Goal: Task Accomplishment & Management: Manage account settings

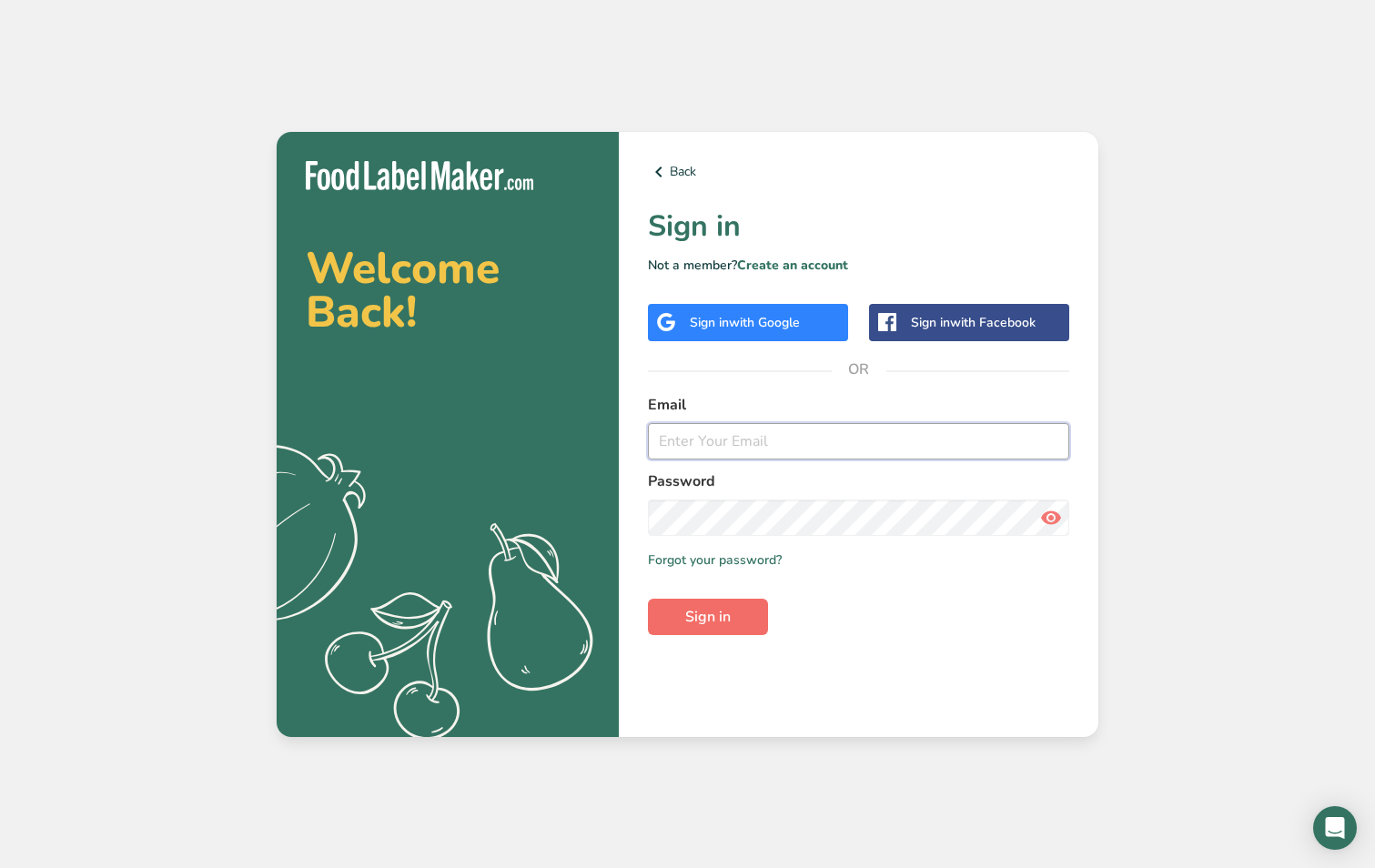
type input "[PERSON_NAME][EMAIL_ADDRESS][PERSON_NAME][DOMAIN_NAME]"
click at [697, 614] on span "Sign in" at bounding box center [708, 617] width 45 height 22
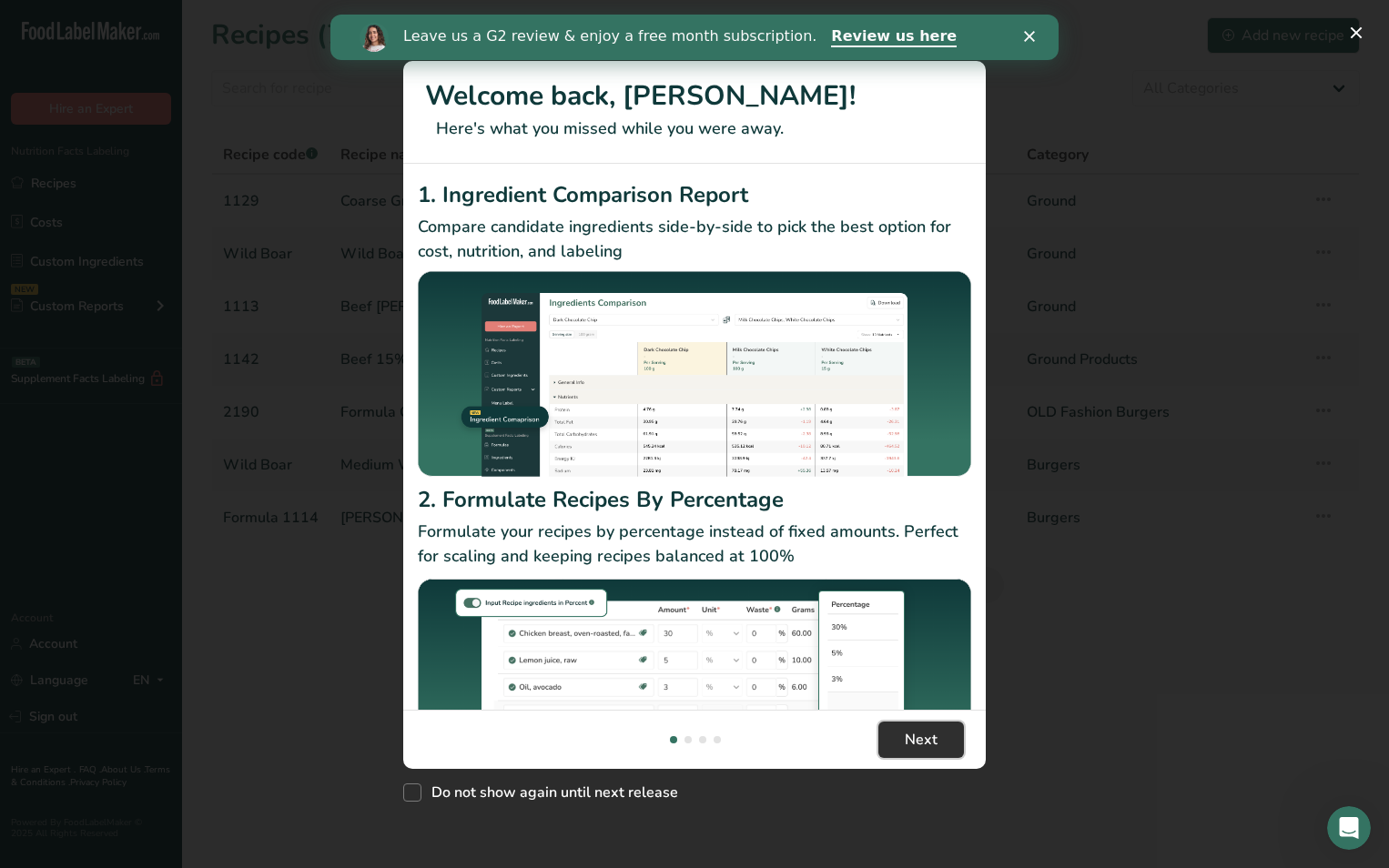
click at [927, 729] on span "Next" at bounding box center [920, 740] width 32 height 22
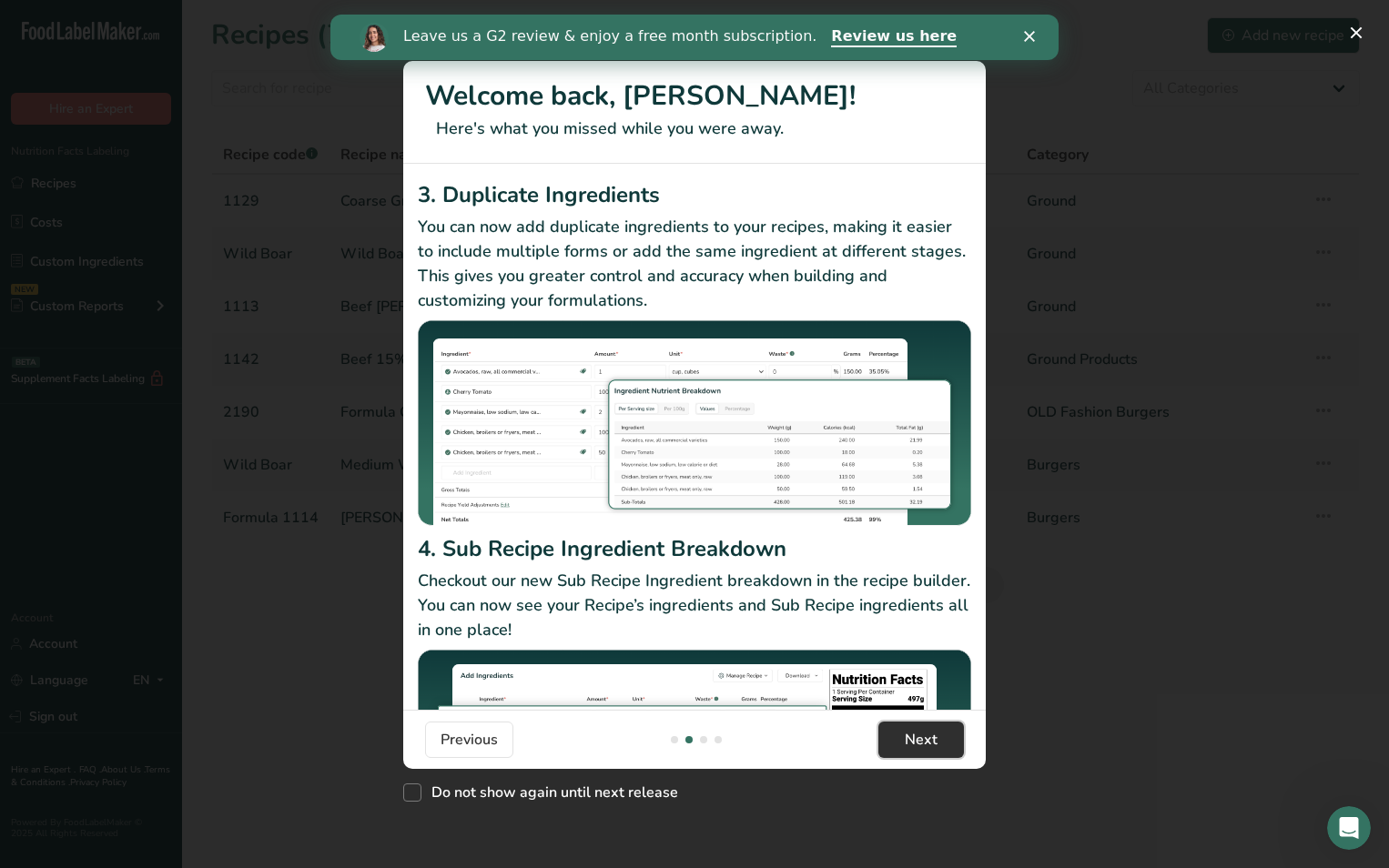
click at [921, 729] on span "Next" at bounding box center [920, 740] width 32 height 22
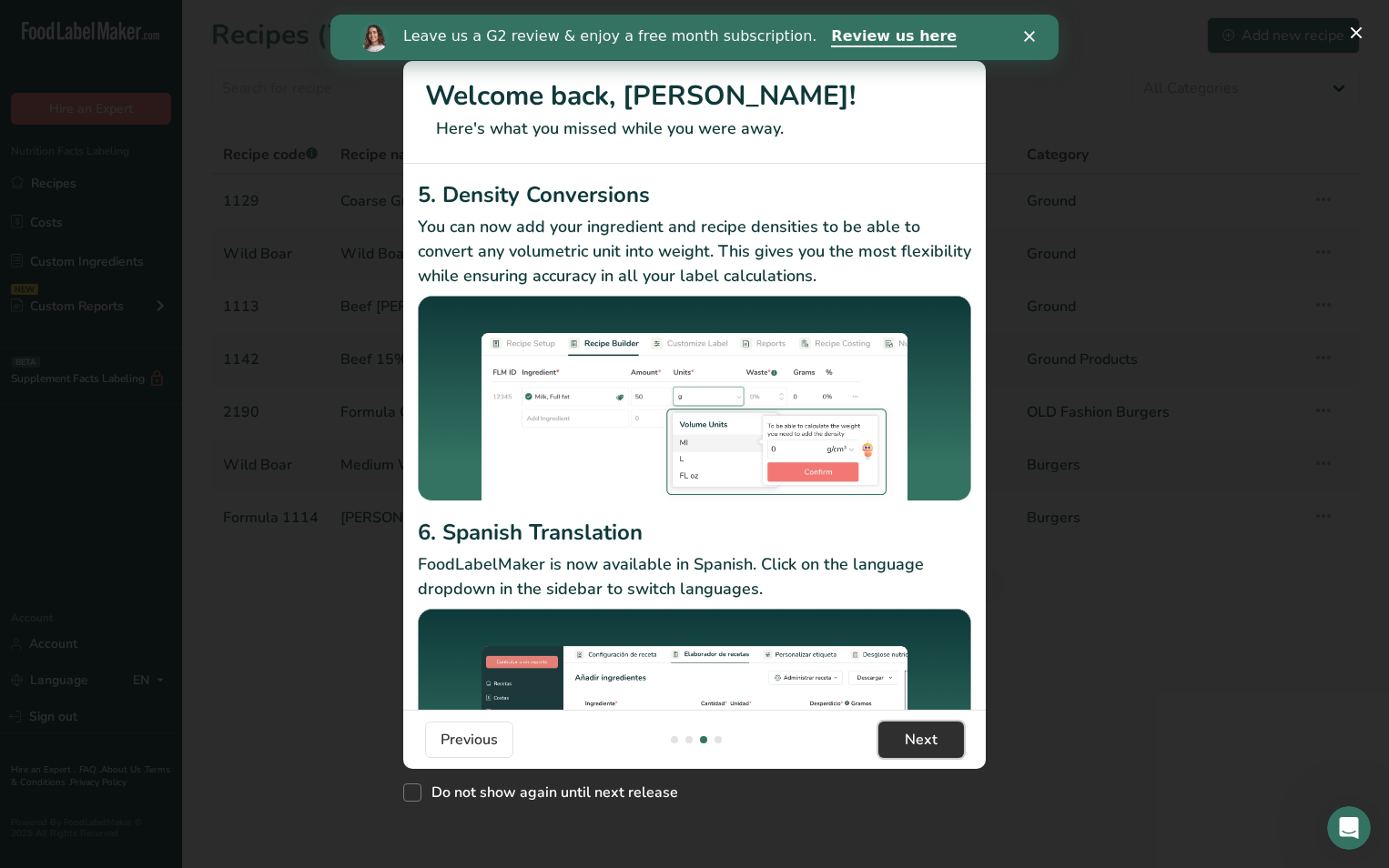
click at [934, 734] on span "Next" at bounding box center [920, 740] width 32 height 22
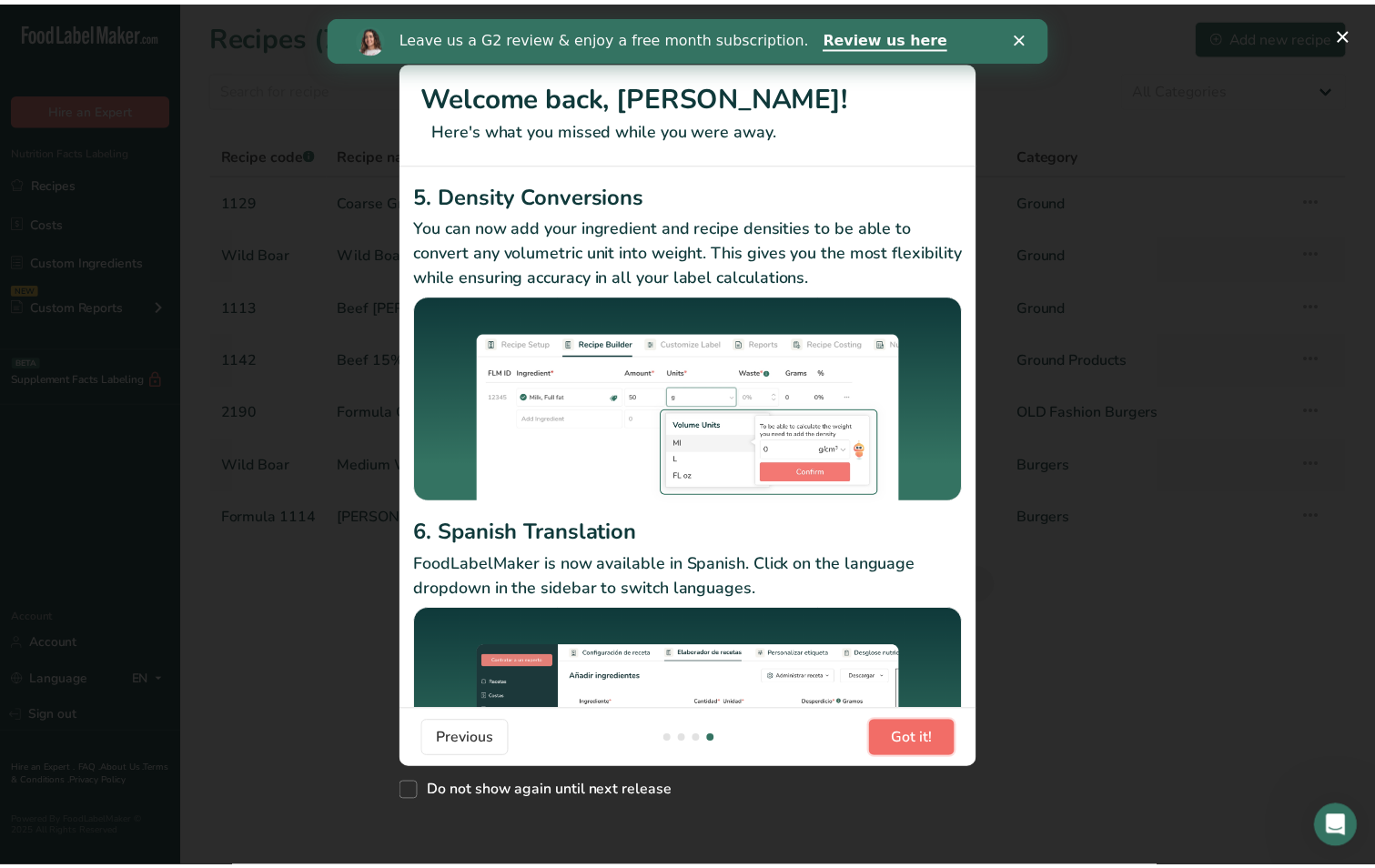
scroll to position [0, 1748]
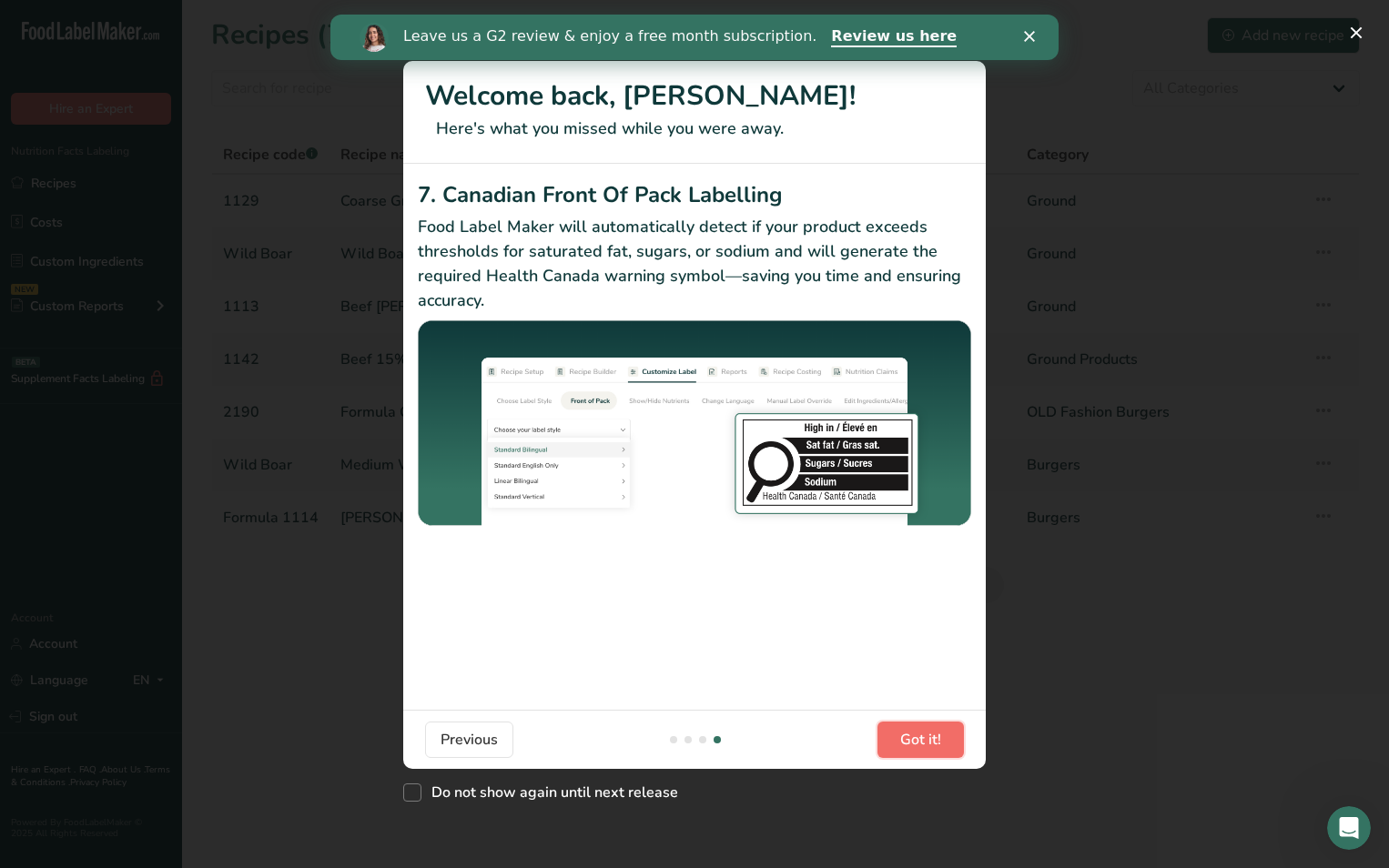
click at [934, 734] on span "Got it!" at bounding box center [920, 740] width 41 height 22
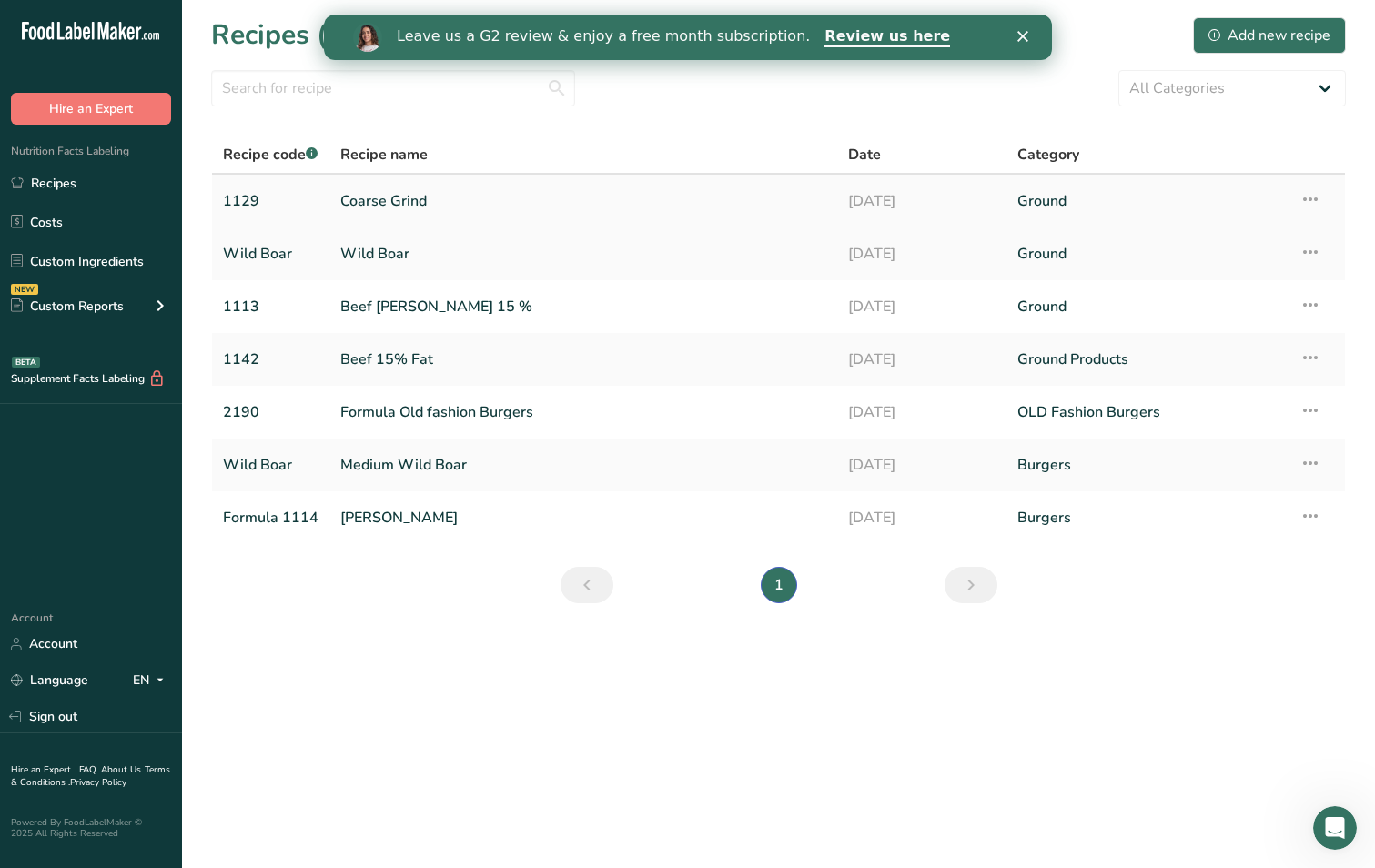
click at [246, 198] on link "1129" at bounding box center [270, 200] width 96 height 38
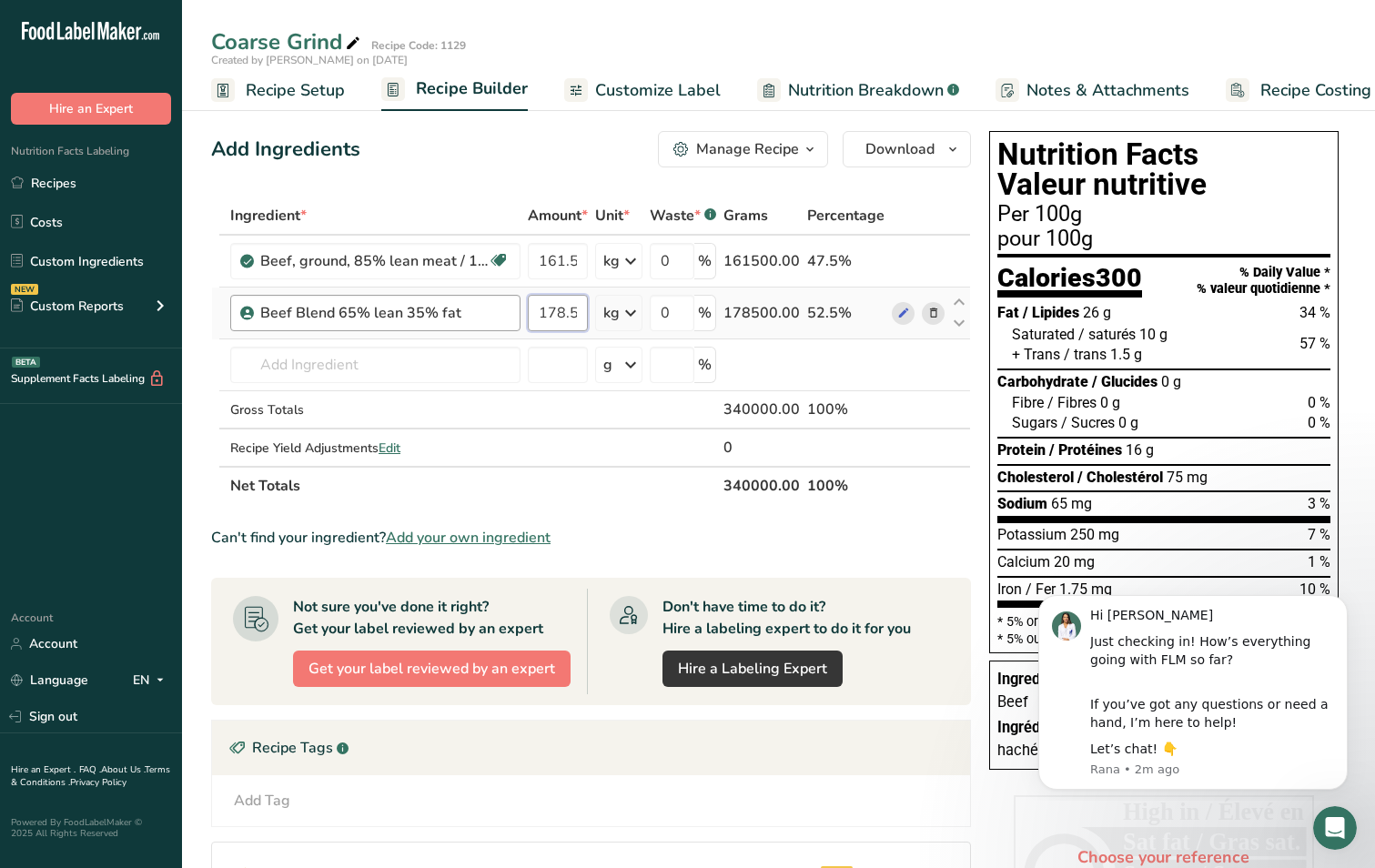
drag, startPoint x: 553, startPoint y: 312, endPoint x: 502, endPoint y: 310, distance: 51.0
click at [502, 310] on tr "Beef Blend 65% lean 35% fat 178.5 kg Weight Units g kg mg See more Volume Units…" at bounding box center [591, 313] width 758 height 52
type input "161.5"
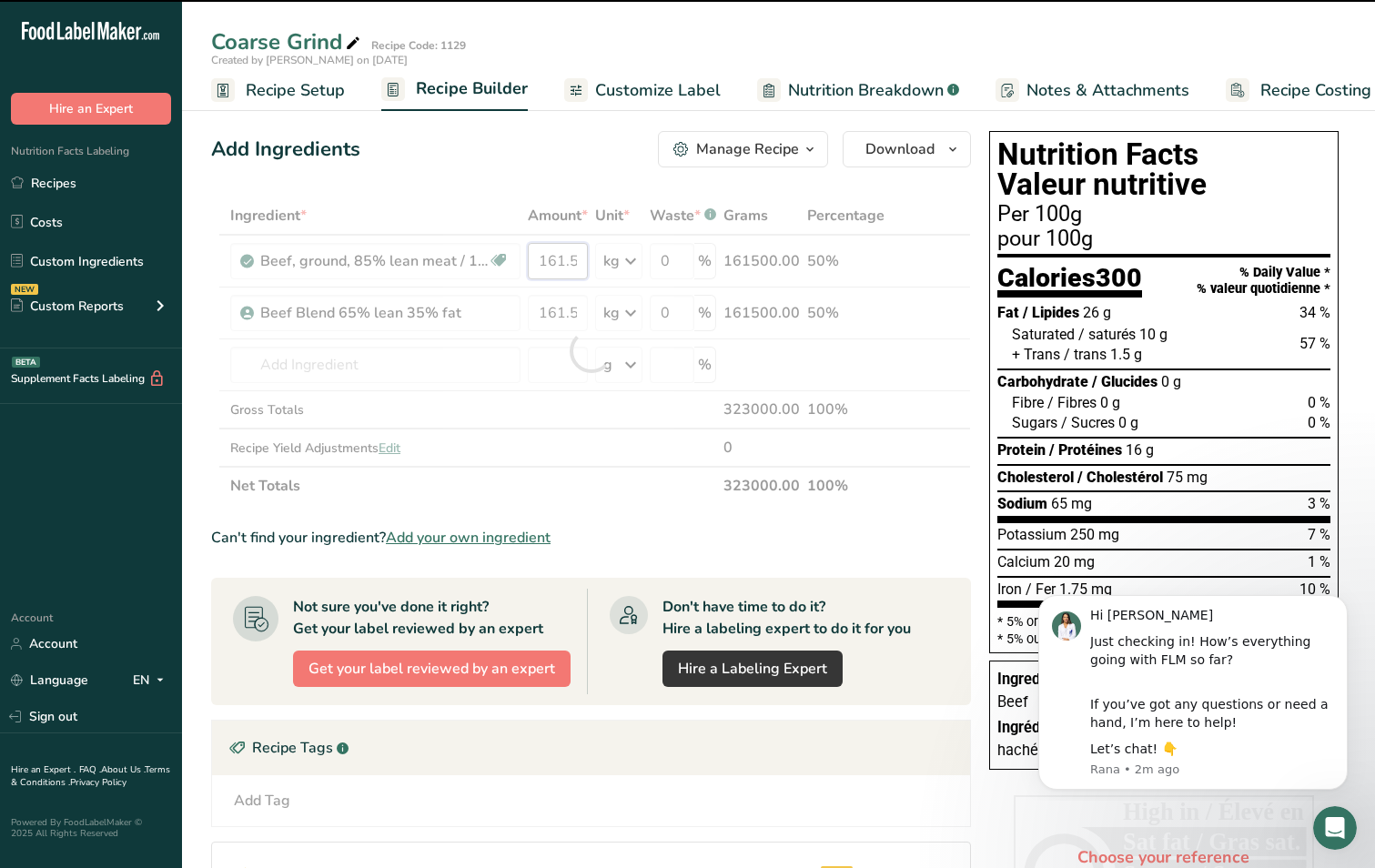
drag, startPoint x: 580, startPoint y: 261, endPoint x: 535, endPoint y: 258, distance: 45.1
click at [535, 258] on div "Ingredient * Amount * Unit * Waste * .a-a{fill:#347362;}.b-a{fill:#fff;} Grams …" at bounding box center [591, 351] width 760 height 309
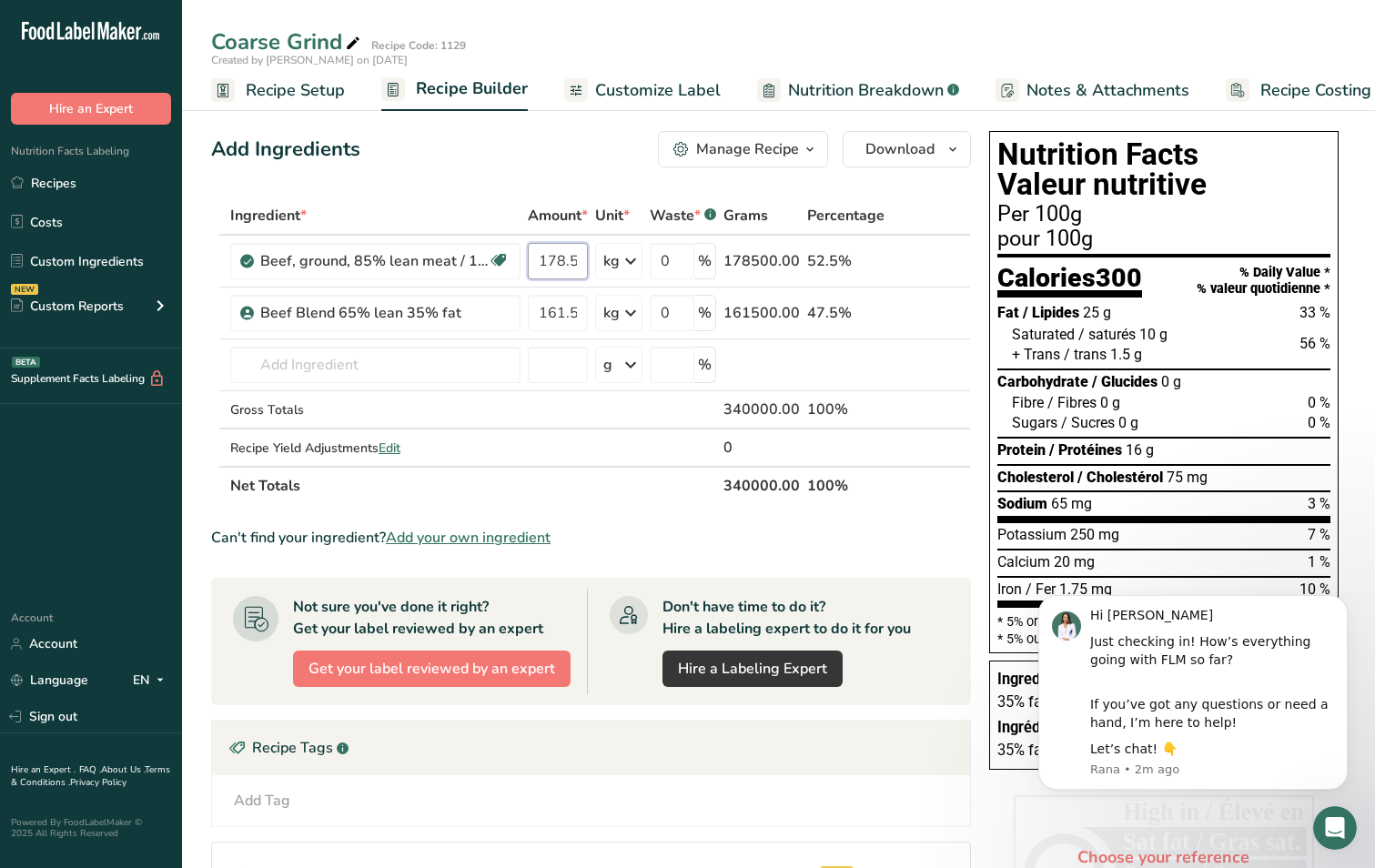
type input "178.5"
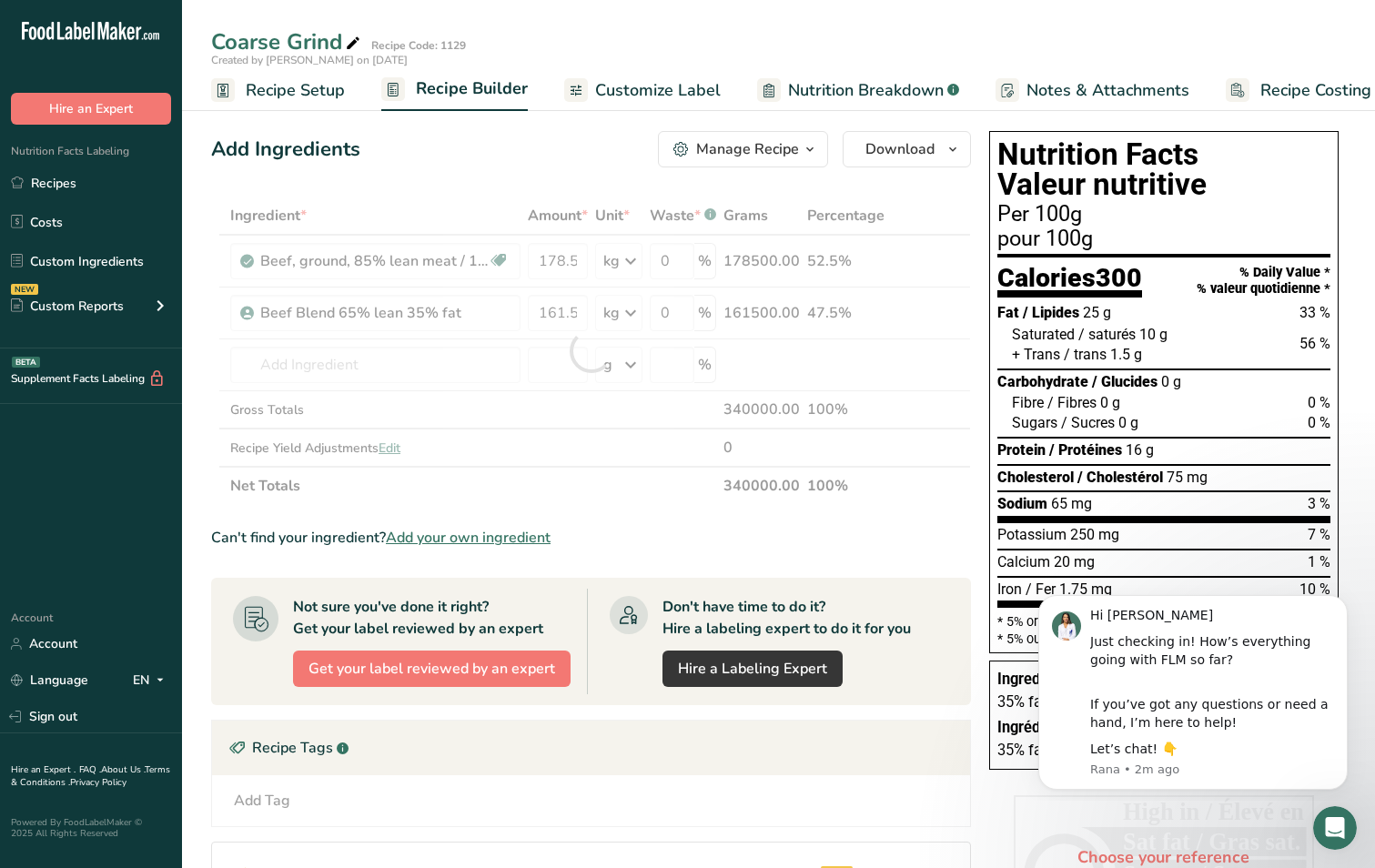
click at [604, 503] on div "Ingredient * Amount * Unit * Waste * .a-a{fill:#347362;}.b-a{fill:#fff;} Grams …" at bounding box center [591, 351] width 760 height 309
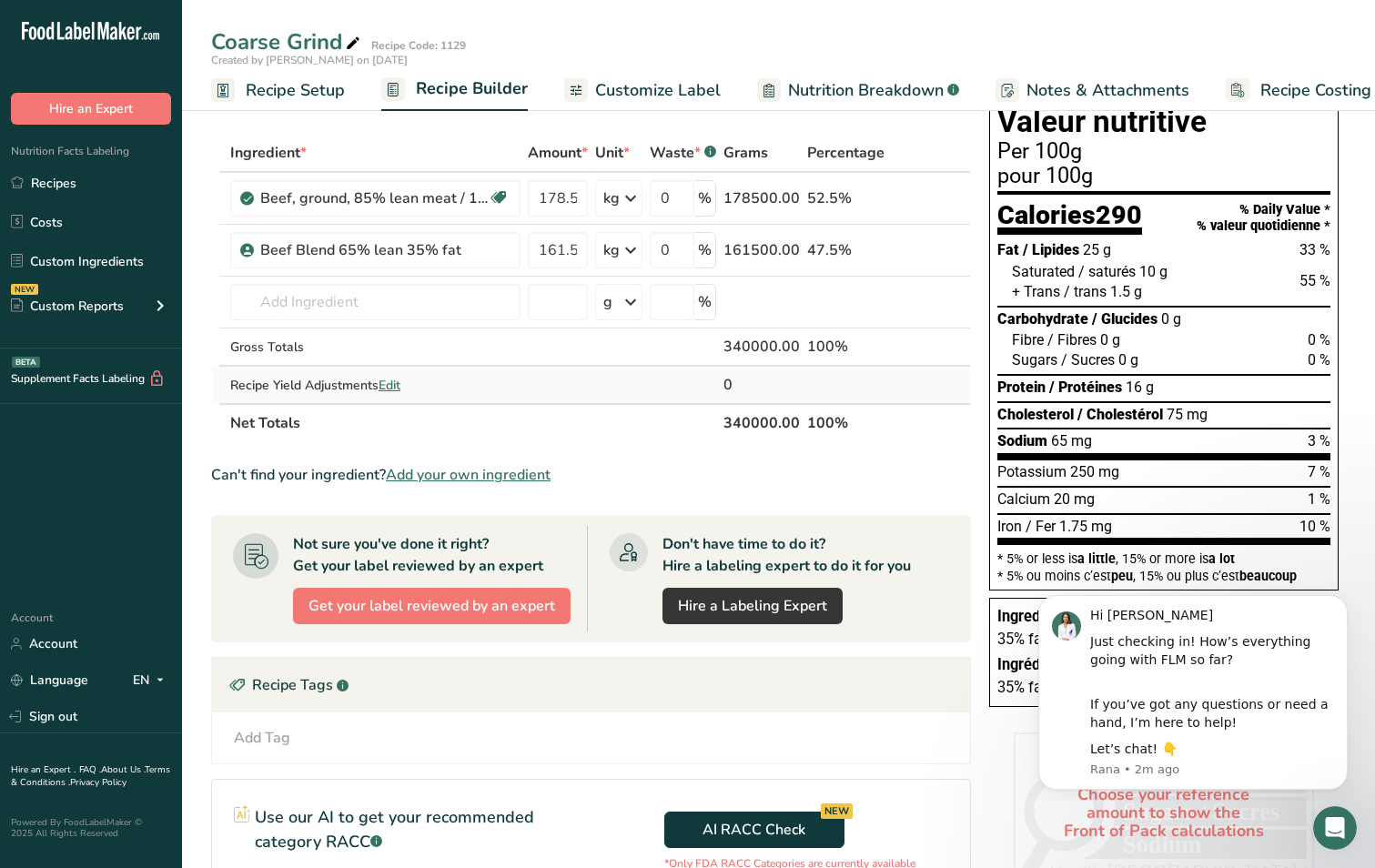
scroll to position [95, 0]
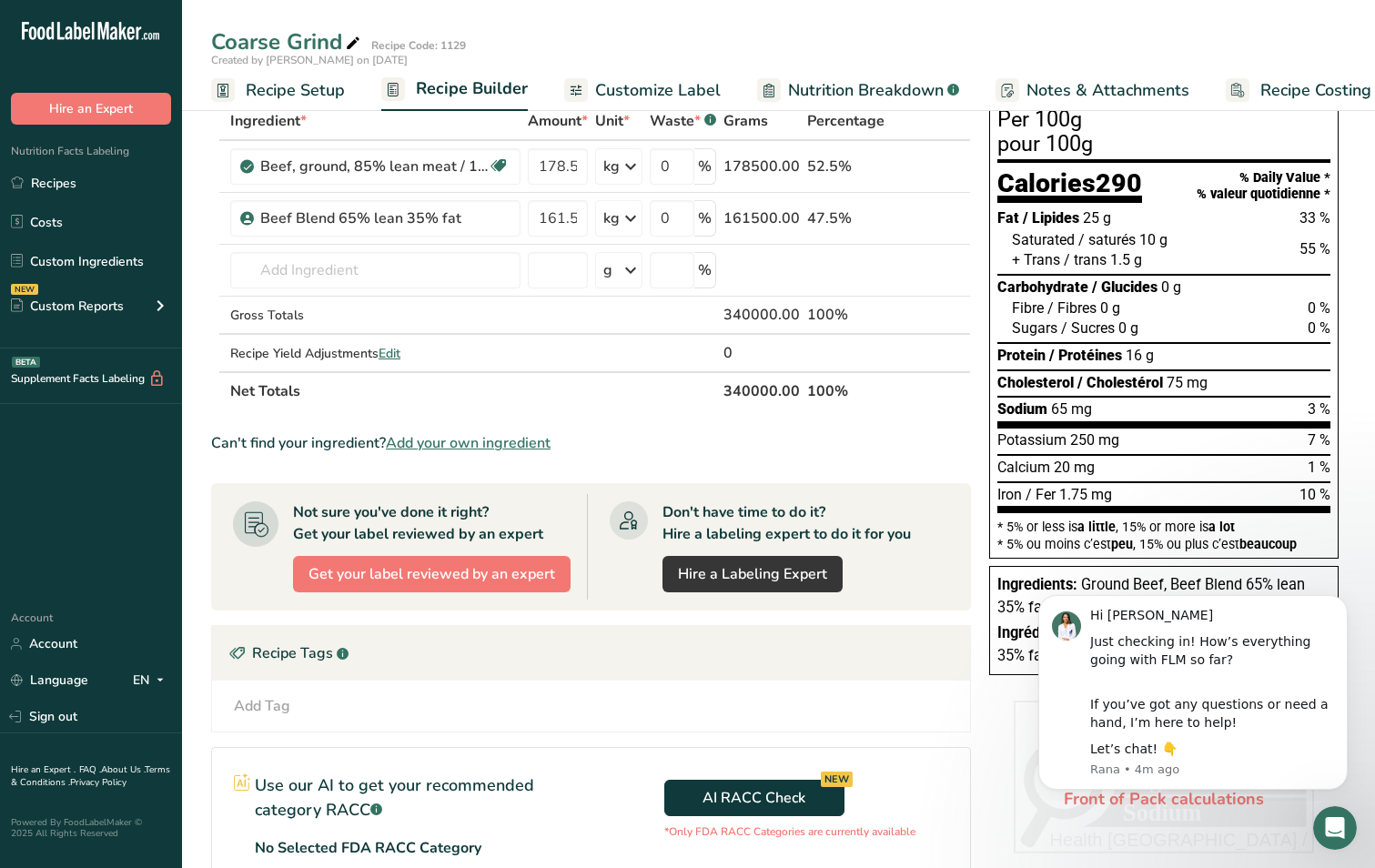
click at [1183, 37] on div "Coarse Grind Recipe Code: 1129" at bounding box center [778, 41] width 1193 height 32
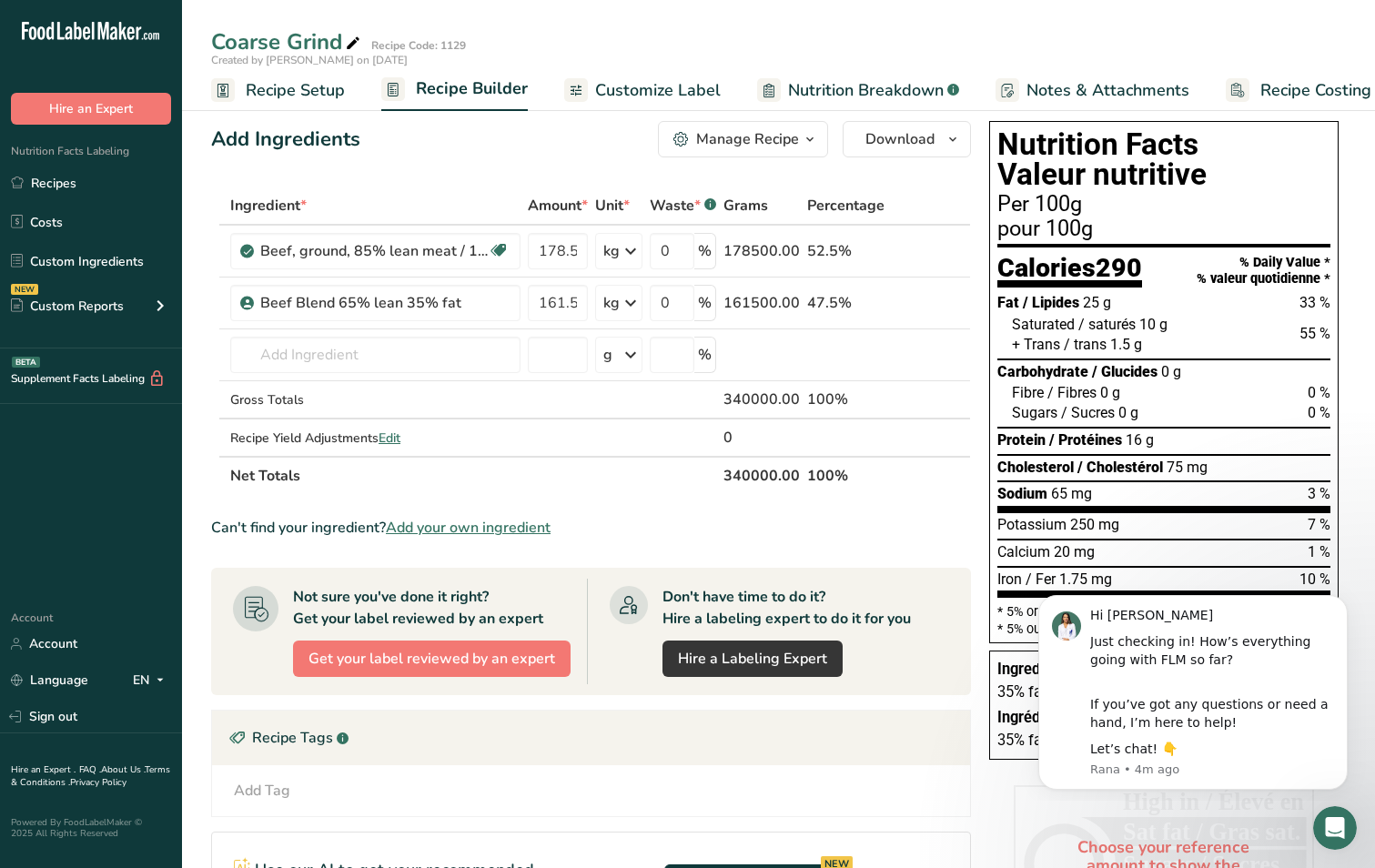
scroll to position [0, 0]
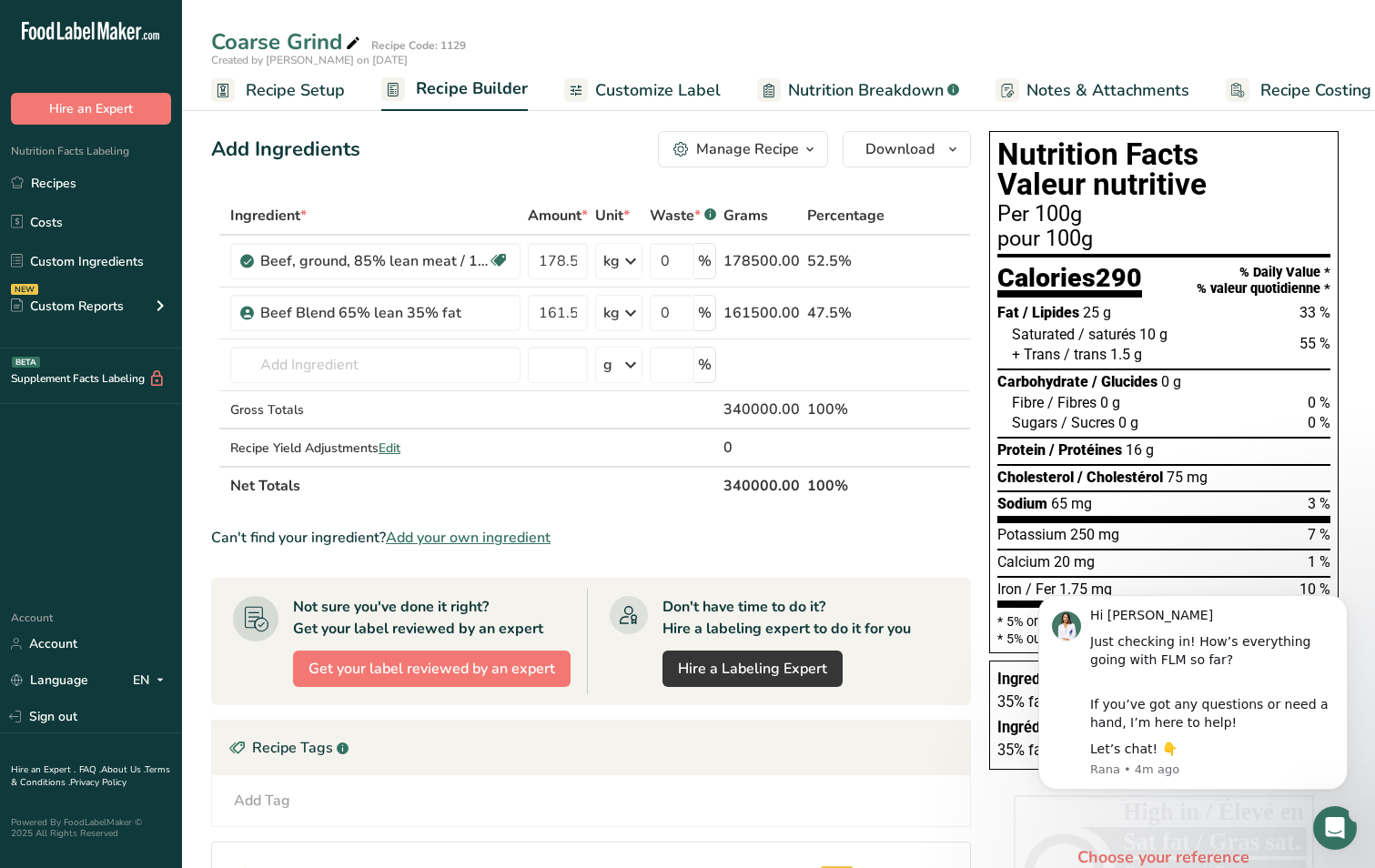
click at [1352, 592] on div "Hi [PERSON_NAME] Just checking in! How’s everything going with FLM so far? If y…" at bounding box center [1193, 675] width 335 height 227
click at [1338, 599] on icon "Dismiss notification" at bounding box center [1343, 600] width 10 height 10
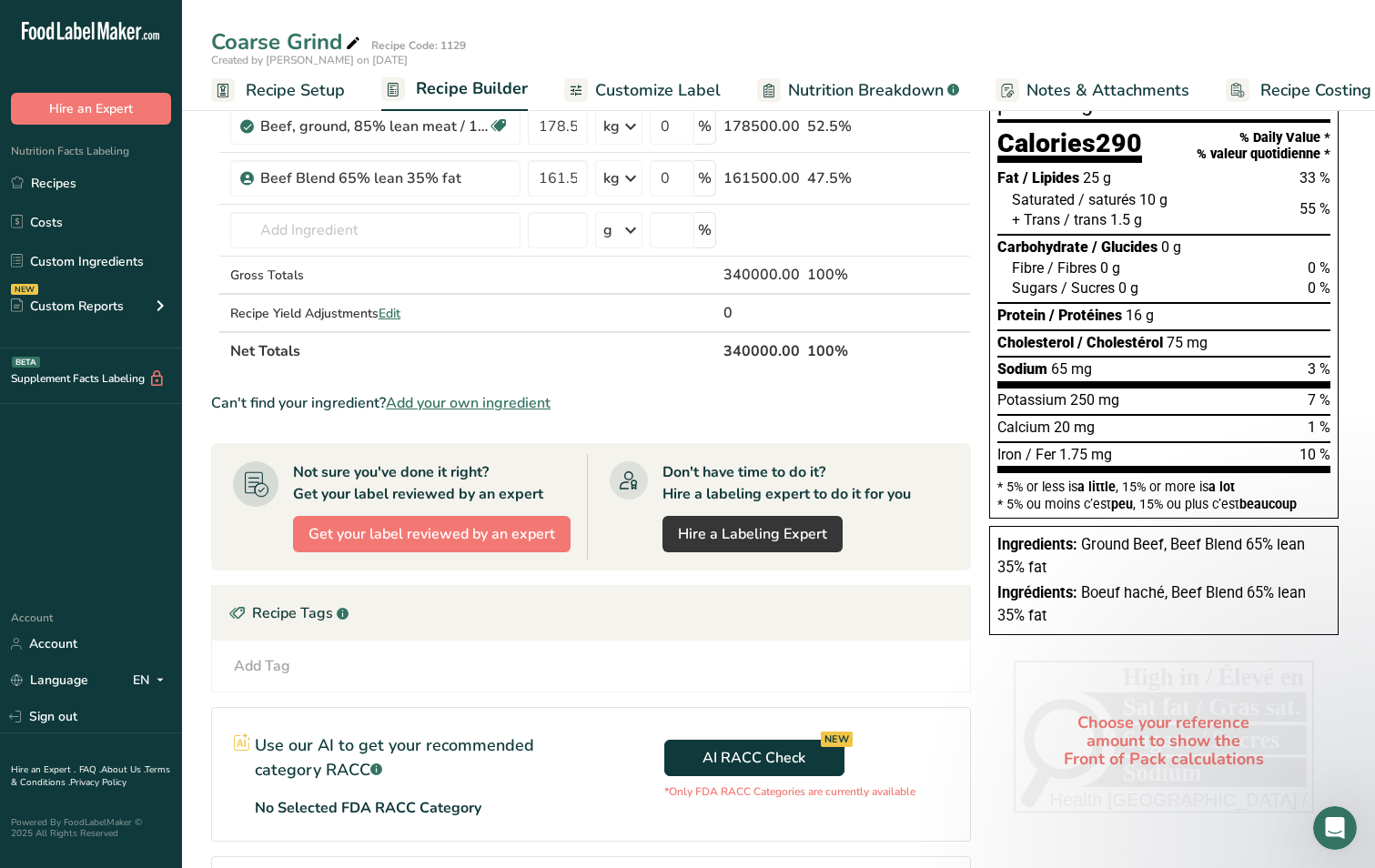
scroll to position [367, 0]
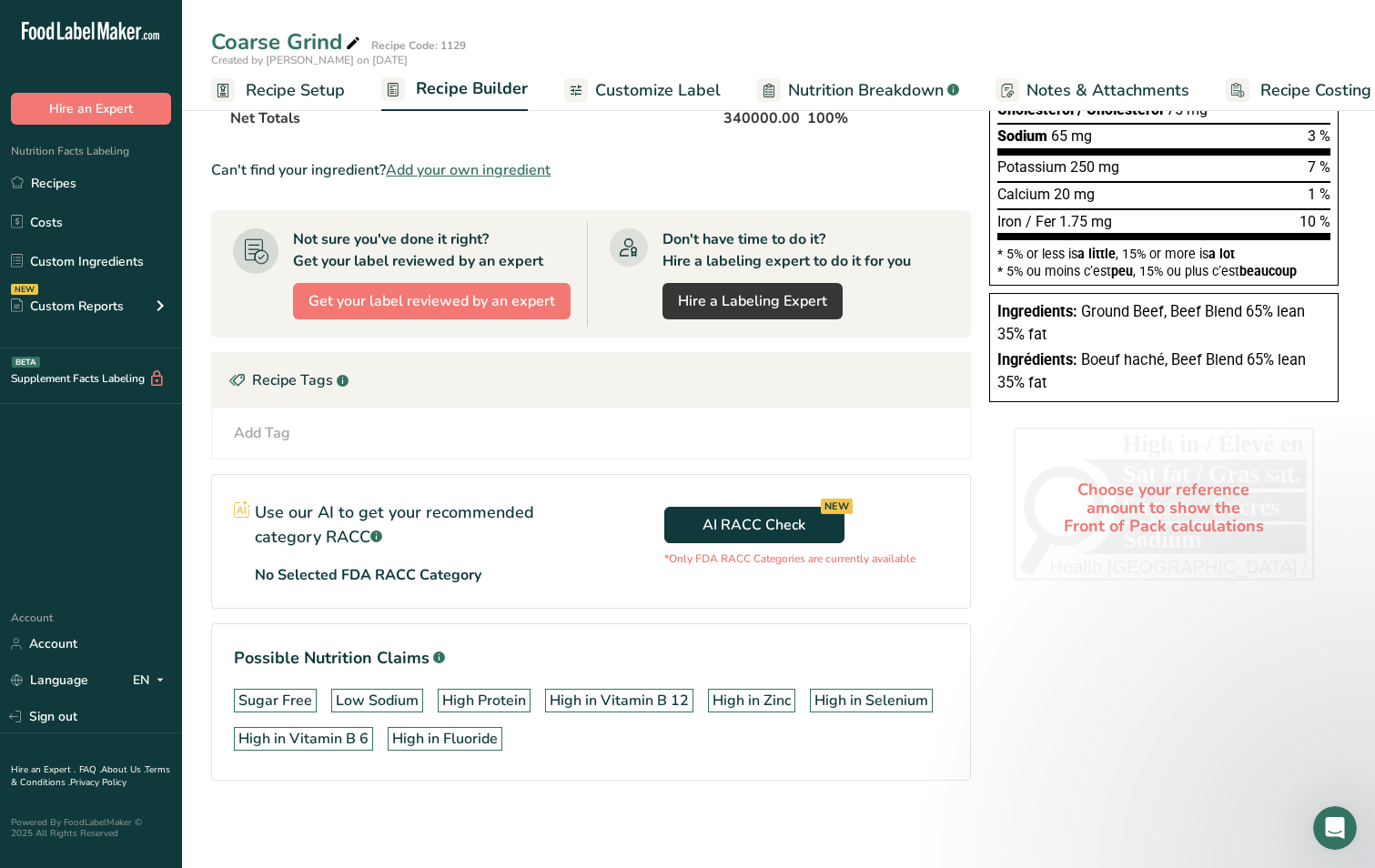
click at [1157, 516] on div "Choose your reference amount to show the Front of Pack calculations" at bounding box center [1164, 507] width 301 height 160
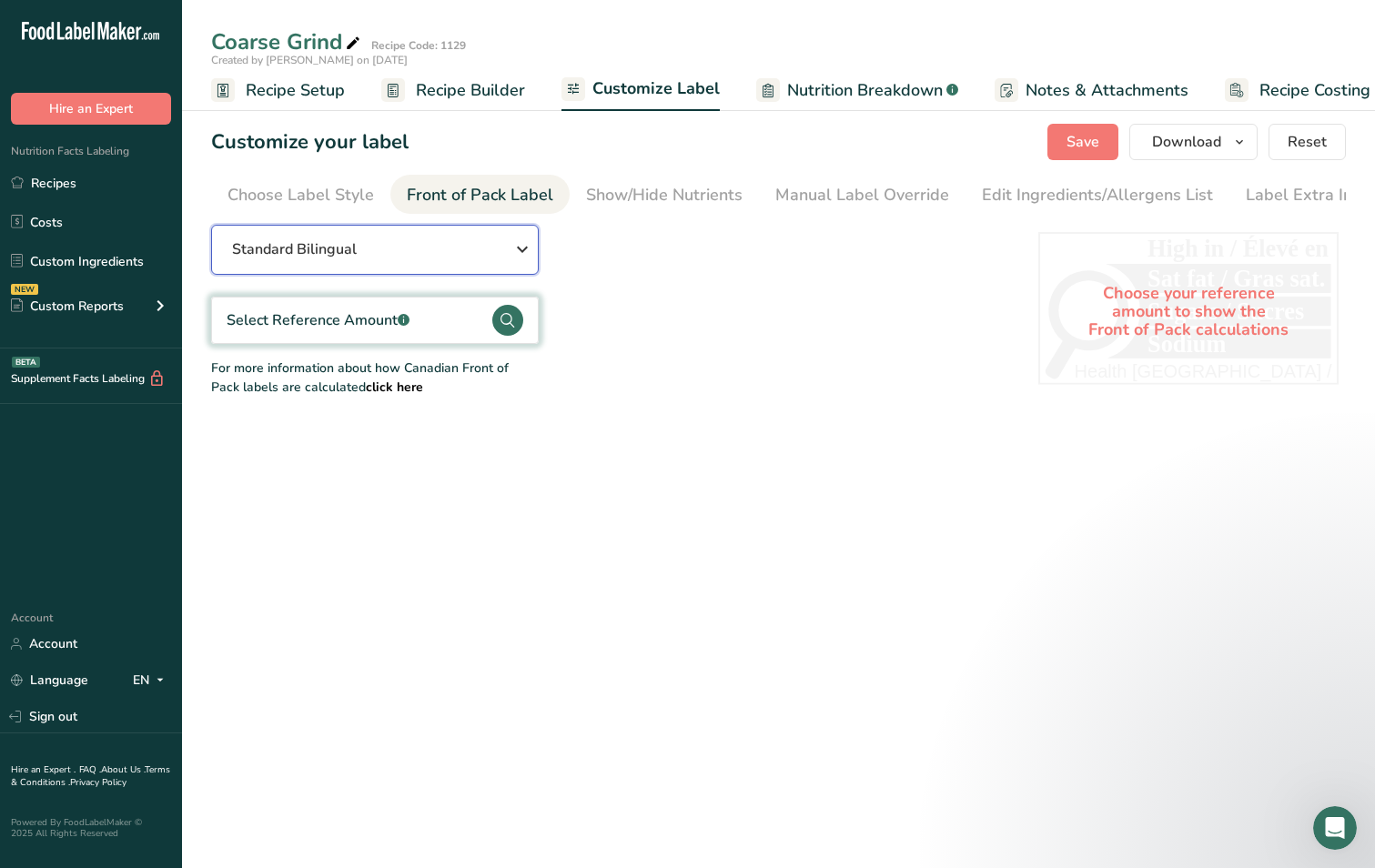
click at [347, 259] on span "Standard Bilingual" at bounding box center [294, 249] width 124 height 22
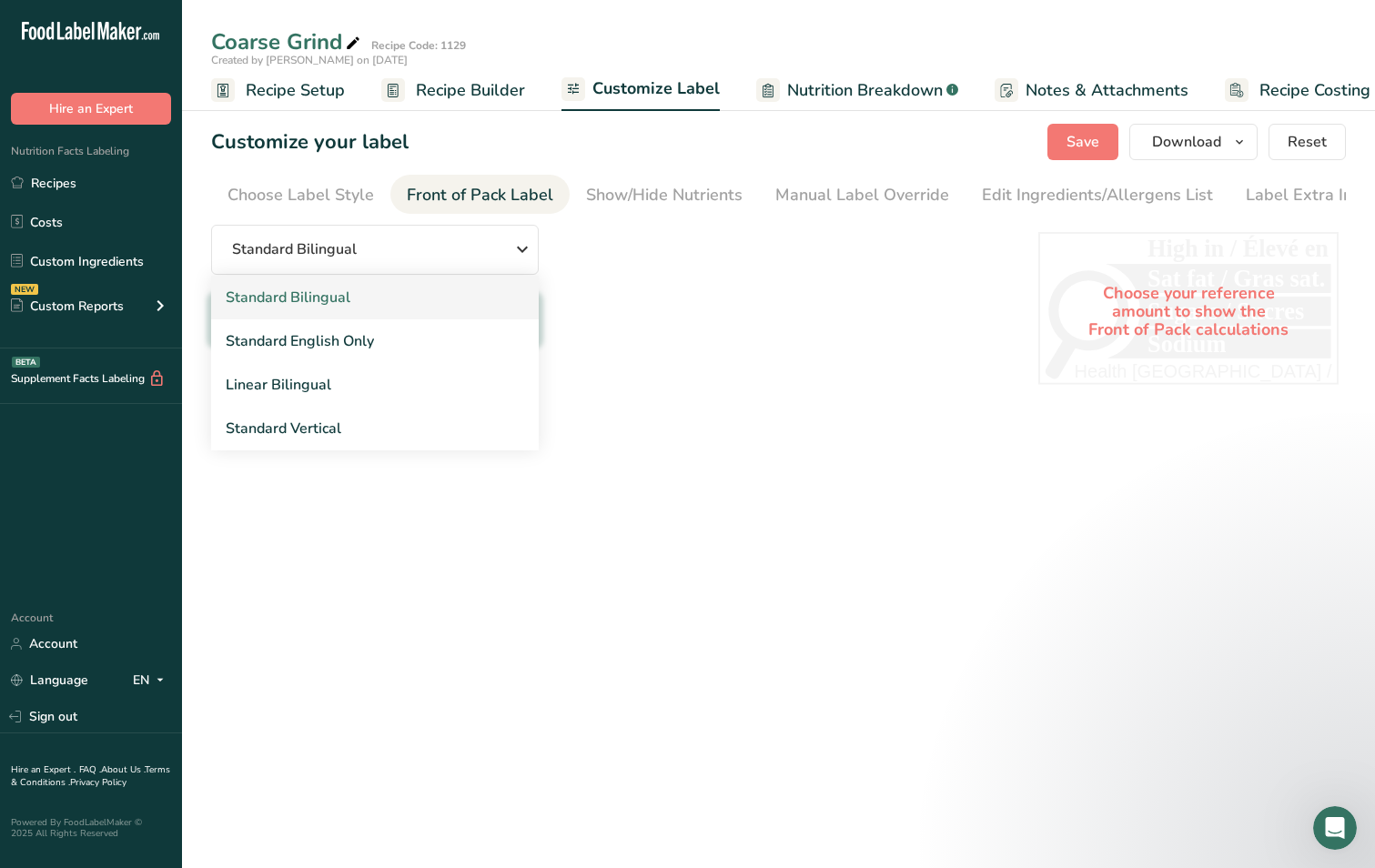
click at [332, 301] on link "Standard Bilingual" at bounding box center [375, 297] width 328 height 44
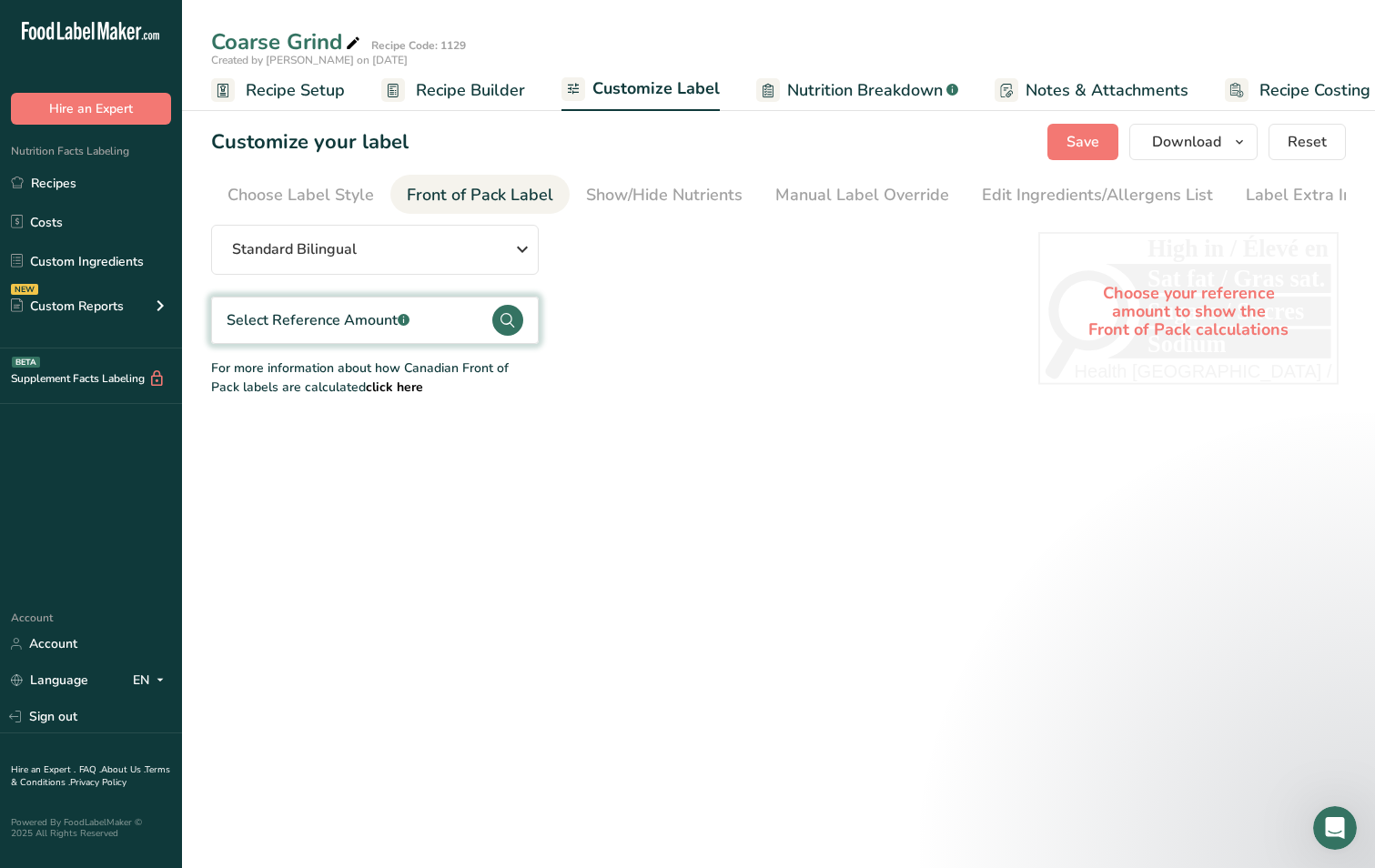
click at [508, 321] on circle at bounding box center [508, 320] width 31 height 31
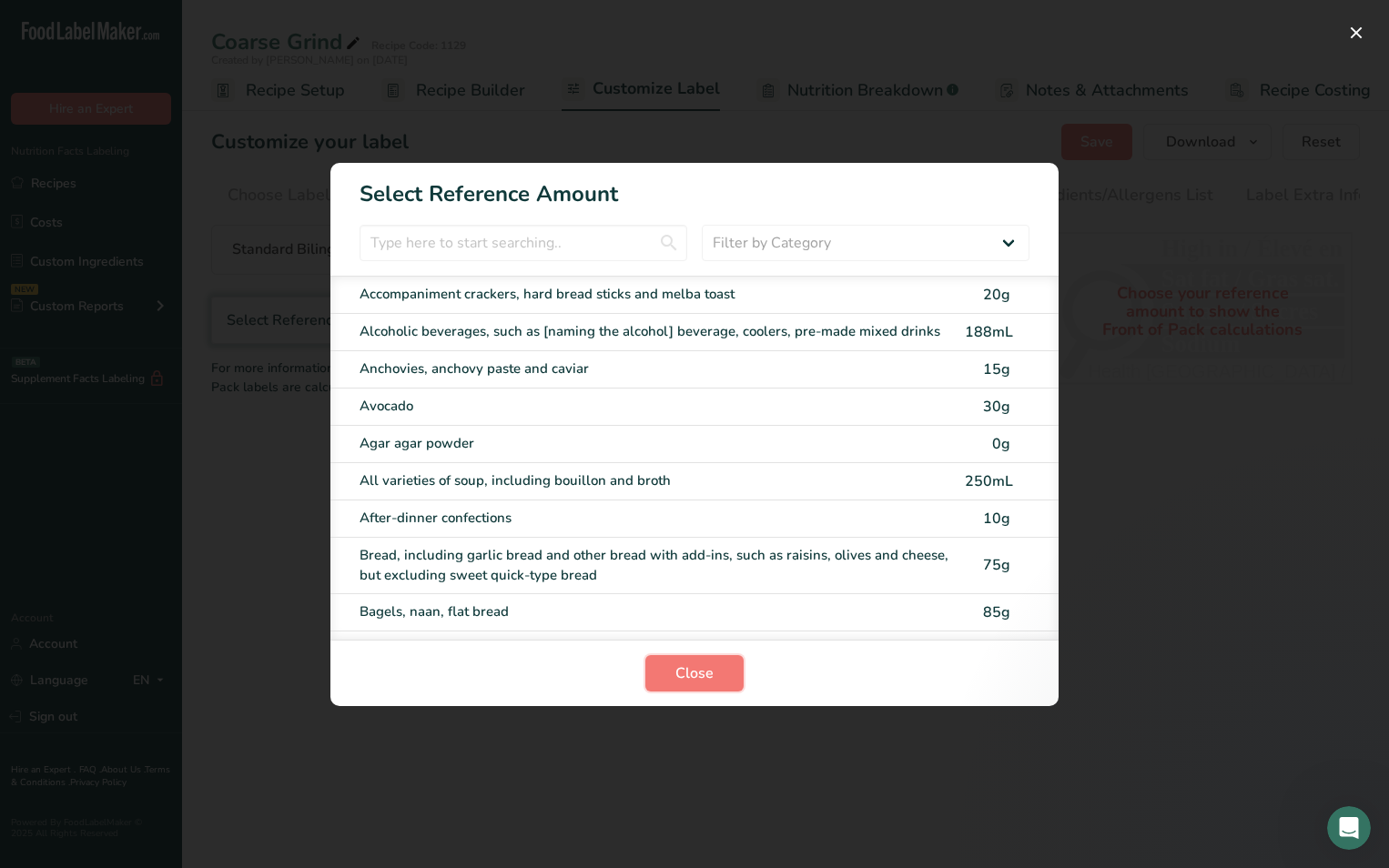
drag, startPoint x: 700, startPoint y: 677, endPoint x: 793, endPoint y: 326, distance: 363.1
click at [700, 672] on span "Close" at bounding box center [694, 673] width 38 height 22
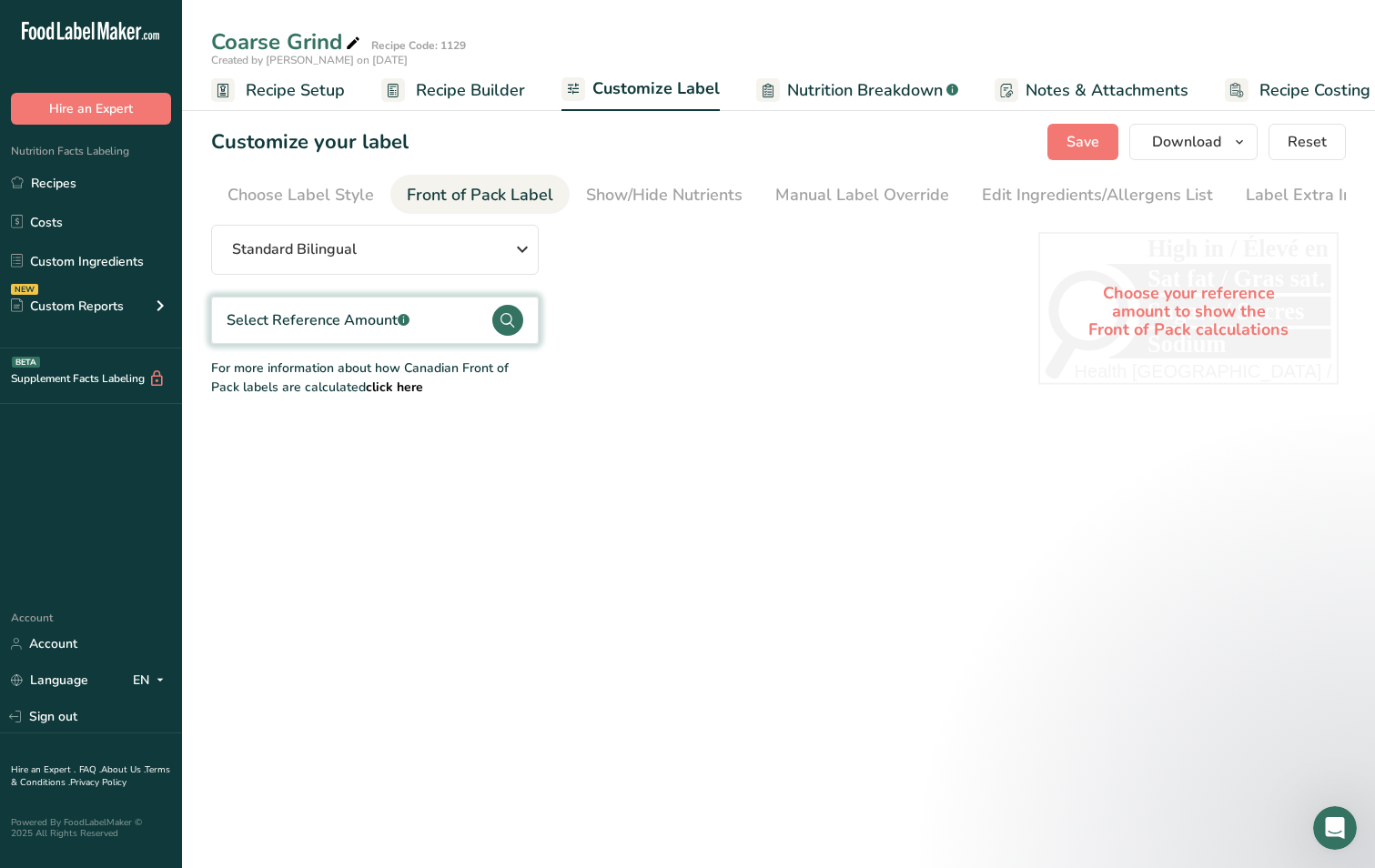
drag, startPoint x: 993, startPoint y: 505, endPoint x: 776, endPoint y: 313, distance: 289.7
click at [991, 505] on main "Coarse Grind Recipe Code: 1129 Created by [PERSON_NAME] on [DATE] Recipe Setup …" at bounding box center [688, 434] width 1375 height 868
click at [398, 326] on div "Select Reference Amount .a-a{fill:#347362;}.b-a{fill:#fff;}" at bounding box center [317, 321] width 183 height 22
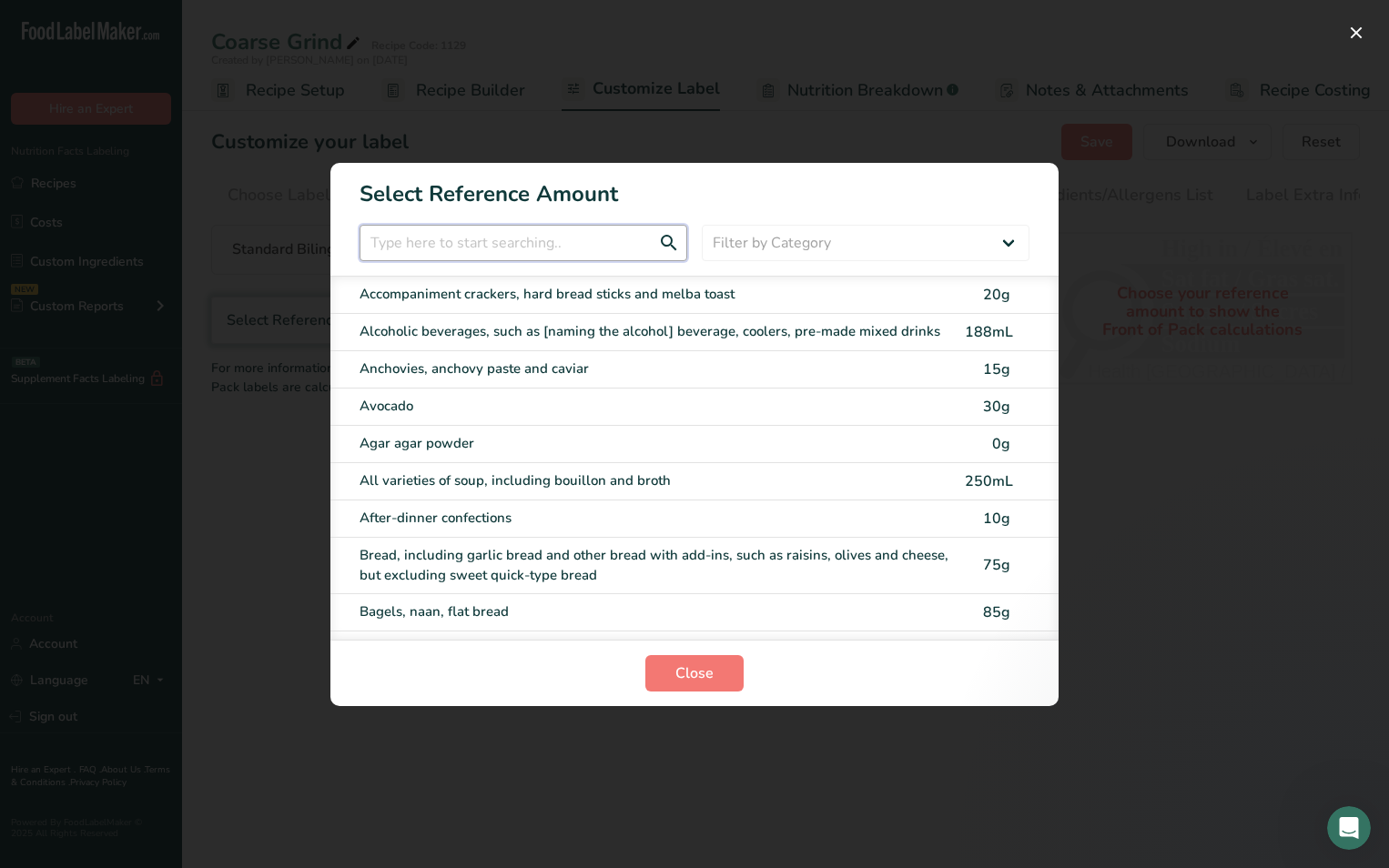
click at [485, 235] on input "FOP Category Selection Modal" at bounding box center [523, 242] width 328 height 36
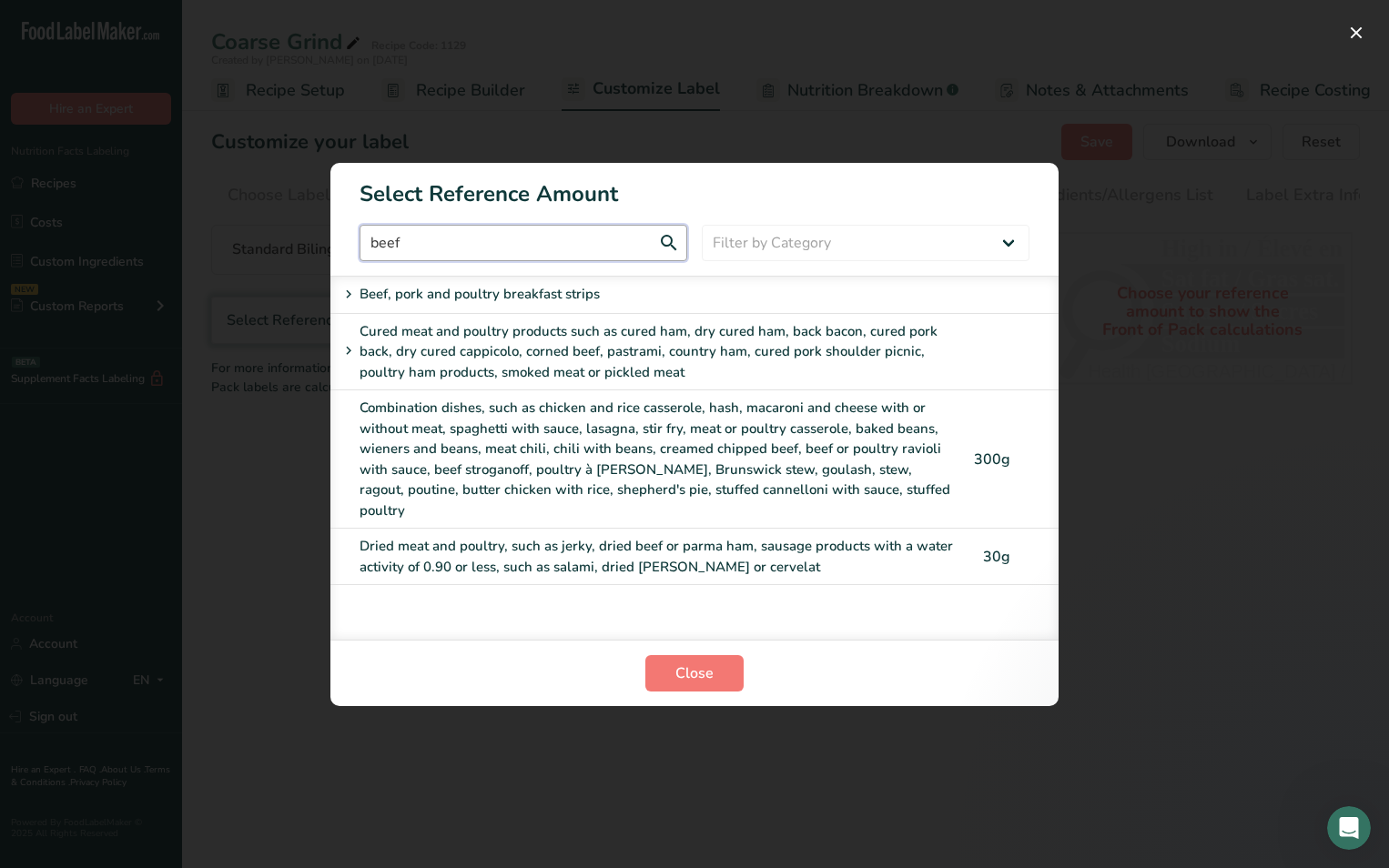
drag, startPoint x: 418, startPoint y: 238, endPoint x: 293, endPoint y: 234, distance: 125.1
click at [293, 234] on div "Select Reference Amount beef Filter by Category All Bakery products and substit…" at bounding box center [694, 434] width 1389 height 868
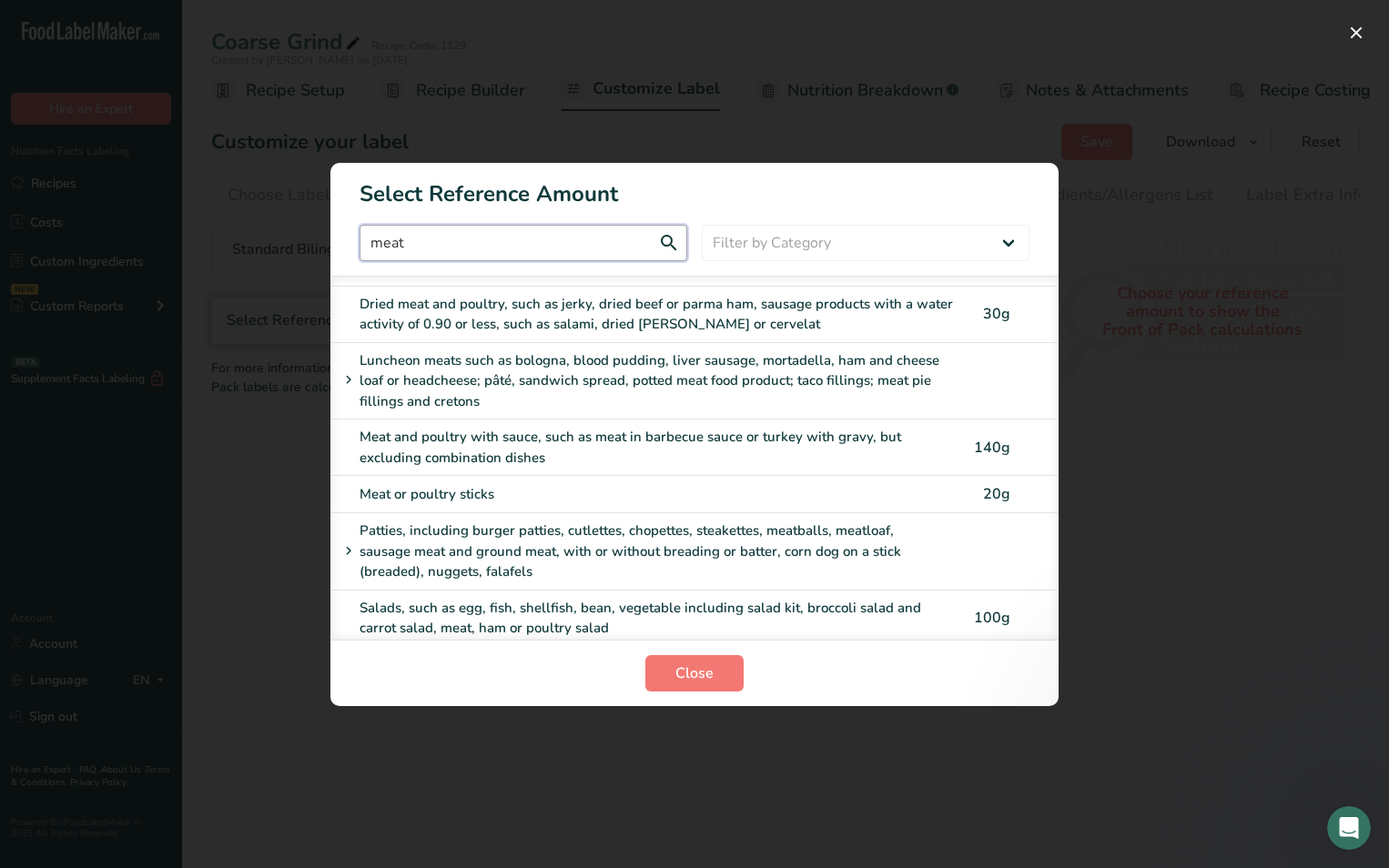
scroll to position [461, 0]
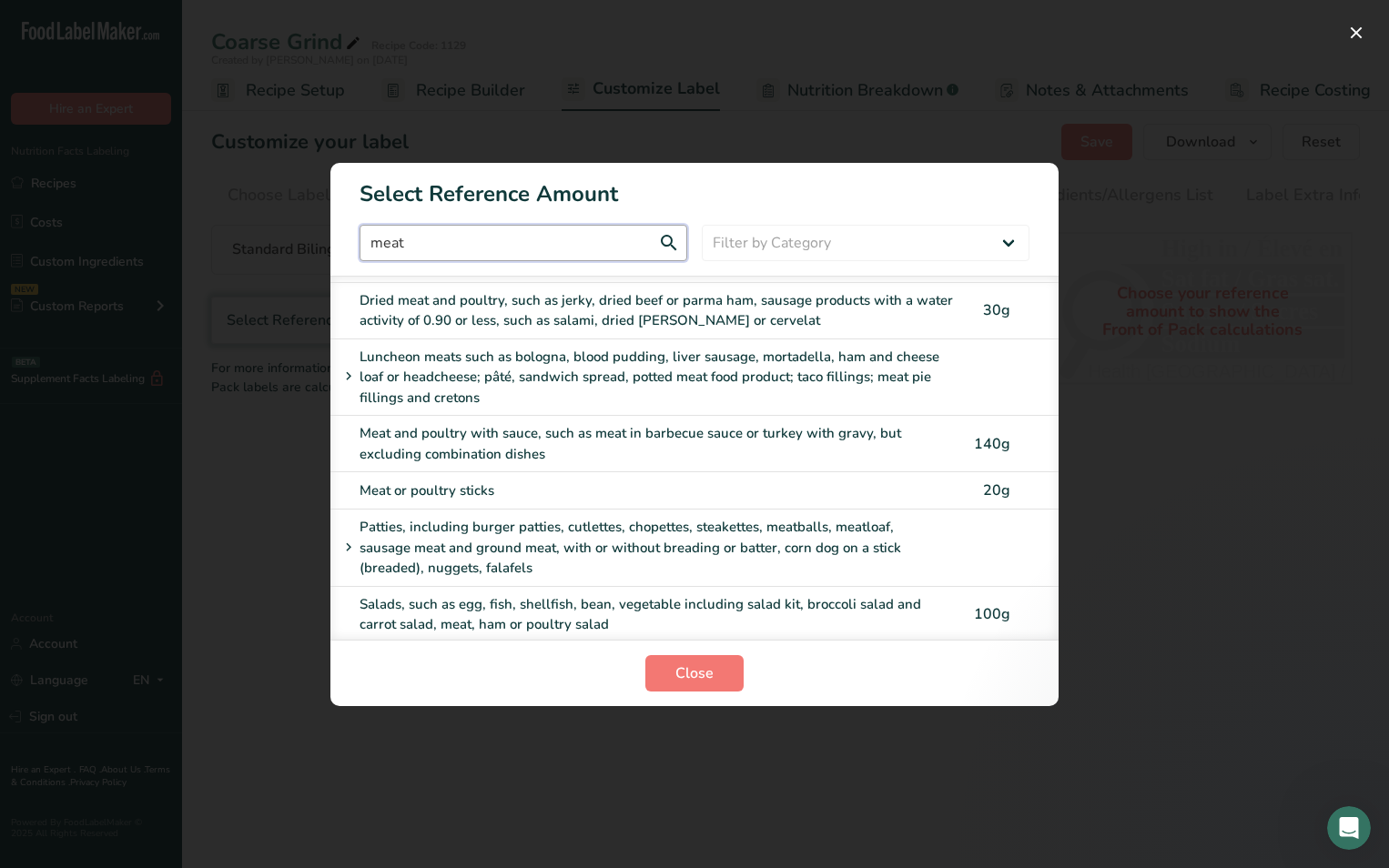
type input "meat"
click at [461, 517] on div "Patties, including burger patties, cutlettes, chopettes, steakettes, meatballs,…" at bounding box center [640, 547] width 606 height 62
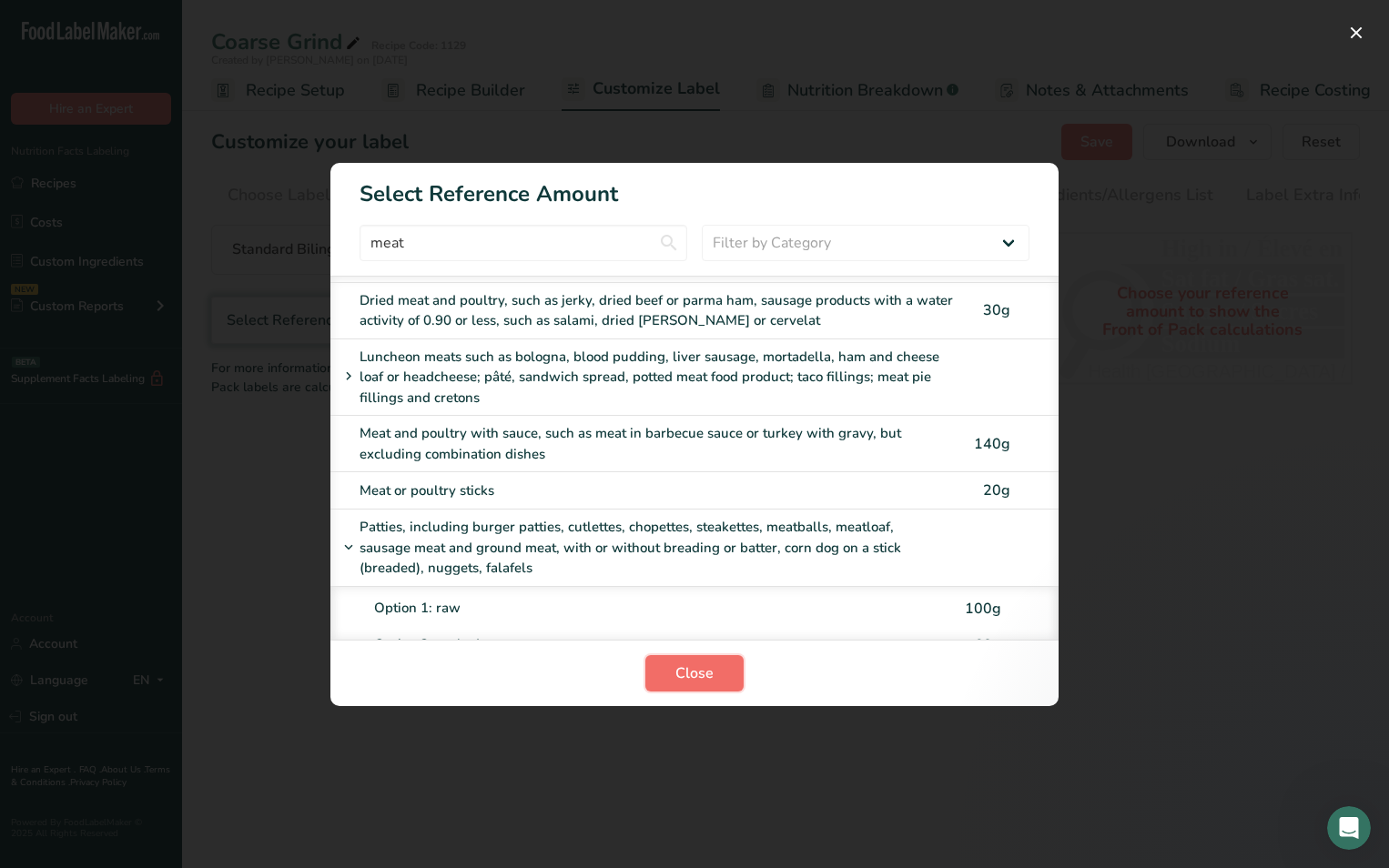
click at [706, 666] on span "Close" at bounding box center [694, 673] width 38 height 22
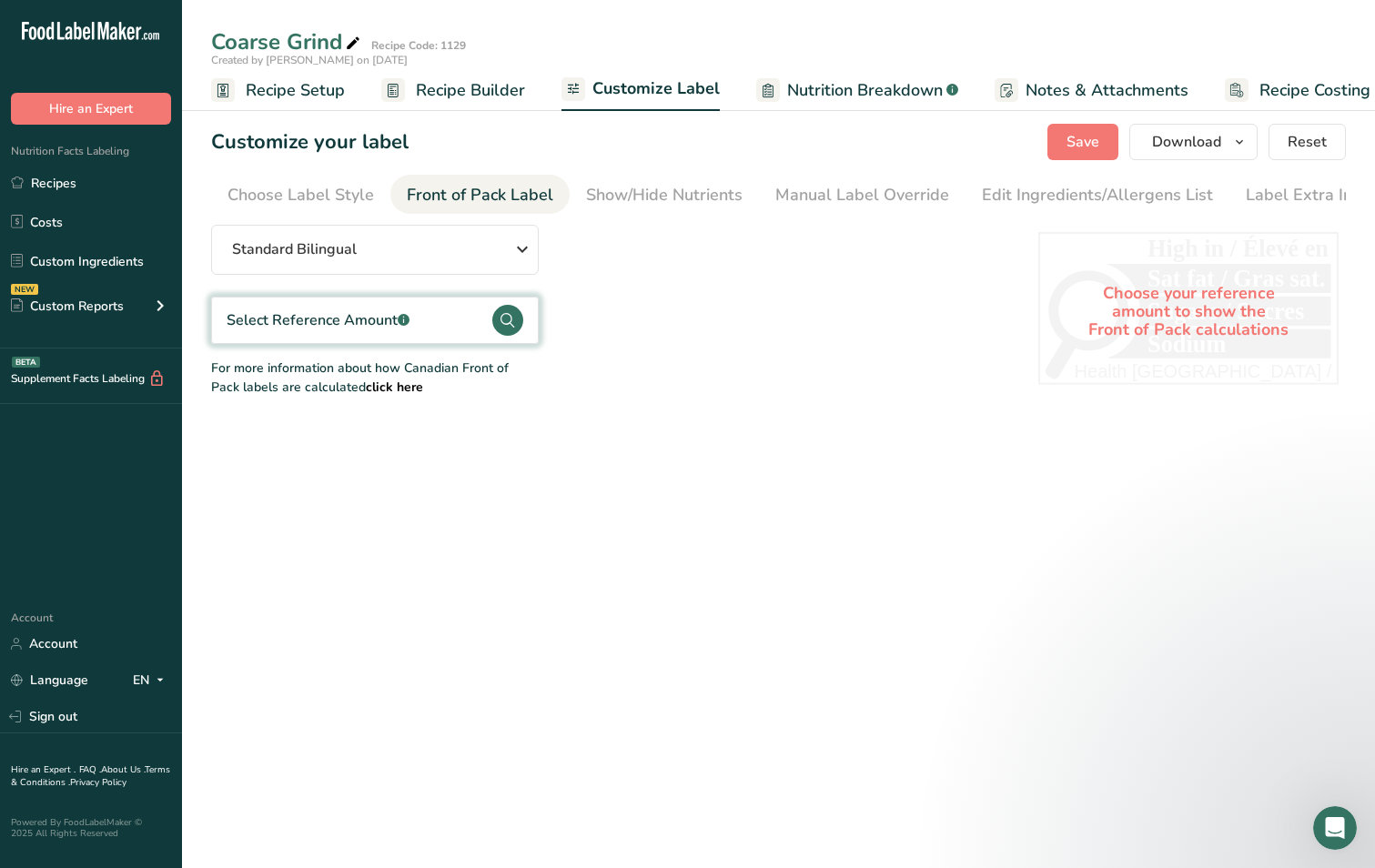
click at [357, 325] on div "Select Reference Amount .a-a{fill:#347362;}.b-a{fill:#fff;}" at bounding box center [317, 321] width 183 height 22
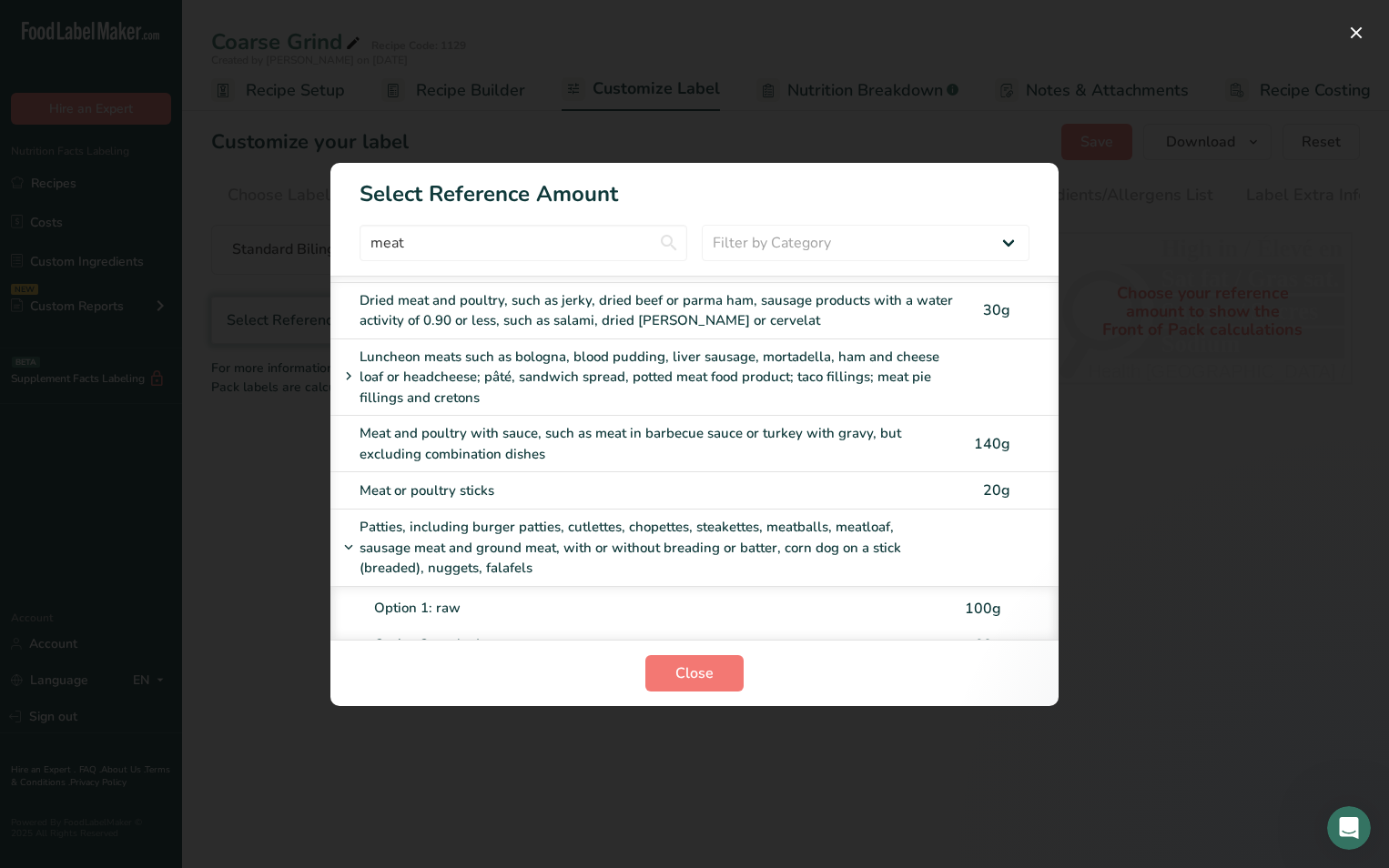
click at [449, 598] on div "Option 1: raw" at bounding box center [664, 608] width 582 height 21
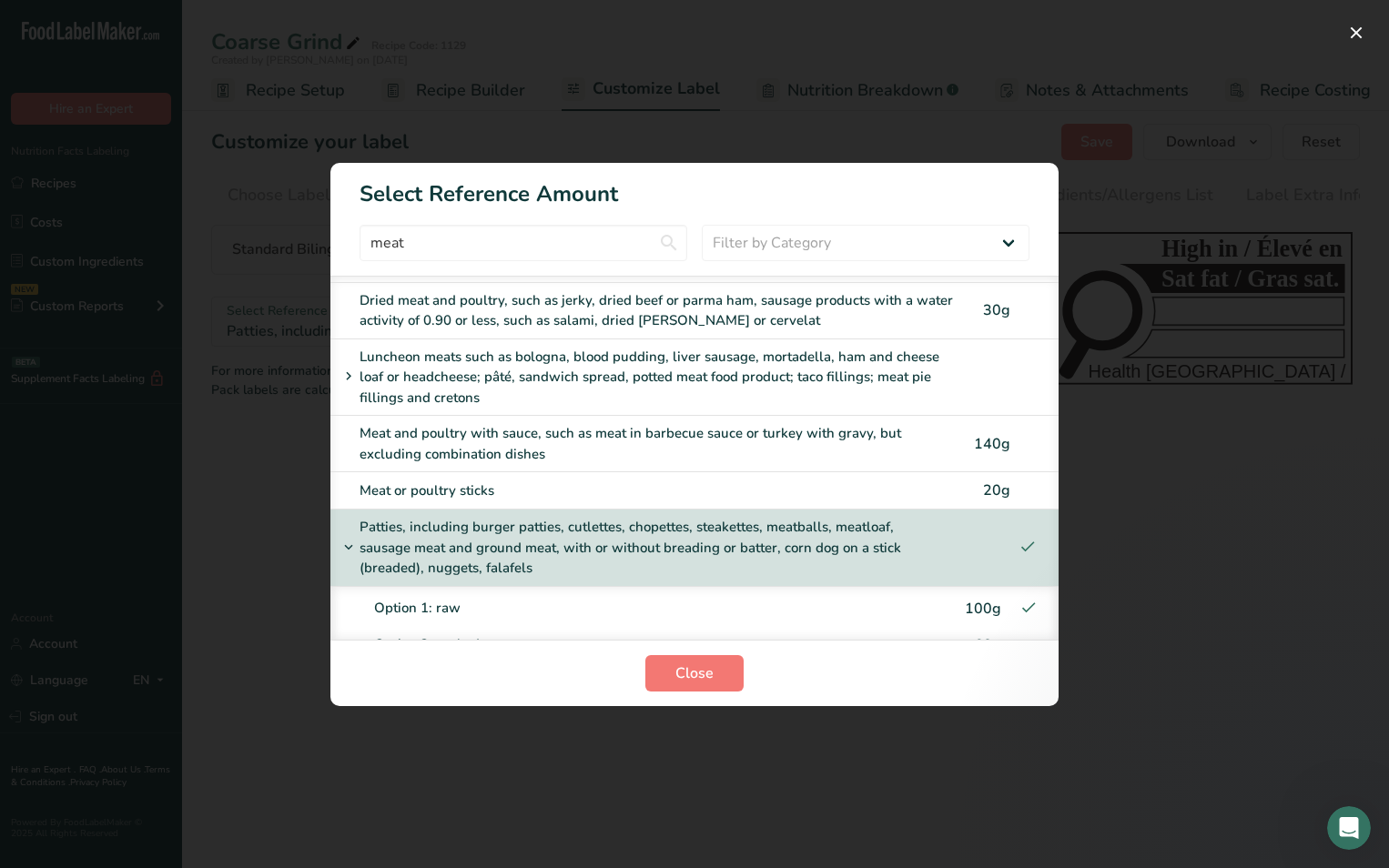
click at [410, 598] on div "Option 1: raw" at bounding box center [664, 608] width 582 height 21
click at [971, 599] on span "100g" at bounding box center [983, 609] width 36 height 20
click at [697, 669] on span "Close" at bounding box center [694, 673] width 38 height 22
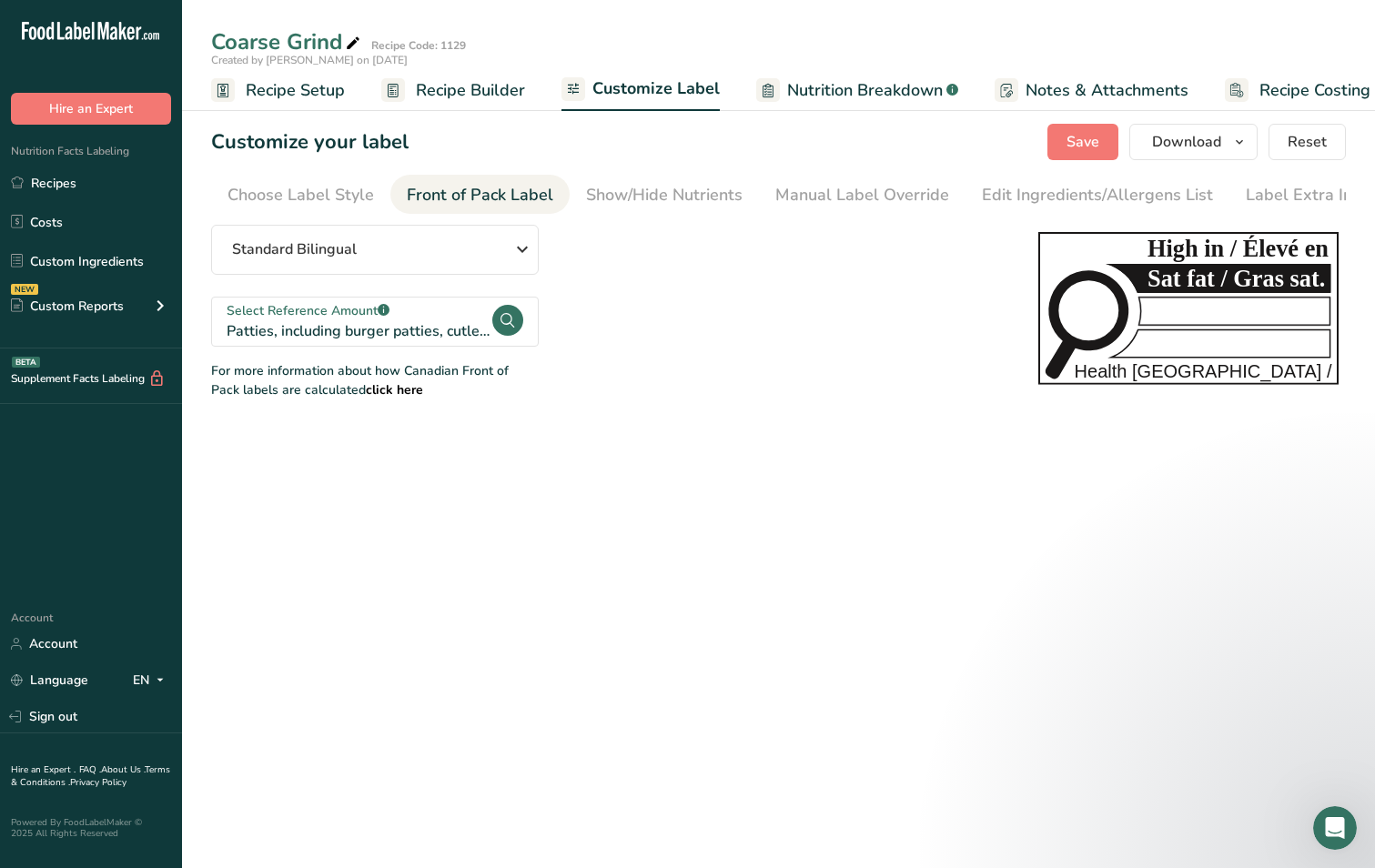
click at [469, 91] on span "Recipe Builder" at bounding box center [470, 90] width 109 height 24
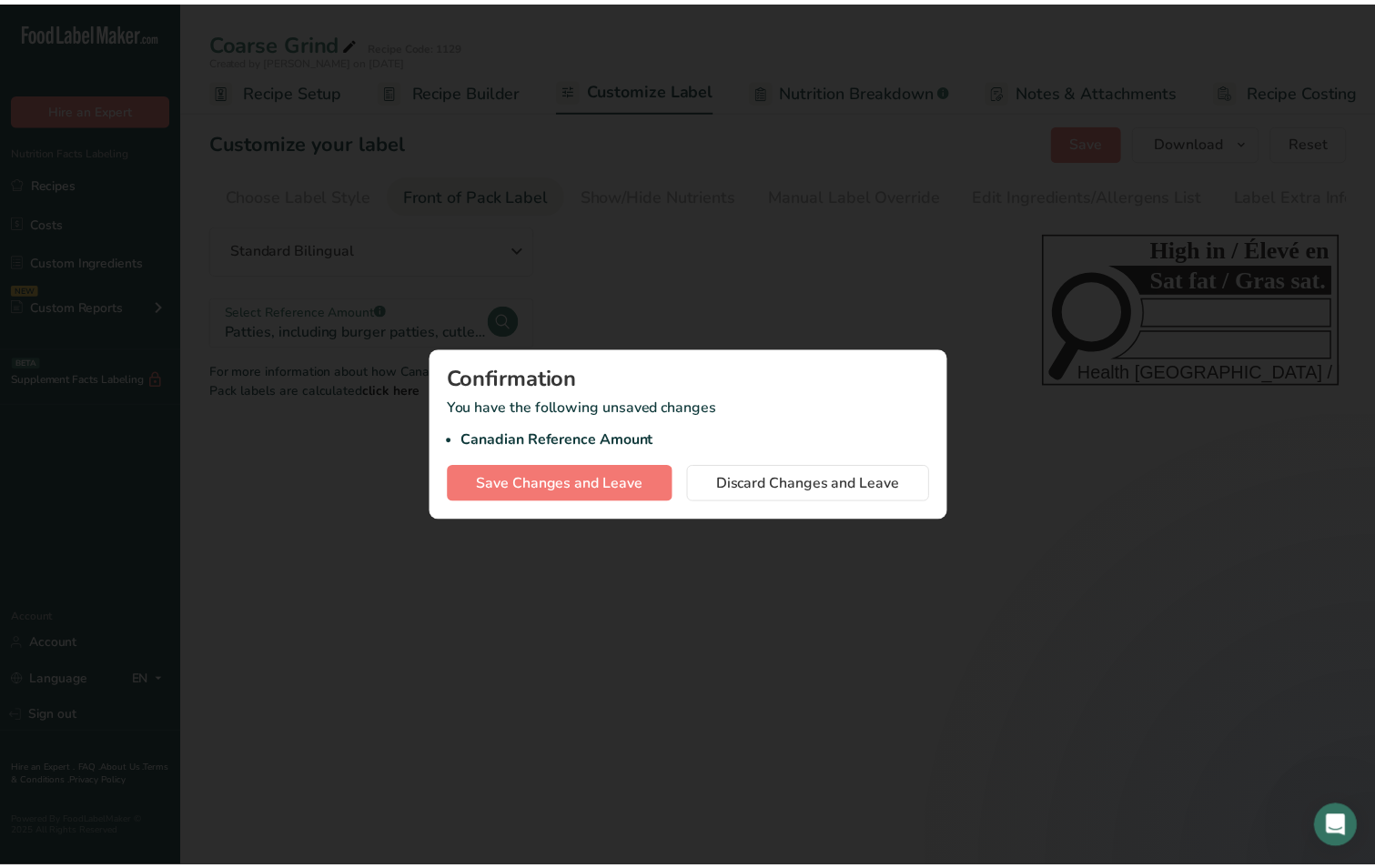
scroll to position [0, 11]
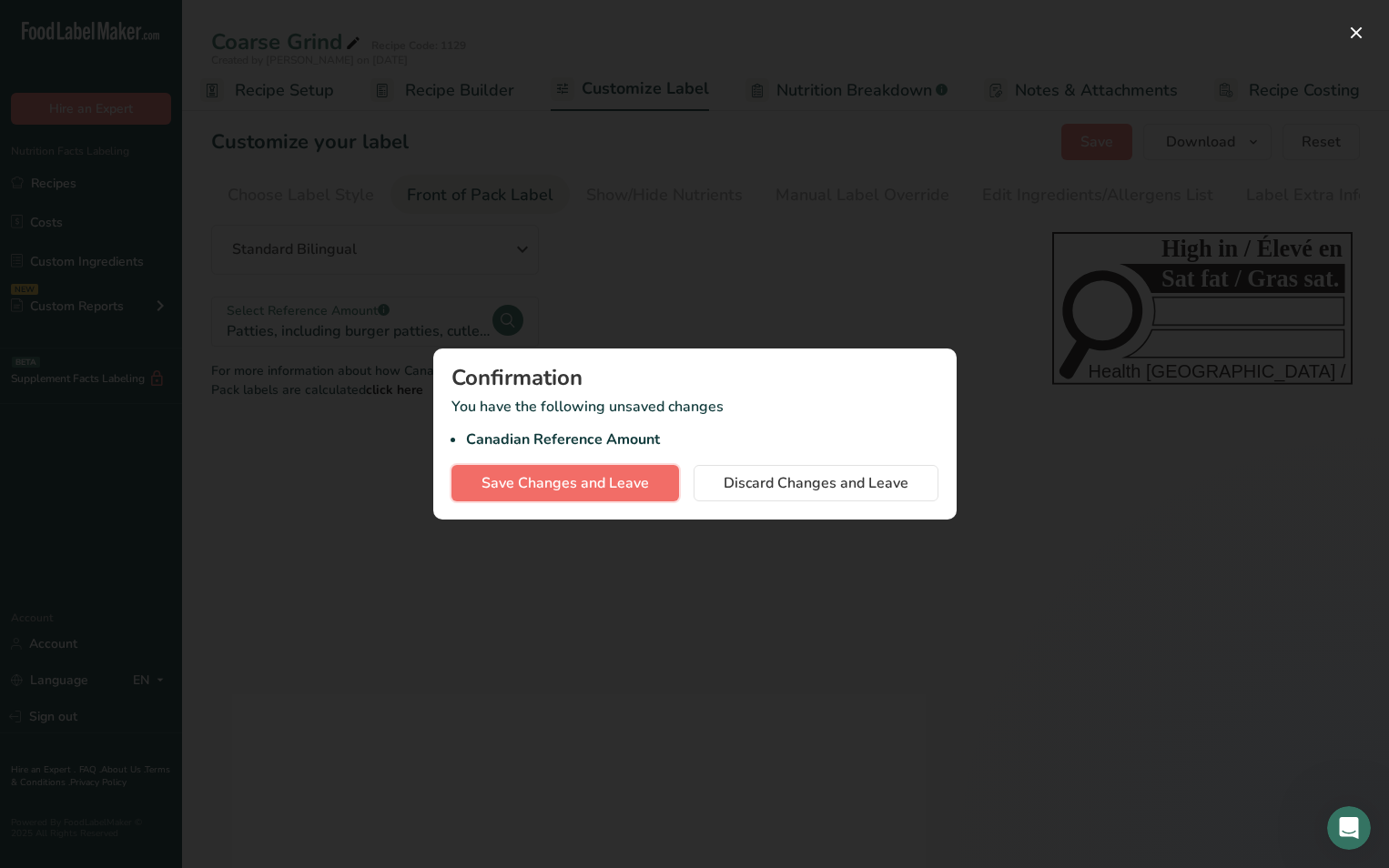
click at [572, 482] on span "Save Changes and Leave" at bounding box center [565, 483] width 168 height 22
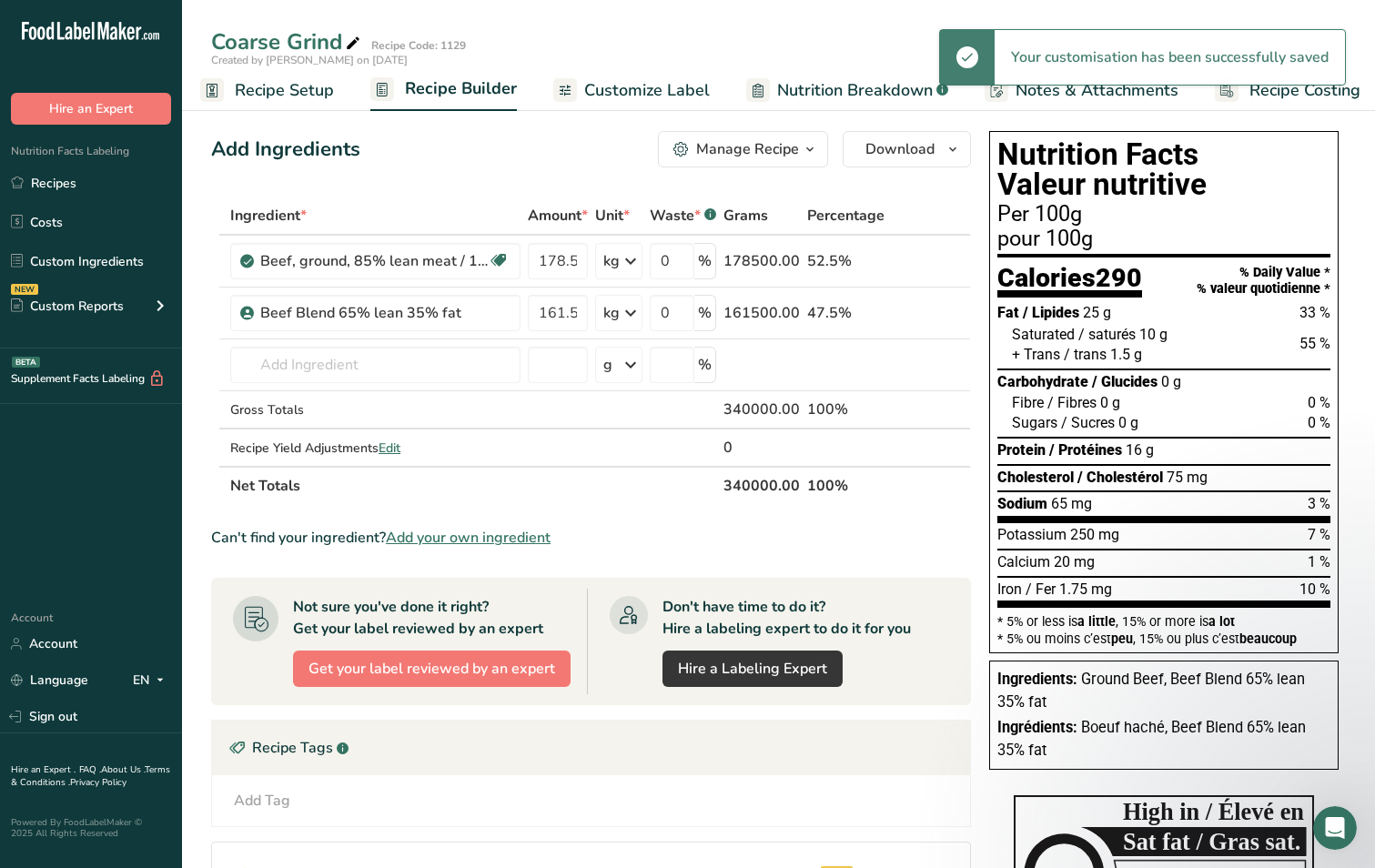
click at [289, 85] on span "Recipe Setup" at bounding box center [284, 90] width 99 height 24
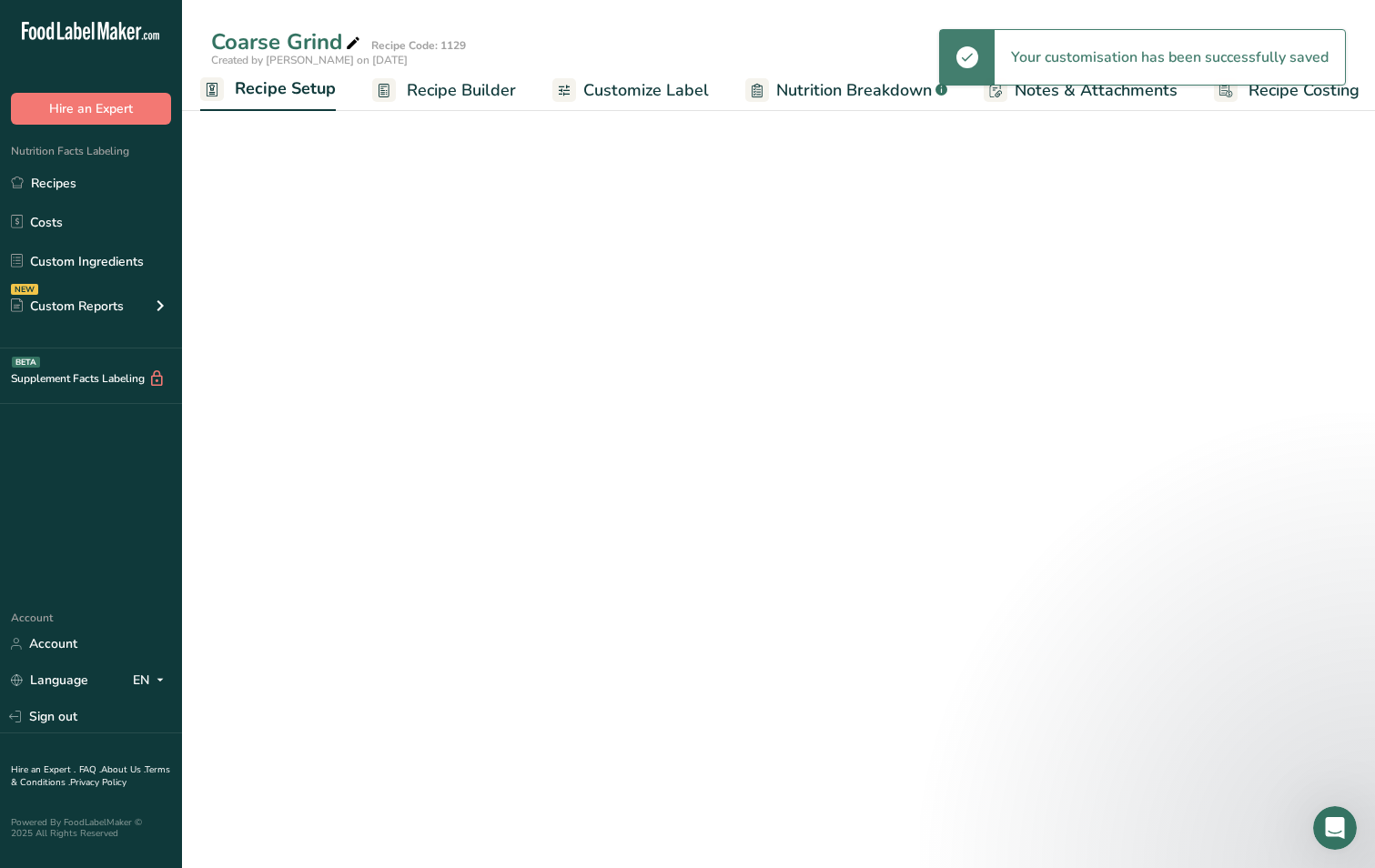
scroll to position [0, 6]
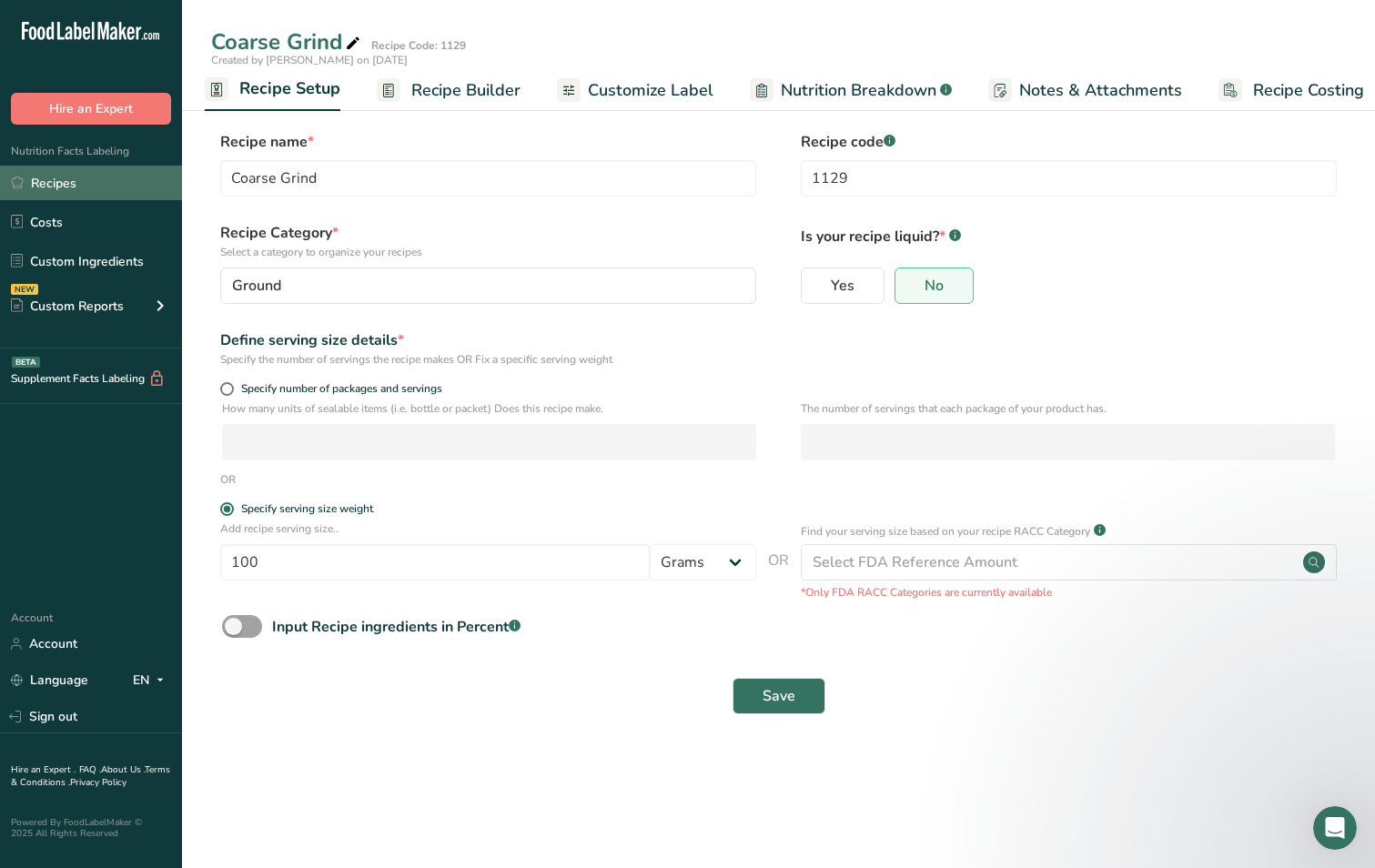
click at [69, 185] on link "Recipes" at bounding box center [91, 183] width 182 height 34
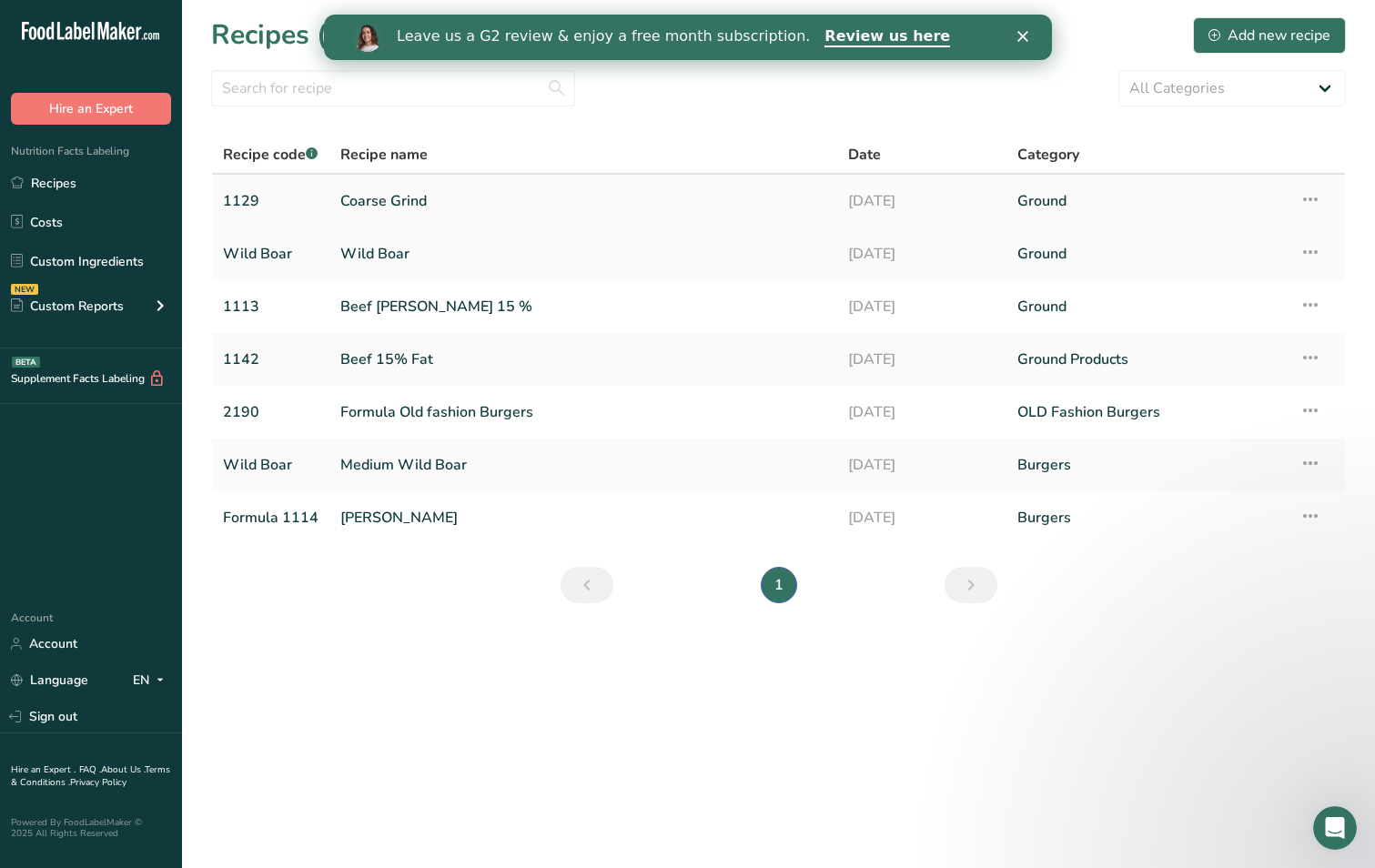
click at [236, 194] on link "1129" at bounding box center [270, 200] width 96 height 38
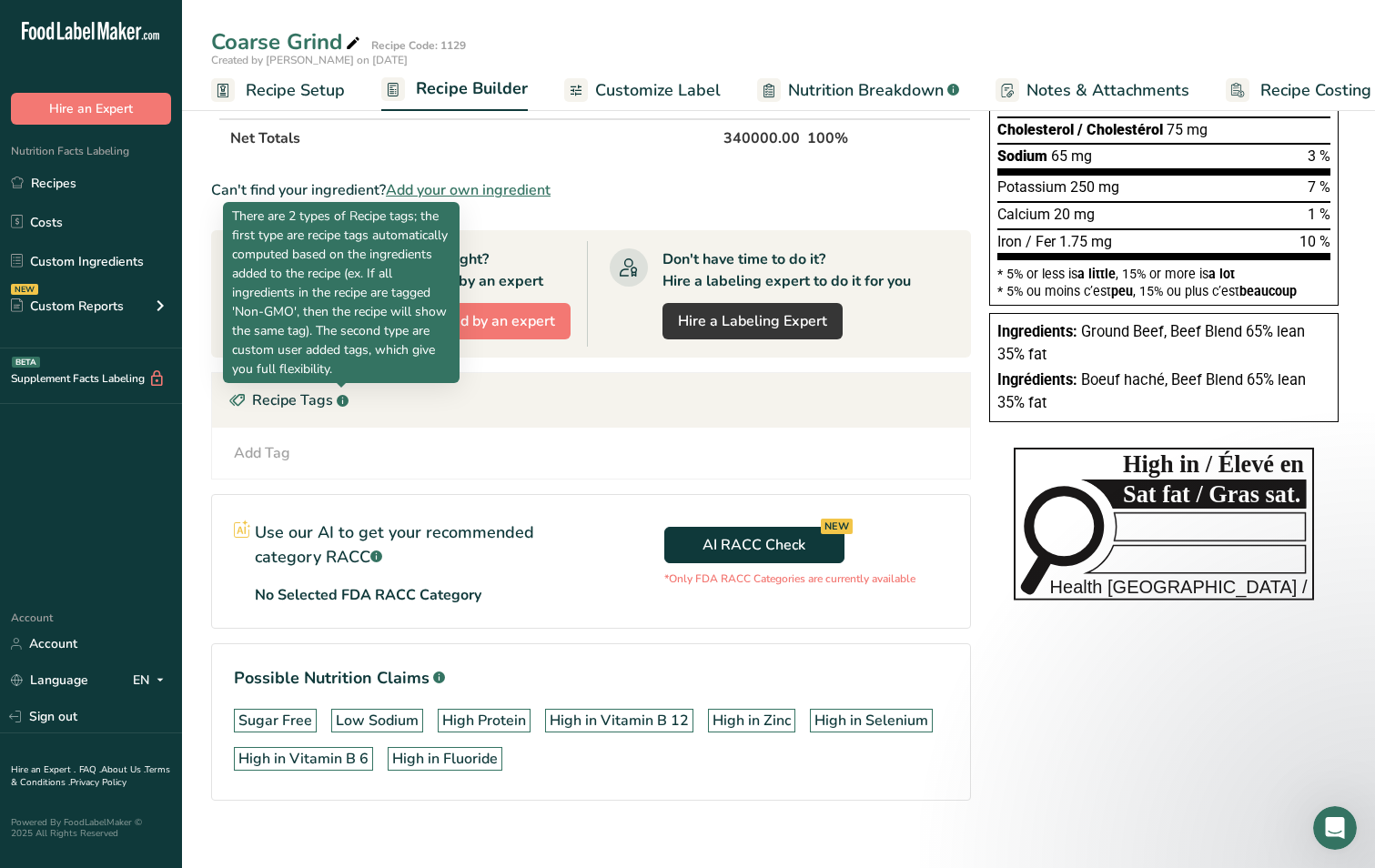
scroll to position [367, 0]
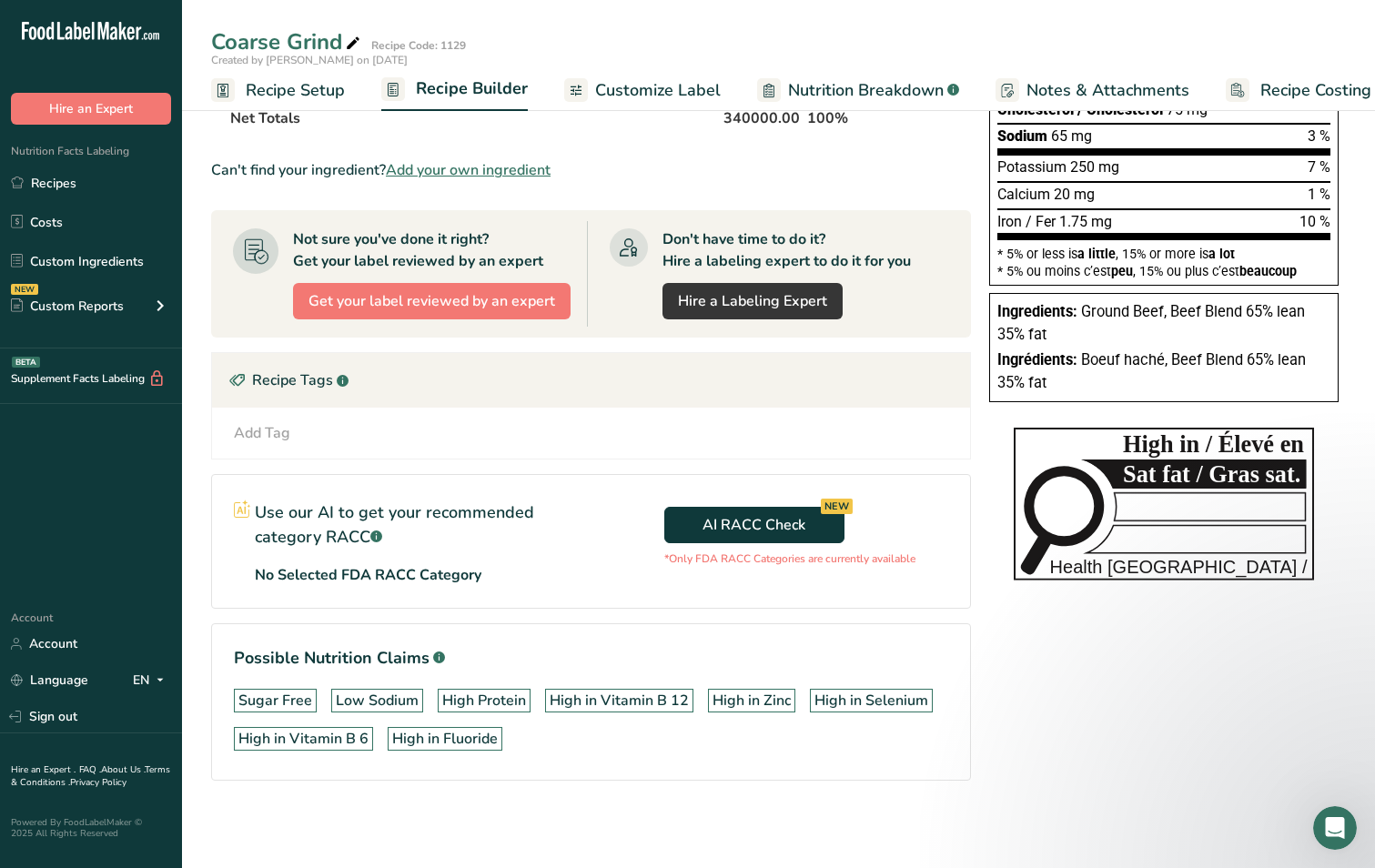
drag, startPoint x: 1129, startPoint y: 724, endPoint x: 1139, endPoint y: 729, distance: 11.2
click at [1129, 724] on div "Nutrition Facts Valeur nutritive Per 100g pour 100g Calories 290 % Daily Value …" at bounding box center [1164, 297] width 364 height 1082
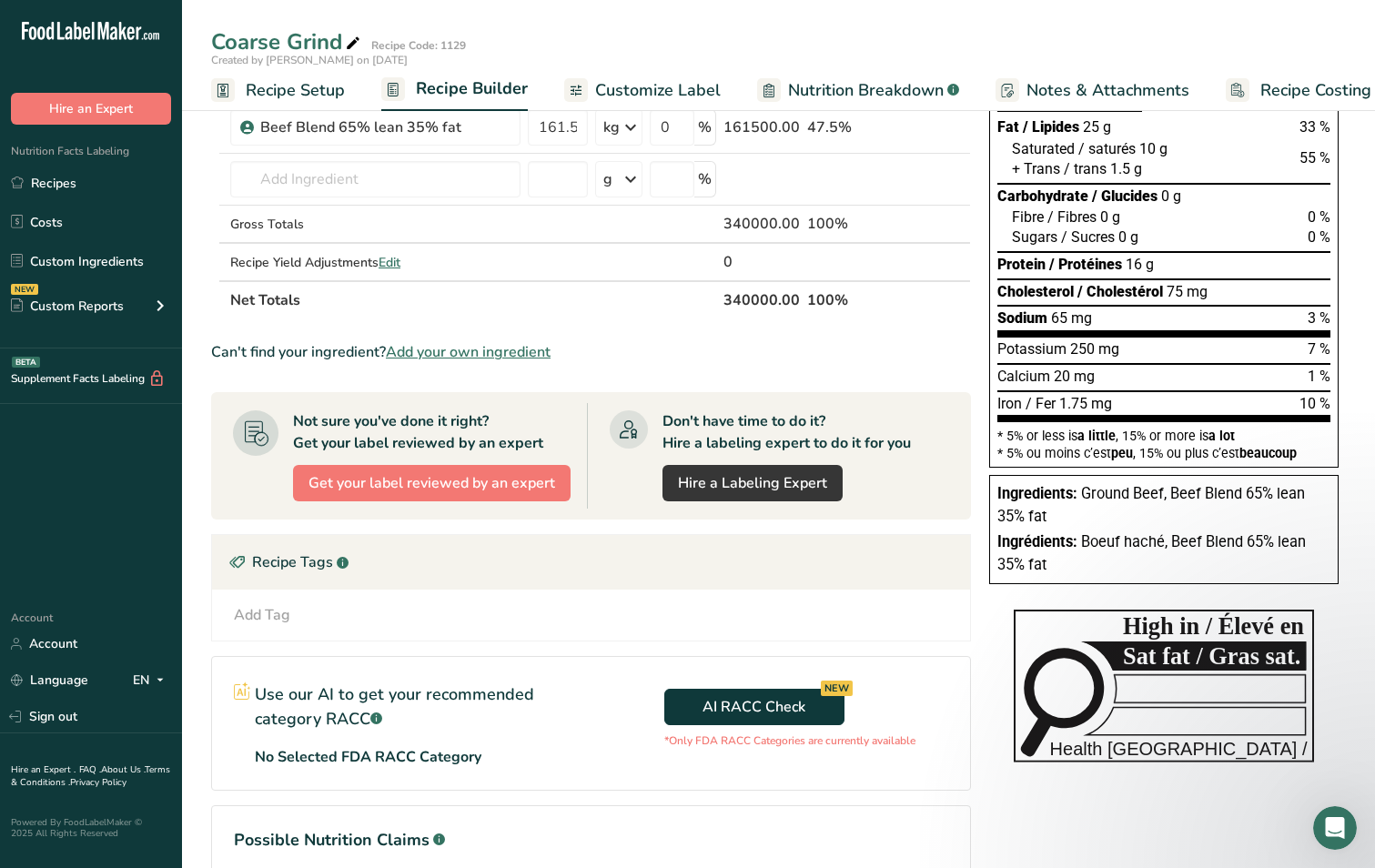
scroll to position [0, 0]
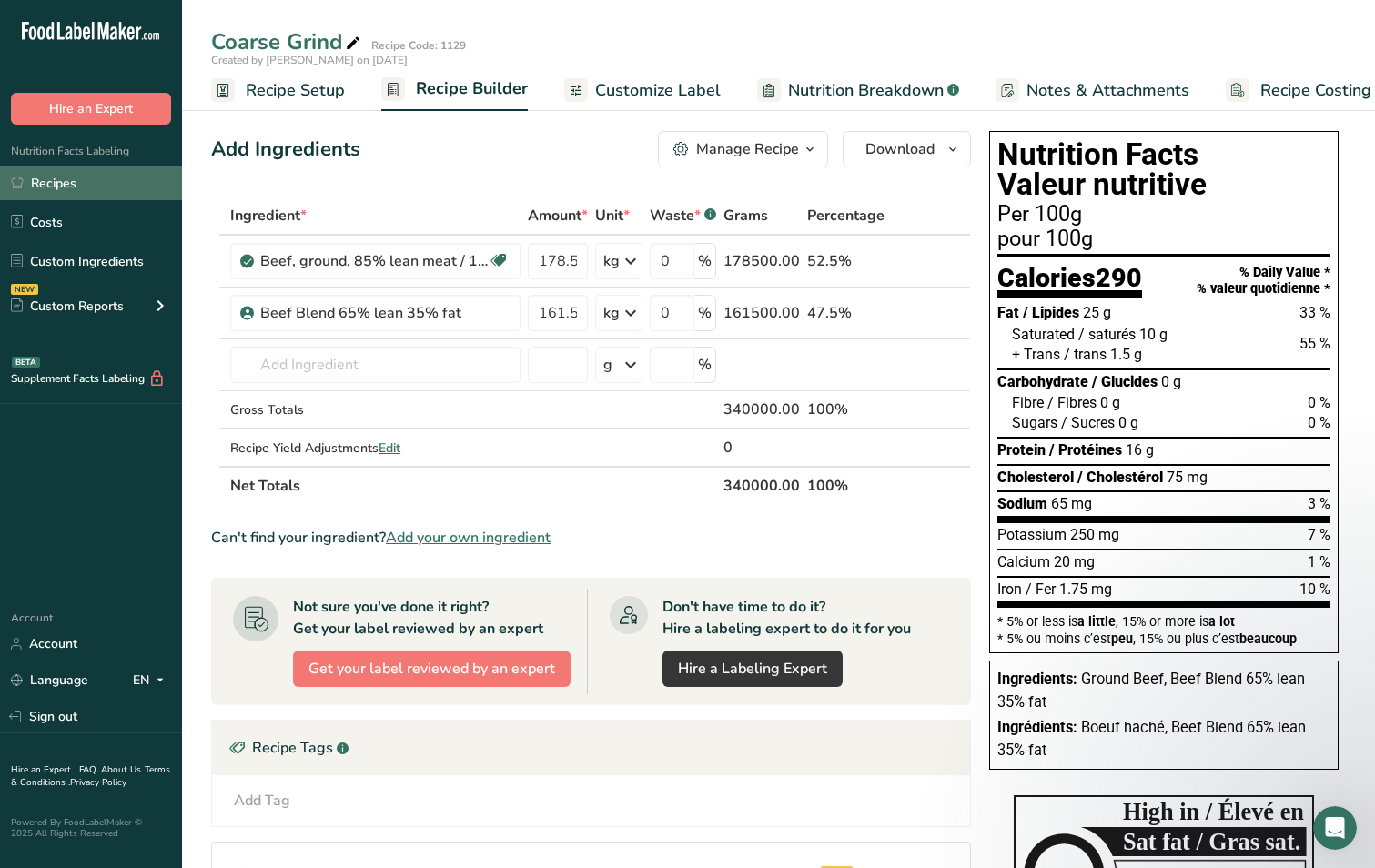
click at [72, 183] on link "Recipes" at bounding box center [91, 183] width 182 height 34
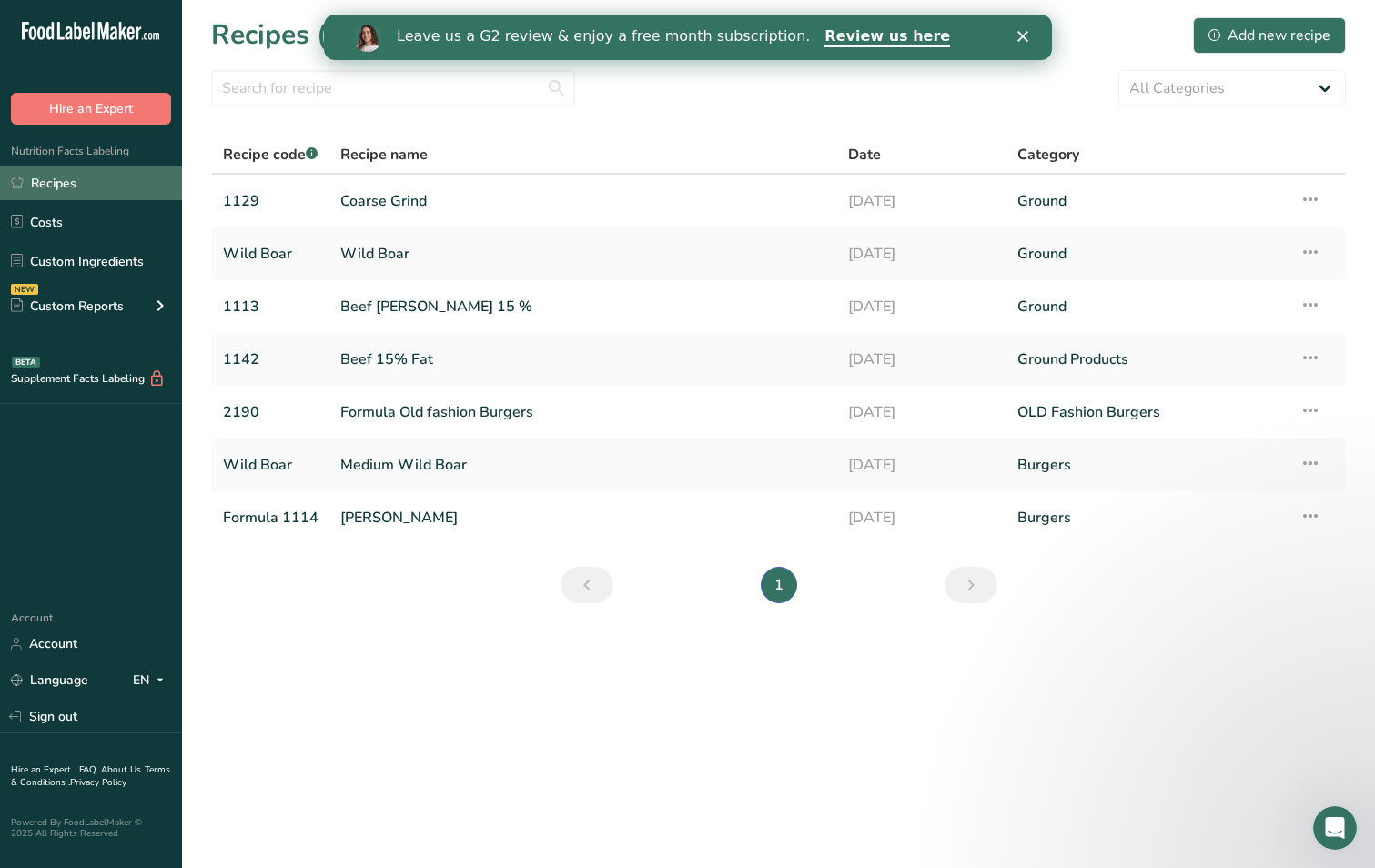
click at [56, 185] on link "Recipes" at bounding box center [91, 183] width 182 height 34
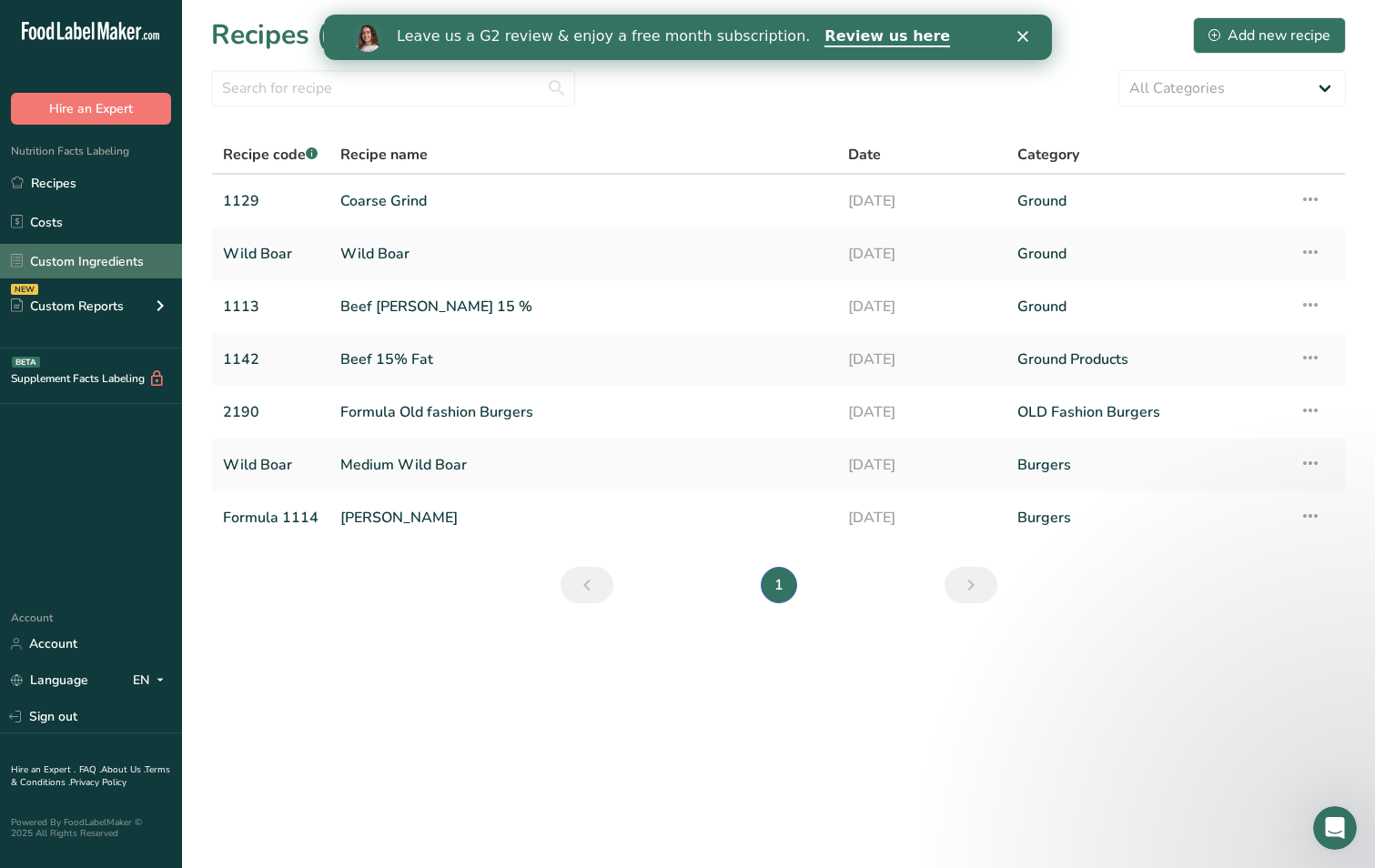
click at [65, 262] on link "Custom Ingredients" at bounding box center [91, 261] width 182 height 34
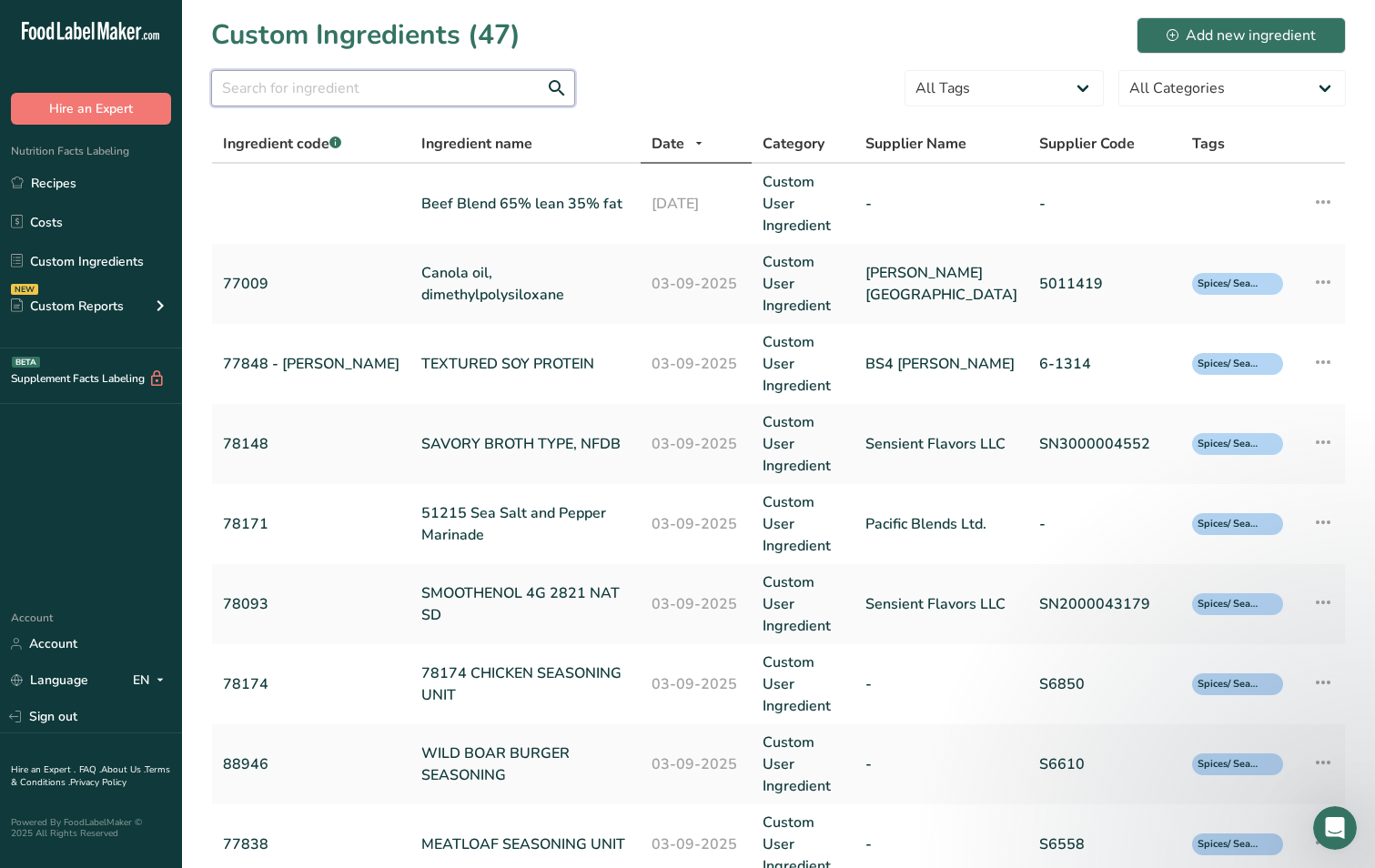
click at [340, 94] on input "text" at bounding box center [393, 88] width 364 height 36
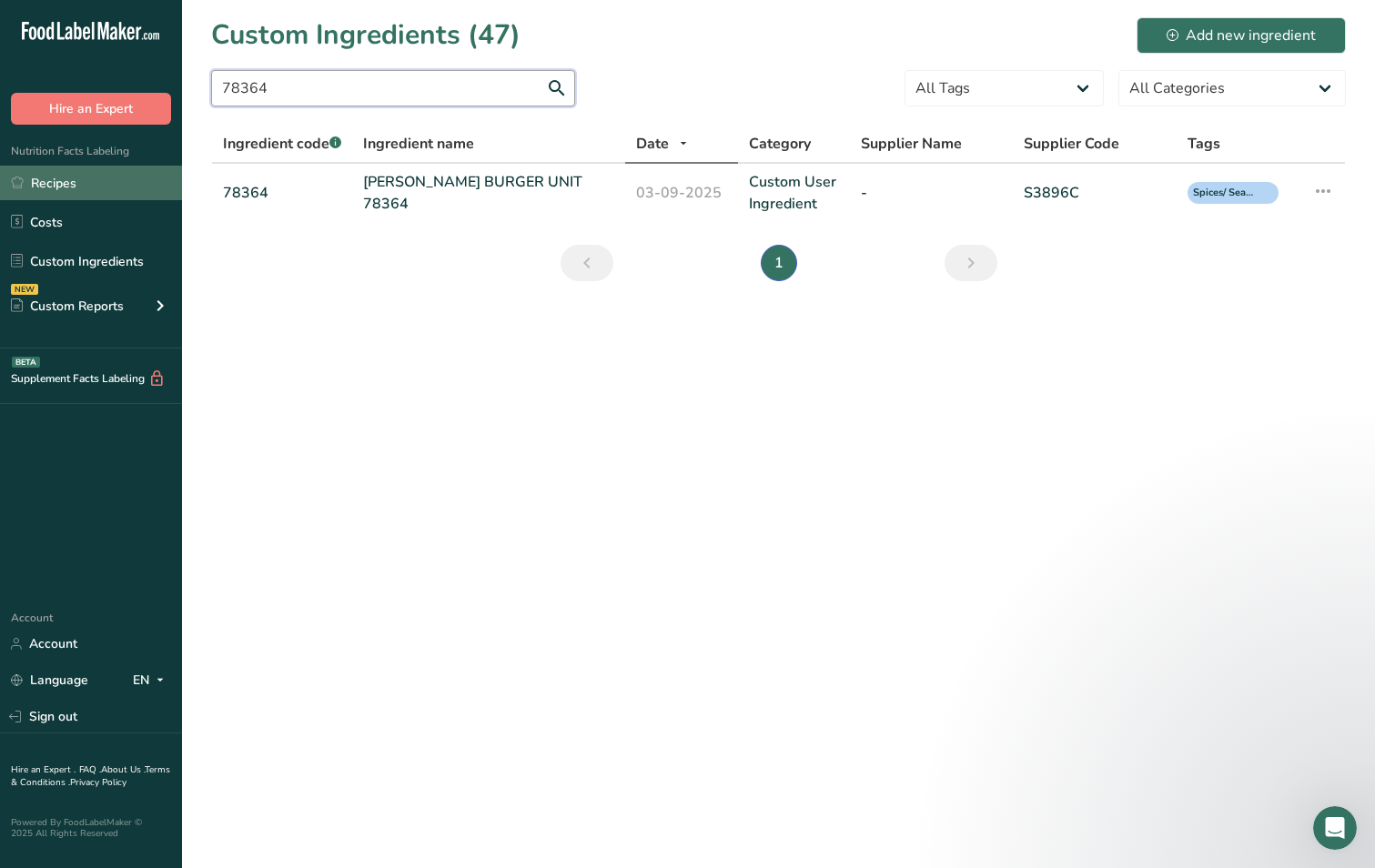
type input "78364"
click at [77, 180] on link "Recipes" at bounding box center [91, 183] width 182 height 34
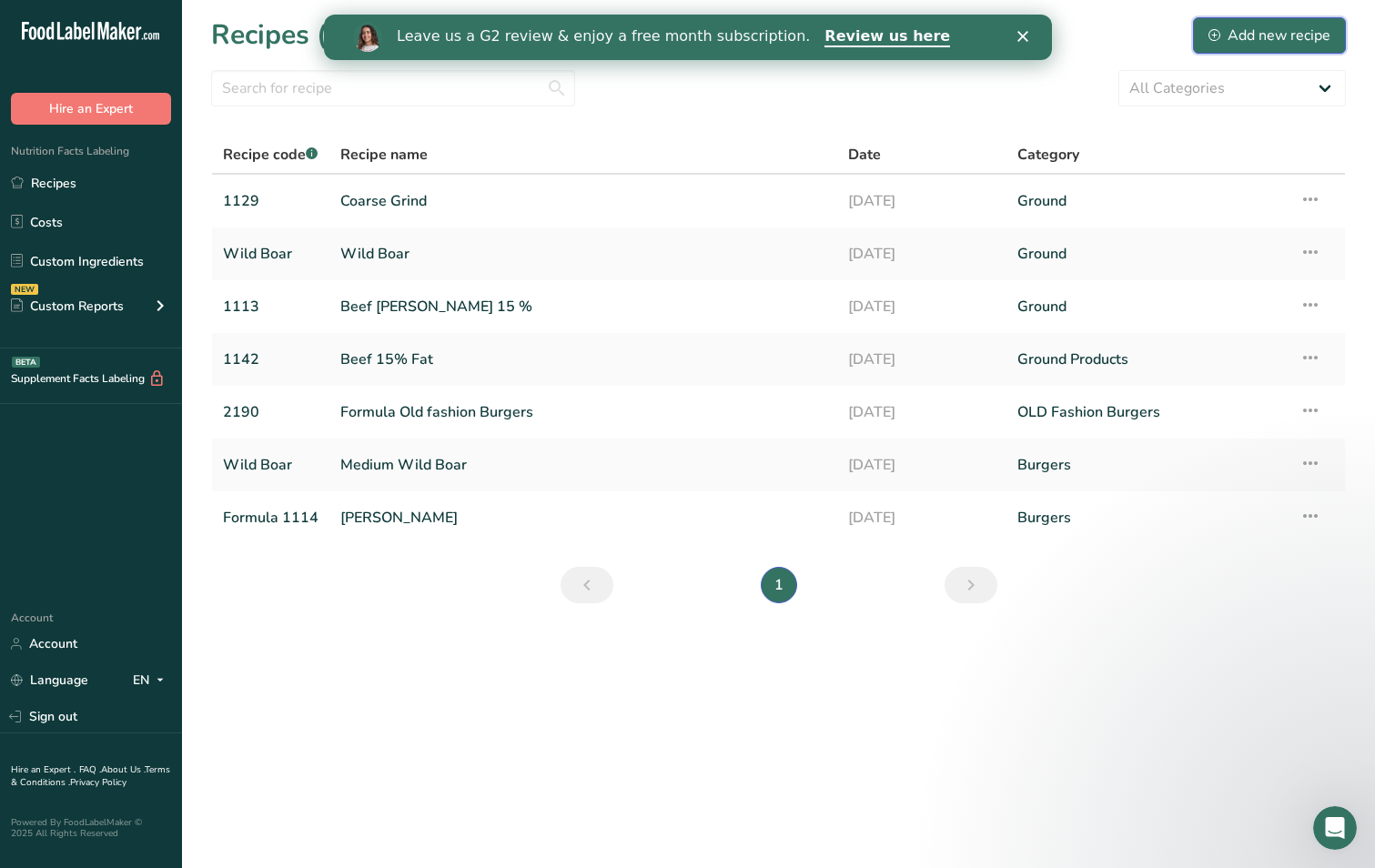
click at [1273, 30] on div "Add new recipe" at bounding box center [1269, 35] width 122 height 22
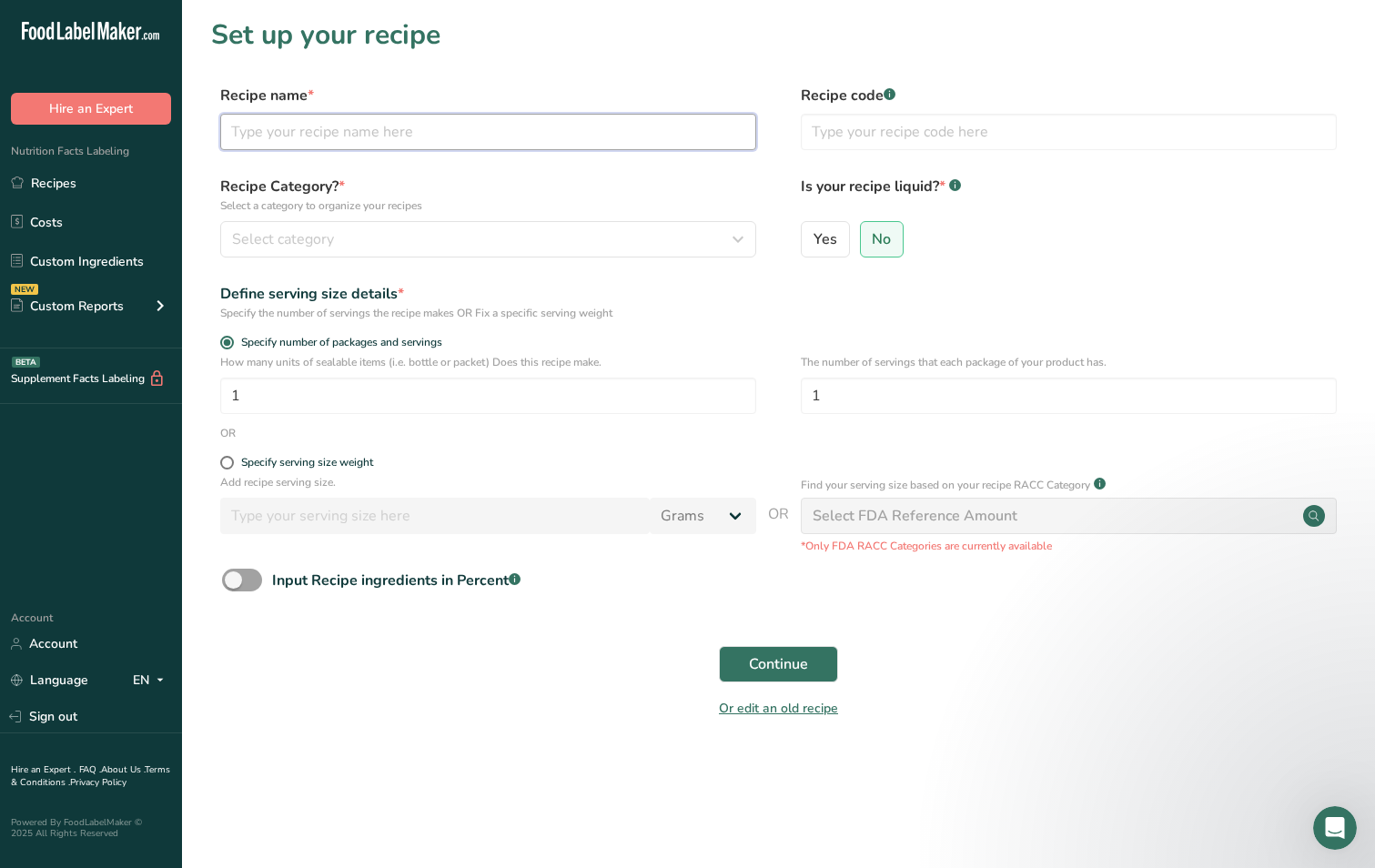
click at [286, 133] on input "text" at bounding box center [488, 132] width 536 height 36
click at [313, 141] on input "text" at bounding box center [488, 132] width 536 height 36
type input "1131"
click at [828, 132] on input "text" at bounding box center [1069, 132] width 536 height 36
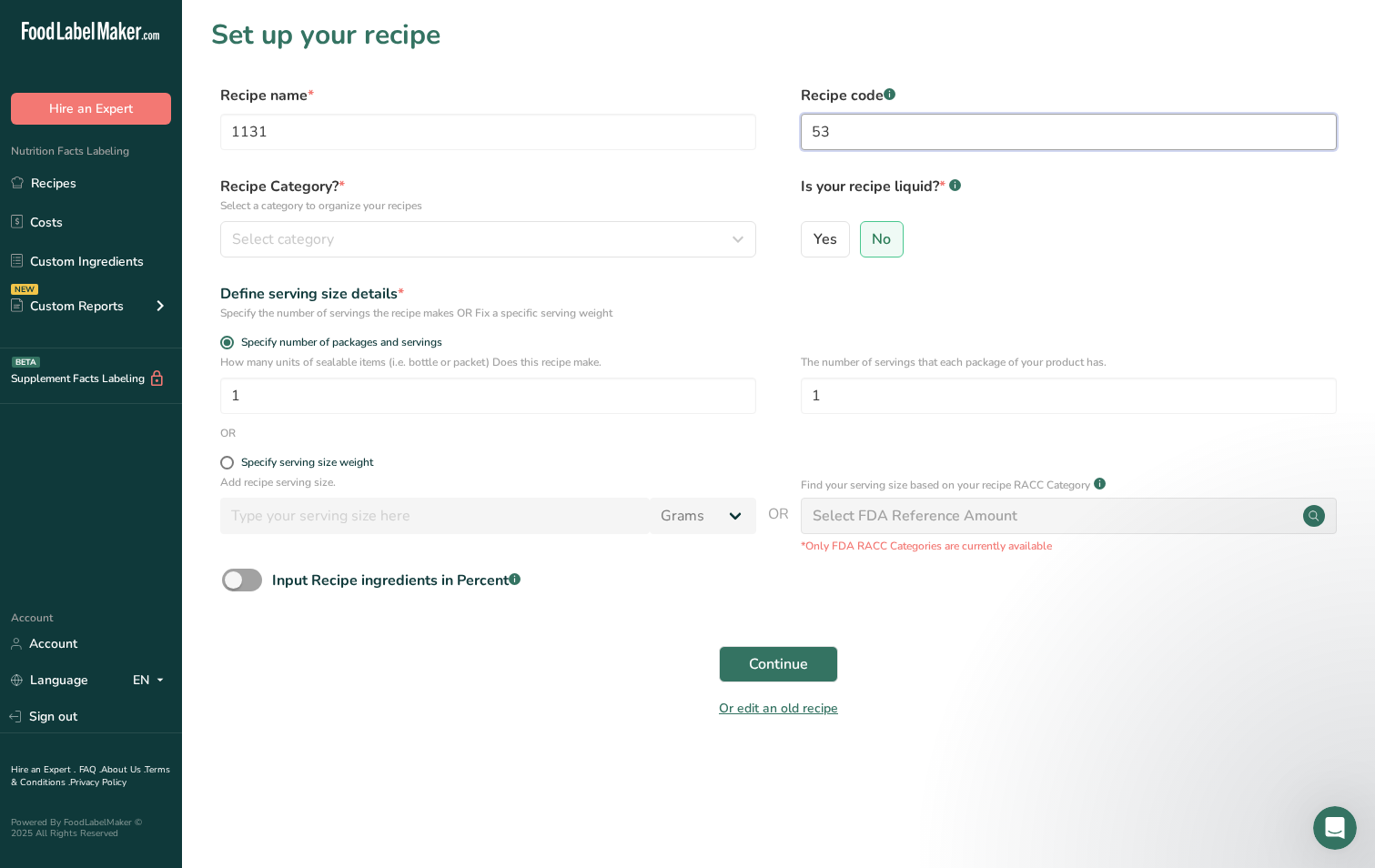
type input "5"
type input "[PERSON_NAME] BURGER 72 g - 53468"
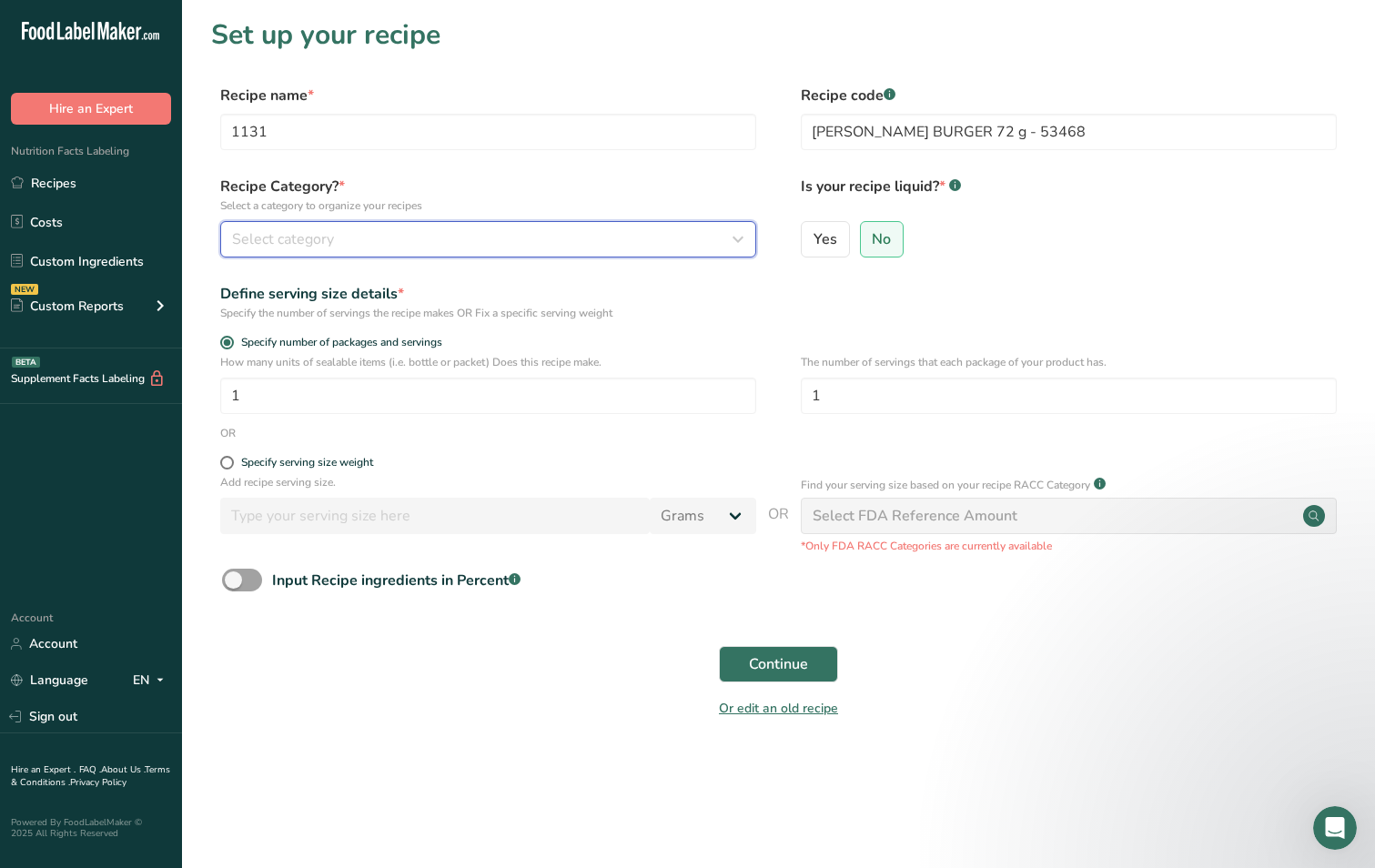
click at [289, 238] on span "Select category" at bounding box center [283, 239] width 102 height 22
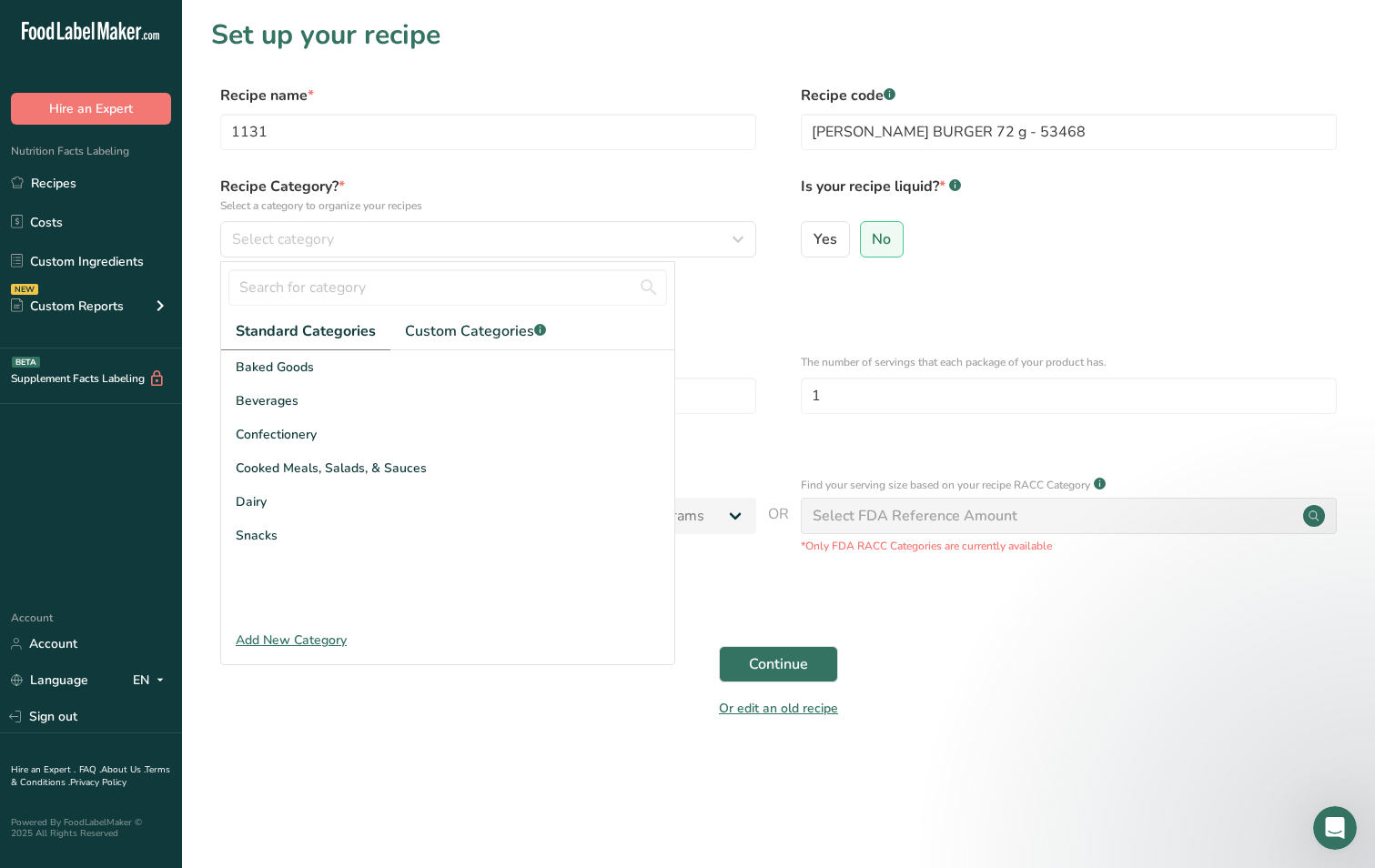
click at [306, 331] on span "Standard Categories" at bounding box center [305, 331] width 140 height 22
click at [501, 331] on span "Custom Categories .a-a{fill:#347362;}.b-a{fill:#fff;}" at bounding box center [476, 331] width 141 height 22
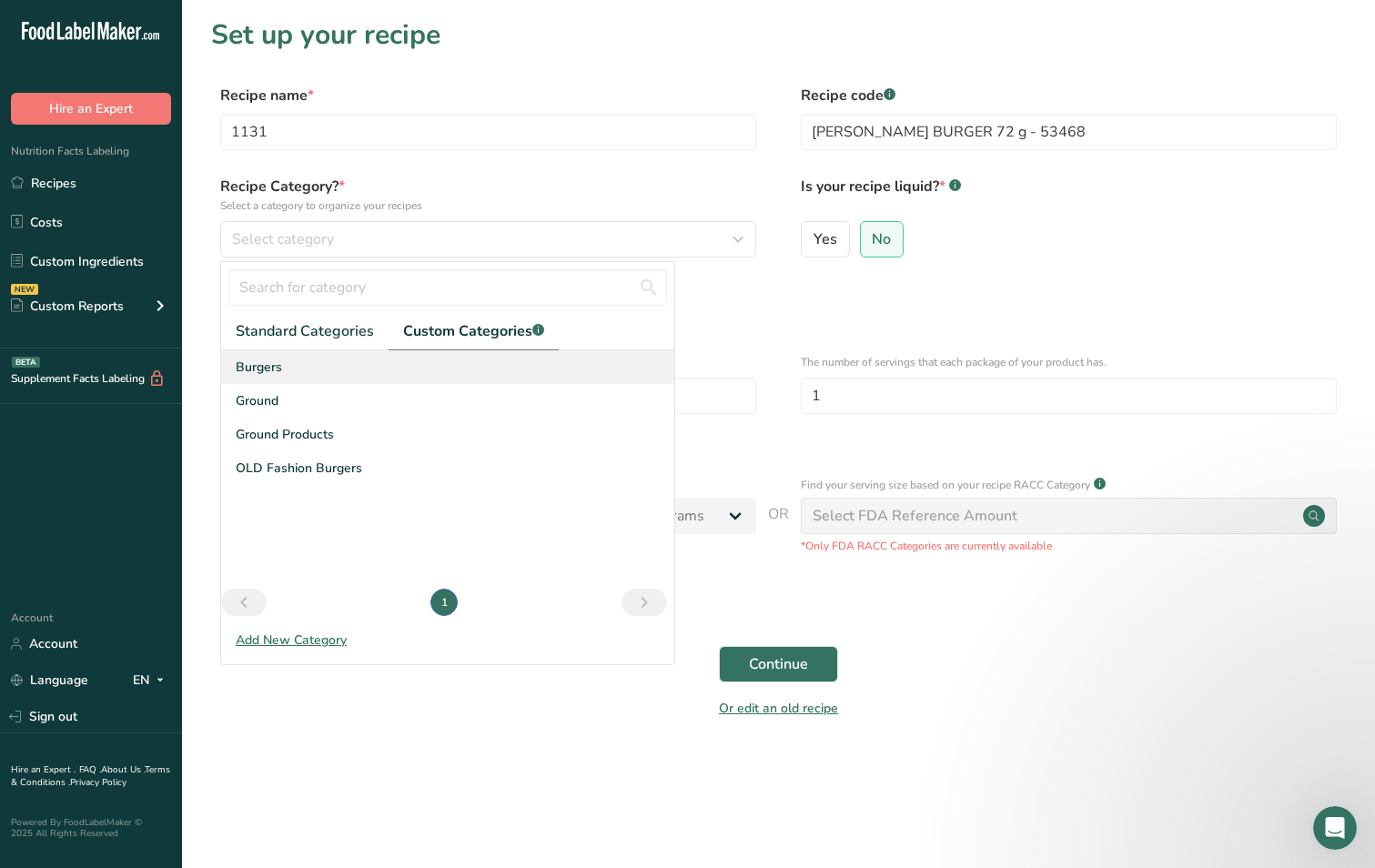
click at [269, 364] on span "Burgers" at bounding box center [259, 367] width 46 height 19
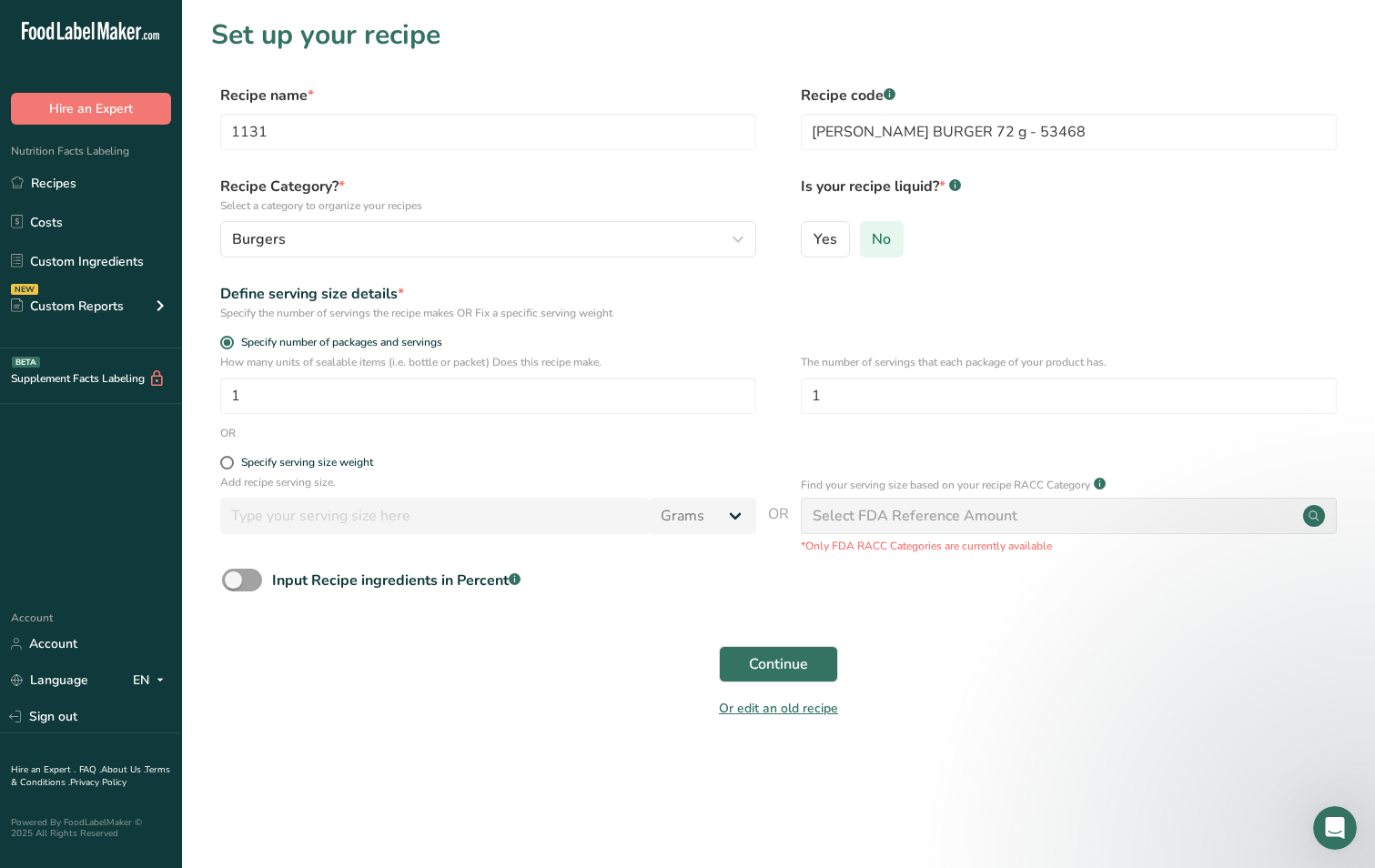
click at [888, 236] on span "No" at bounding box center [881, 239] width 19 height 19
click at [873, 236] on input "No" at bounding box center [867, 238] width 12 height 12
click at [230, 464] on span at bounding box center [226, 463] width 14 height 14
click at [230, 464] on input "Specify serving size weight" at bounding box center [225, 462] width 12 height 12
radio input "true"
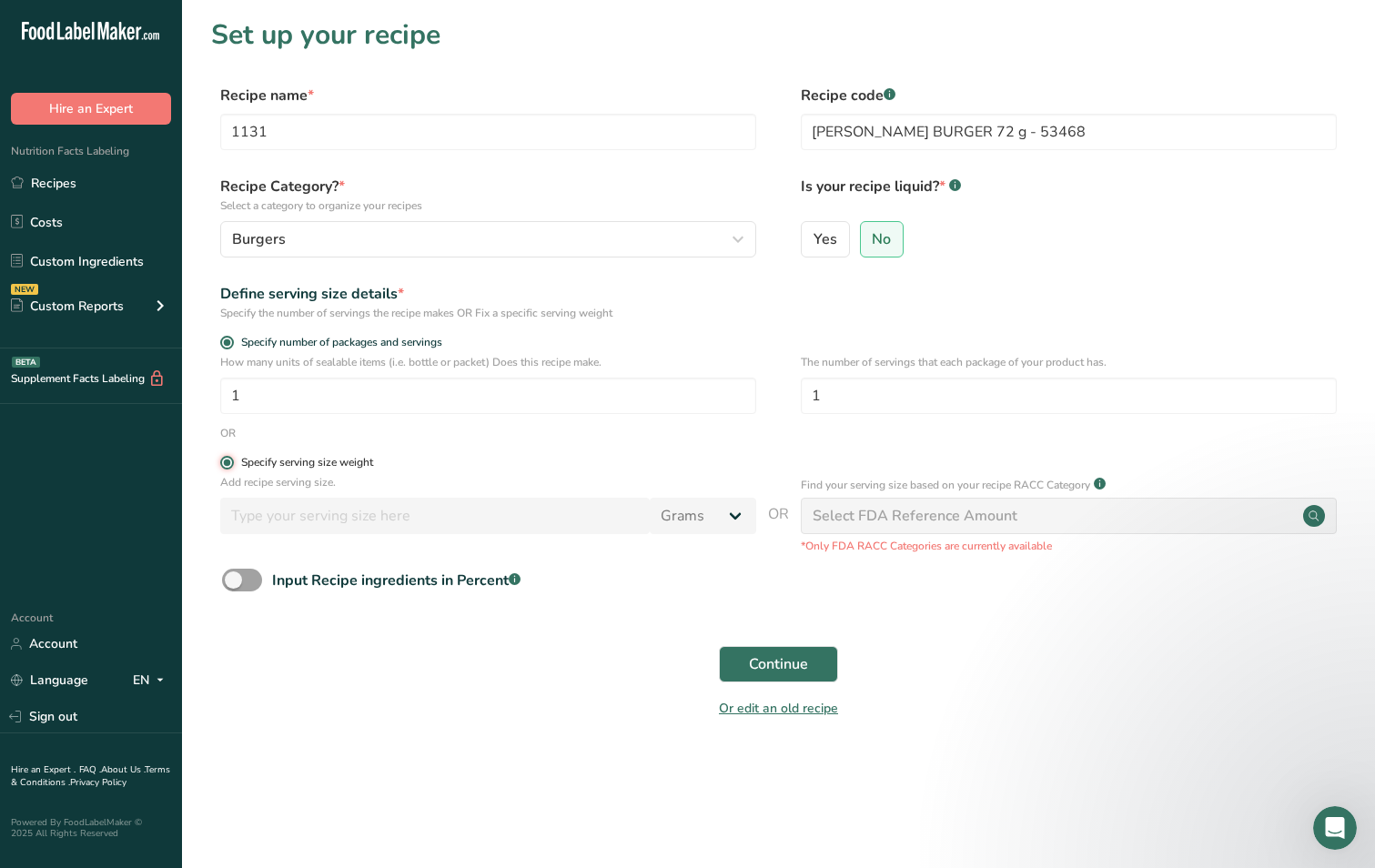
radio input "false"
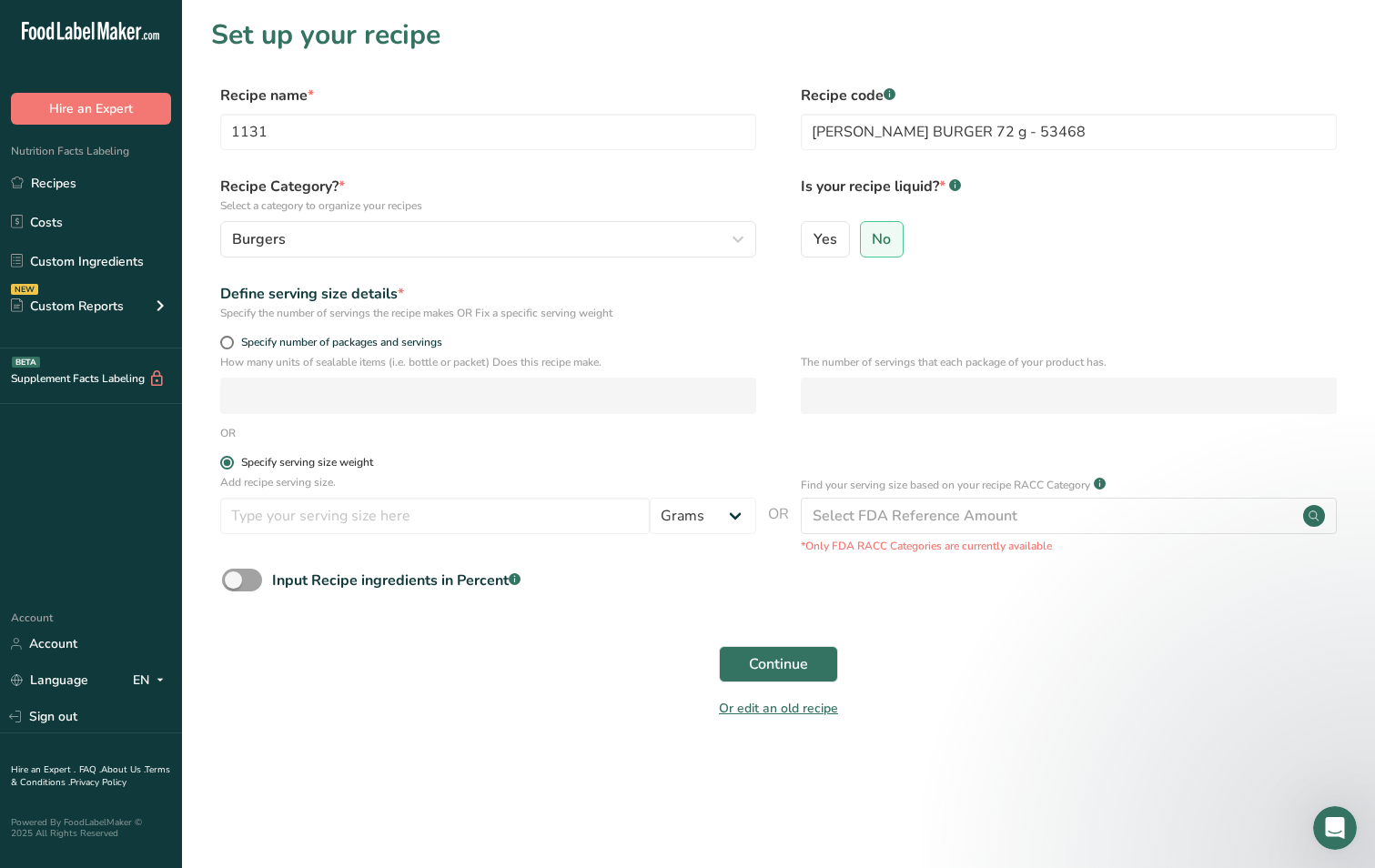
click at [226, 459] on span at bounding box center [226, 463] width 14 height 14
click at [226, 459] on input "Specify serving size weight" at bounding box center [225, 462] width 12 height 12
click at [223, 338] on span at bounding box center [226, 342] width 14 height 14
click at [223, 338] on input "Specify number of packages and servings" at bounding box center [225, 342] width 12 height 12
radio input "true"
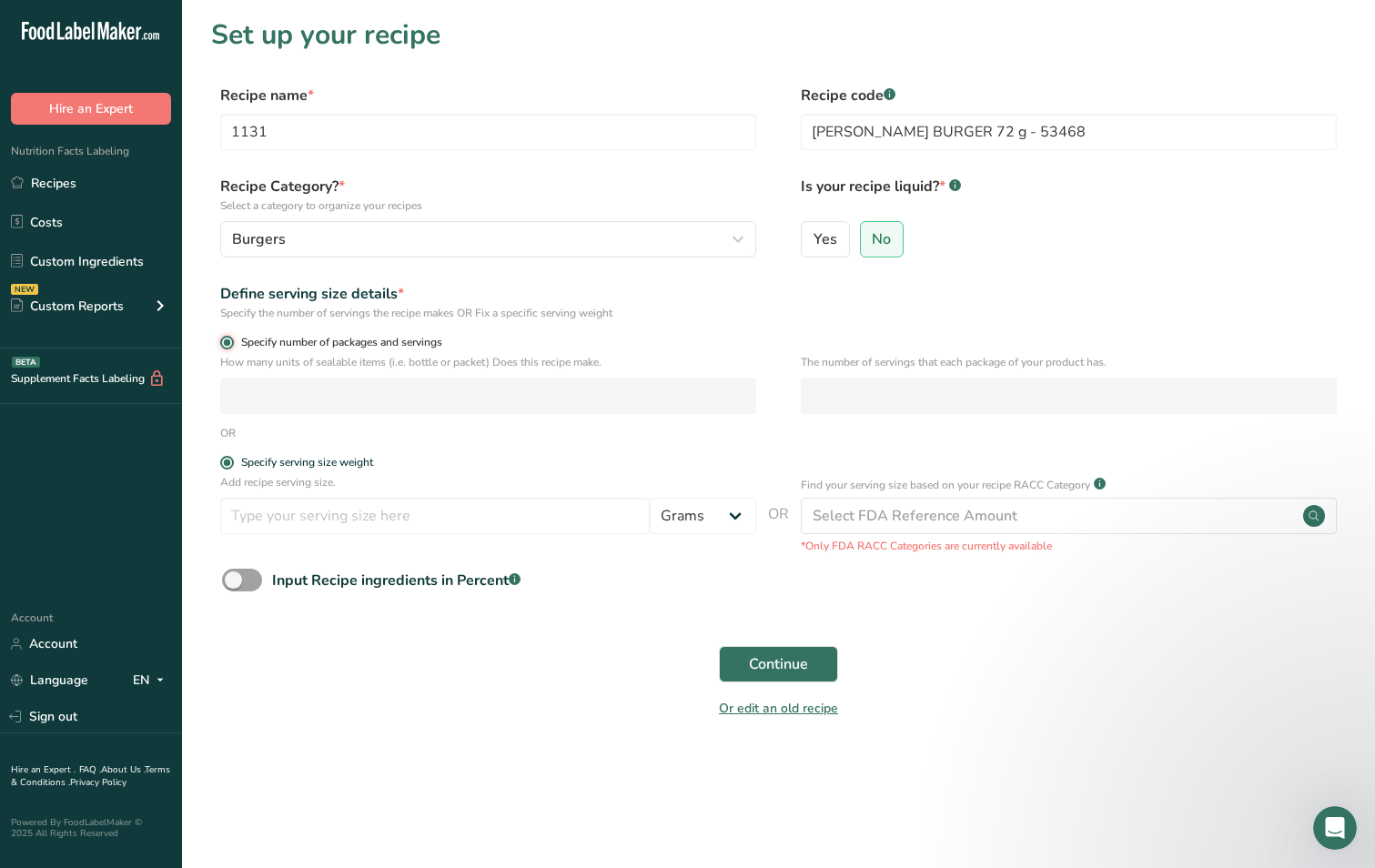
radio input "false"
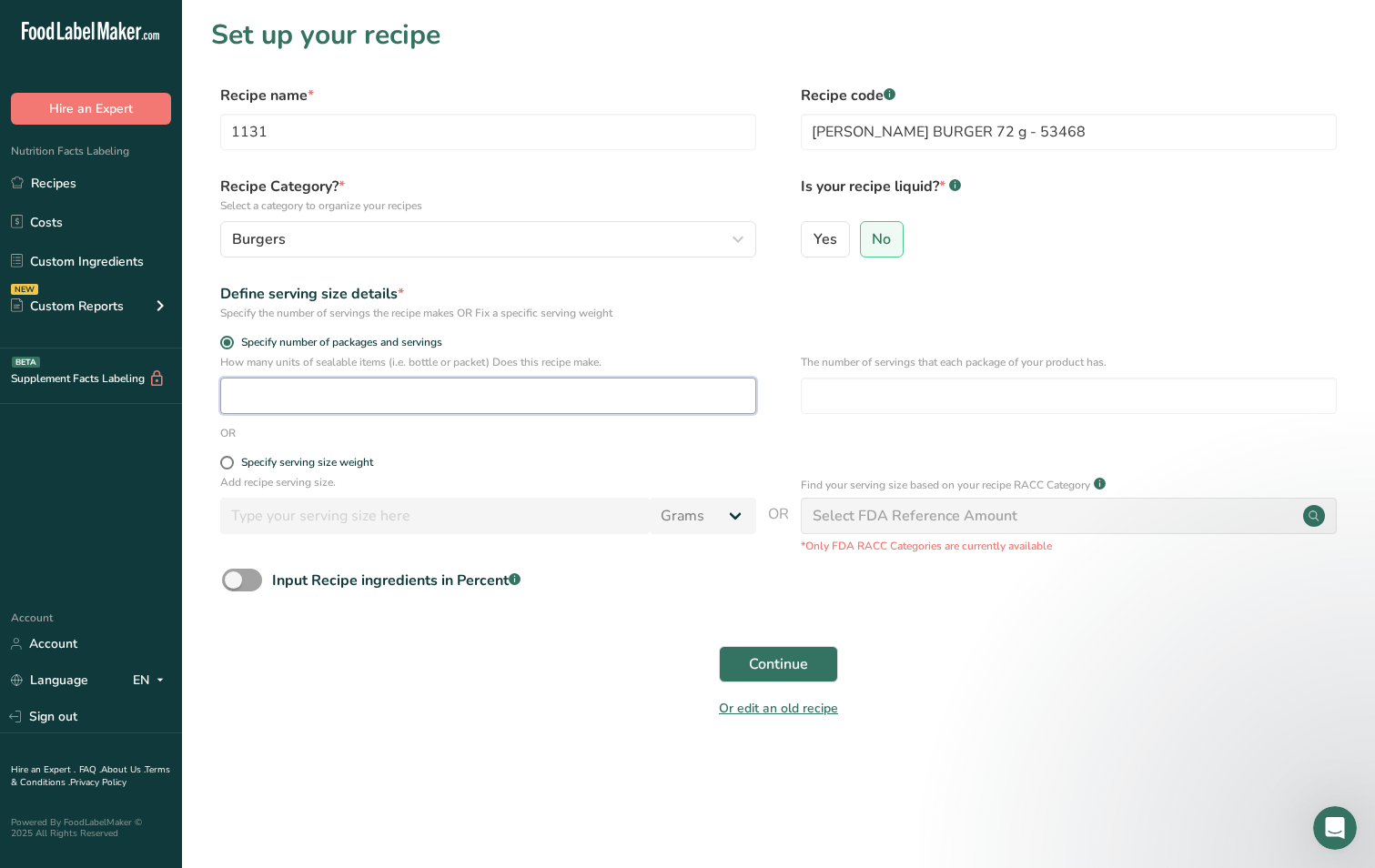
click at [537, 390] on input "number" at bounding box center [488, 395] width 536 height 36
click at [874, 376] on div "The number of servings that each package of your product has." at bounding box center [1069, 389] width 536 height 71
click at [850, 398] on input "number" at bounding box center [1069, 395] width 536 height 36
drag, startPoint x: 343, startPoint y: 403, endPoint x: 99, endPoint y: 402, distance: 244.0
click at [99, 402] on div ".a-20{fill:#fff;} Hire an Expert Nutrition Facts Labeling Recipes Costs Custom …" at bounding box center [688, 434] width 1375 height 868
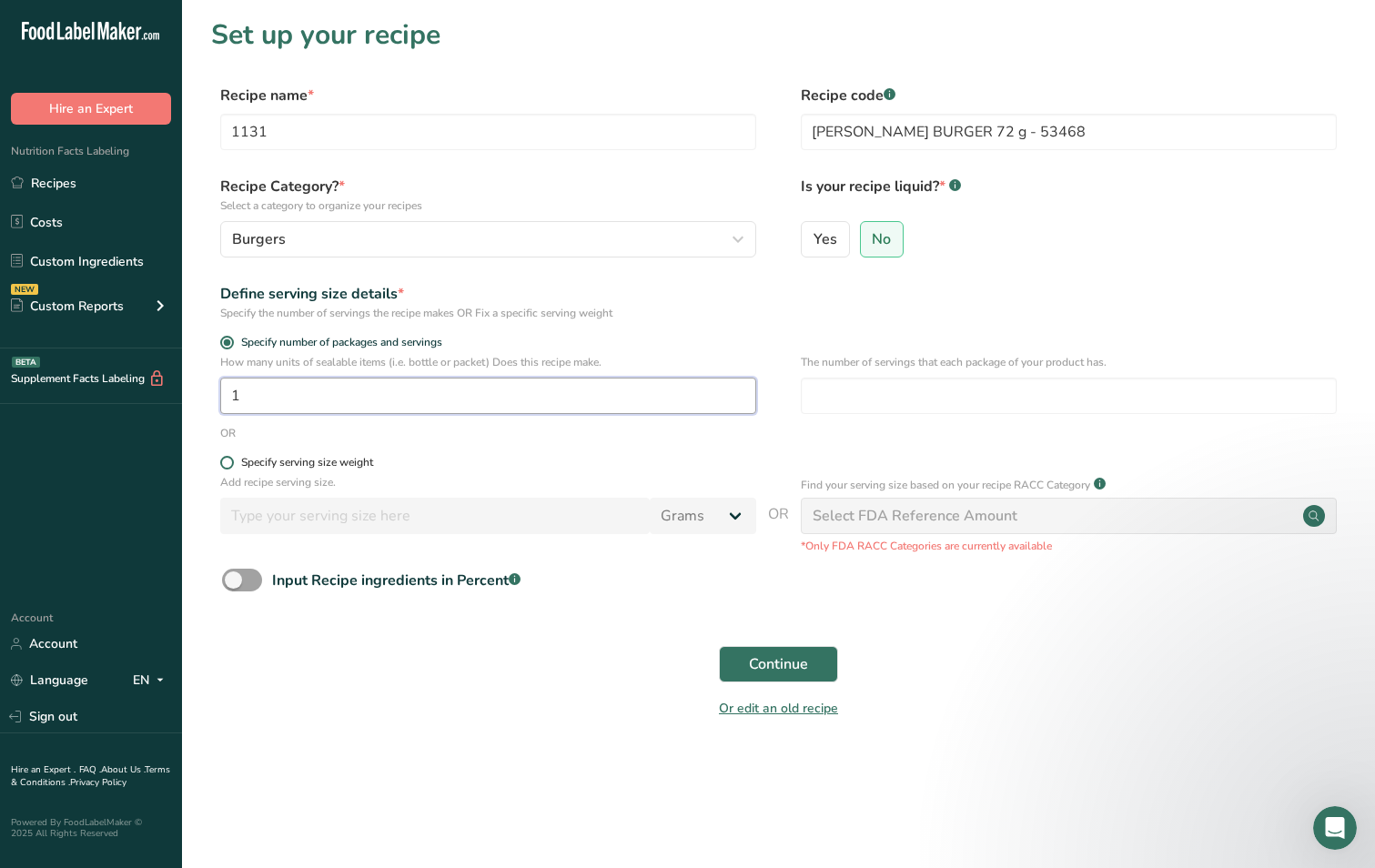
type input "1"
click at [225, 458] on span at bounding box center [226, 463] width 14 height 14
click at [225, 458] on input "Specify serving size weight" at bounding box center [225, 462] width 12 height 12
radio input "true"
radio input "false"
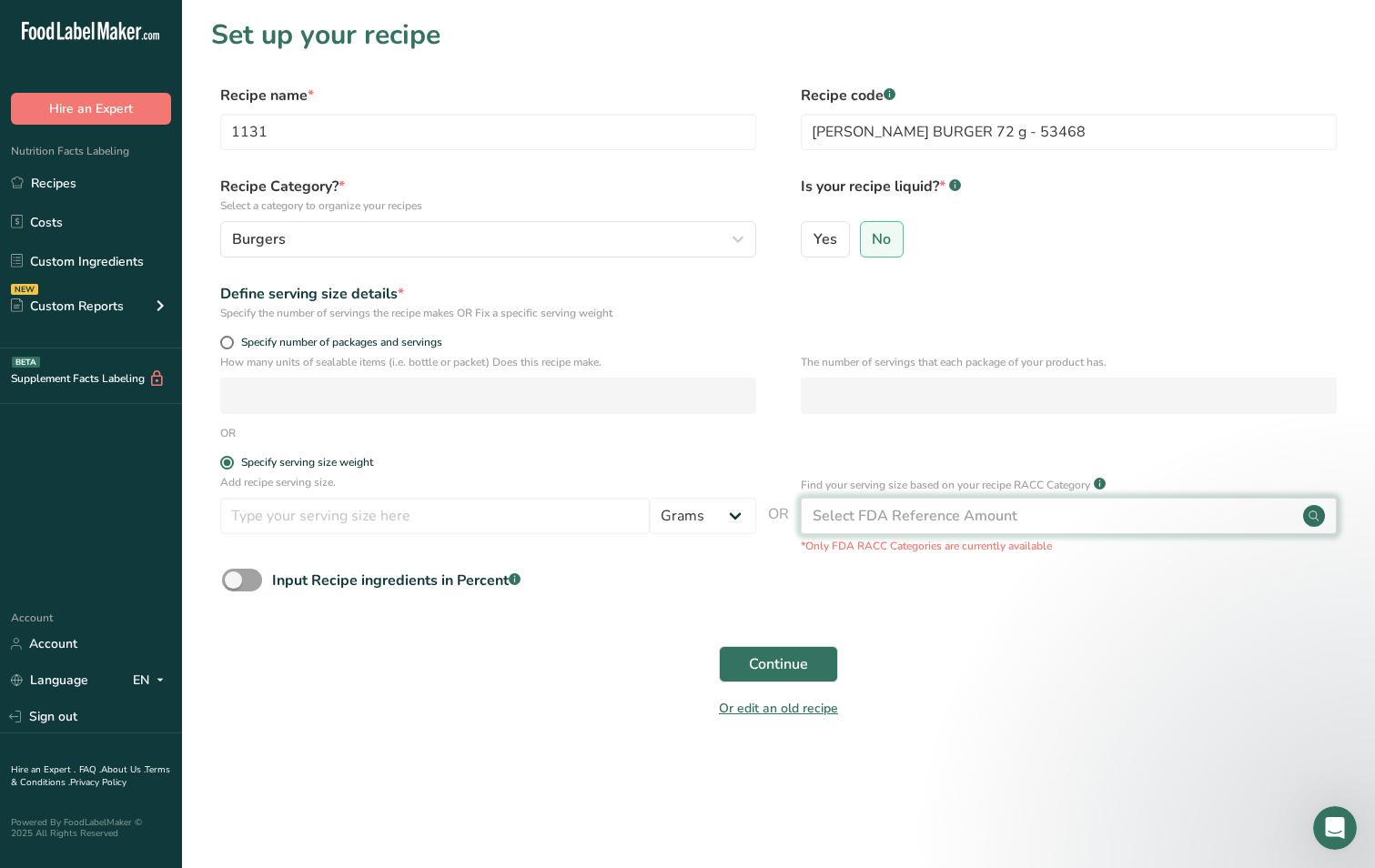
click at [892, 506] on div "Select FDA Reference Amount" at bounding box center [915, 516] width 205 height 22
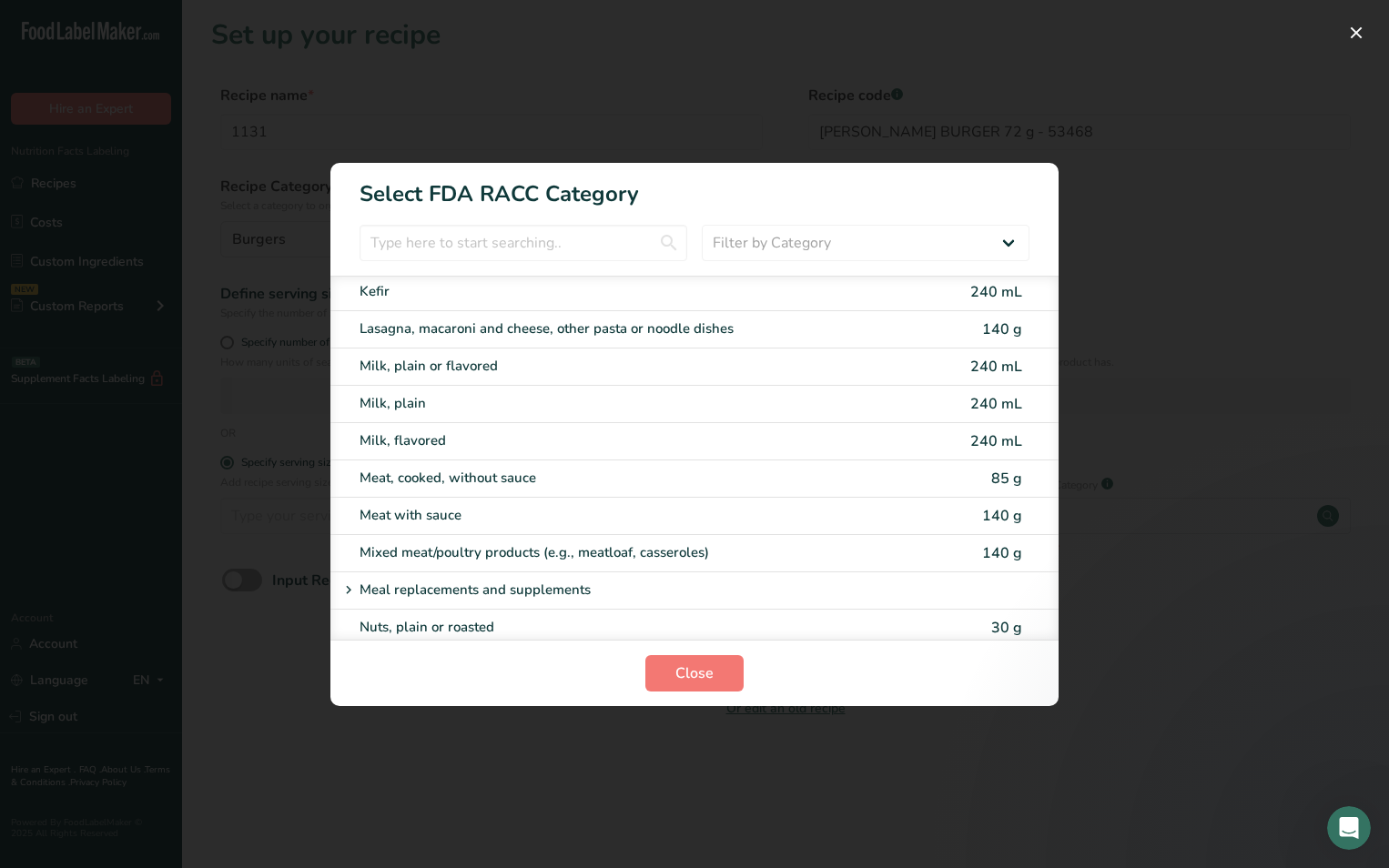
scroll to position [2541, 0]
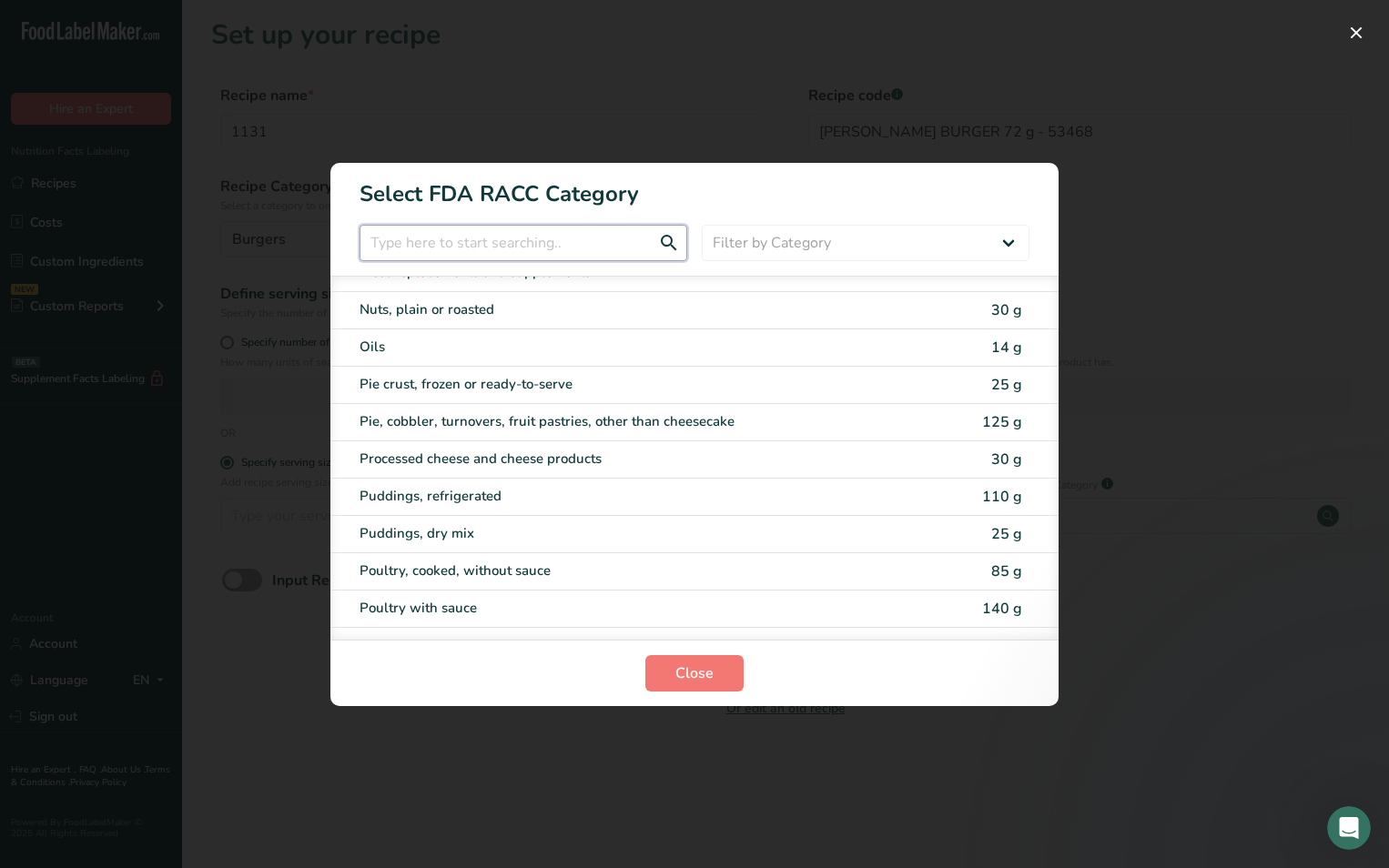
click at [428, 244] on input "RACC Category Selection Modal" at bounding box center [523, 242] width 328 height 36
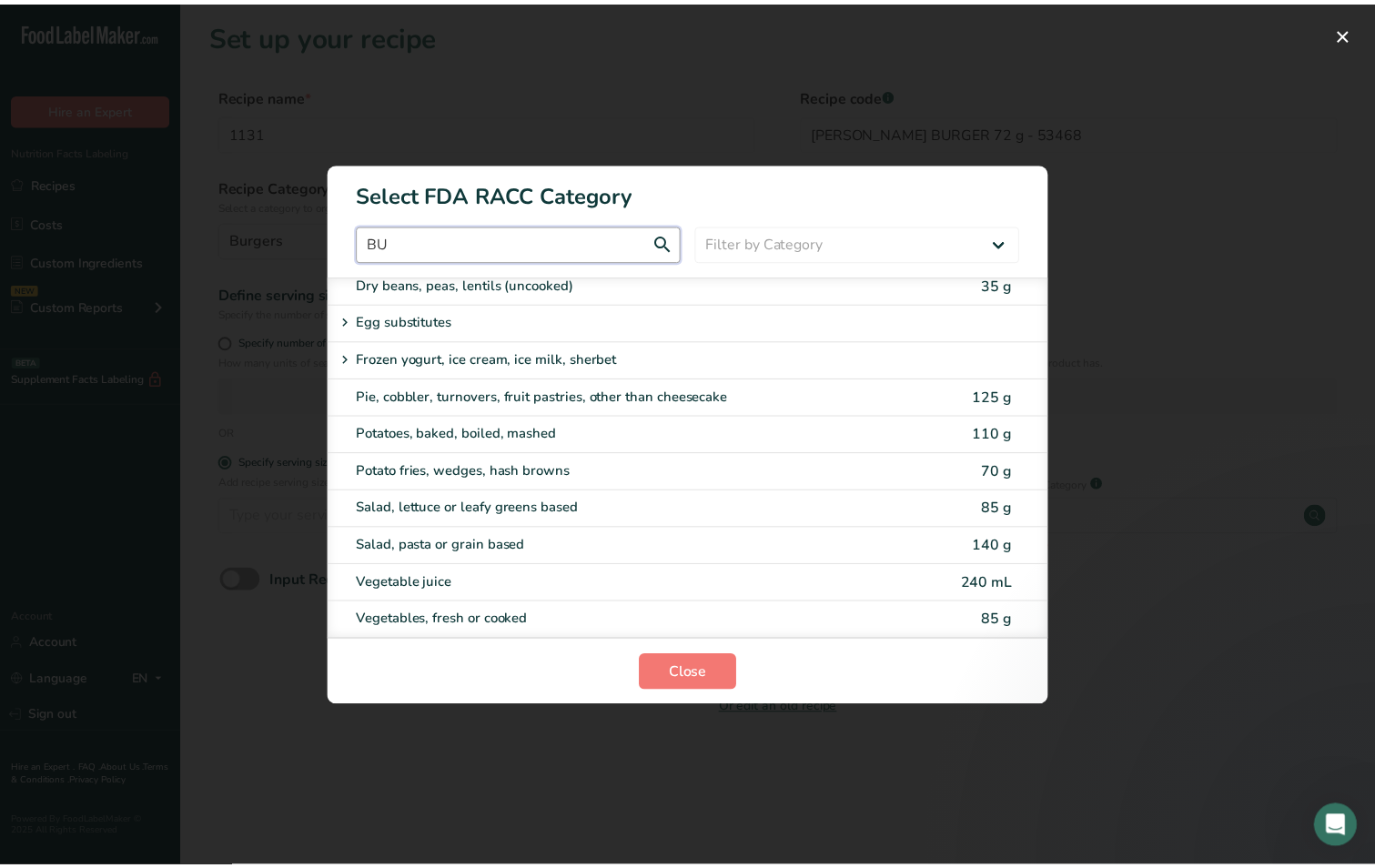
scroll to position [0, 0]
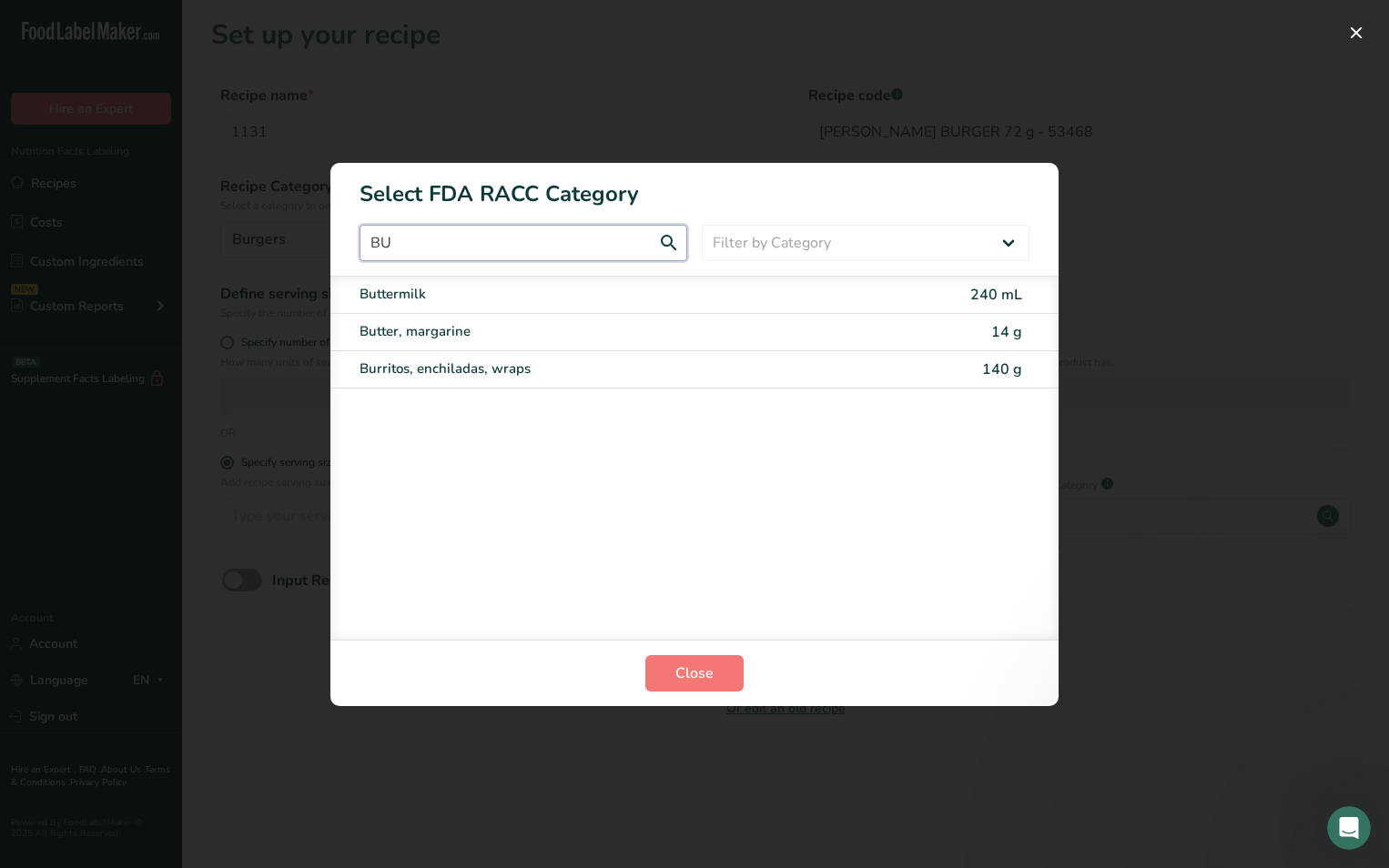
type input "B"
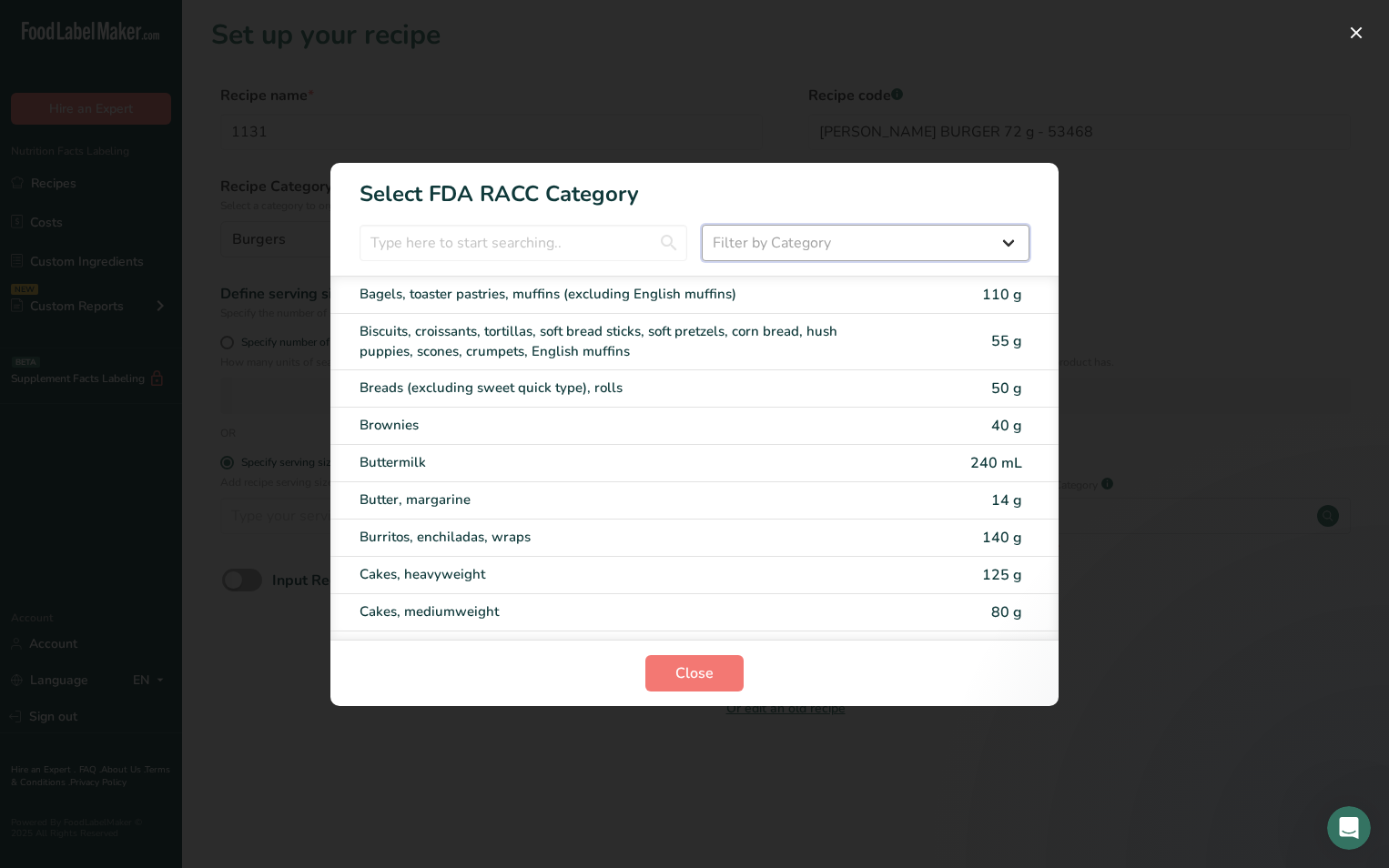
click at [863, 246] on select "Filter by Category All Bakery products [GEOGRAPHIC_DATA] Cereals and other grai…" at bounding box center [865, 242] width 328 height 36
select select "16"
click at [701, 224] on select "Filter by Category All Bakery products [GEOGRAPHIC_DATA] Cereals and other grai…" at bounding box center [865, 242] width 328 height 36
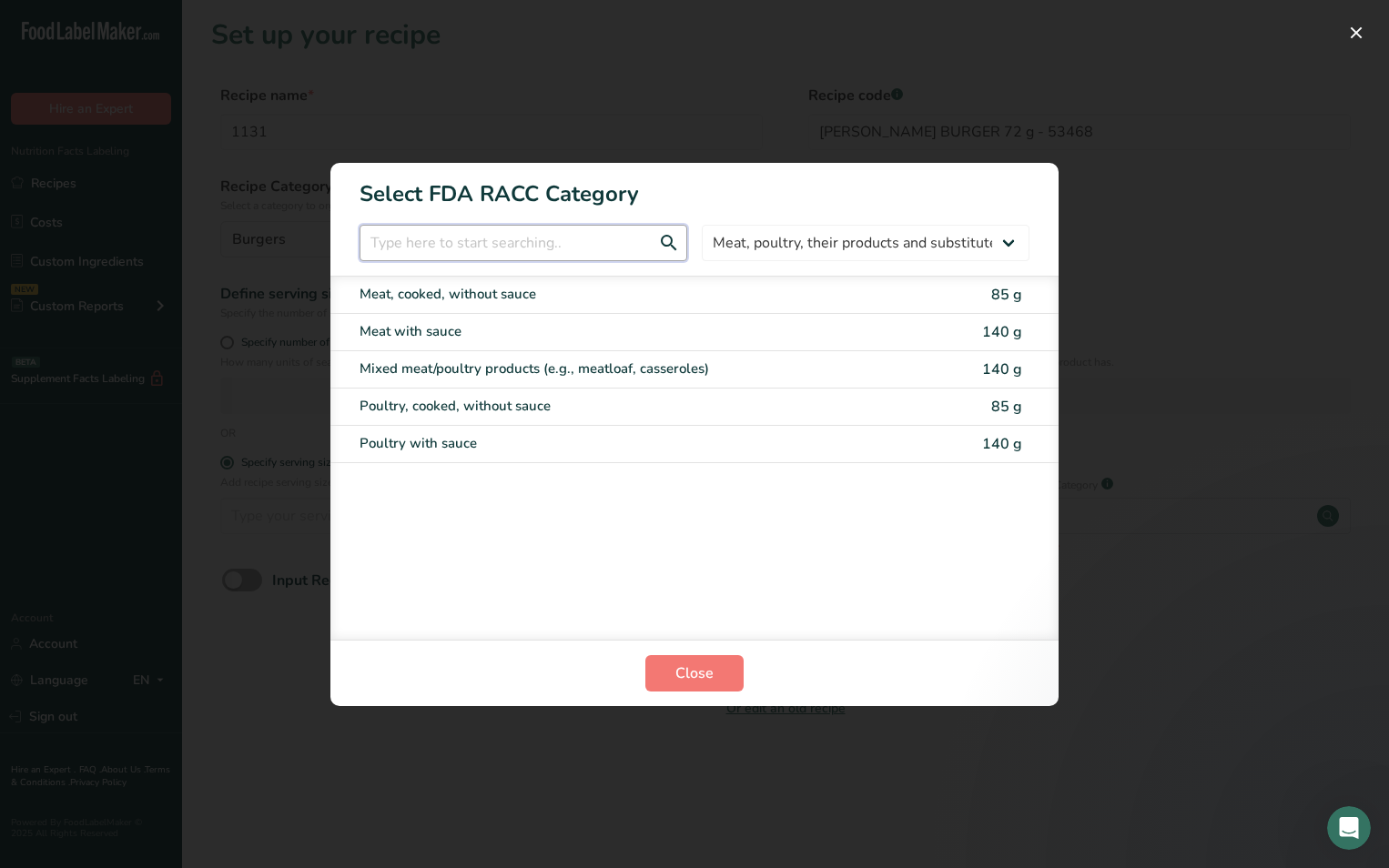
click at [489, 244] on input "RACC Category Selection Modal" at bounding box center [523, 242] width 328 height 36
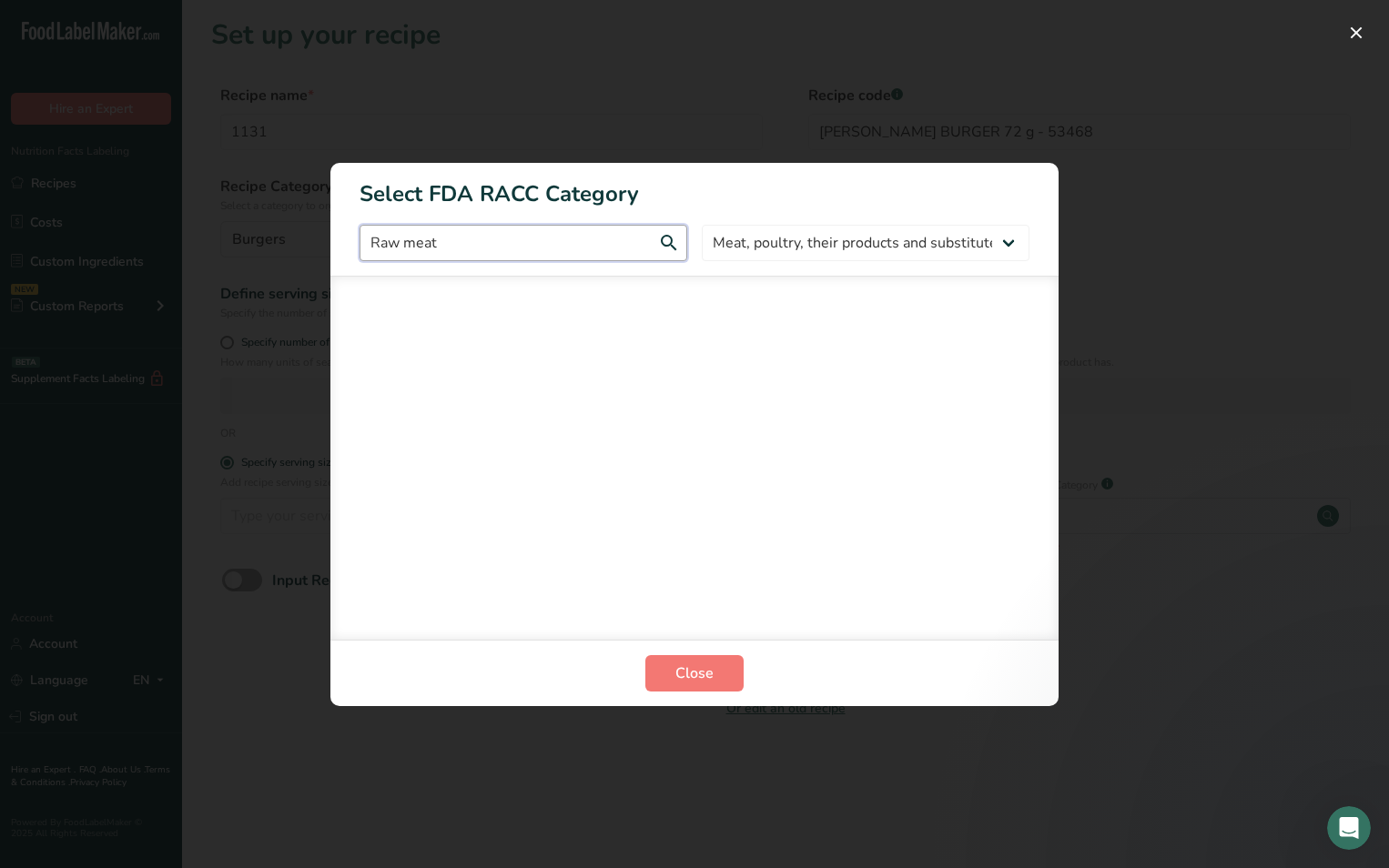
type input "Raw meat"
click at [1007, 241] on select "All Bakery products [GEOGRAPHIC_DATA] Cereals and other grain products Dairy pr…" at bounding box center [865, 242] width 328 height 36
select select "RACC Category Selection Modal"
click at [701, 224] on select "All Bakery products [GEOGRAPHIC_DATA] Cereals and other grain products Dairy pr…" at bounding box center [865, 242] width 328 height 36
click at [451, 247] on input "Raw meat" at bounding box center [523, 242] width 328 height 36
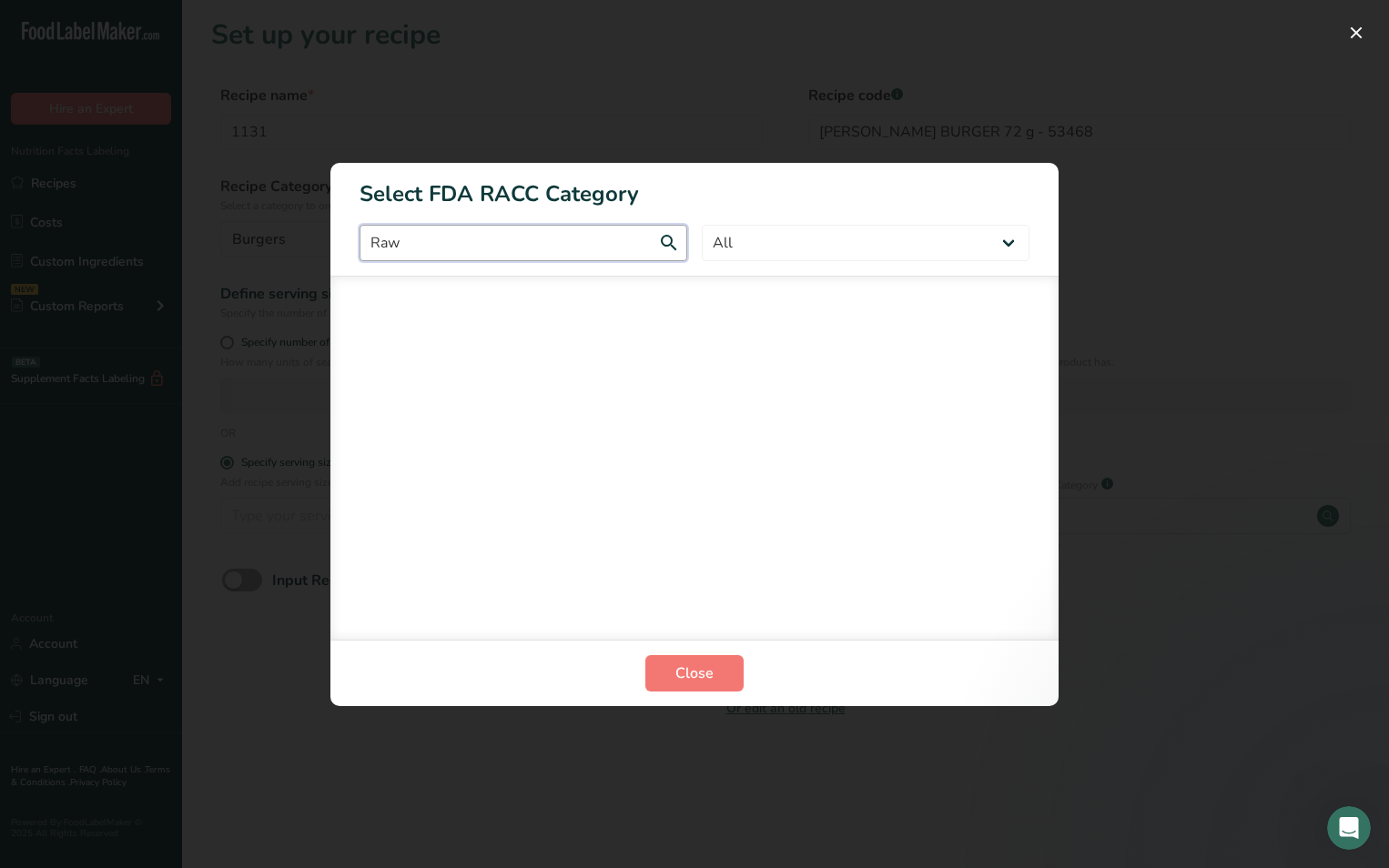
drag, startPoint x: 489, startPoint y: 243, endPoint x: 334, endPoint y: 227, distance: 155.8
click at [334, 227] on div "Raw All Bakery products [GEOGRAPHIC_DATA] Cereals and other grain products Dair…" at bounding box center [694, 242] width 728 height 36
drag, startPoint x: 445, startPoint y: 234, endPoint x: 278, endPoint y: 236, distance: 167.0
click at [286, 236] on div "Select FDA RACC Category beef All Bakery products [GEOGRAPHIC_DATA] Cereals and…" at bounding box center [694, 434] width 1389 height 868
drag, startPoint x: 421, startPoint y: 247, endPoint x: 308, endPoint y: 240, distance: 113.2
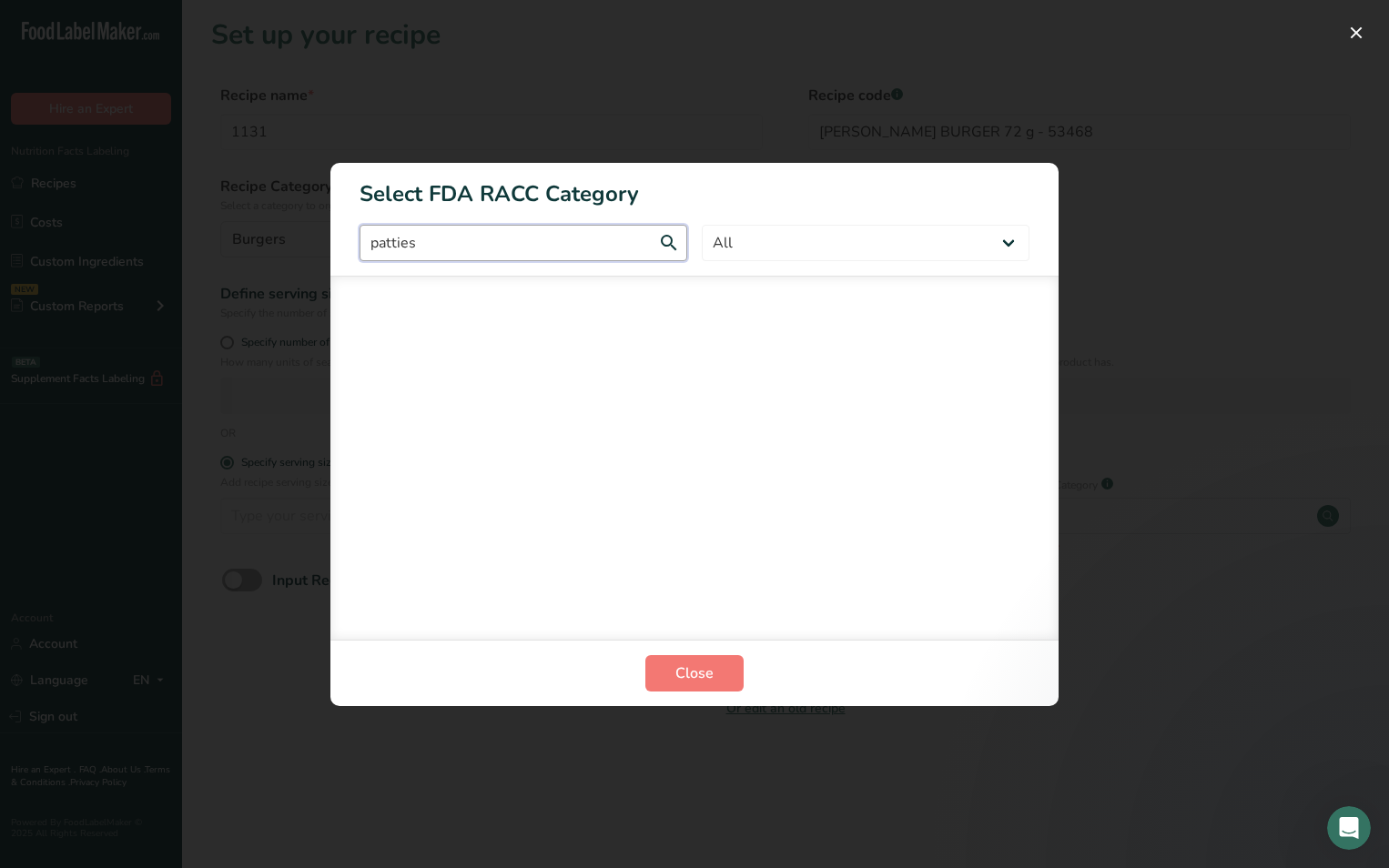
click at [310, 240] on div "Select FDA RACC Category patties All Bakery products [GEOGRAPHIC_DATA] Cereals …" at bounding box center [694, 434] width 1389 height 868
type input "burger"
click at [782, 240] on select "All Bakery products [GEOGRAPHIC_DATA] Cereals and other grain products Dairy pr…" at bounding box center [865, 242] width 328 height 36
click at [471, 250] on input "burger" at bounding box center [523, 242] width 328 height 36
click at [709, 670] on span "Close" at bounding box center [694, 673] width 38 height 22
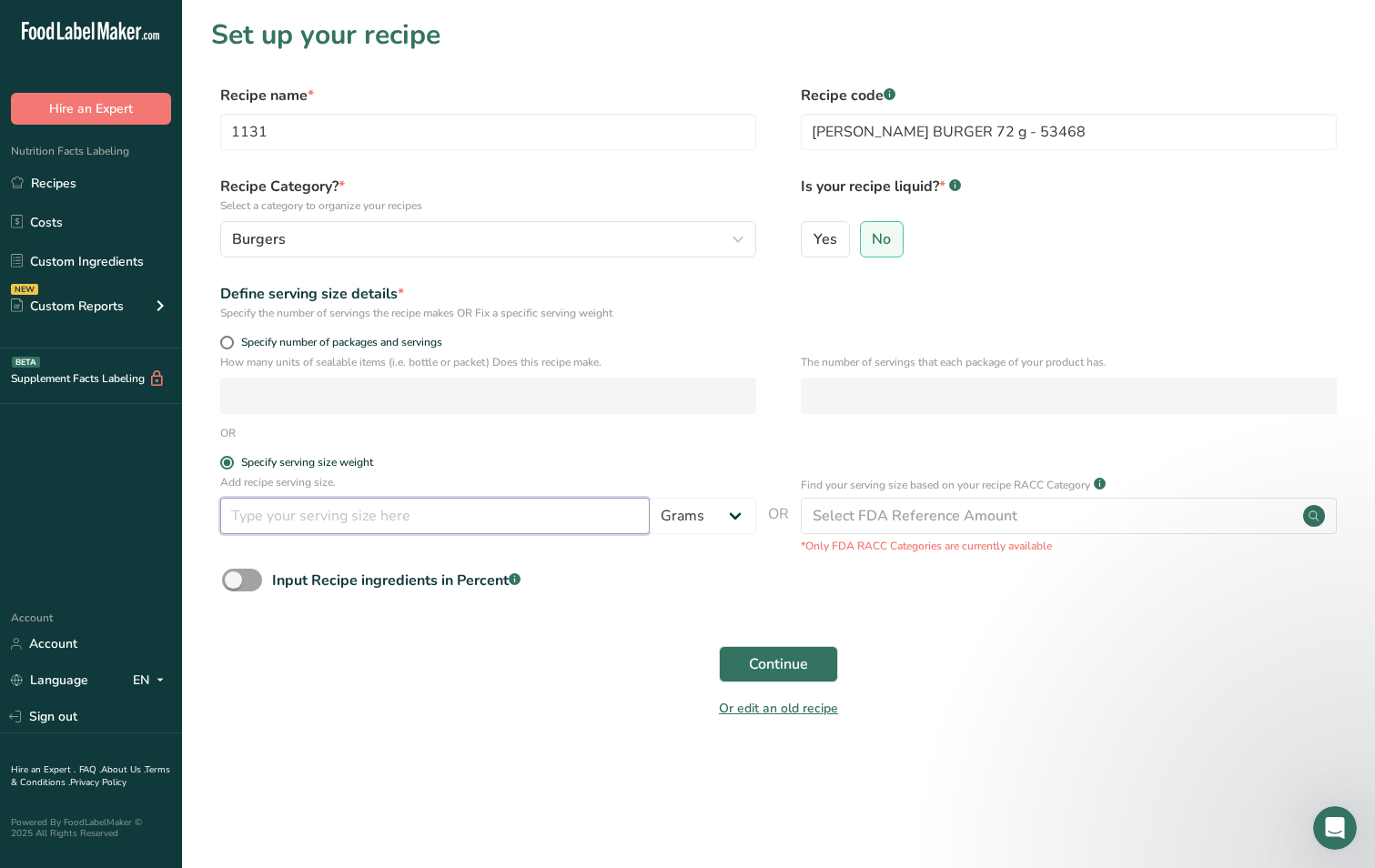
click at [369, 517] on input "number" at bounding box center [434, 516] width 430 height 36
type input "72"
click at [785, 665] on span "Continue" at bounding box center [778, 664] width 59 height 22
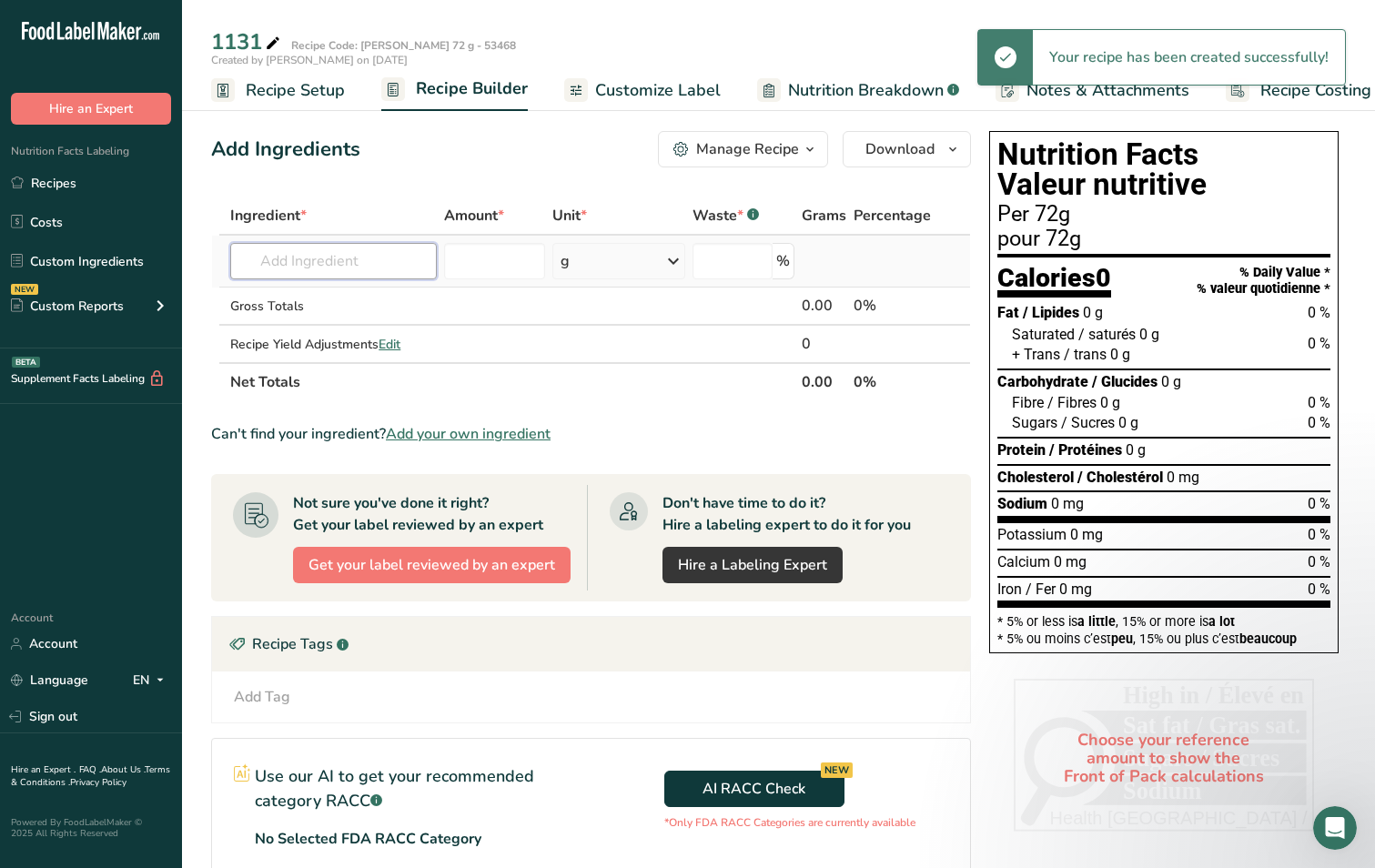
click at [358, 263] on input "text" at bounding box center [333, 261] width 207 height 36
click at [258, 261] on input "text" at bounding box center [333, 261] width 207 height 36
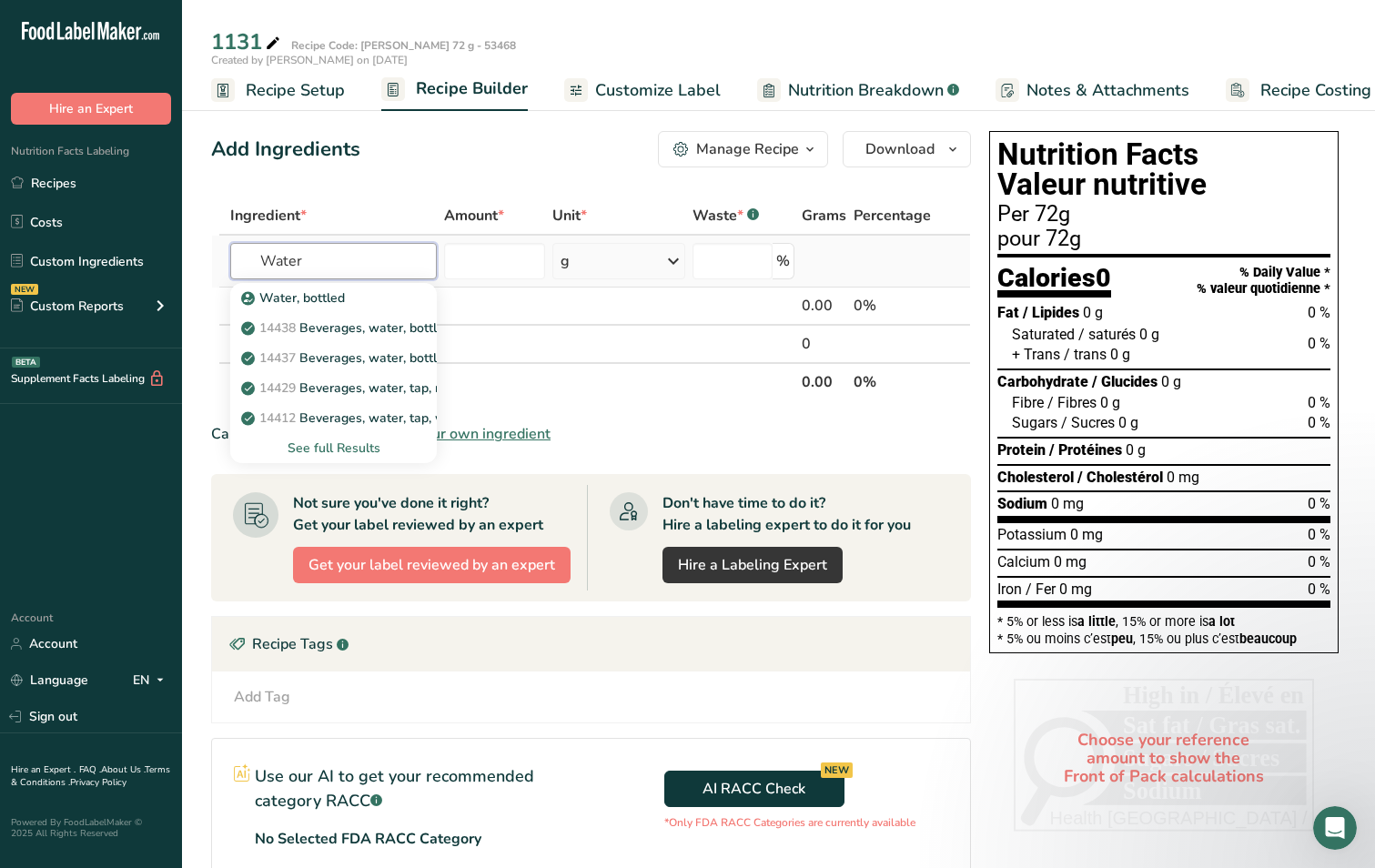
type input "Water"
click at [343, 443] on div "See full Results" at bounding box center [333, 448] width 177 height 19
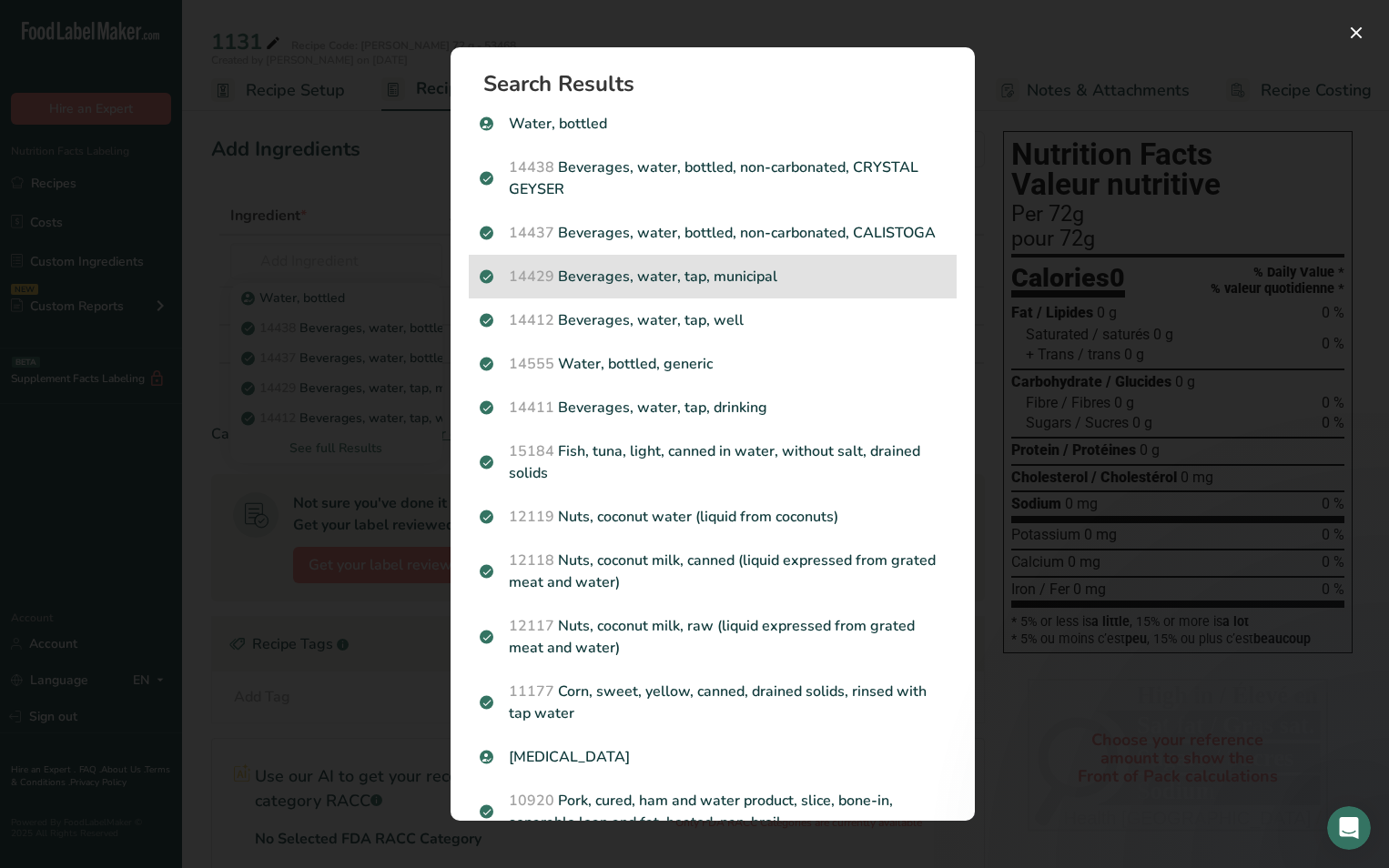
click at [756, 287] on p "14429 [GEOGRAPHIC_DATA], water, tap, municipal" at bounding box center [713, 276] width 466 height 22
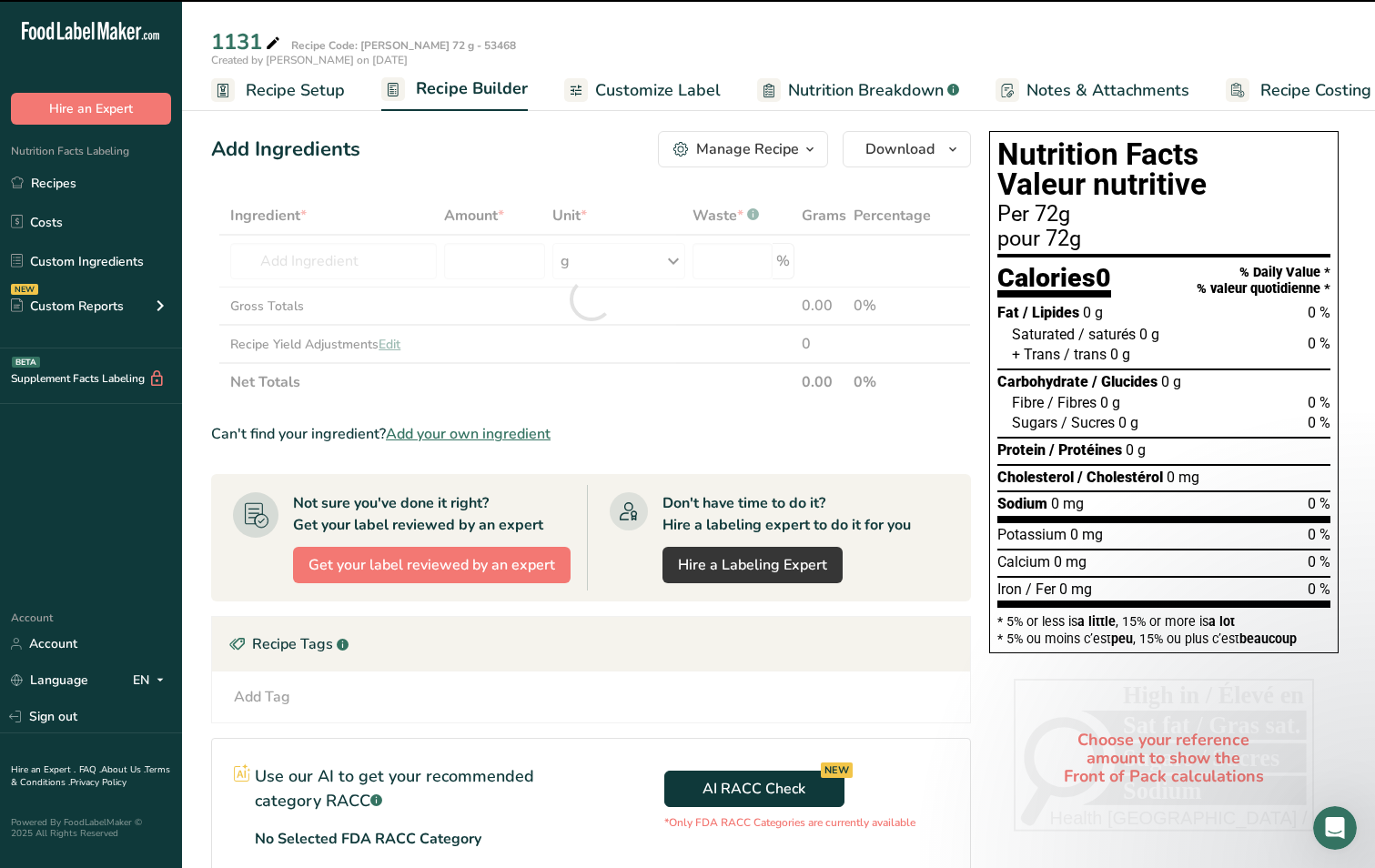
type input "0"
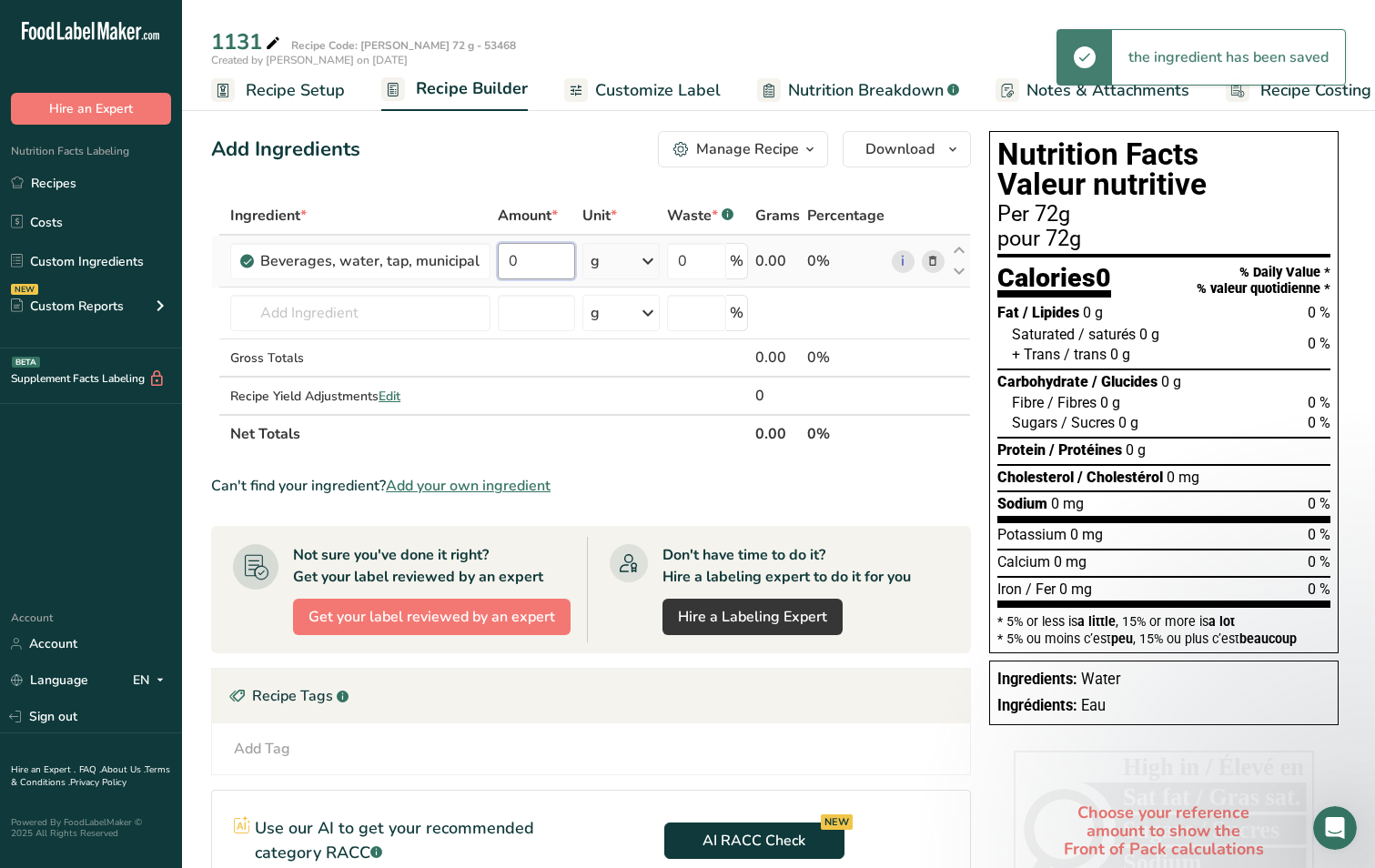
drag, startPoint x: 535, startPoint y: 259, endPoint x: 496, endPoint y: 260, distance: 39.0
click at [498, 260] on input "0" at bounding box center [536, 261] width 76 height 36
type input "5.32"
click at [649, 256] on div "Ingredient * Amount * Unit * Waste * .a-a{fill:#347362;}.b-a{fill:#fff;} Grams …" at bounding box center [591, 325] width 760 height 257
click at [650, 261] on icon at bounding box center [649, 261] width 22 height 32
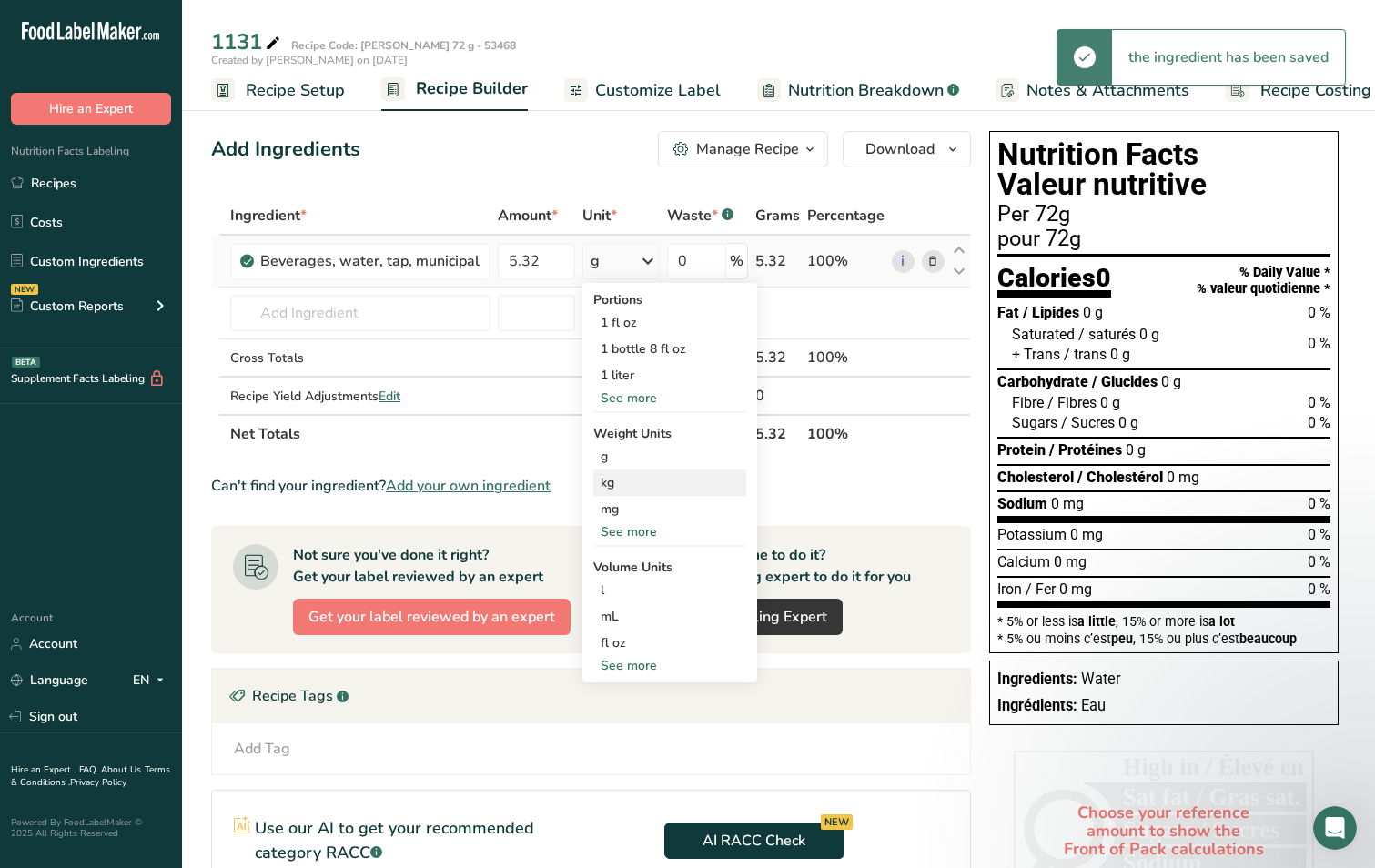
click at [629, 482] on div "kg" at bounding box center [670, 482] width 153 height 26
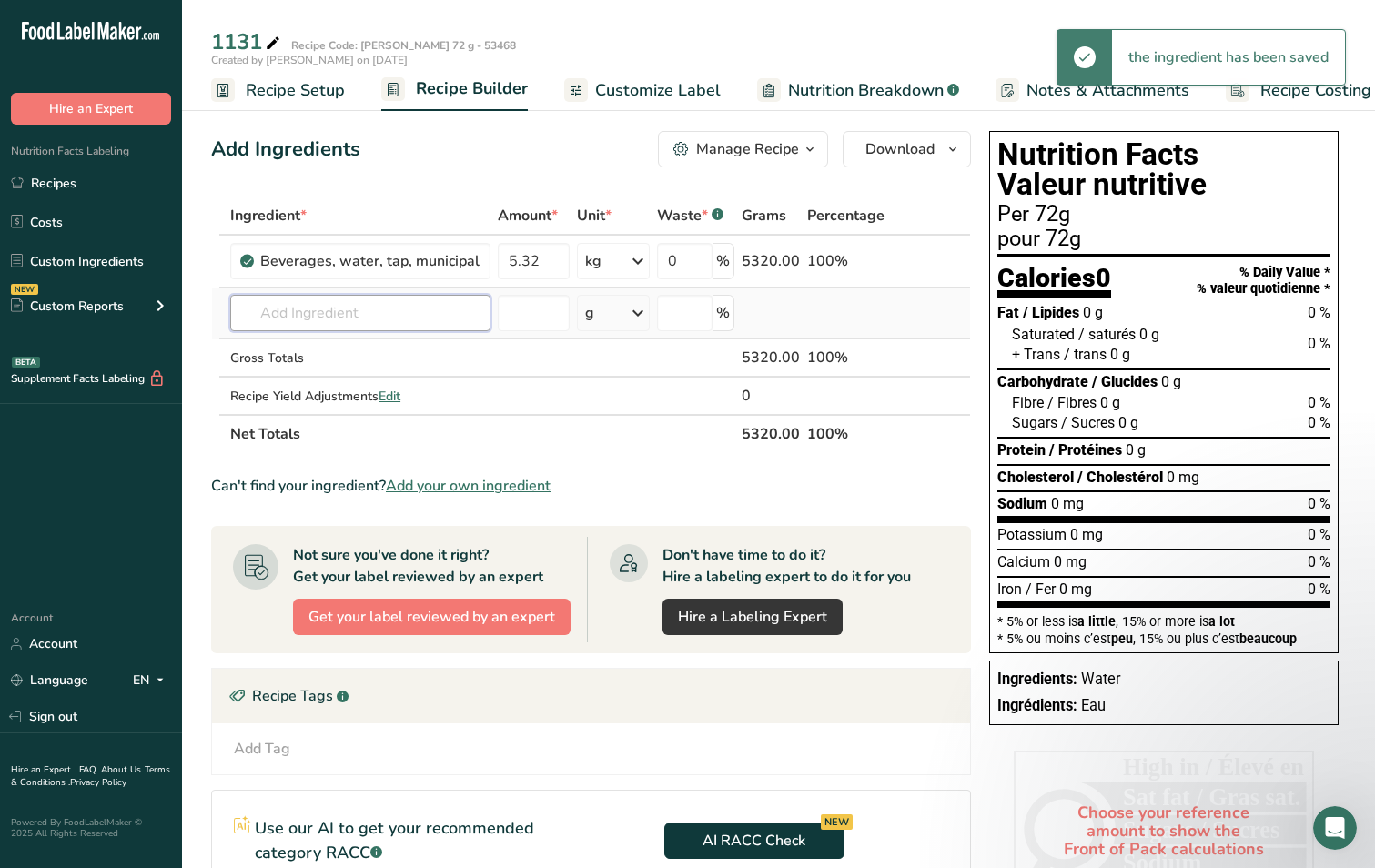
click at [317, 311] on input "text" at bounding box center [360, 313] width 261 height 36
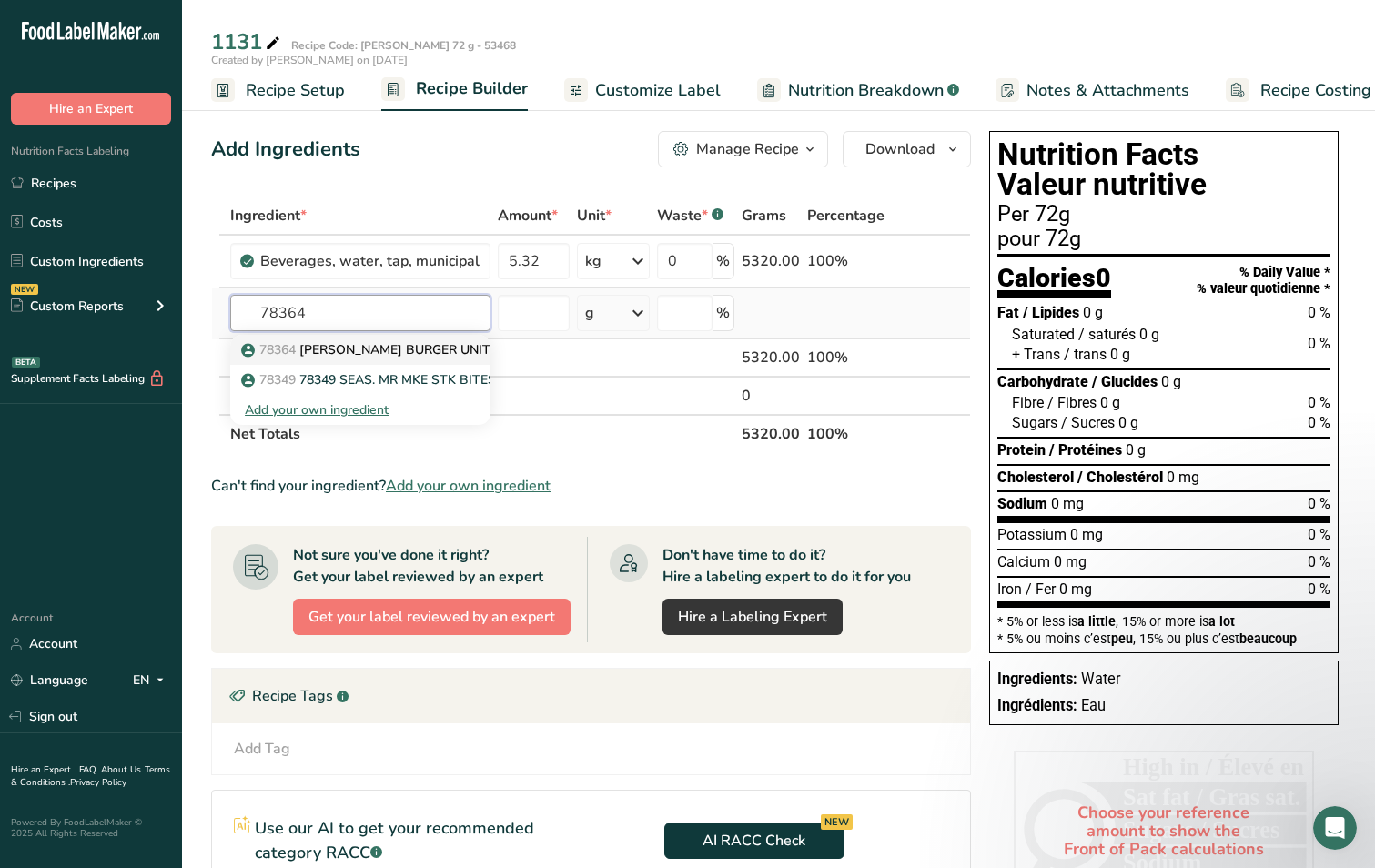
type input "78364"
click at [350, 346] on p "78364 [PERSON_NAME] BURGER UNIT 78364" at bounding box center [388, 350] width 286 height 19
type input "[PERSON_NAME] BURGER UNIT 78364"
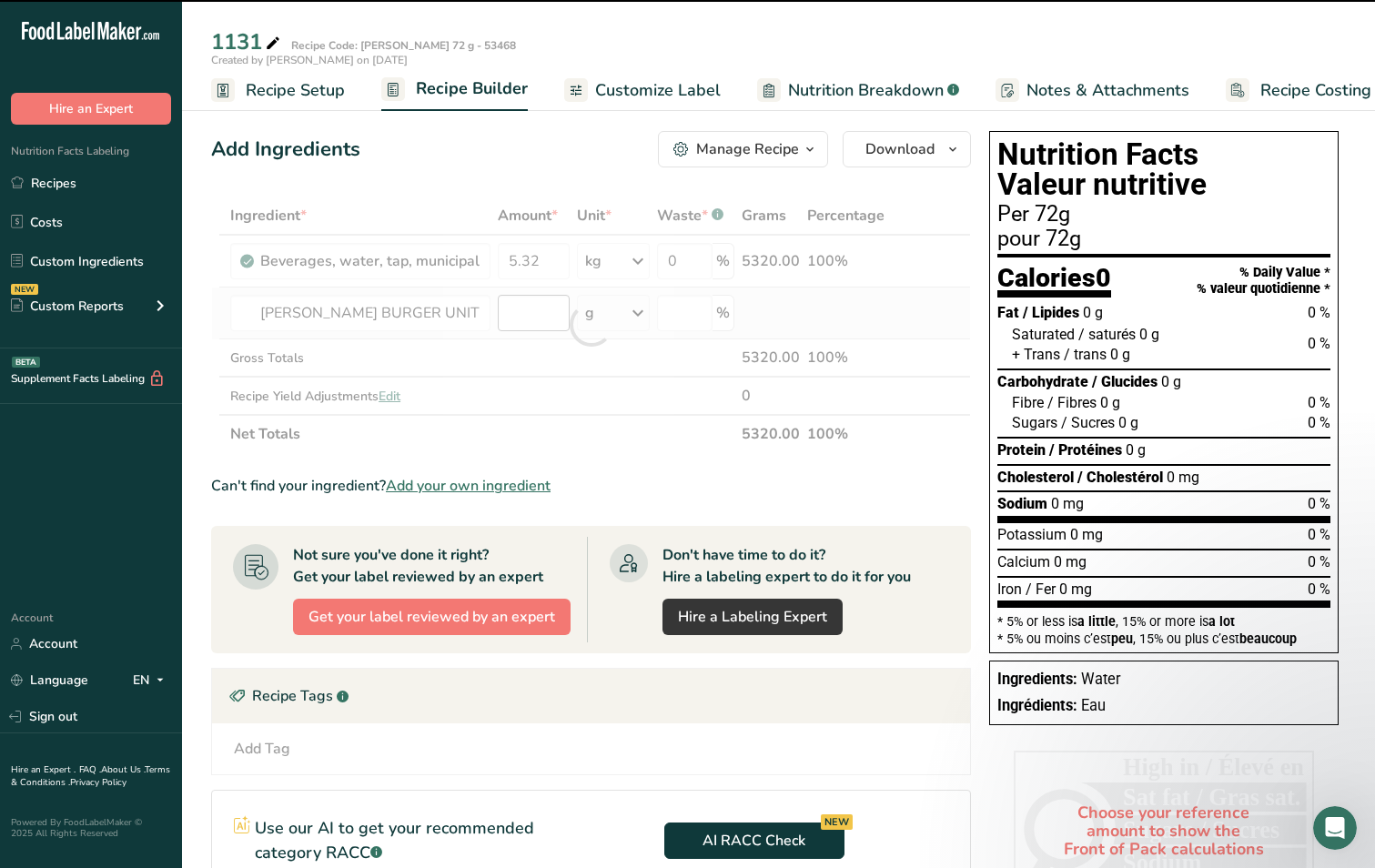
type input "0"
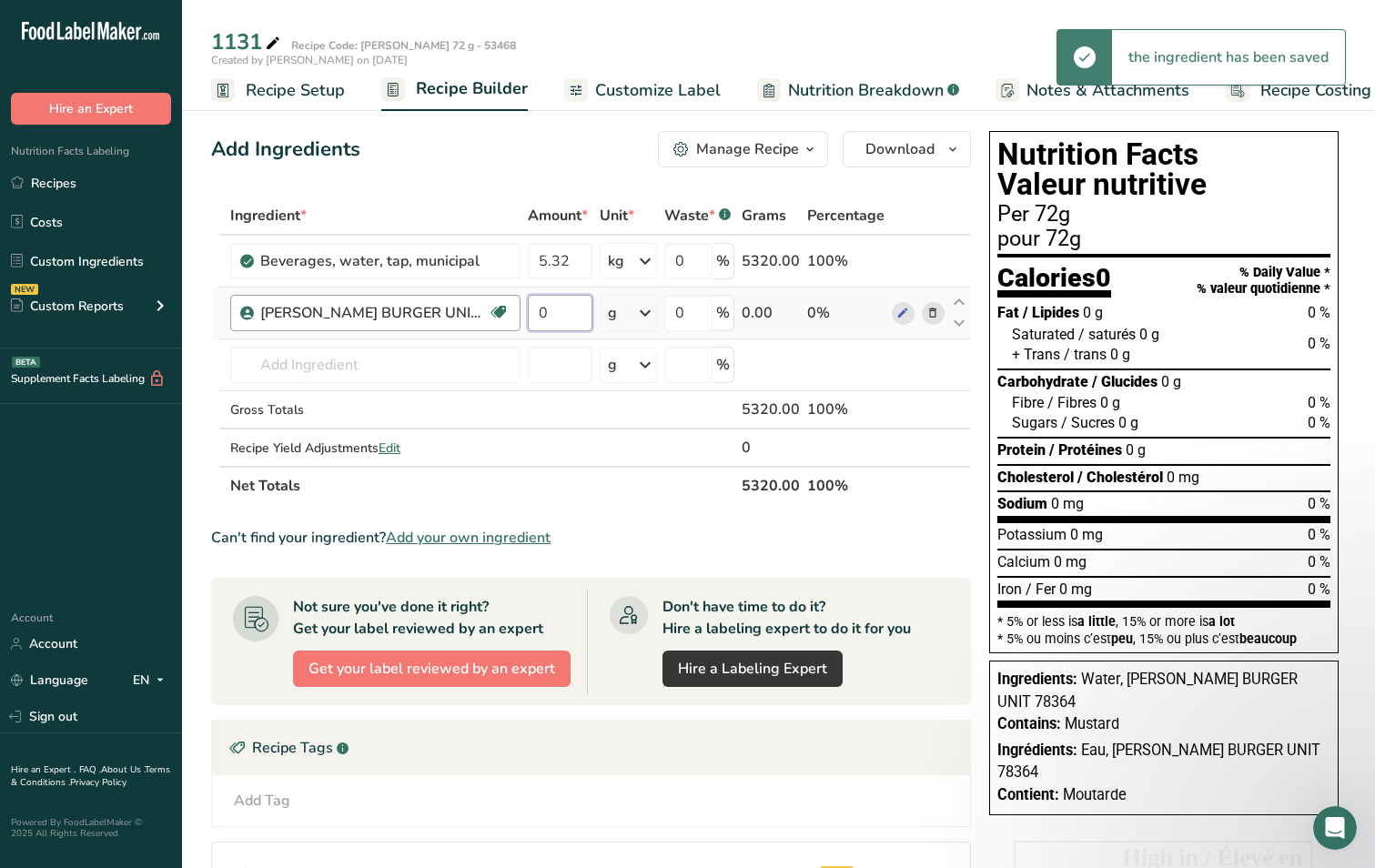
drag, startPoint x: 509, startPoint y: 313, endPoint x: 496, endPoint y: 313, distance: 13.0
click at [496, 313] on tr "[PERSON_NAME] BURGER UNIT 78364 Spices/ Seasoning 0 g Weight Units g kg mg See …" at bounding box center [591, 313] width 758 height 52
type input "4.56"
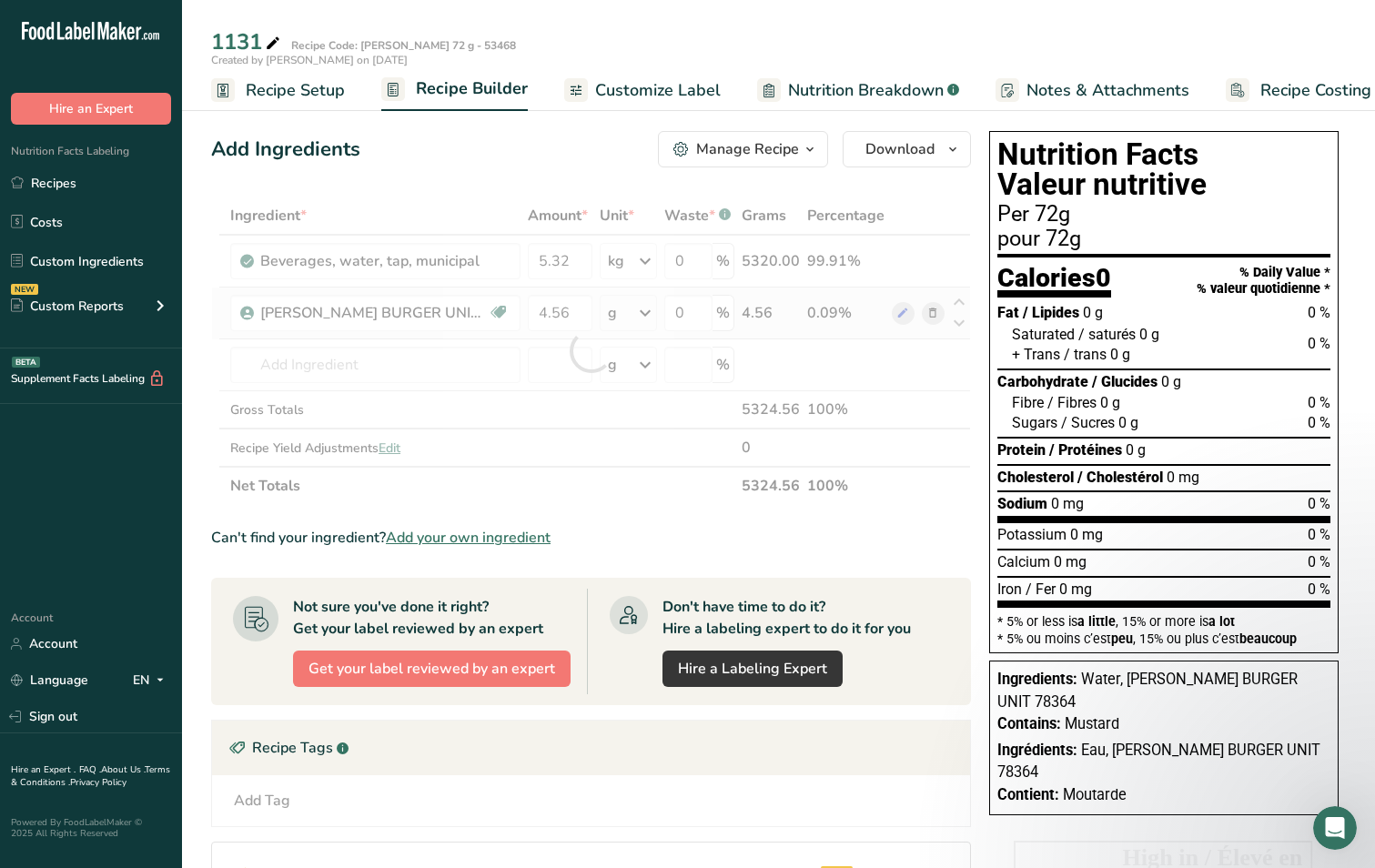
click at [643, 310] on div "Ingredient * Amount * Unit * Waste * .a-a{fill:#347362;}.b-a{fill:#fff;} Grams …" at bounding box center [591, 351] width 760 height 309
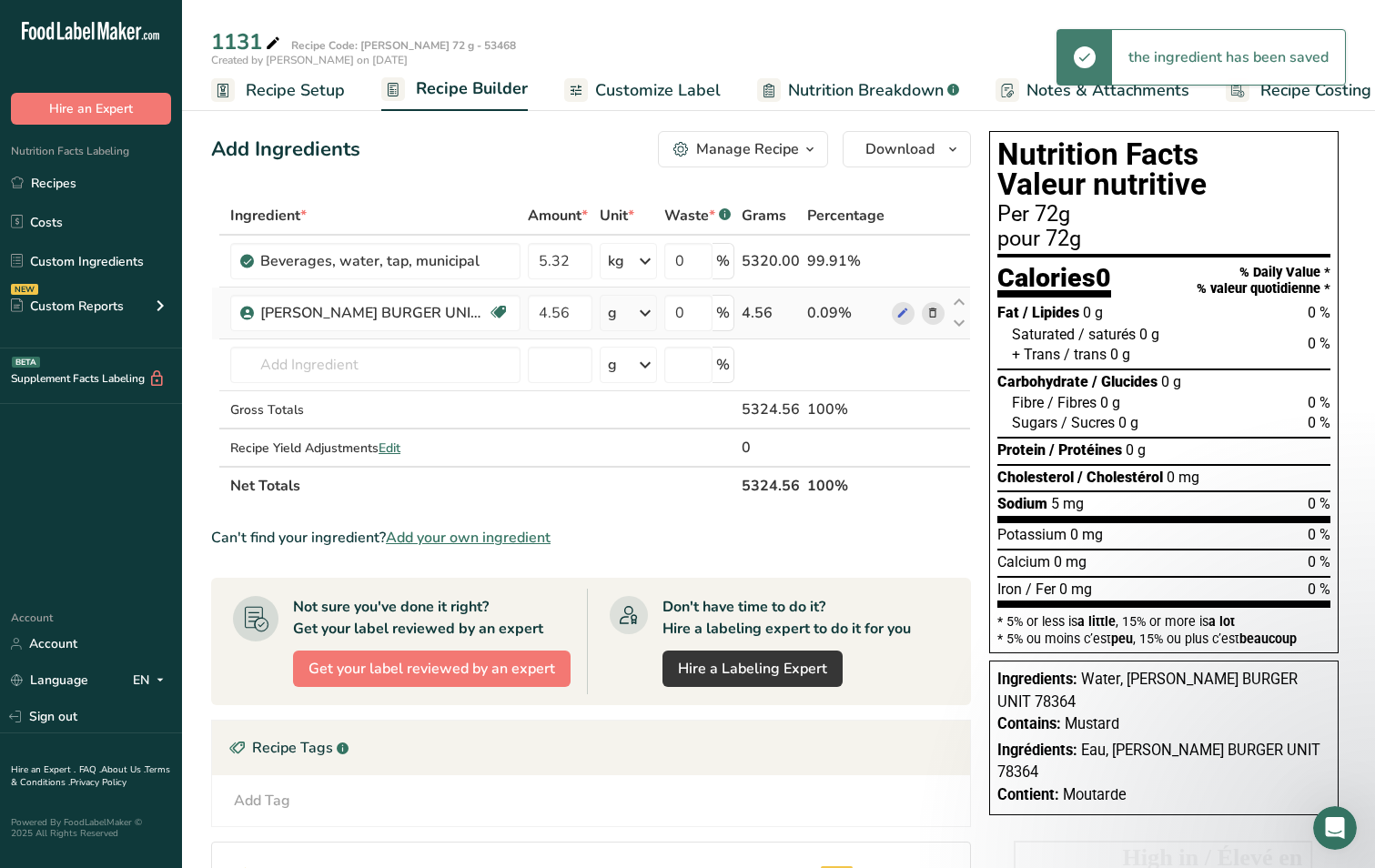
click at [643, 310] on icon at bounding box center [646, 313] width 22 height 32
click at [623, 417] on div "kg" at bounding box center [687, 408] width 153 height 26
click at [348, 360] on input "text" at bounding box center [375, 364] width 290 height 36
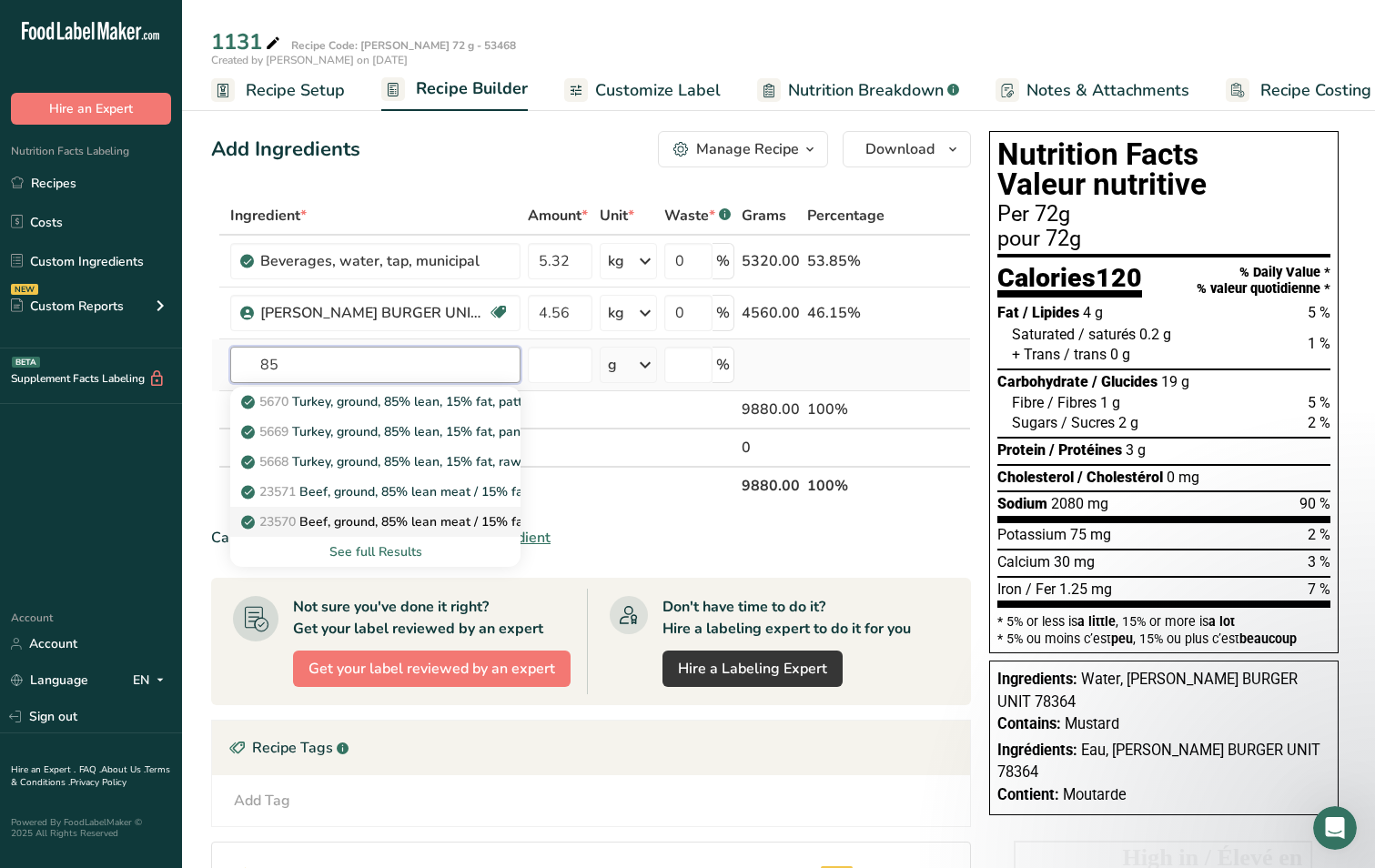
type input "85"
click at [342, 520] on p "23570 Beef, ground, 85% lean meat / 15% fat, crumbles, cooked, pan-browned" at bounding box center [483, 521] width 477 height 19
type input "Beef, ground, 85% lean meat / 15% fat, crumbles, cooked, pan-browned"
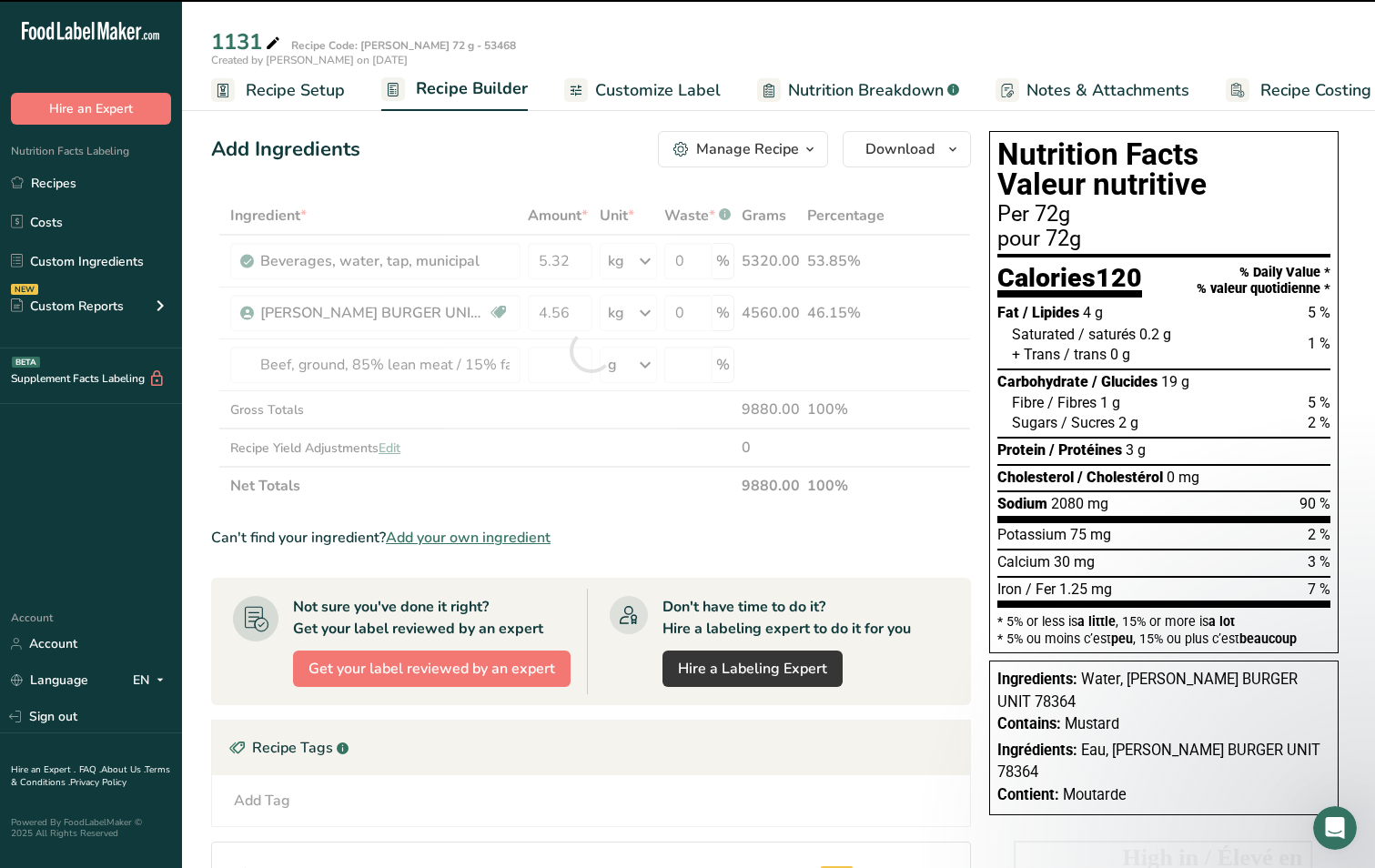
type input "0"
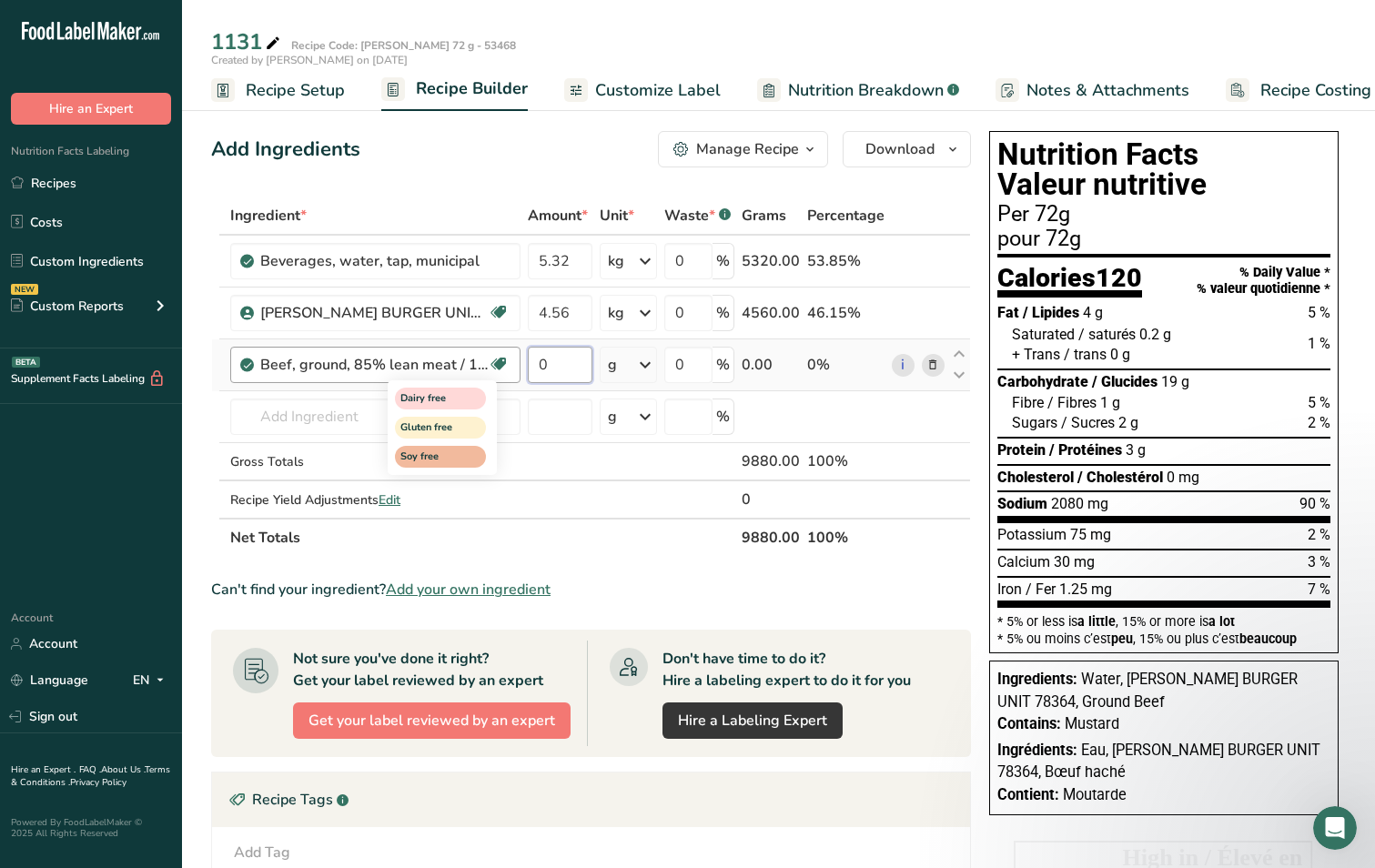
drag, startPoint x: 563, startPoint y: 365, endPoint x: 505, endPoint y: 364, distance: 58.0
click at [505, 364] on tr "Beef, ground, 85% lean meat / 15% fat, crumbles, cooked, pan-browned Dairy free…" at bounding box center [591, 365] width 758 height 52
type input "111.12"
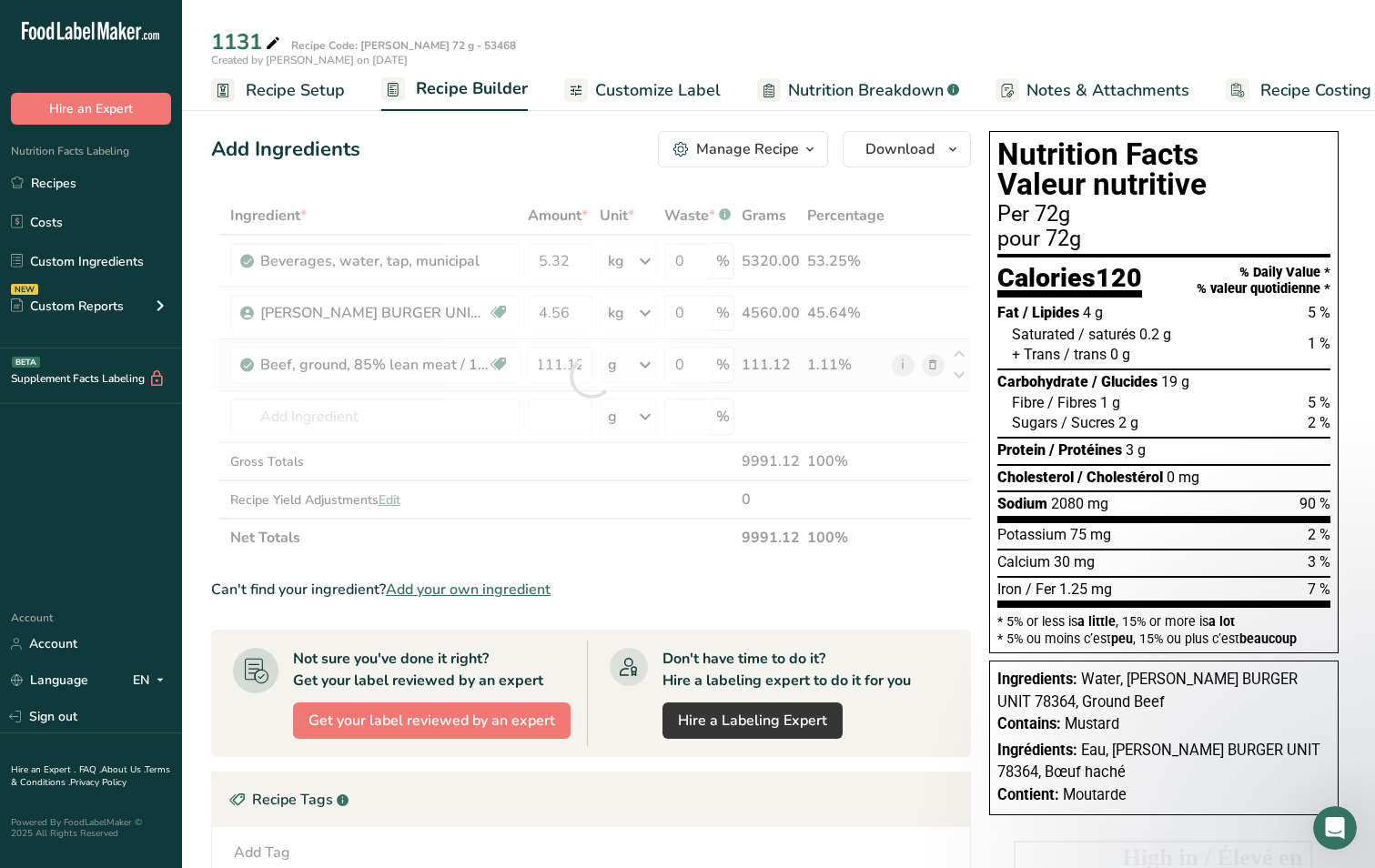
scroll to position [0, 0]
click at [645, 364] on div "Ingredient * Amount * Unit * Waste * .a-a{fill:#347362;}.b-a{fill:#fff;} Grams …" at bounding box center [591, 377] width 760 height 360
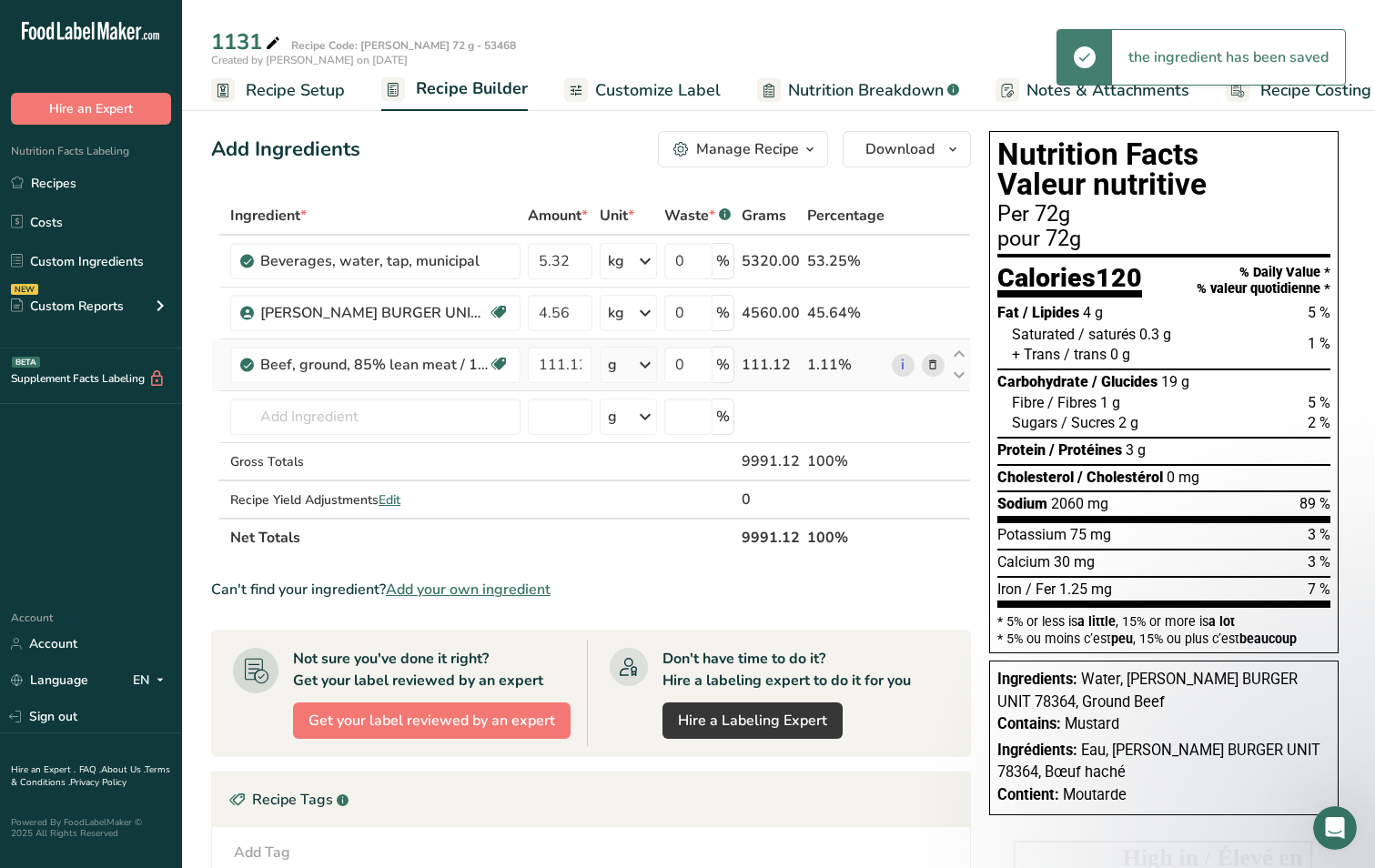
click at [648, 364] on icon at bounding box center [646, 364] width 22 height 32
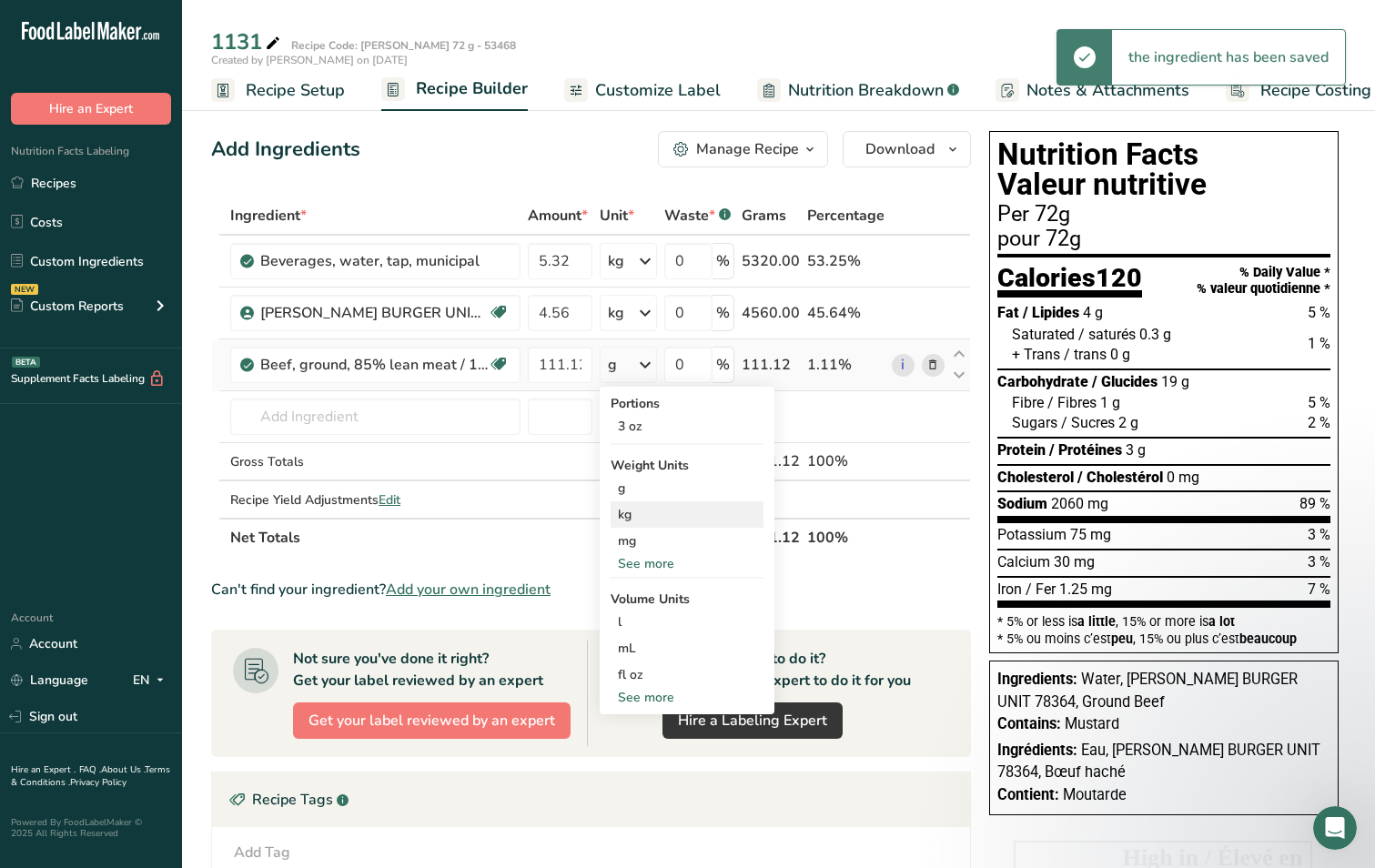
click at [636, 515] on div "kg" at bounding box center [687, 515] width 153 height 26
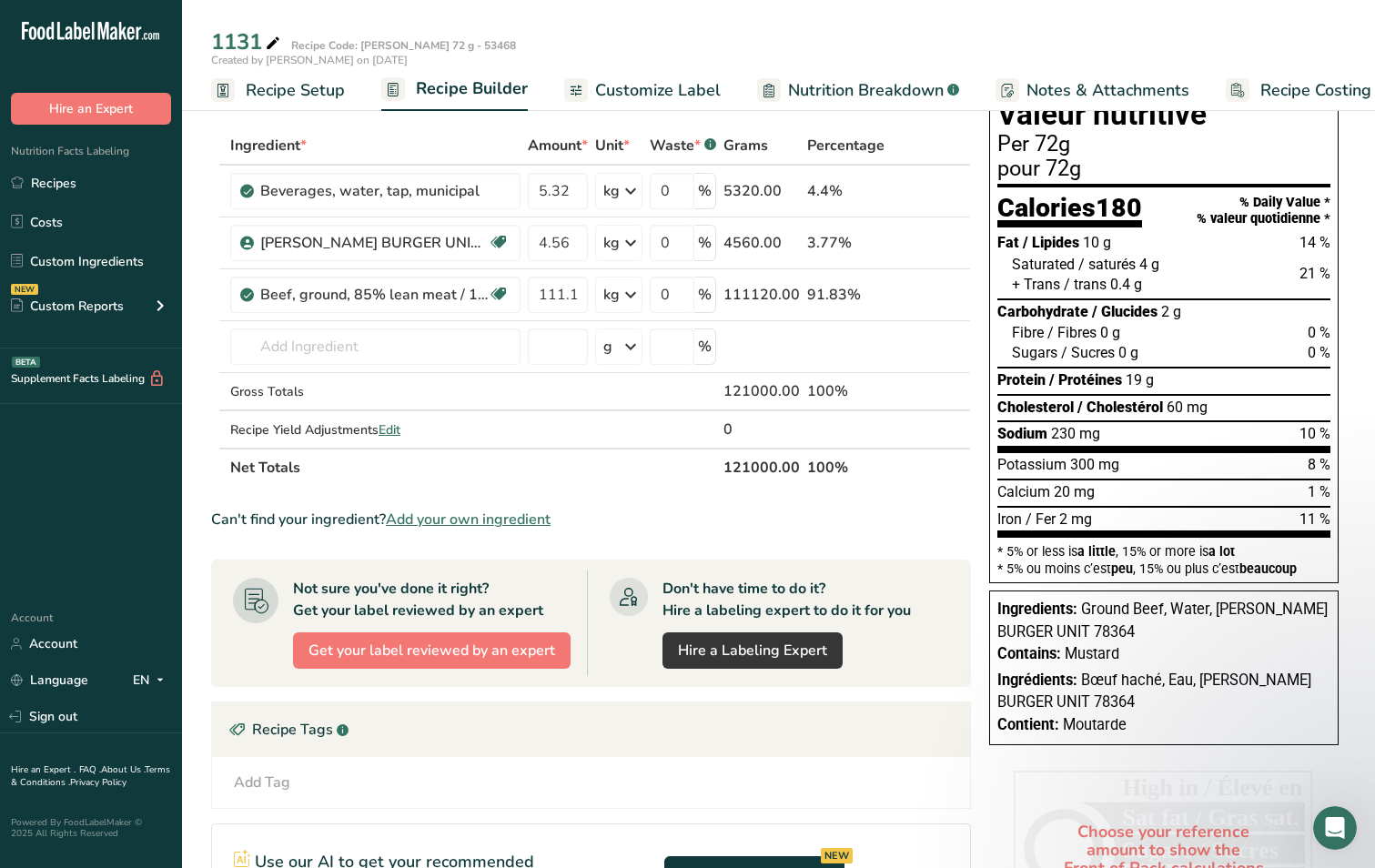
scroll to position [273, 0]
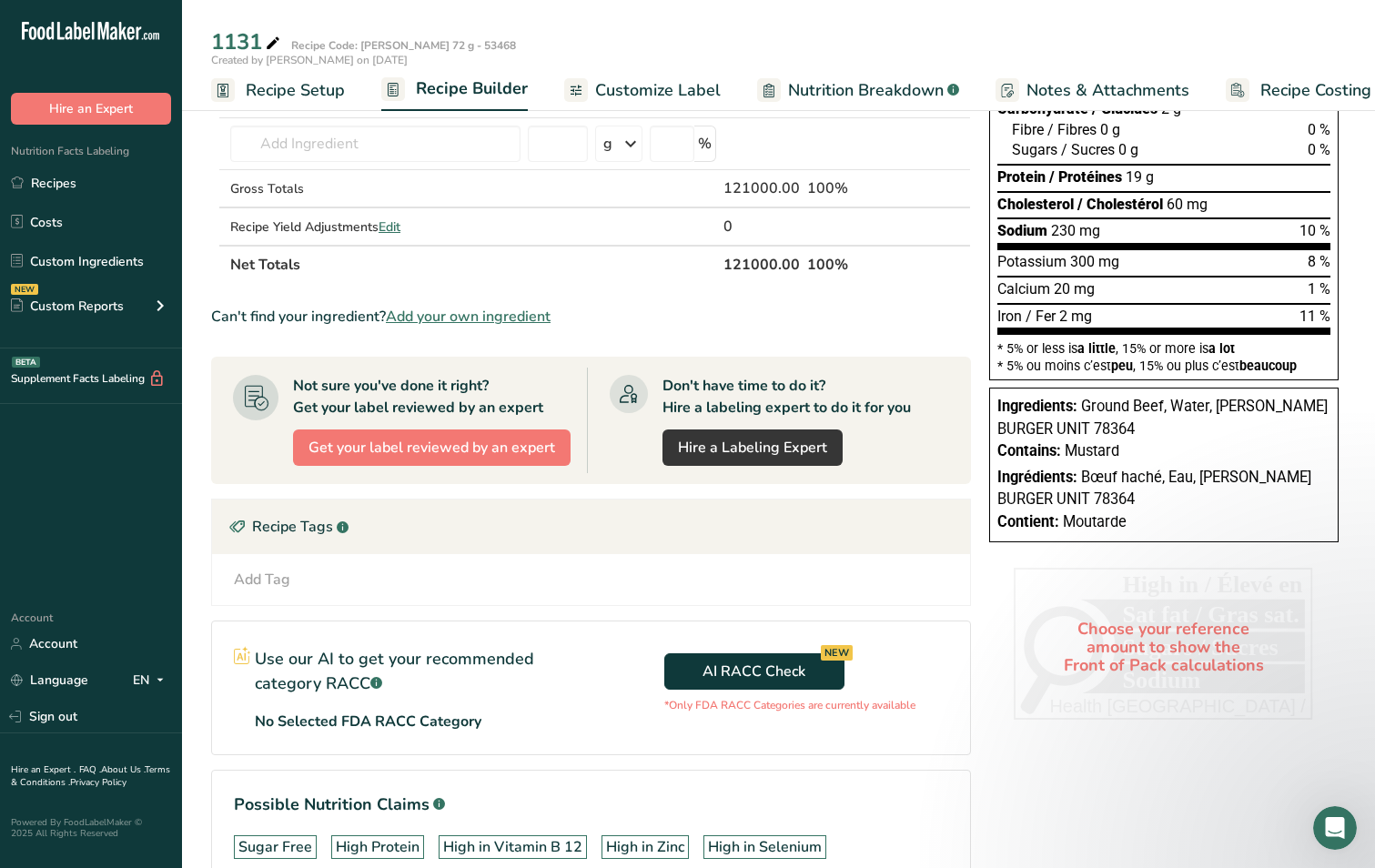
click at [1139, 654] on div "Choose your reference amount to show the Front of Pack calculations" at bounding box center [1164, 647] width 301 height 160
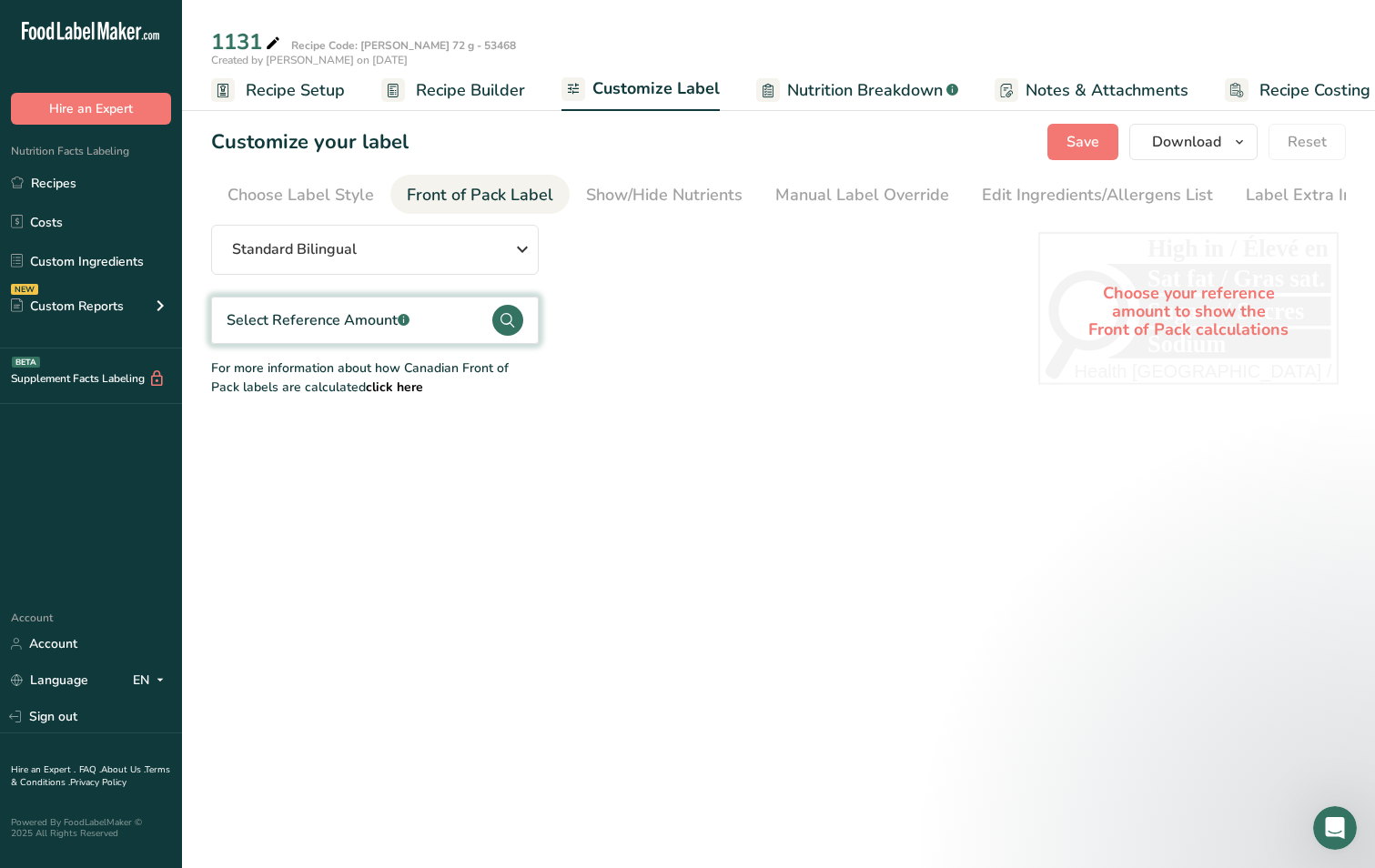
click at [329, 327] on div "Select Reference Amount .a-a{fill:#347362;}.b-a{fill:#fff;}" at bounding box center [317, 321] width 183 height 22
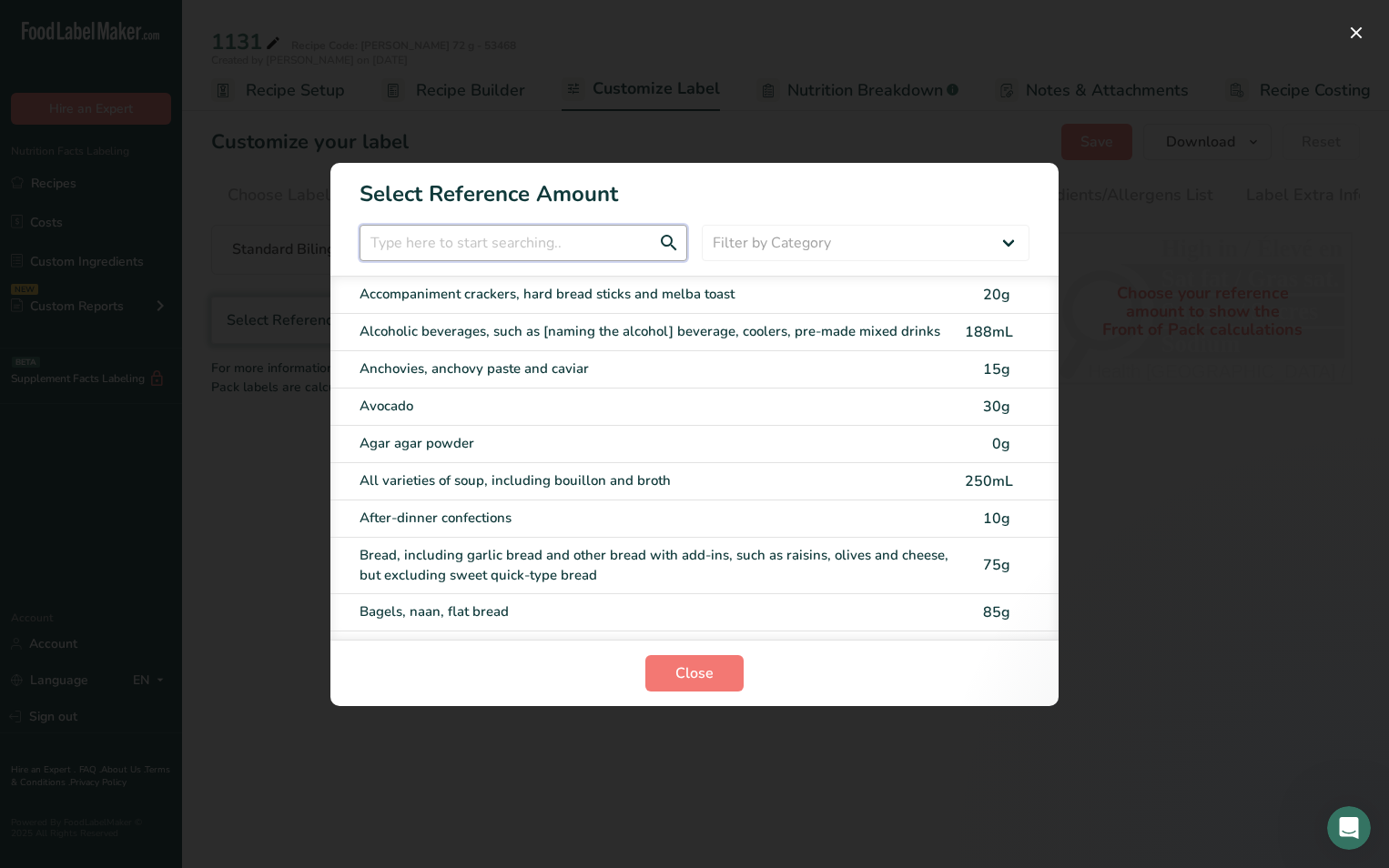
click at [418, 239] on input "FOP Category Selection Modal" at bounding box center [523, 242] width 328 height 36
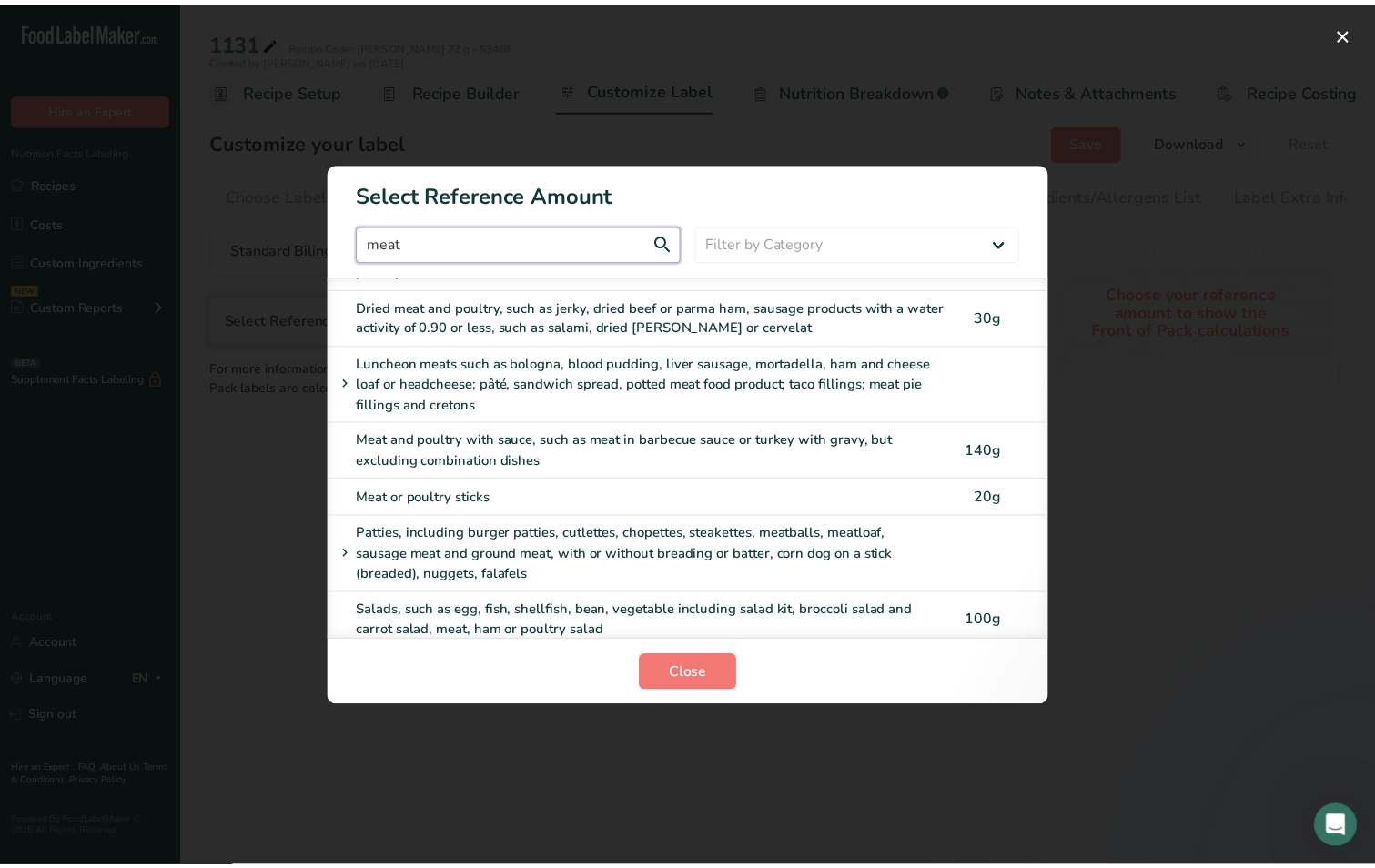
scroll to position [461, 0]
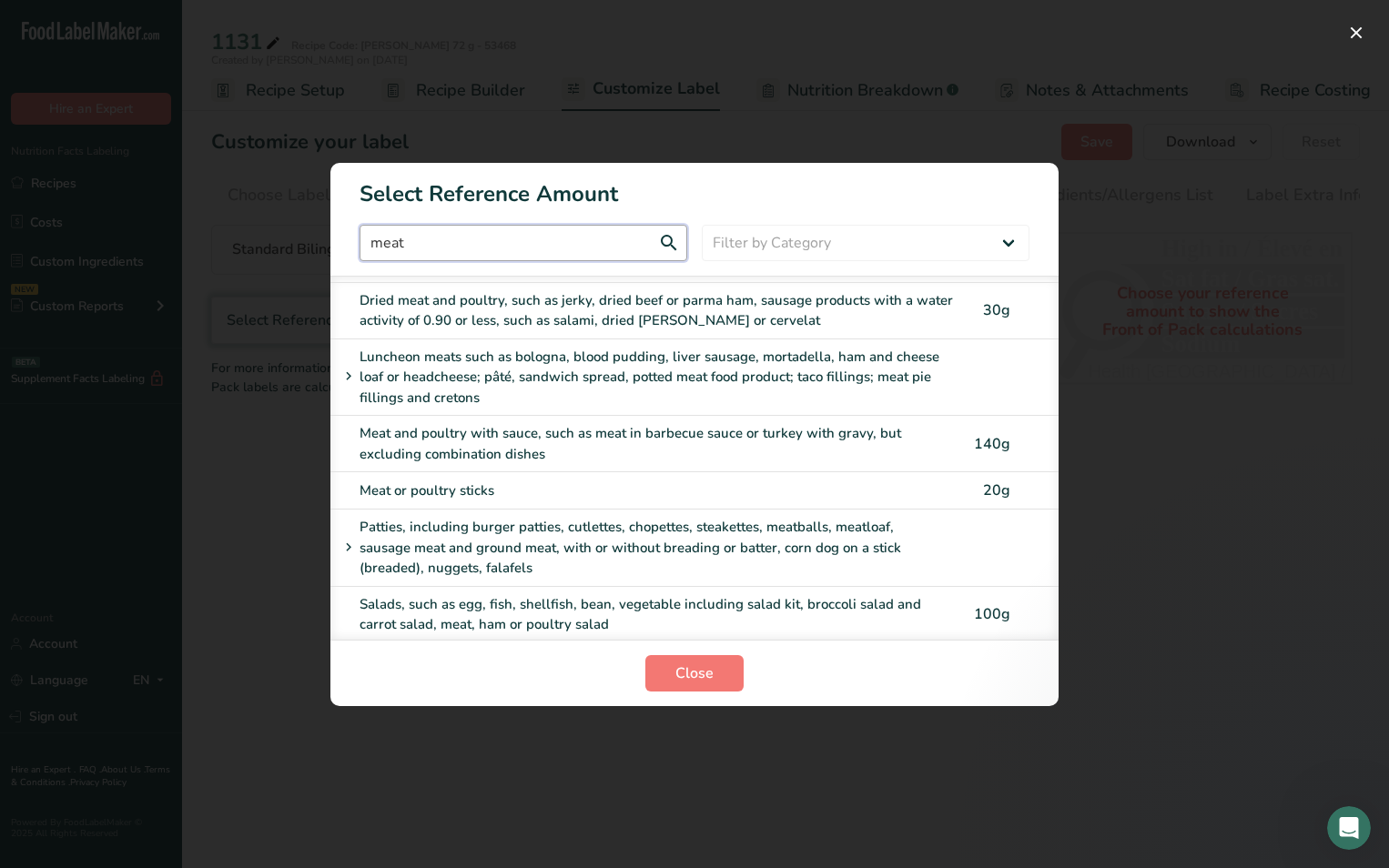
type input "meat"
click at [458, 517] on div "Patties, including burger patties, cutlettes, chopettes, steakettes, meatballs,…" at bounding box center [640, 547] width 606 height 62
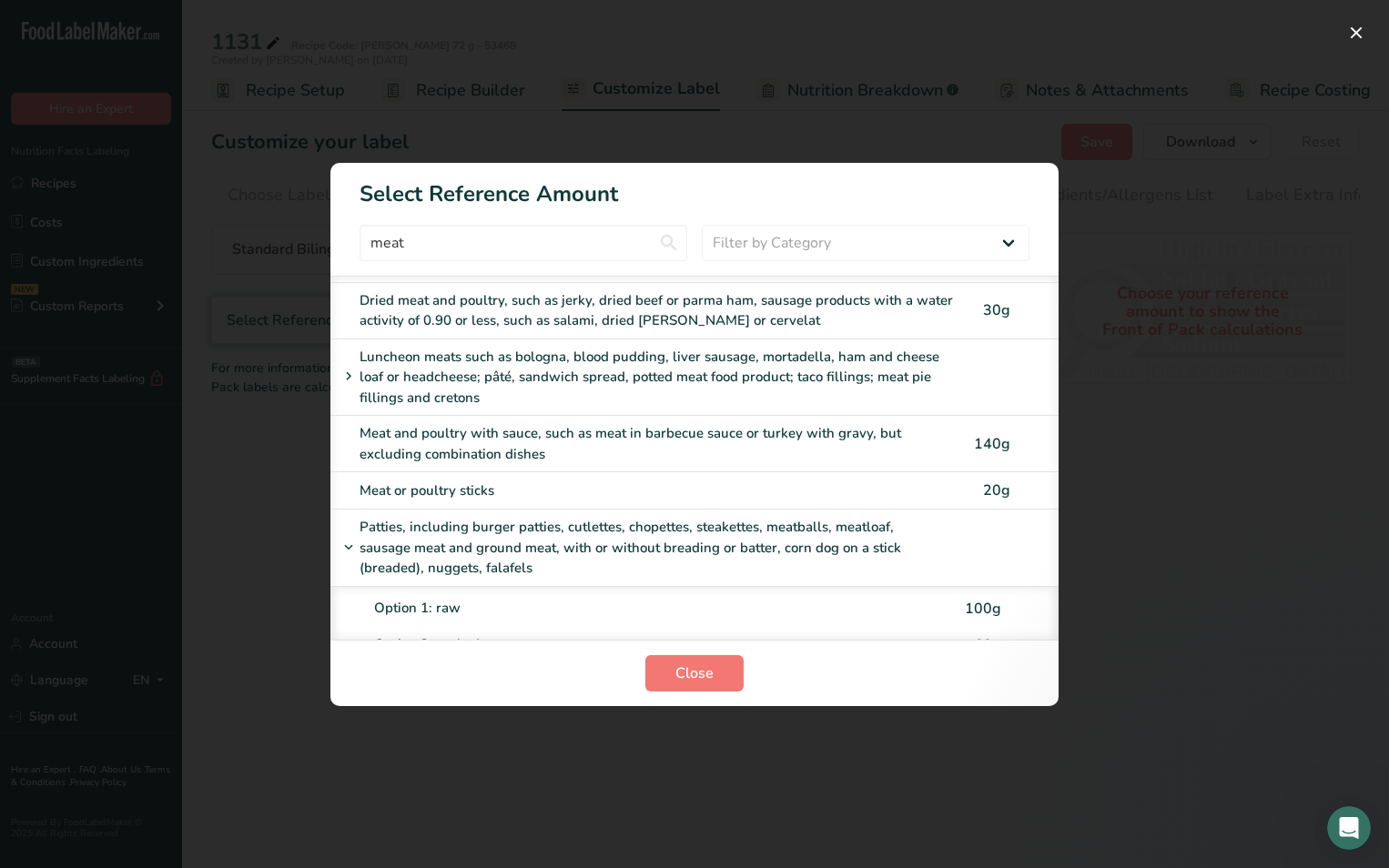
click at [441, 598] on div "Option 1: raw" at bounding box center [664, 608] width 582 height 21
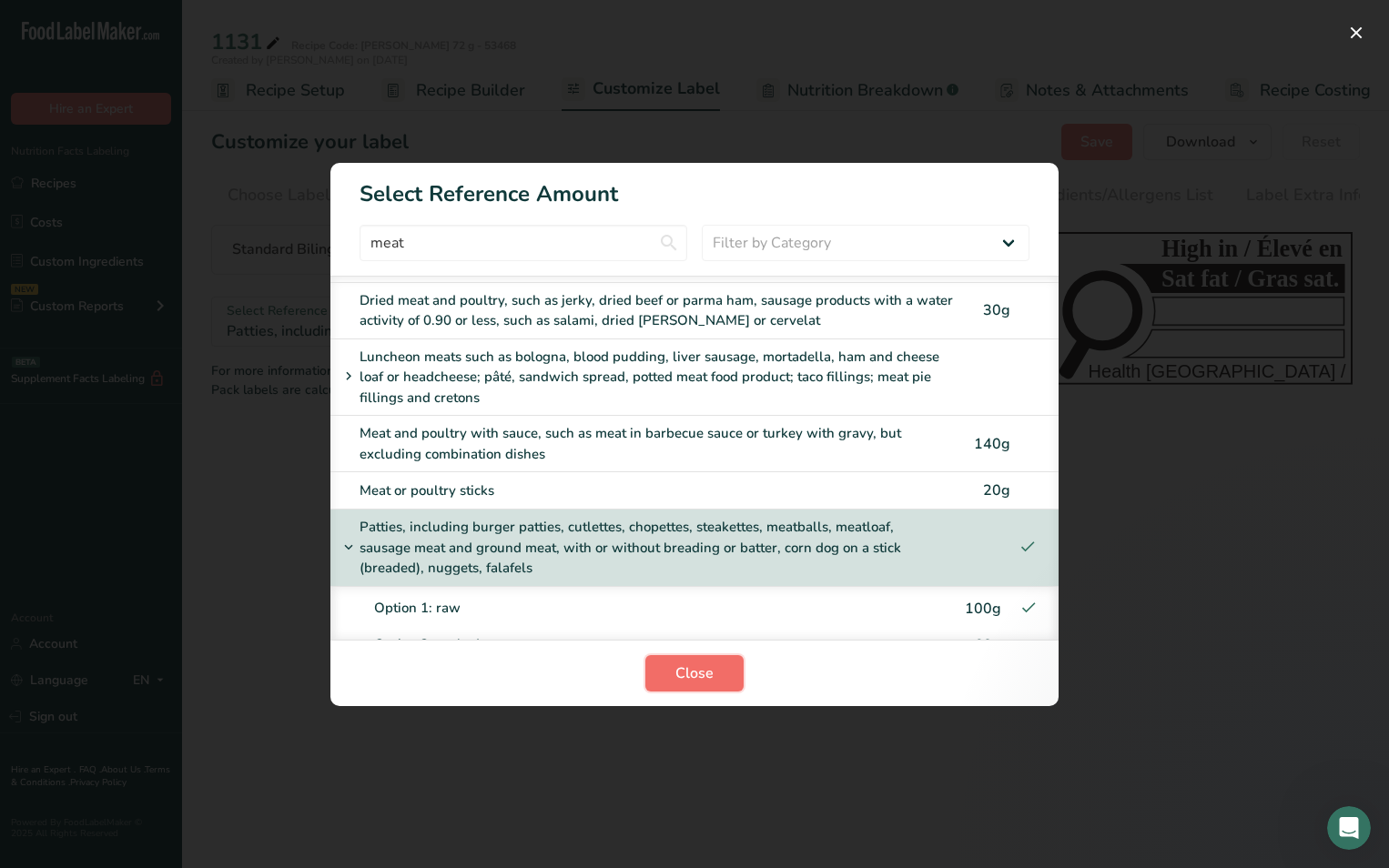
click at [684, 678] on span "Close" at bounding box center [694, 673] width 38 height 22
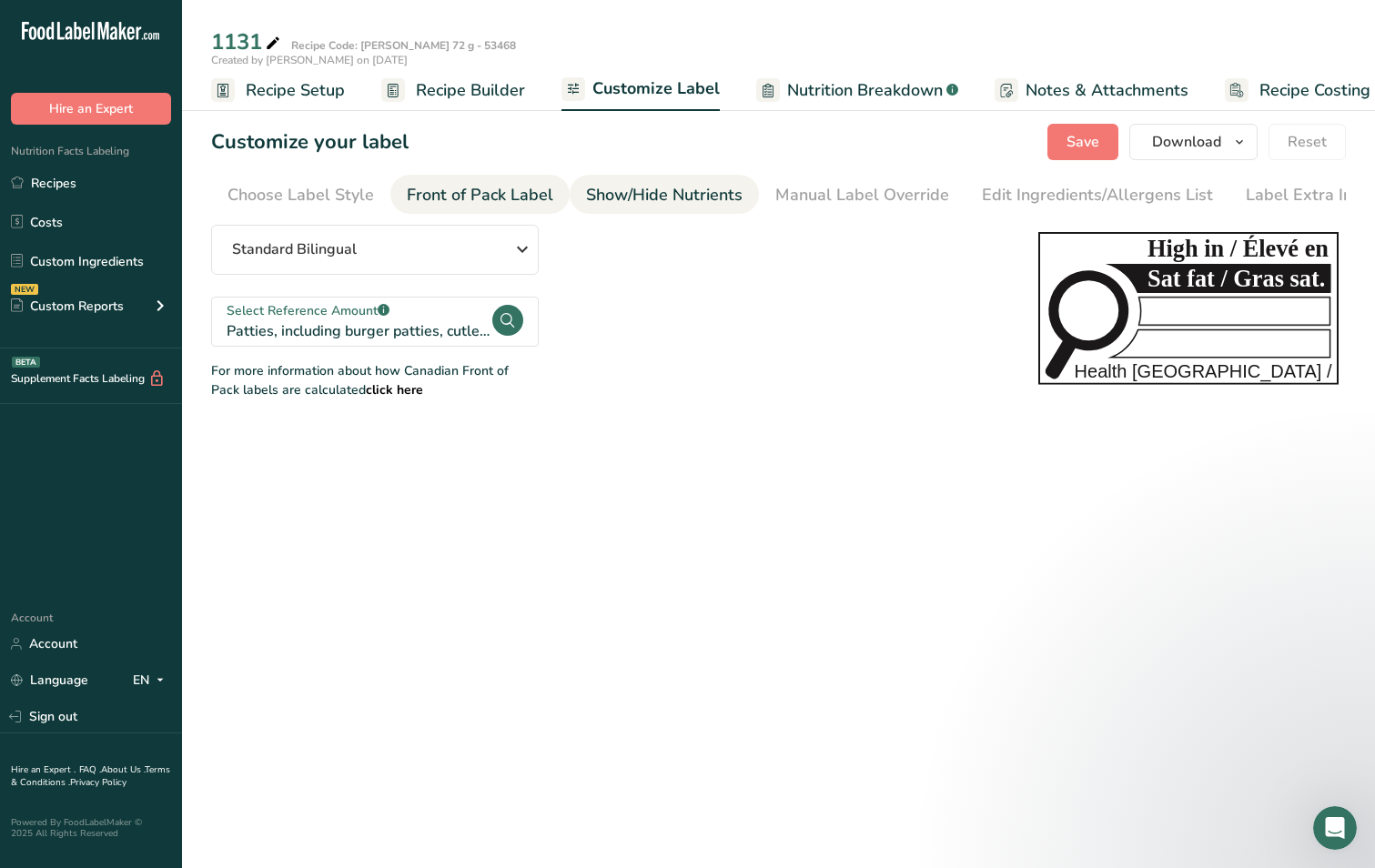
click at [629, 201] on div "Show/Hide Nutrients" at bounding box center [664, 195] width 157 height 24
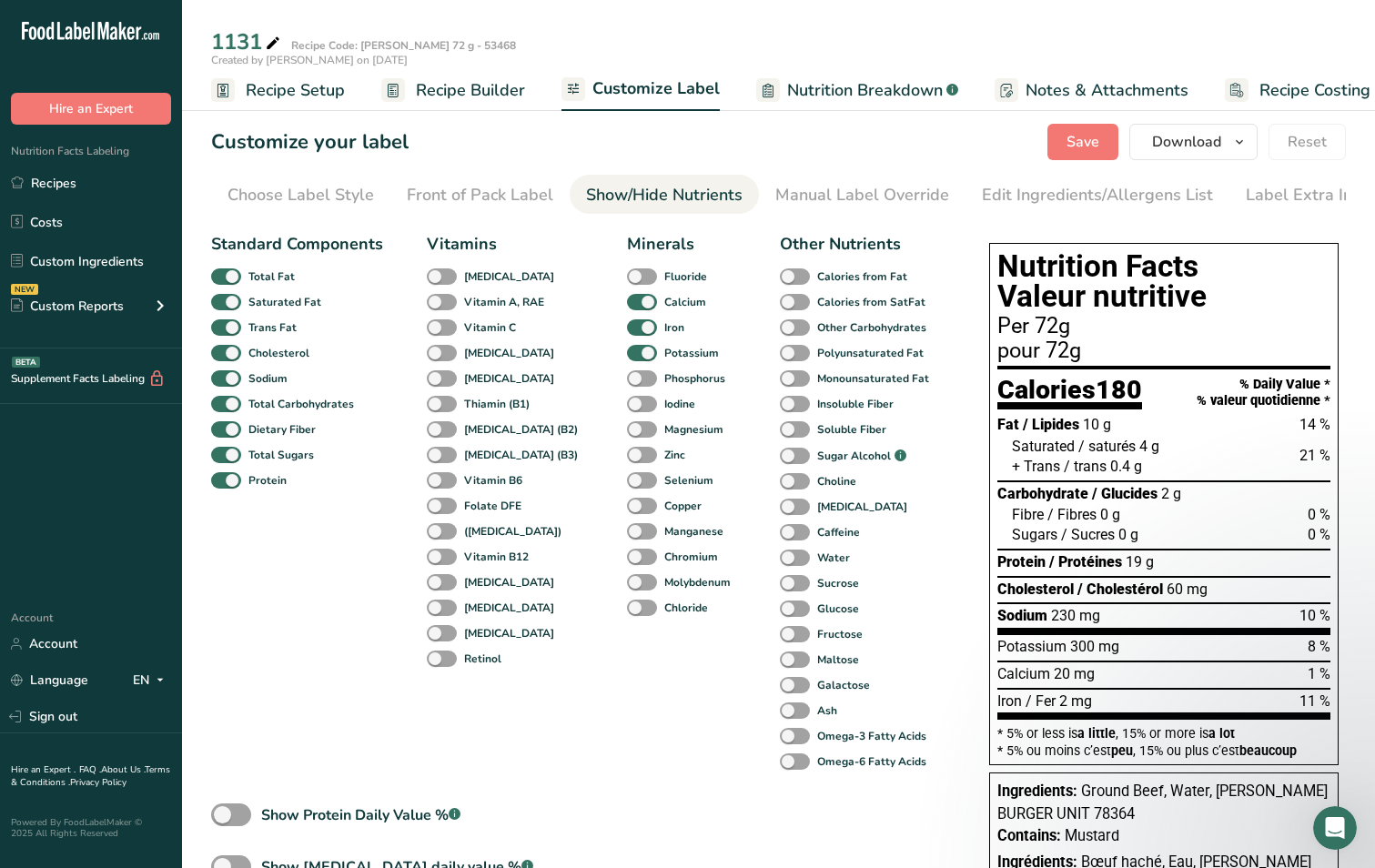
scroll to position [0, 20]
click at [279, 188] on div "Choose Label Style" at bounding box center [281, 195] width 147 height 24
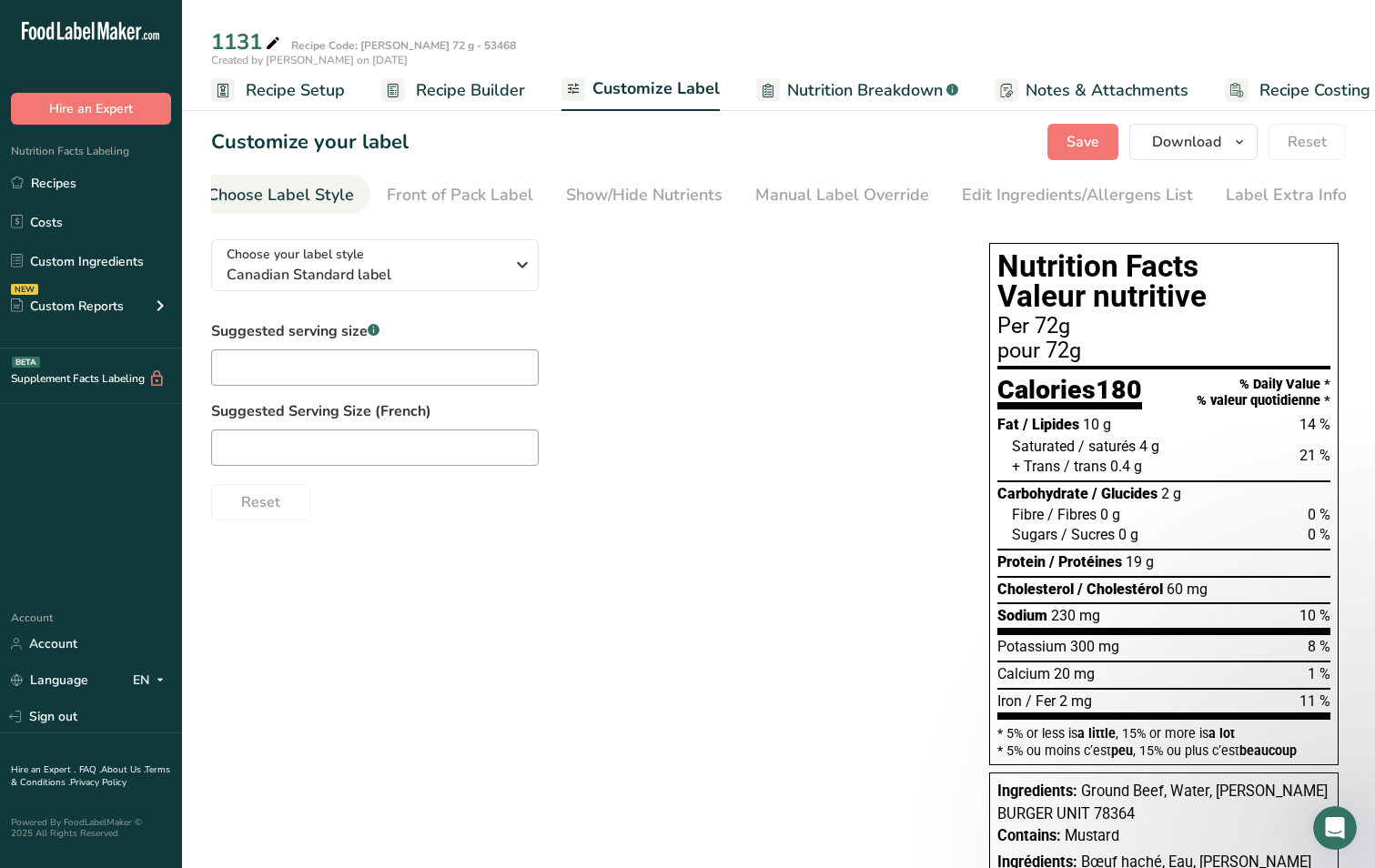
scroll to position [0, 0]
click at [258, 366] on input "text" at bounding box center [375, 367] width 328 height 36
type input "72 g"
click at [373, 573] on div "Choose your label style Canadian Standard label USA (FDA) Standard FDA label Ta…" at bounding box center [778, 584] width 1135 height 721
click at [246, 465] on input "text" at bounding box center [375, 447] width 328 height 36
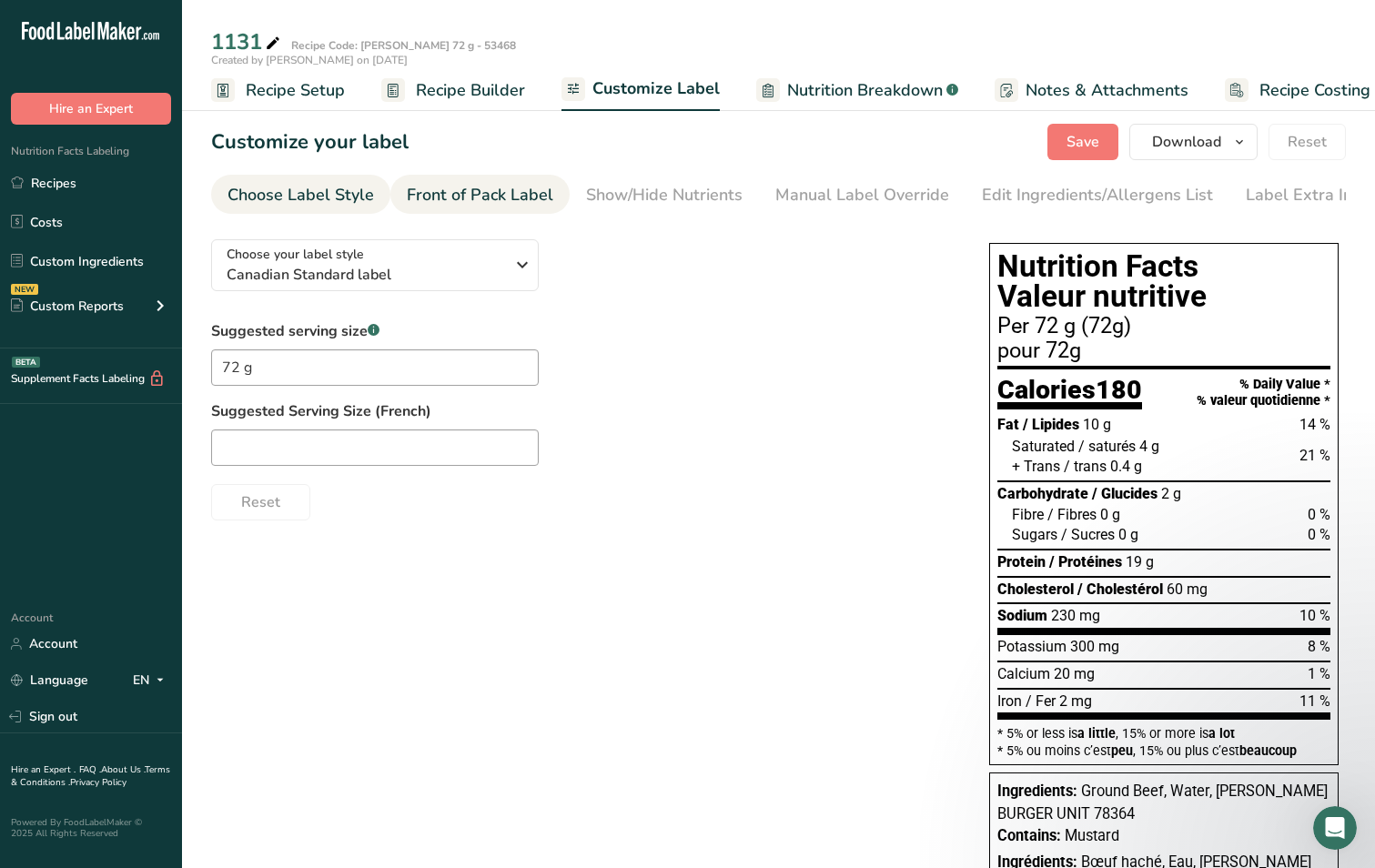
click at [484, 186] on div "Front of Pack Label" at bounding box center [481, 195] width 147 height 24
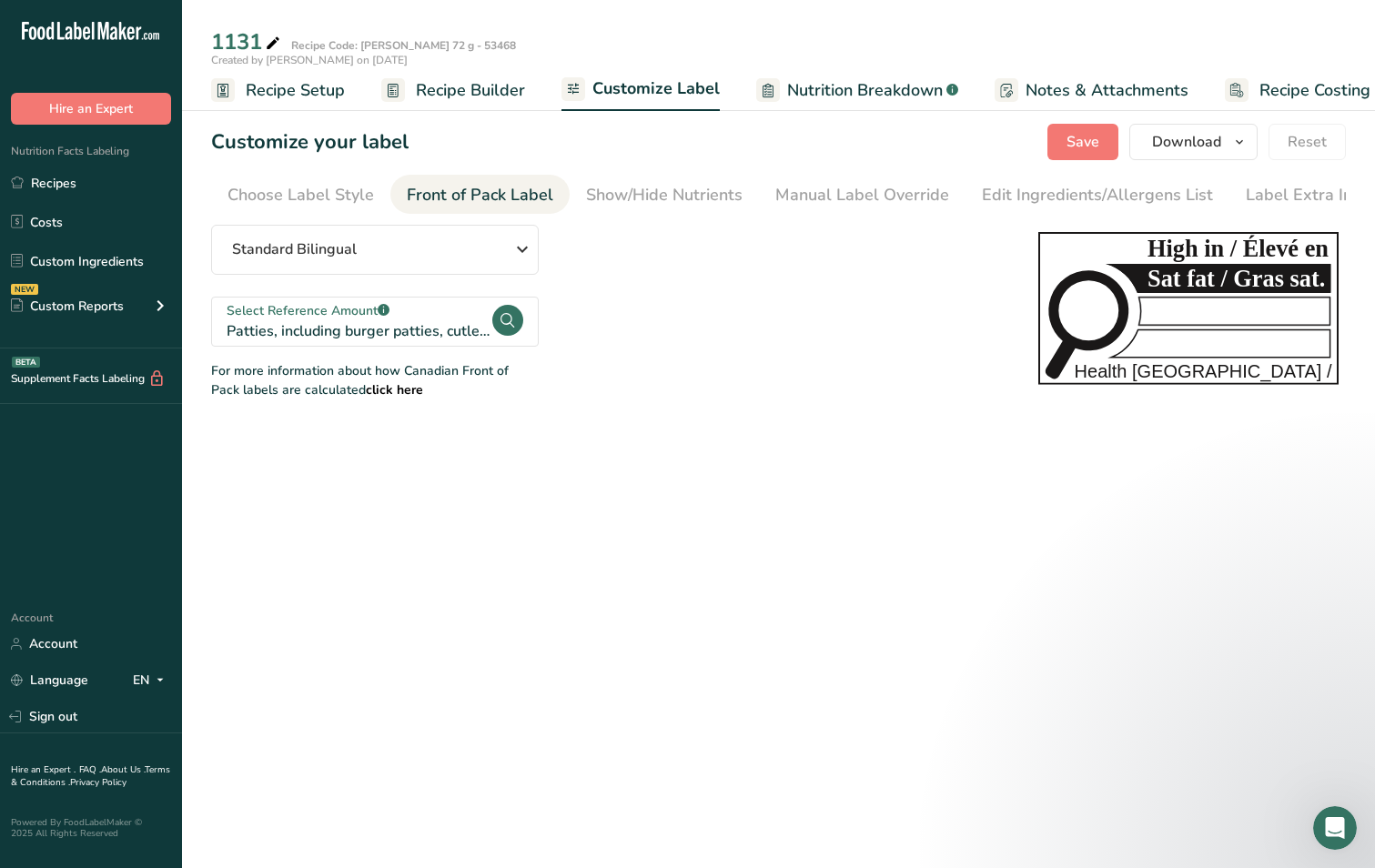
scroll to position [0, 20]
click at [615, 188] on div "Show/Hide Nutrients" at bounding box center [644, 195] width 157 height 24
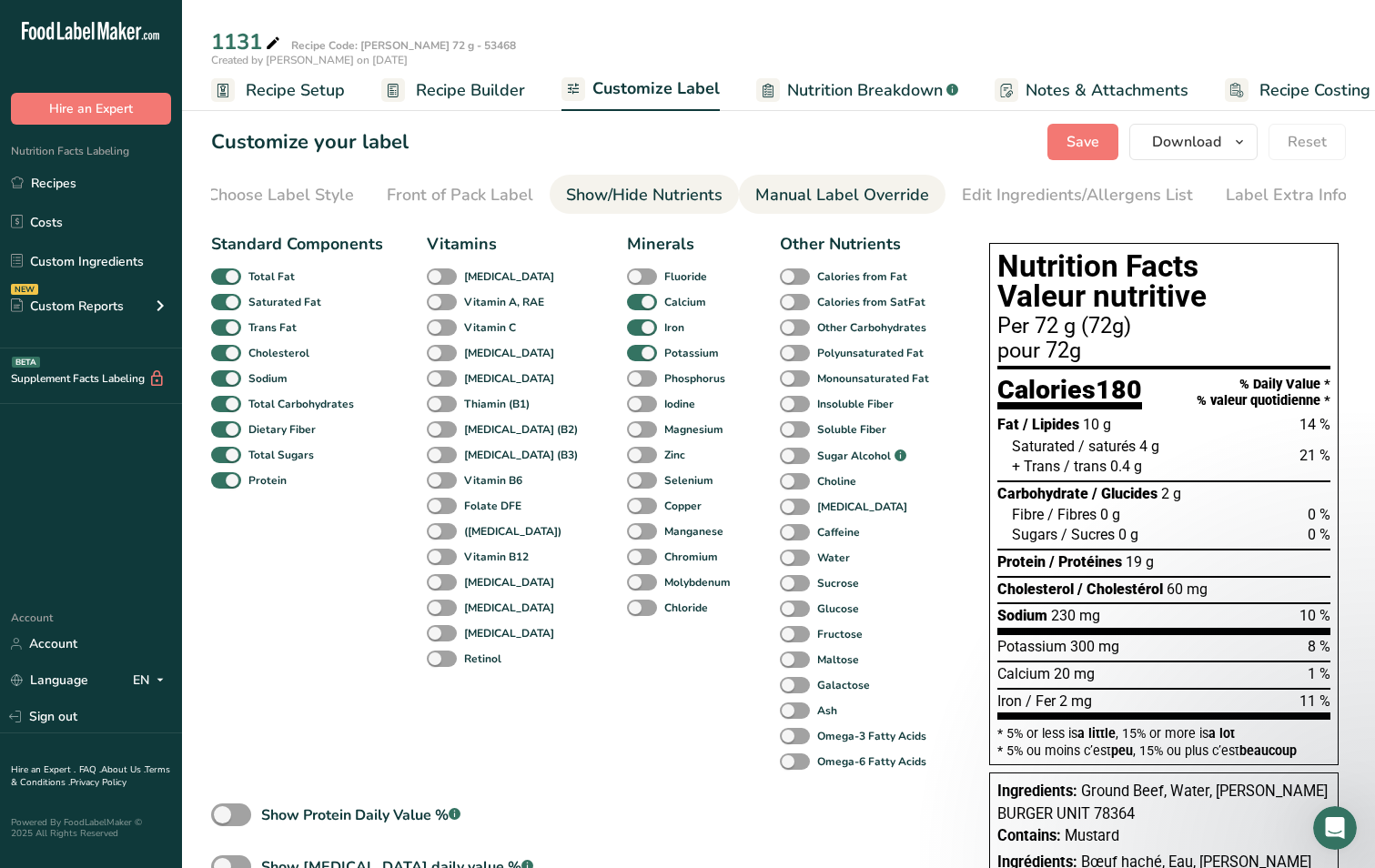
click at [797, 189] on div "Manual Label Override" at bounding box center [842, 195] width 173 height 24
type input "Per 72 g (72g)"
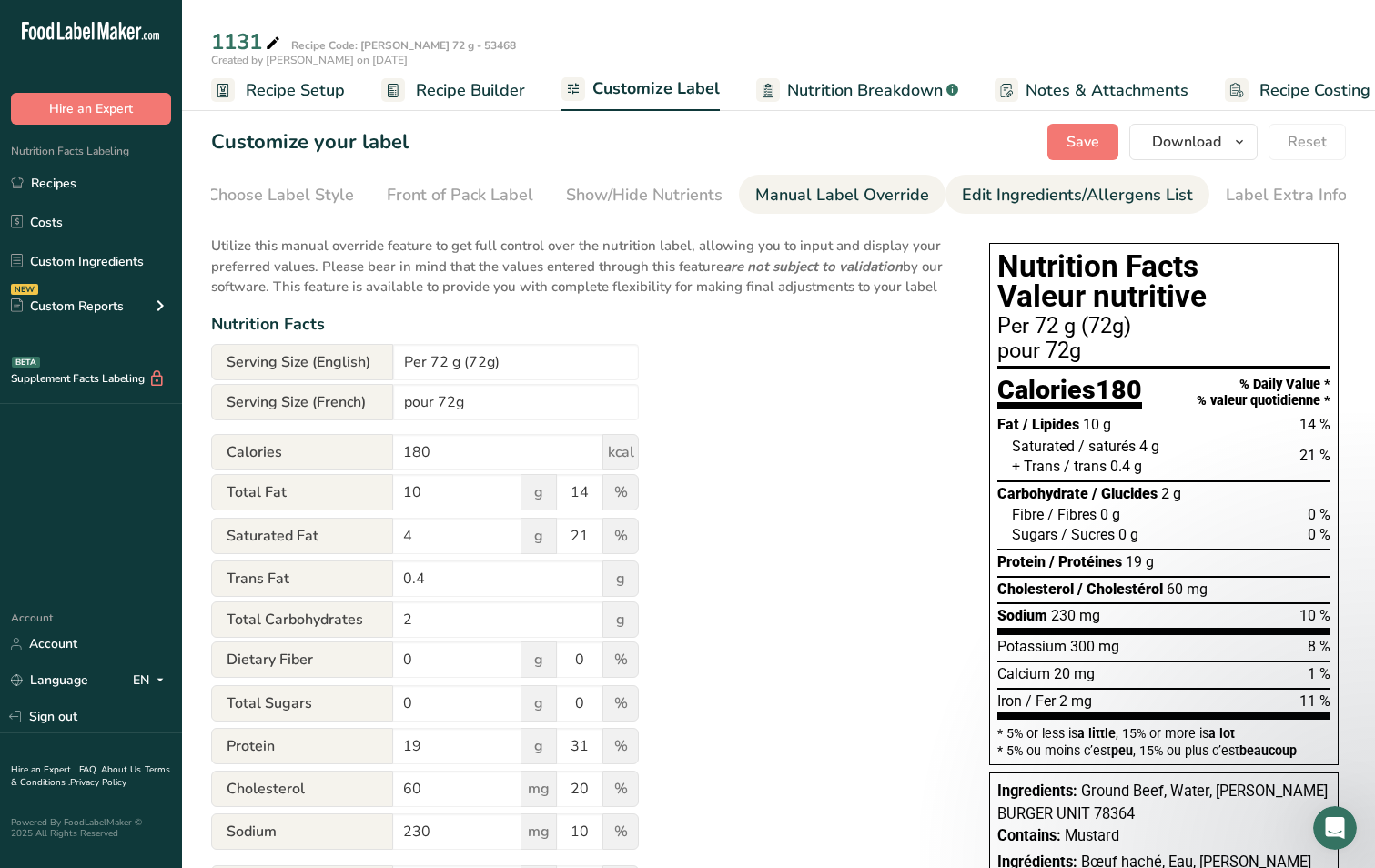
click at [987, 194] on div "Edit Ingredients/Allergens List" at bounding box center [1077, 195] width 231 height 24
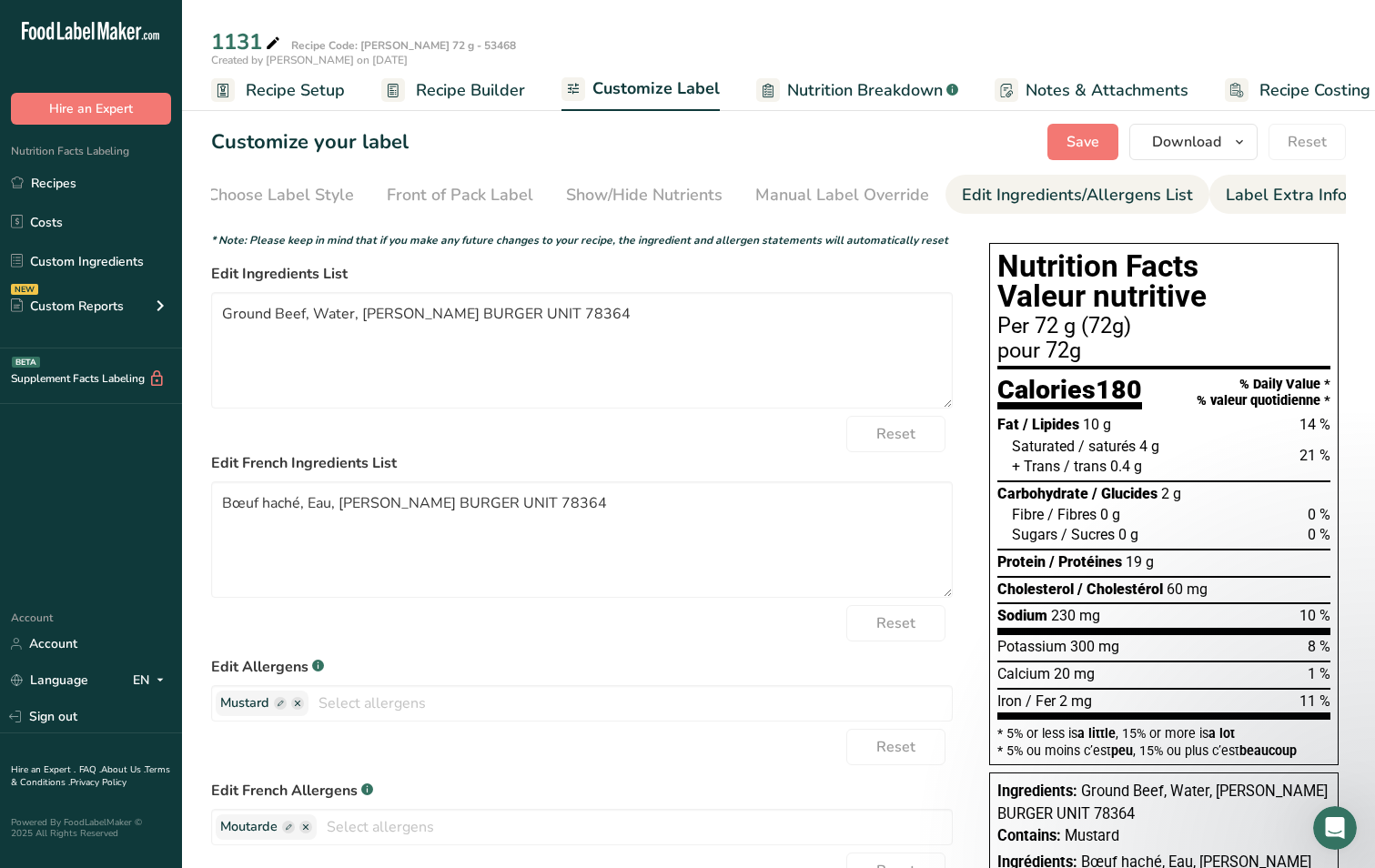
click at [1240, 198] on div "Label Extra Info" at bounding box center [1286, 195] width 121 height 24
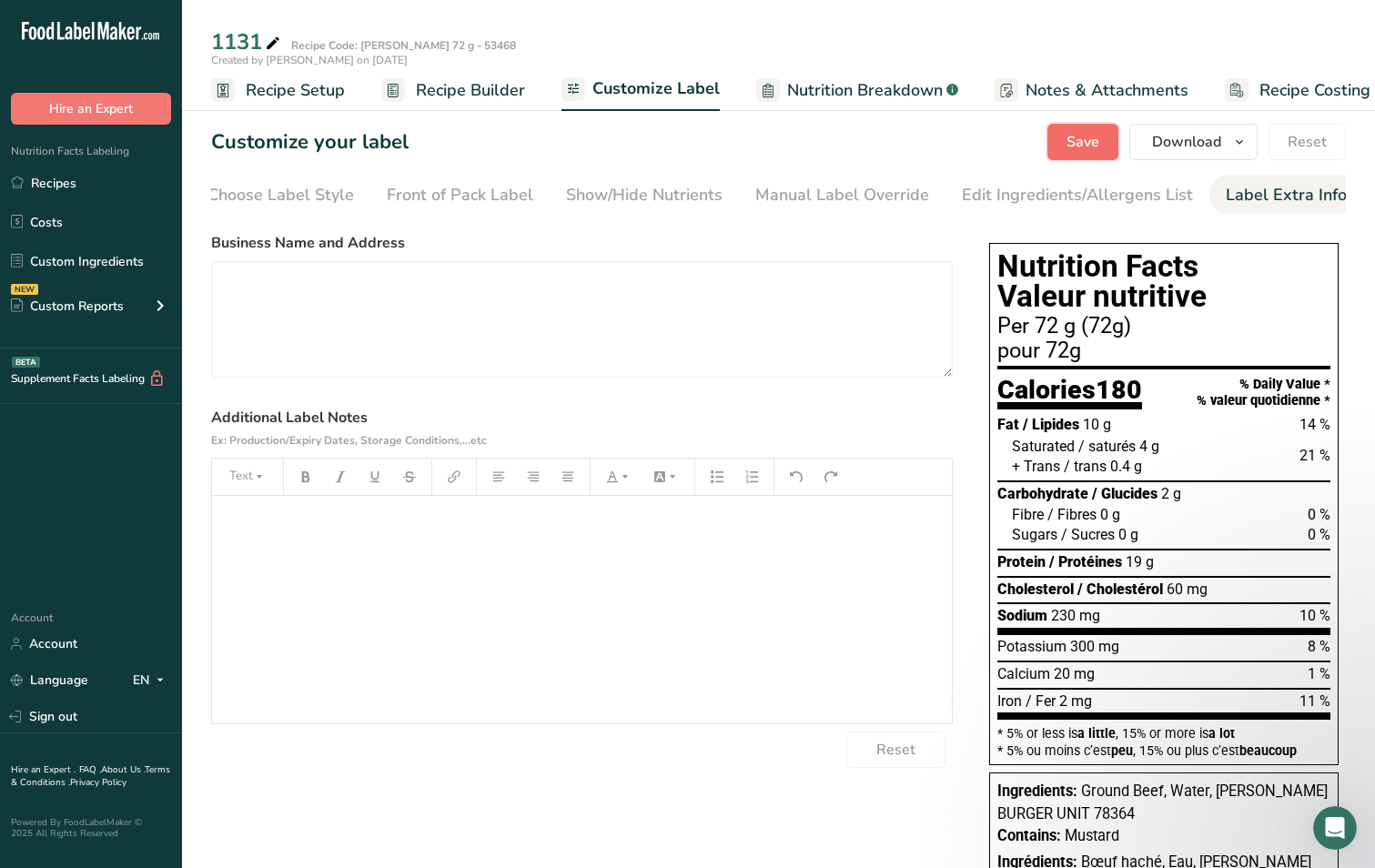
click at [1091, 140] on span "Save" at bounding box center [1083, 142] width 32 height 22
click at [633, 313] on textarea at bounding box center [583, 320] width 742 height 117
click at [256, 146] on h1 "Customize your label" at bounding box center [310, 142] width 198 height 30
click at [456, 92] on span "Recipe Builder" at bounding box center [470, 90] width 109 height 24
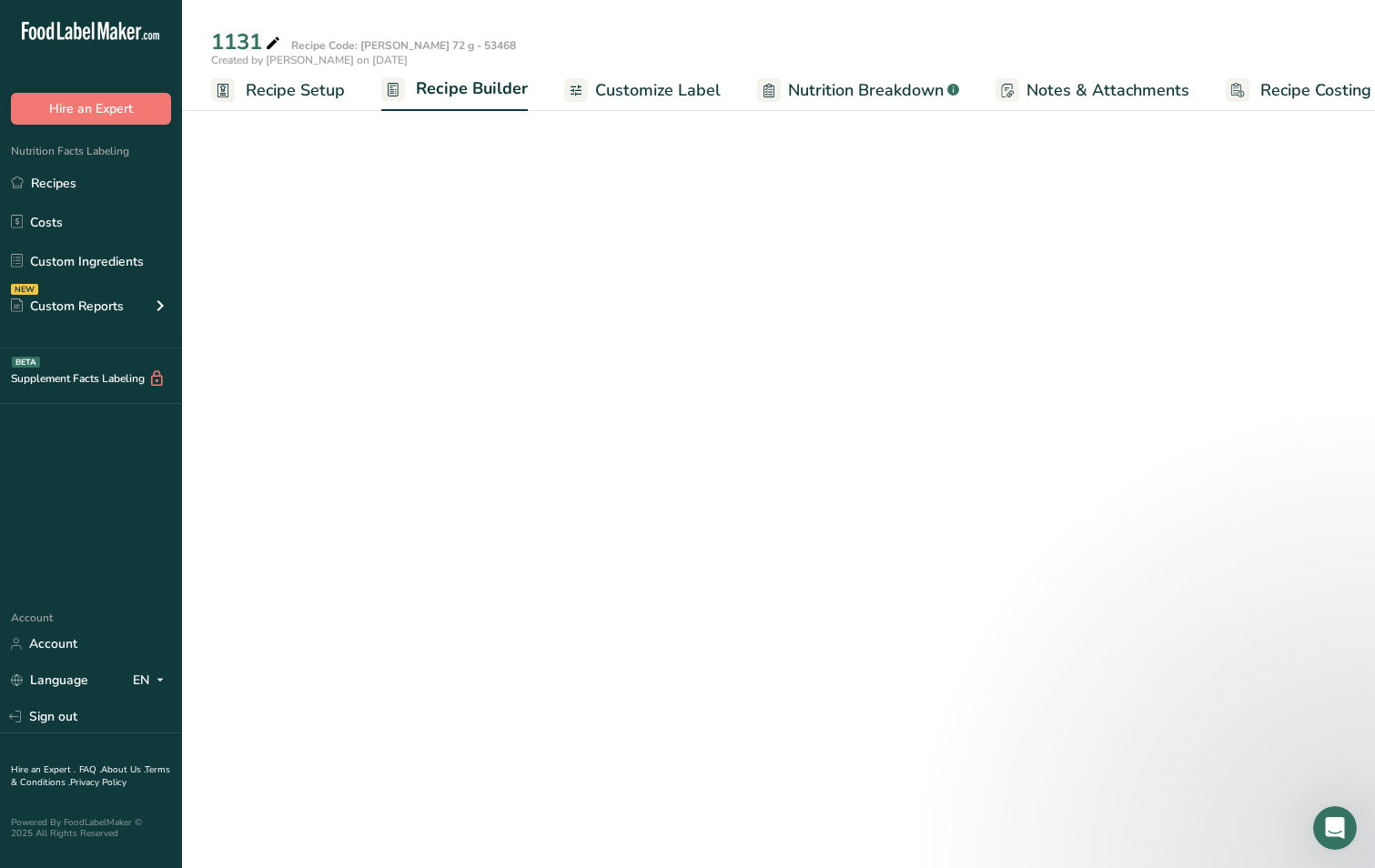
scroll to position [0, 24]
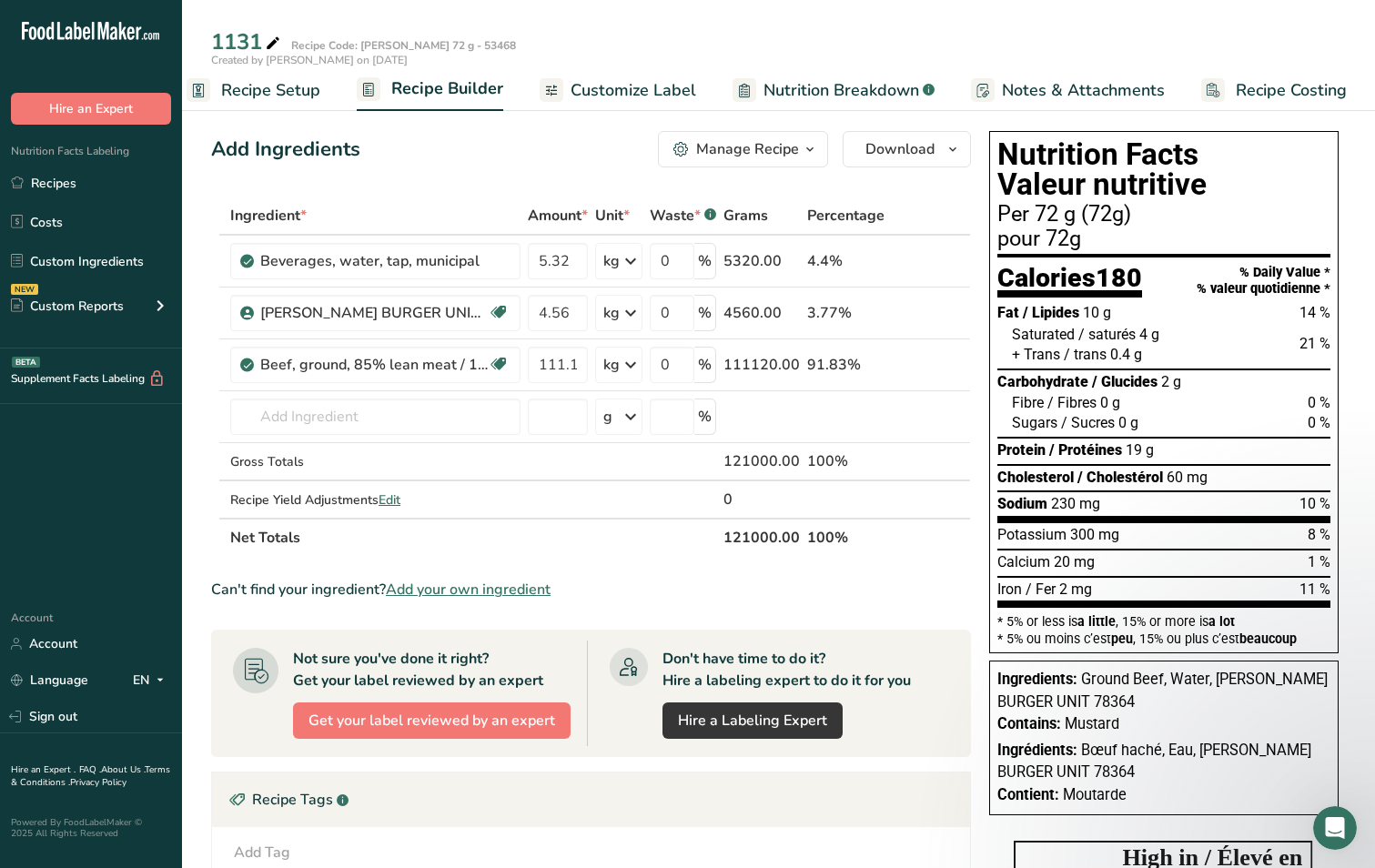
click at [264, 86] on span "Recipe Setup" at bounding box center [270, 90] width 99 height 24
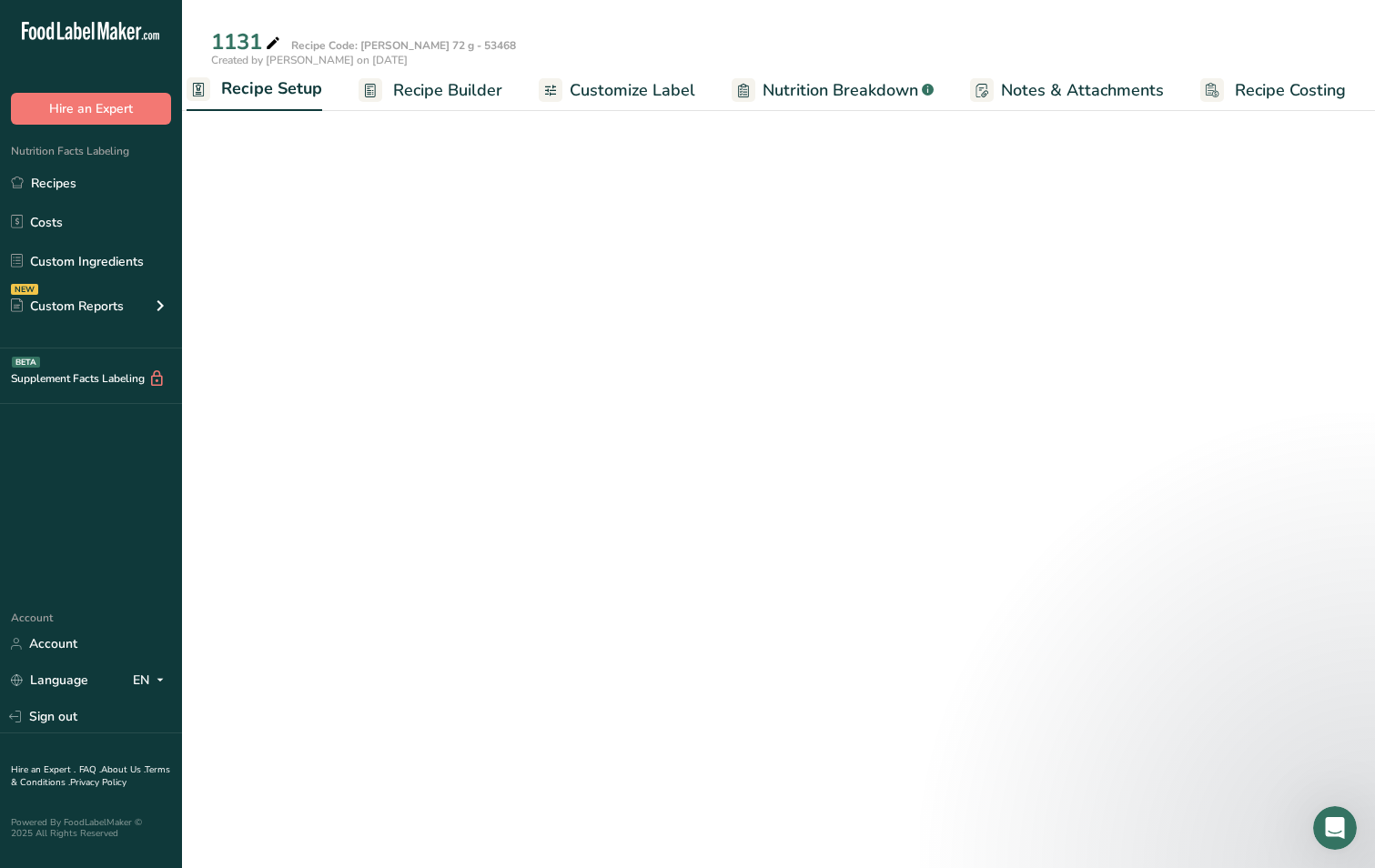
scroll to position [0, 6]
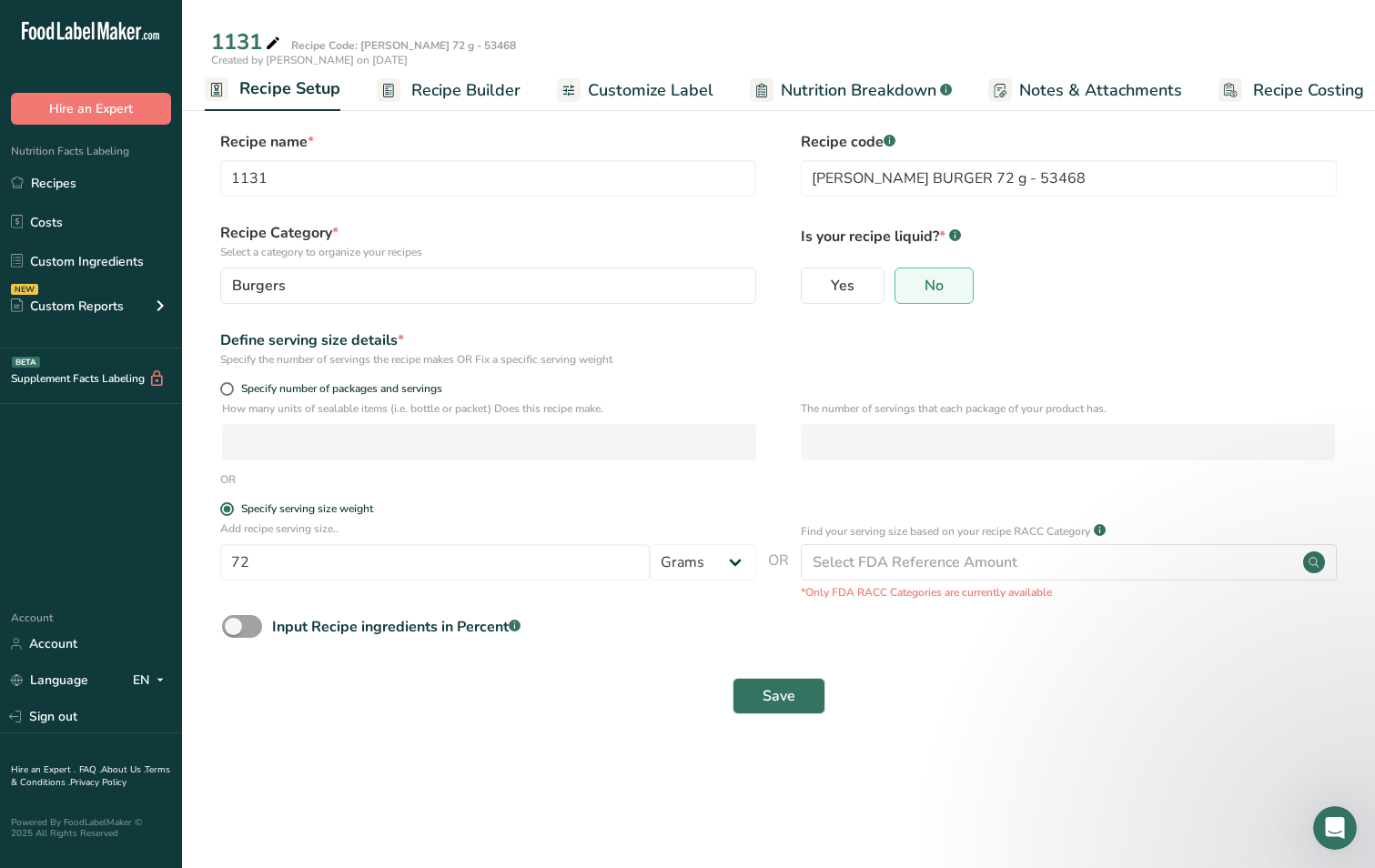
click at [479, 89] on span "Recipe Builder" at bounding box center [466, 90] width 109 height 24
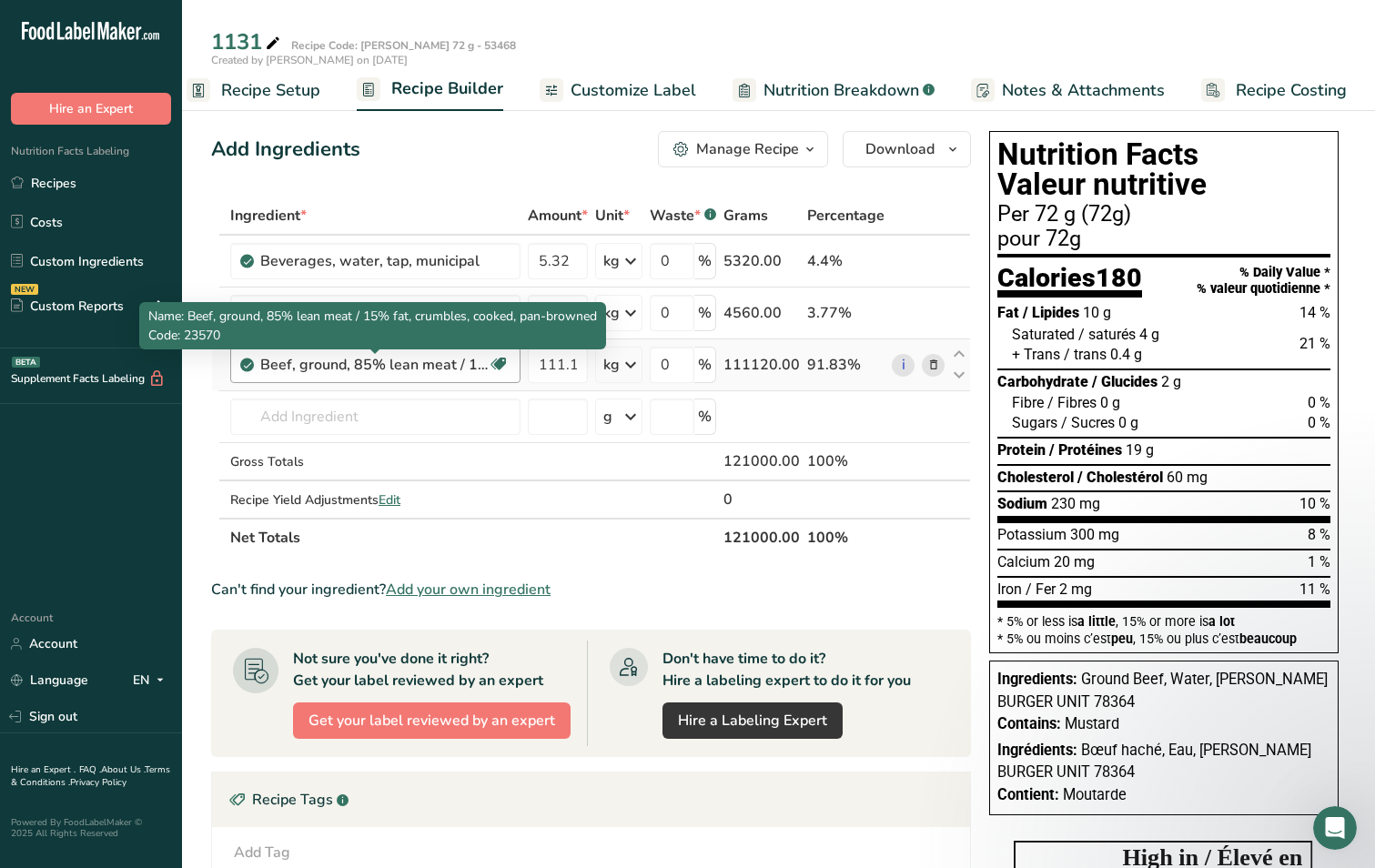
click at [422, 369] on div "Beef, ground, 85% lean meat / 15% fat, crumbles, cooked, pan-browned" at bounding box center [374, 365] width 227 height 22
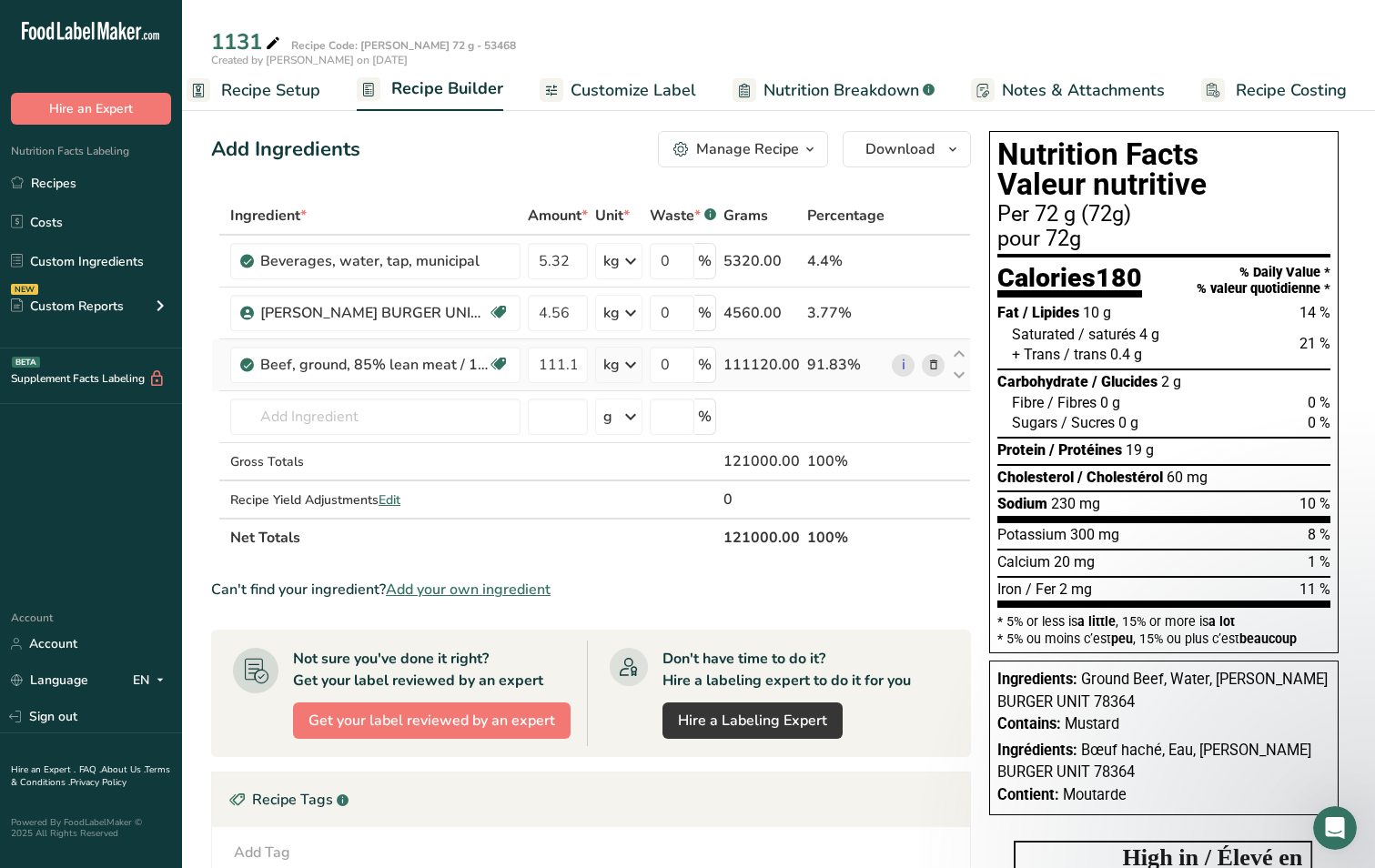
click at [936, 366] on icon at bounding box center [934, 365] width 13 height 19
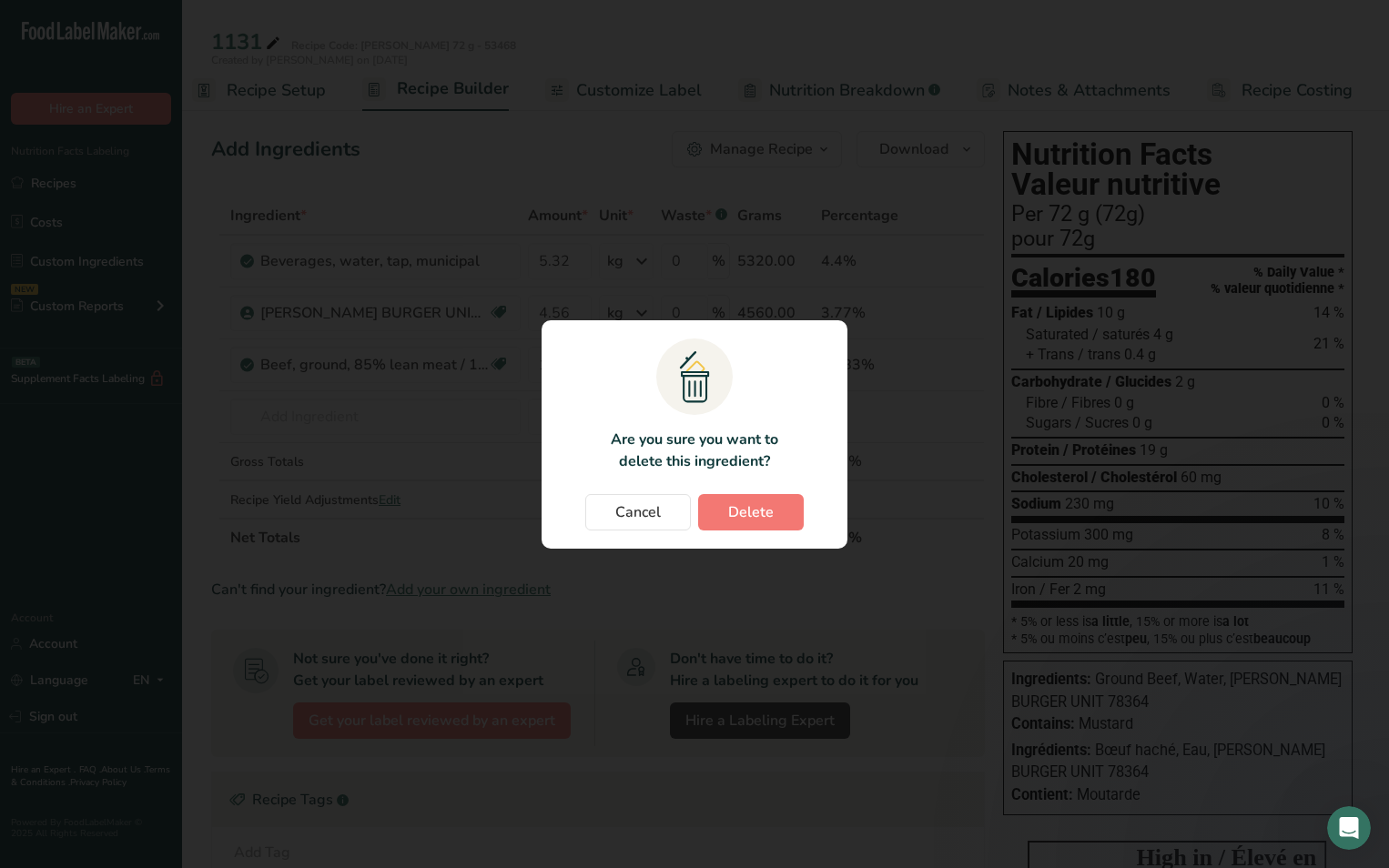
scroll to position [0, 11]
click at [726, 511] on button "Delete" at bounding box center [751, 512] width 106 height 36
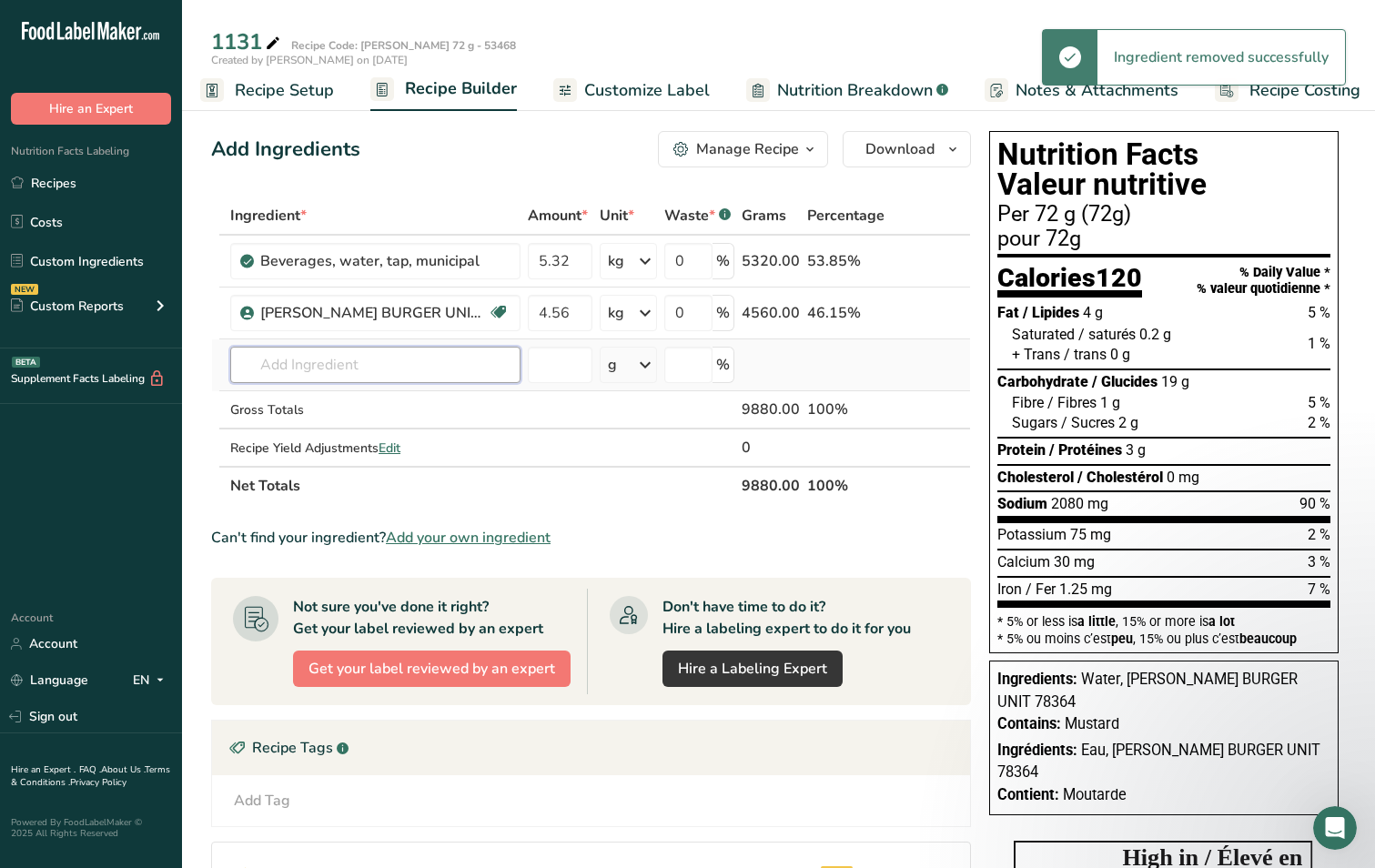
click at [300, 368] on input "text" at bounding box center [375, 364] width 290 height 36
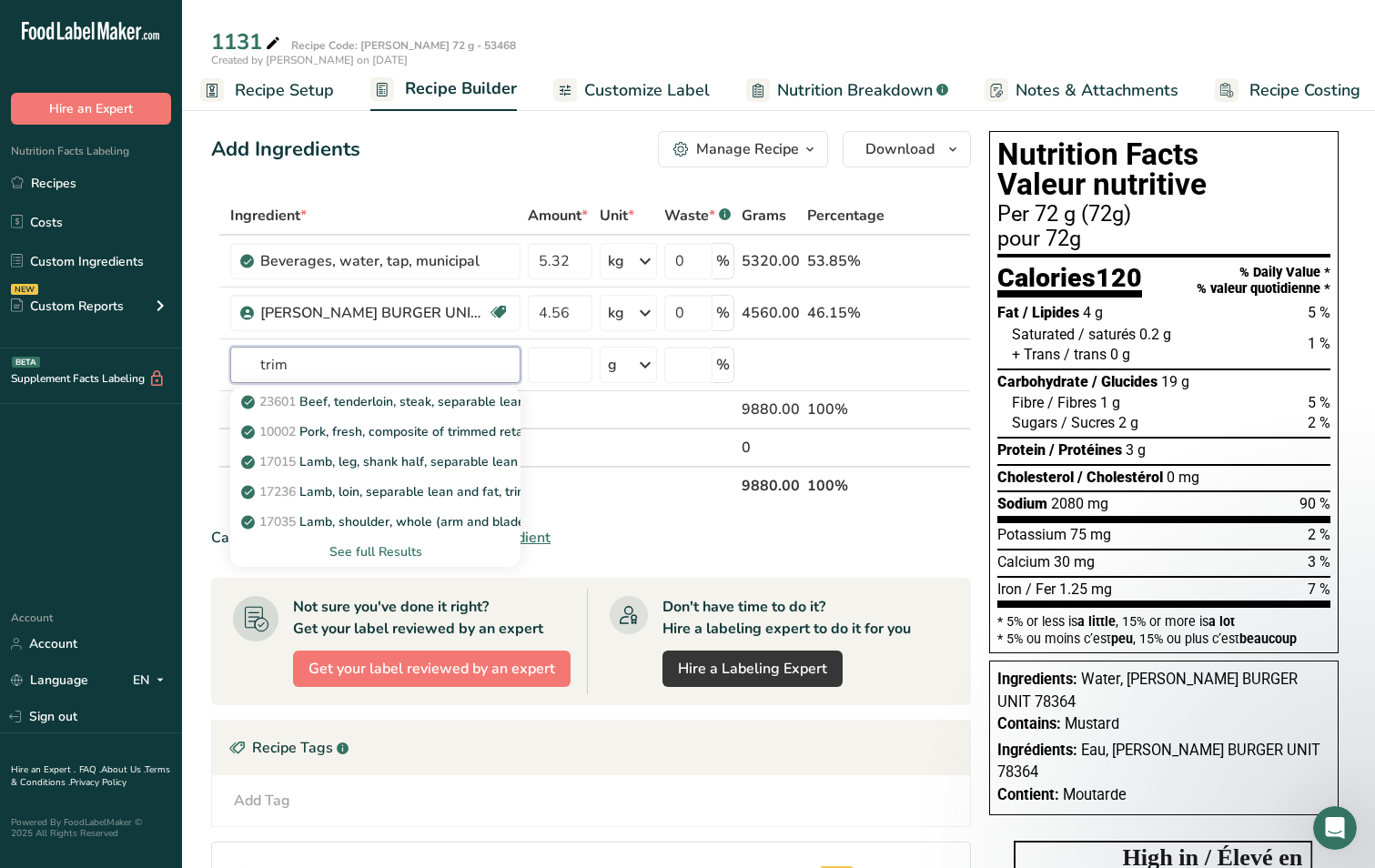
drag, startPoint x: 320, startPoint y: 358, endPoint x: 191, endPoint y: 356, distance: 129.0
click at [191, 356] on section "Add Ingredients Manage Recipe Delete Recipe Duplicate Recipe Scale Recipe Save …" at bounding box center [778, 645] width 1193 height 1103
type input "beef trim"
click at [387, 552] on div "See full Results" at bounding box center [376, 552] width 262 height 19
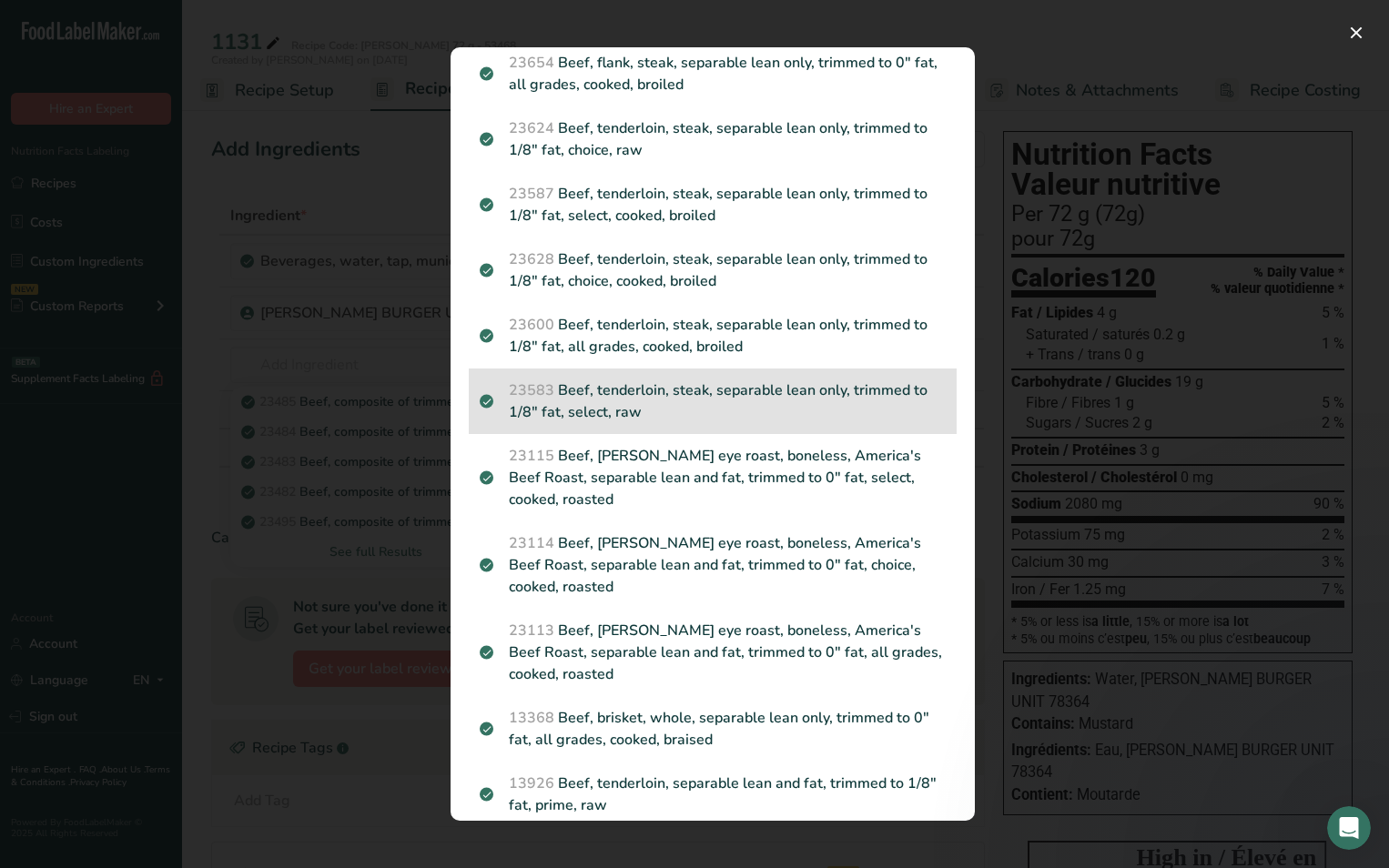
scroll to position [2547, 0]
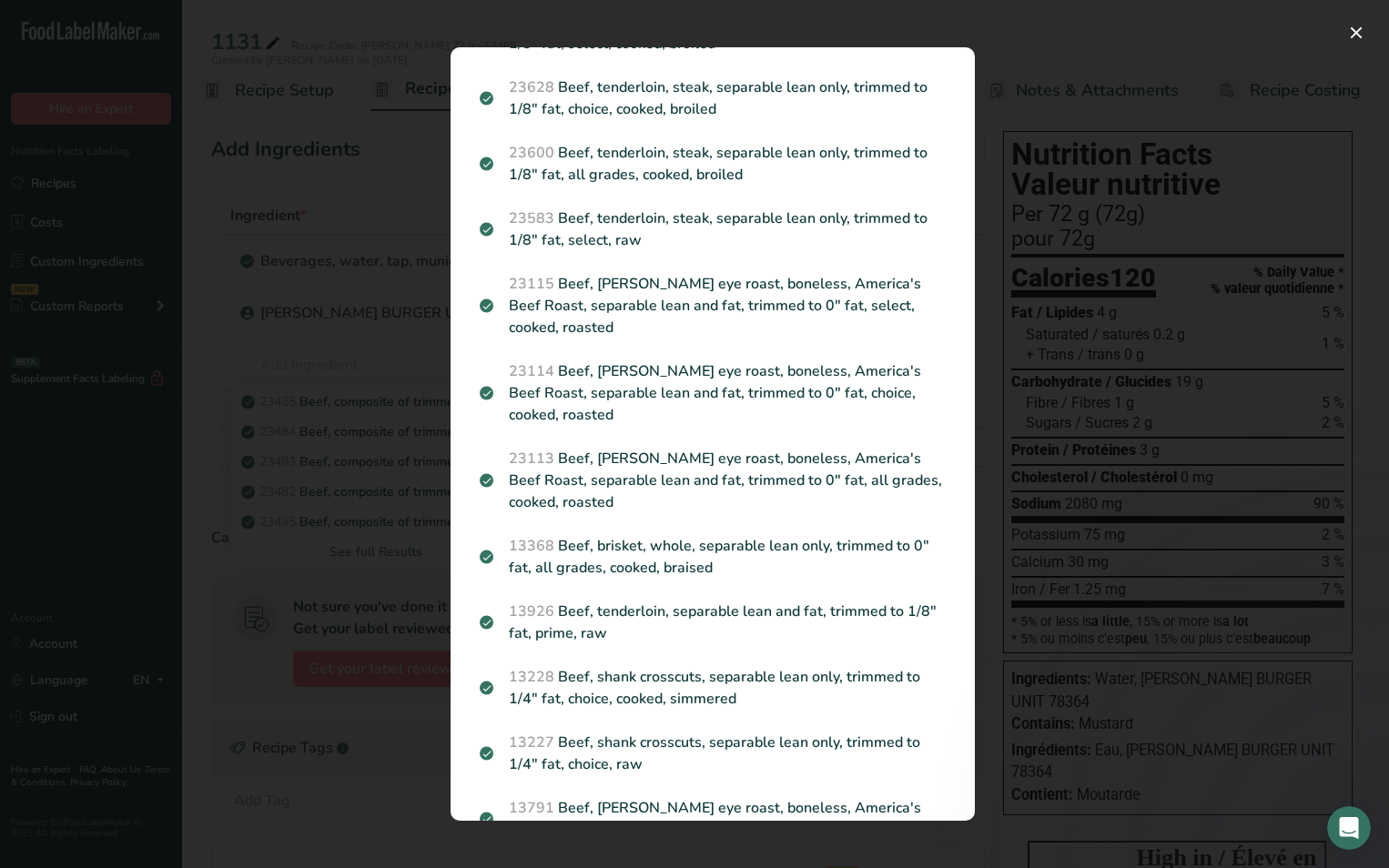
click at [1125, 168] on div "Search results modal" at bounding box center [694, 434] width 1389 height 868
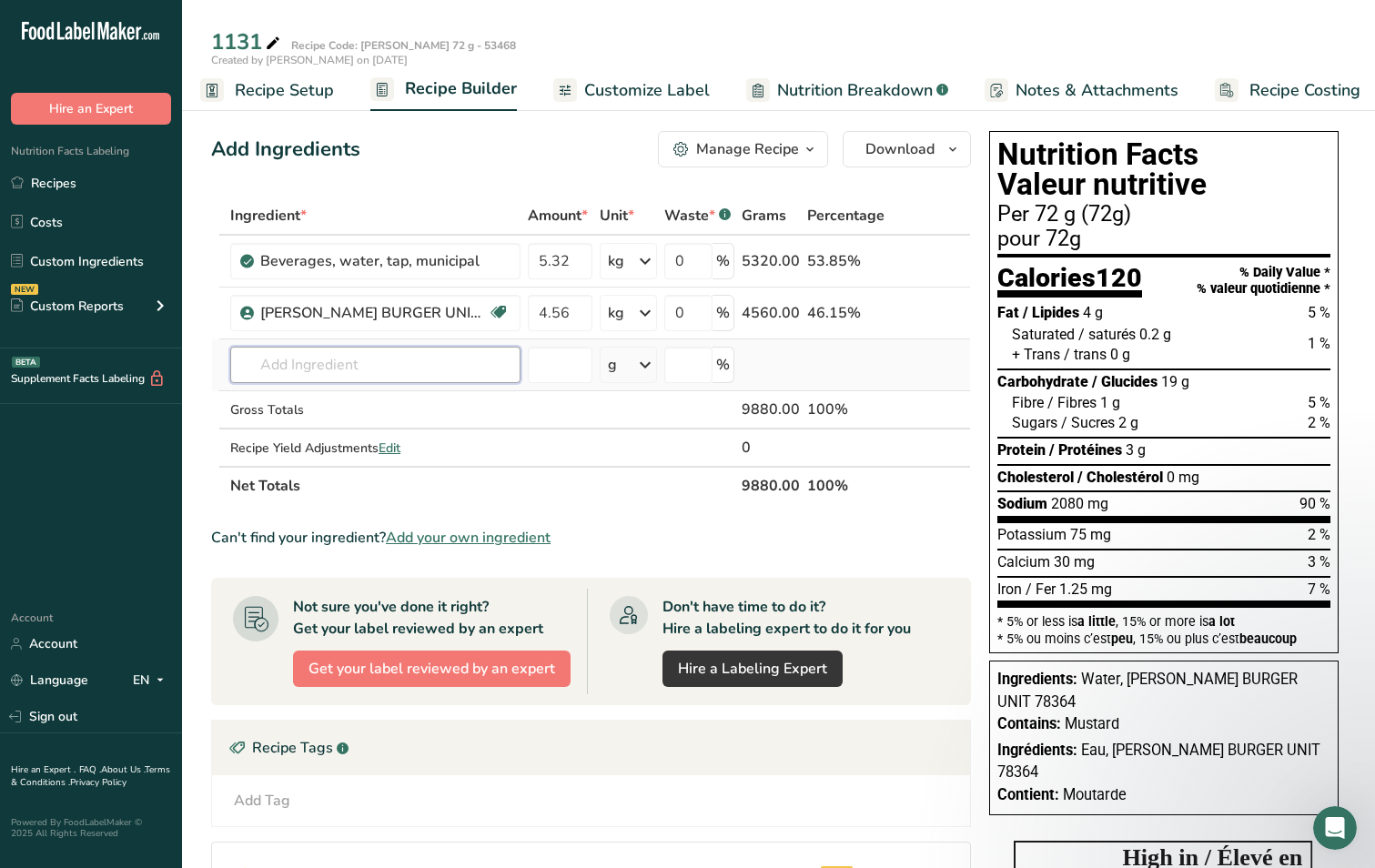
click at [338, 373] on input "text" at bounding box center [375, 364] width 290 height 36
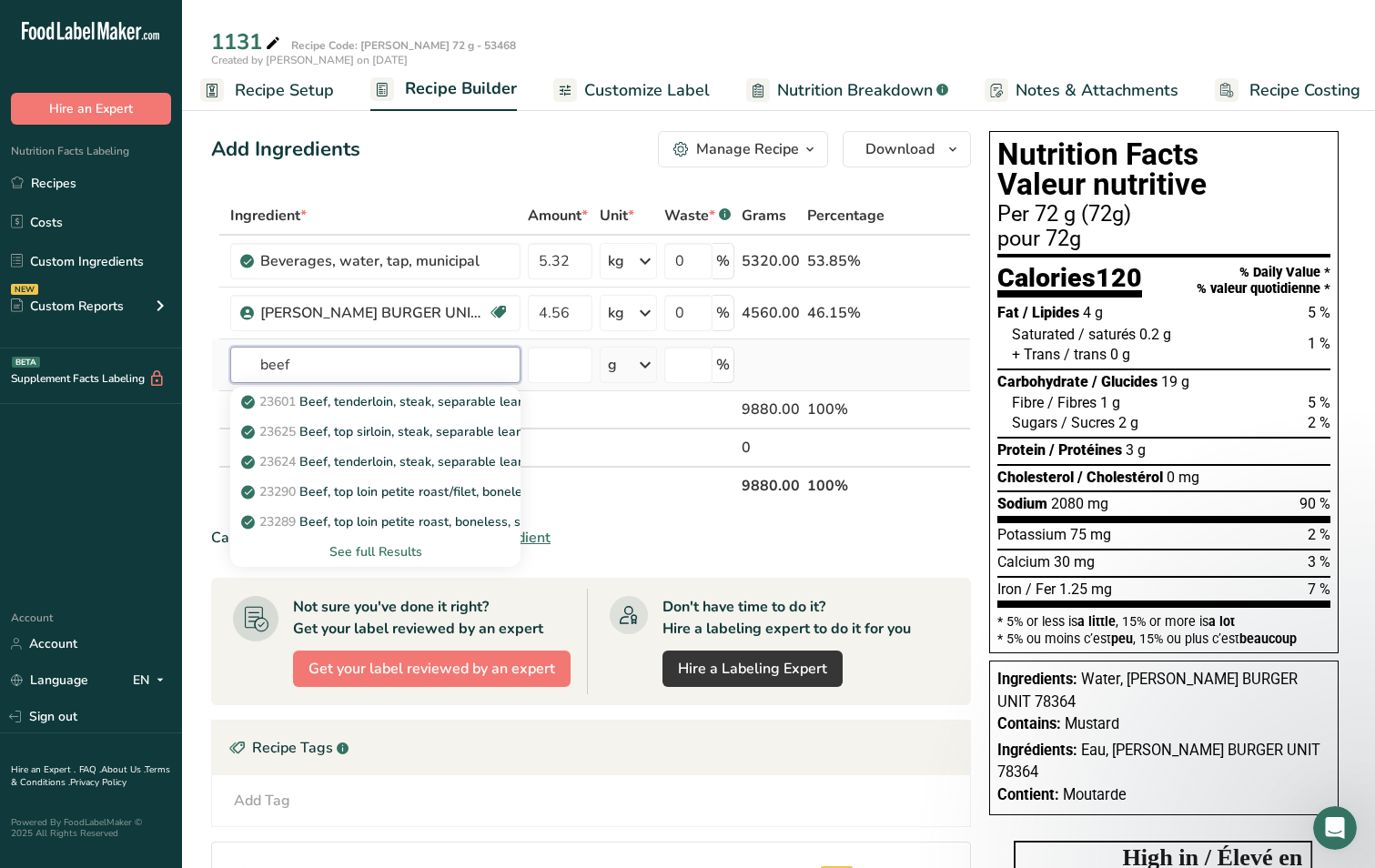
drag, startPoint x: 375, startPoint y: 368, endPoint x: 300, endPoint y: 364, distance: 75.1
click at [300, 364] on input "beef" at bounding box center [375, 364] width 290 height 36
type input "beef 85%"
click at [379, 546] on div "See full Results" at bounding box center [376, 552] width 262 height 19
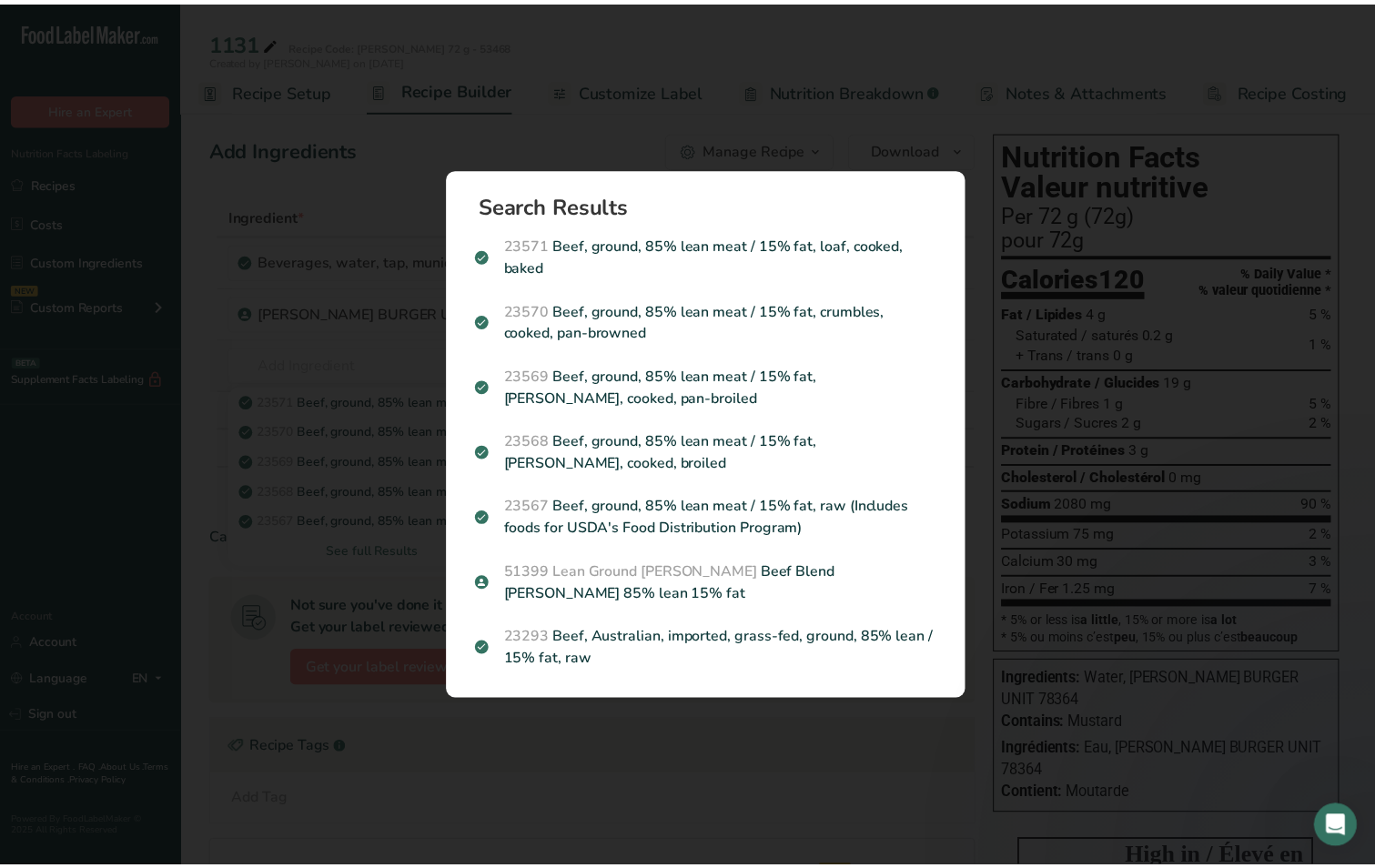
scroll to position [0, 0]
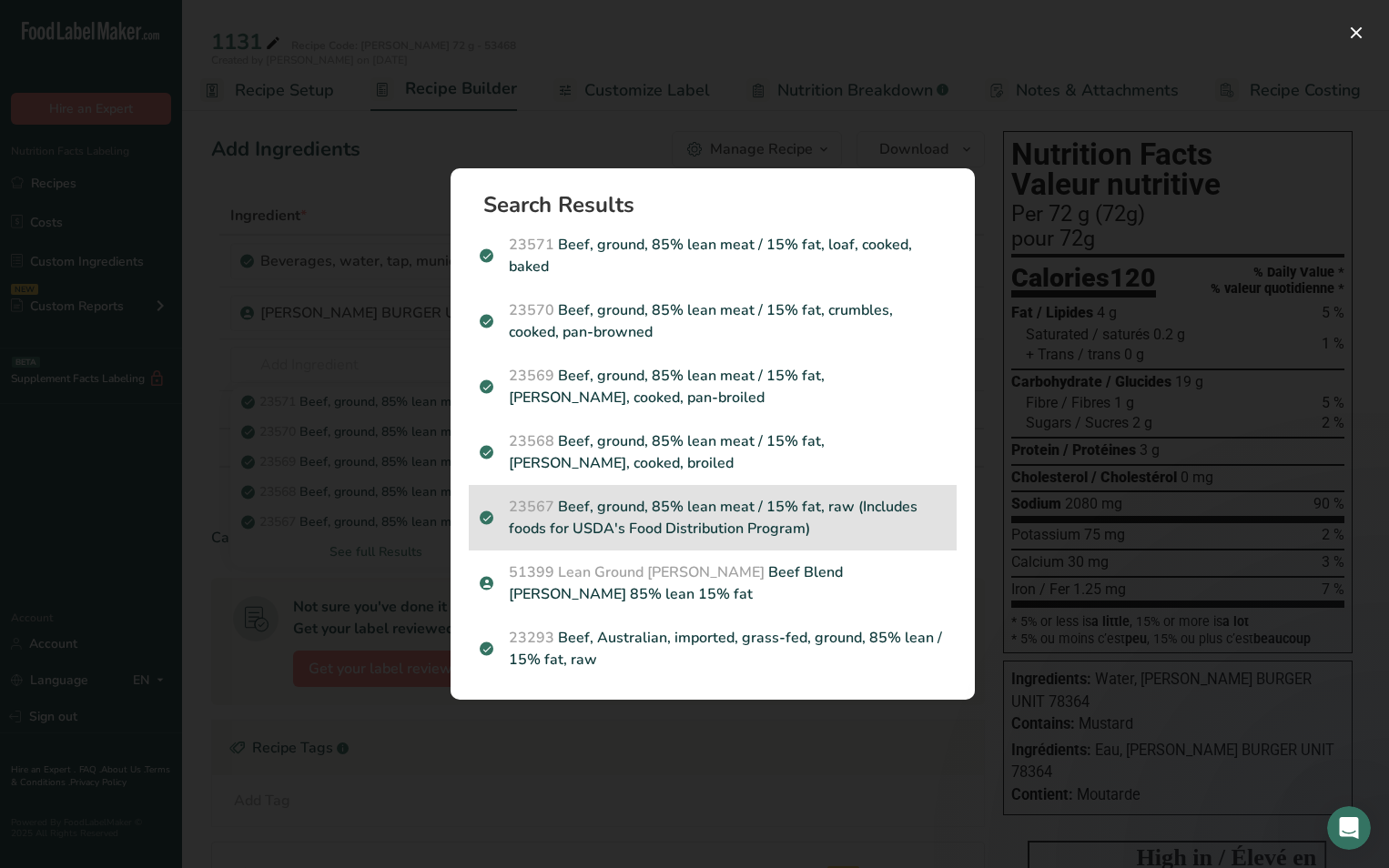
click at [724, 537] on p "23567 Beef, ground, 85% lean meat / 15% fat, raw (Includes foods for USDA's Foo…" at bounding box center [713, 517] width 466 height 44
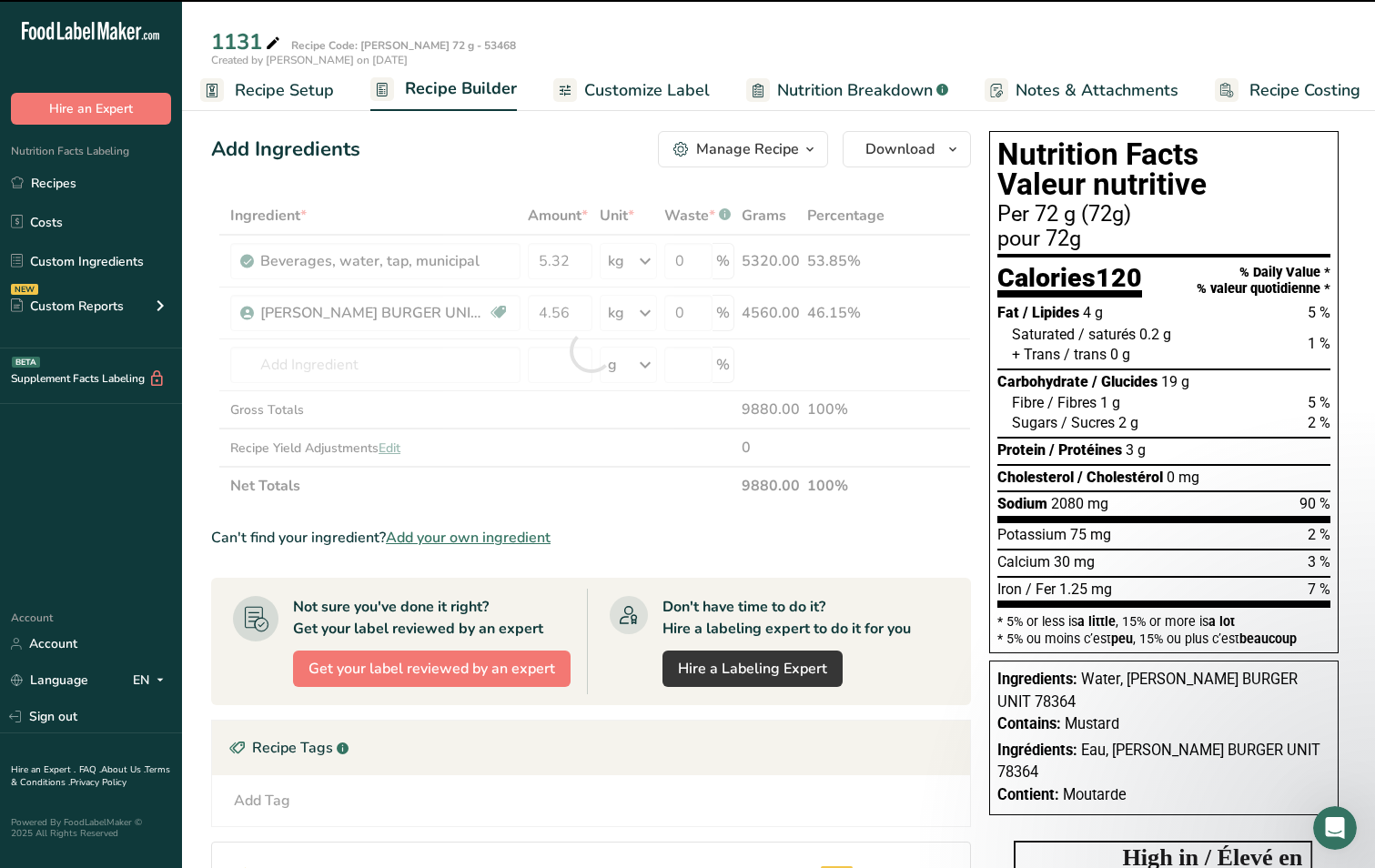
type input "0"
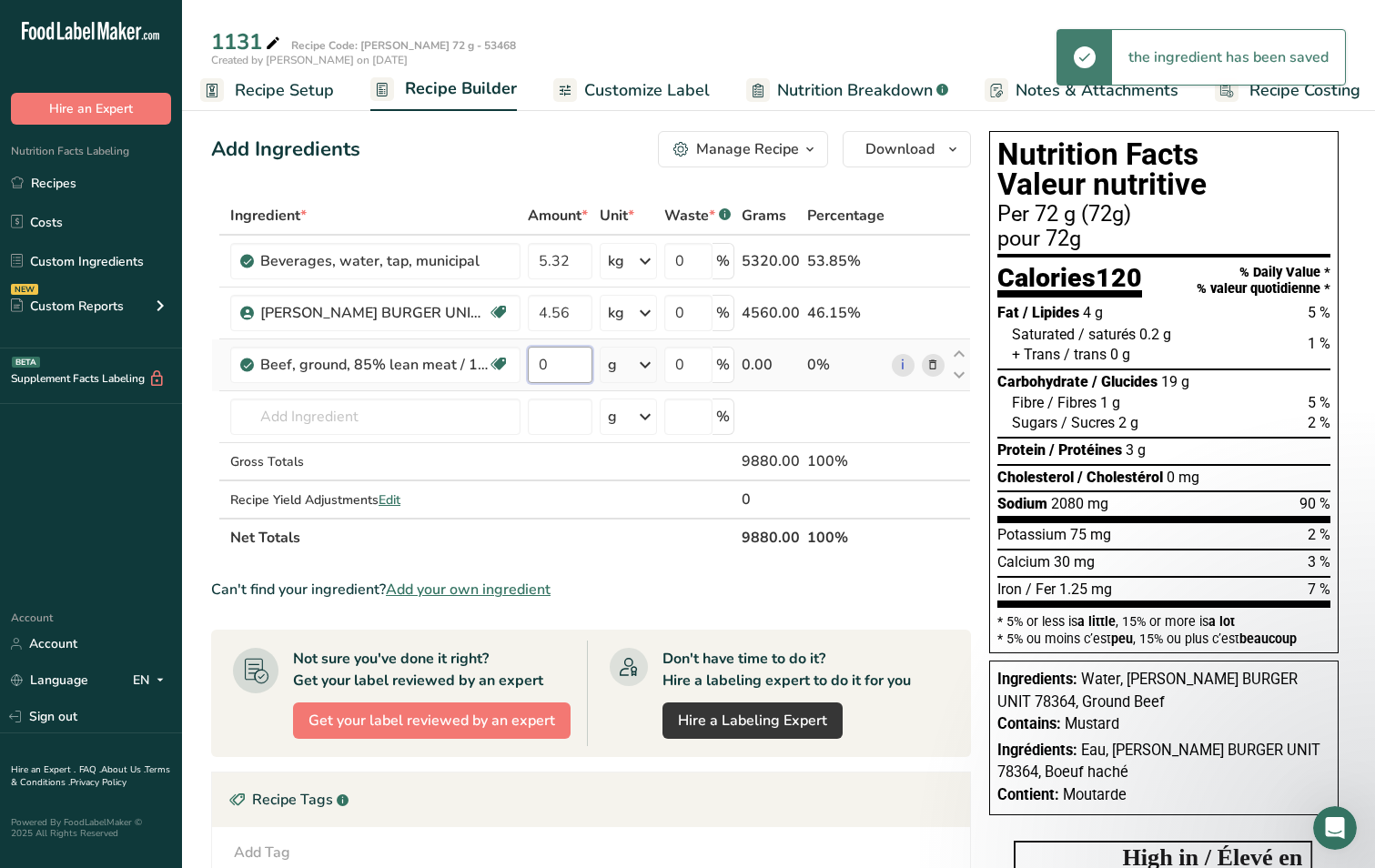
click at [553, 367] on input "0" at bounding box center [560, 364] width 65 height 36
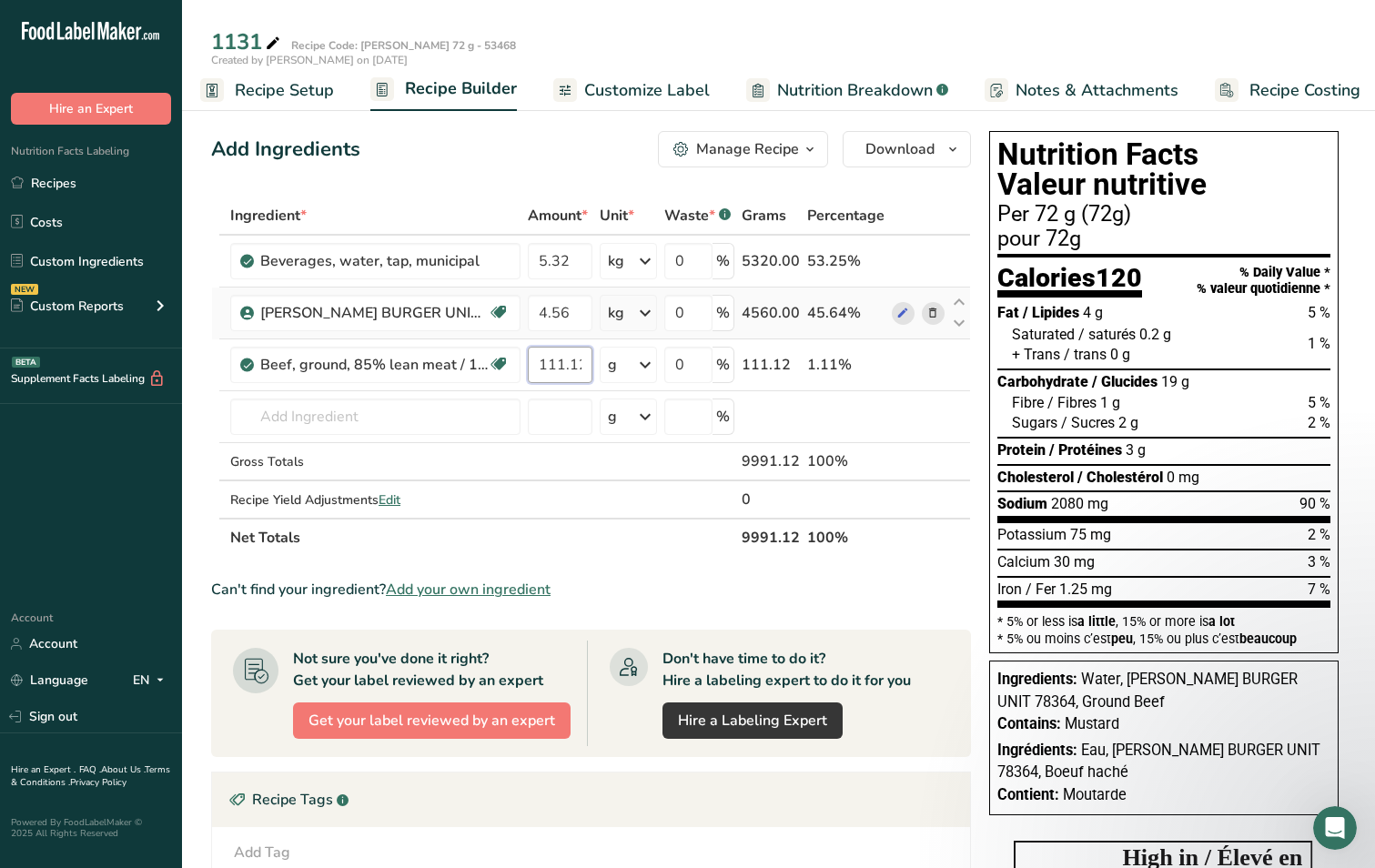
scroll to position [0, 3]
type input "111.12"
click at [650, 366] on div "Ingredient * Amount * Unit * Waste * .a-a{fill:#347362;}.b-a{fill:#fff;} Grams …" at bounding box center [591, 377] width 760 height 360
click at [650, 366] on icon at bounding box center [646, 364] width 22 height 32
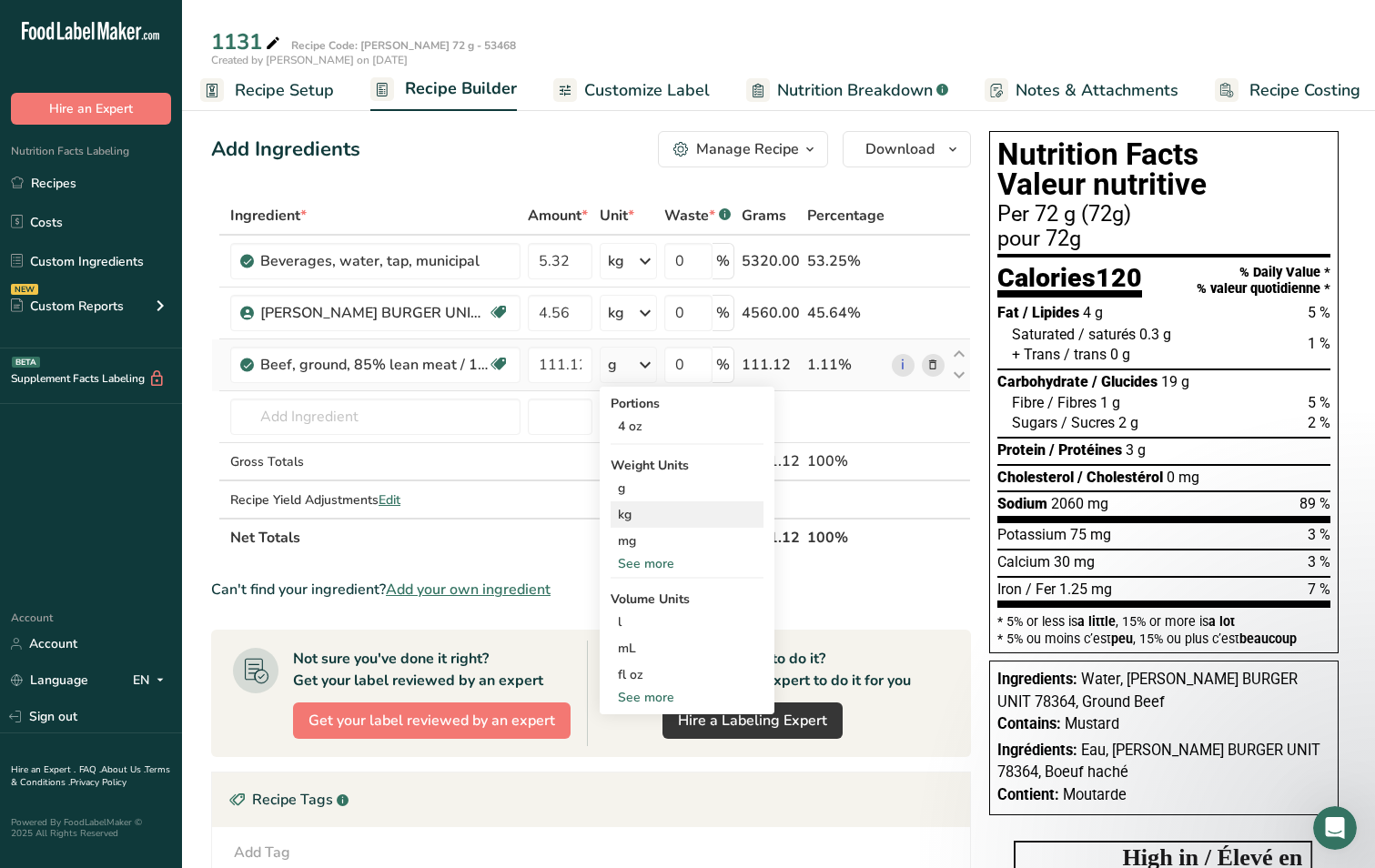
click at [628, 515] on div "kg" at bounding box center [687, 515] width 153 height 26
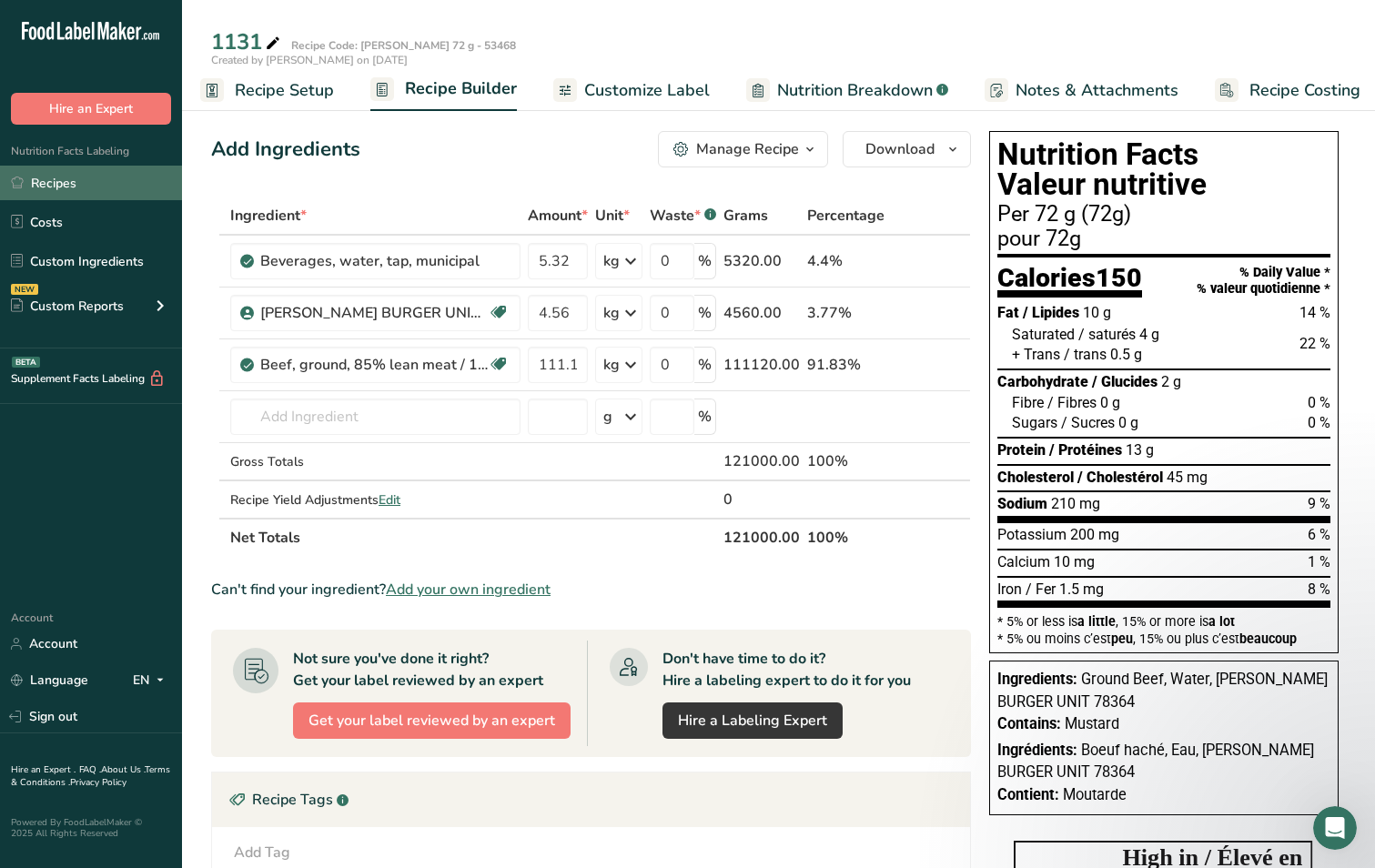
click at [69, 184] on link "Recipes" at bounding box center [91, 183] width 182 height 34
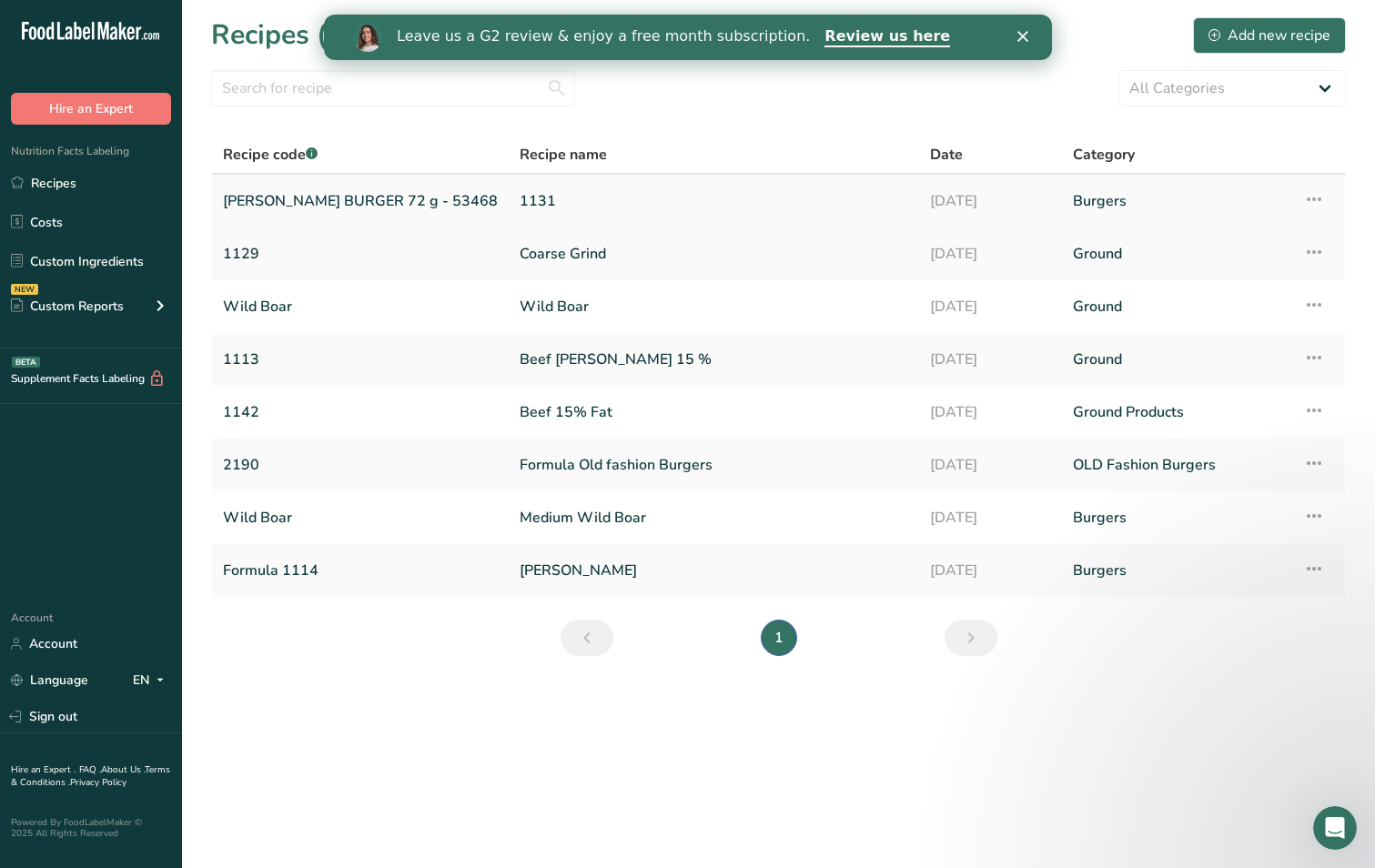
click at [270, 198] on link "[PERSON_NAME] BURGER 72 g - 53468" at bounding box center [360, 200] width 275 height 38
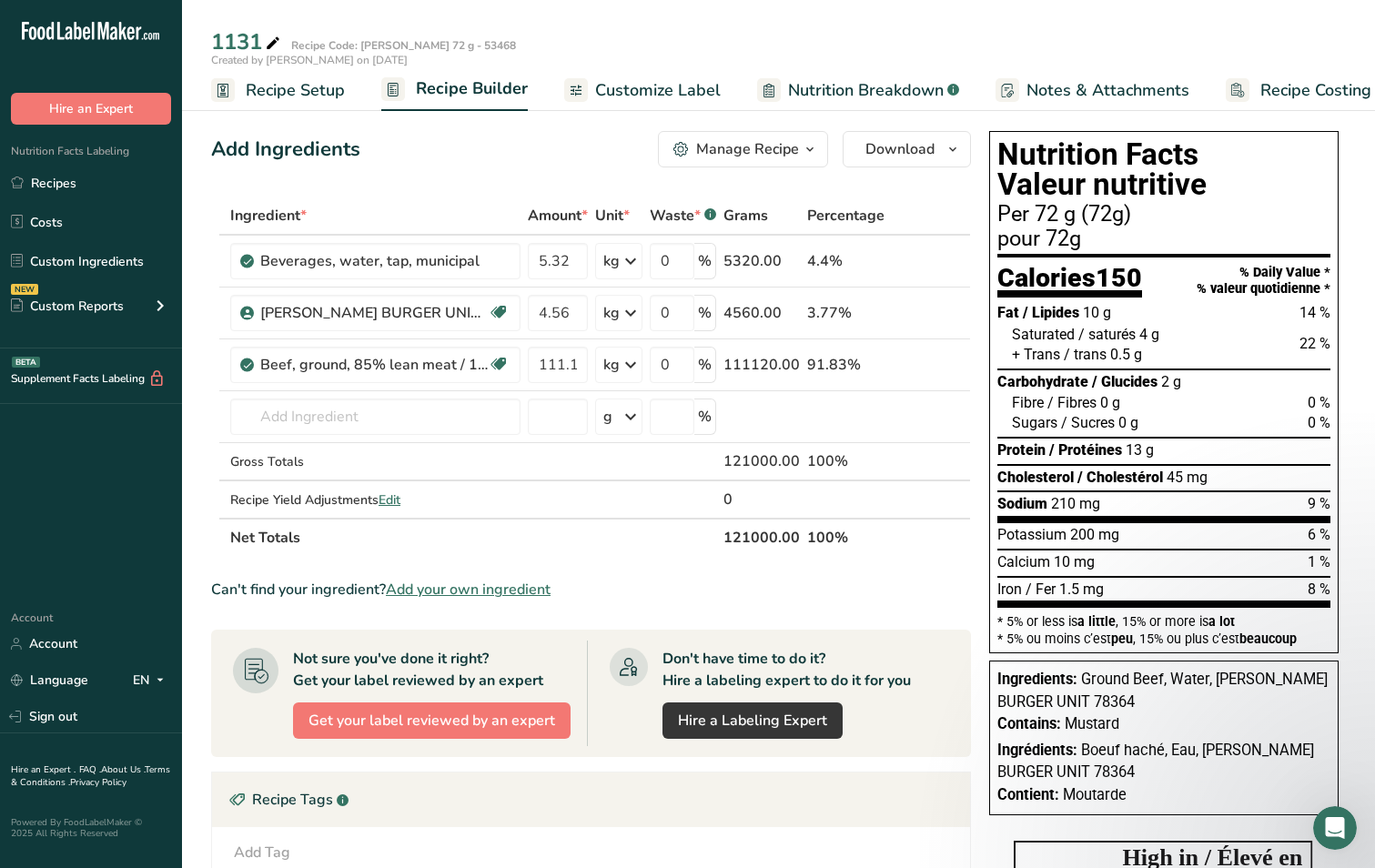
click at [268, 93] on span "Recipe Setup" at bounding box center [295, 90] width 99 height 24
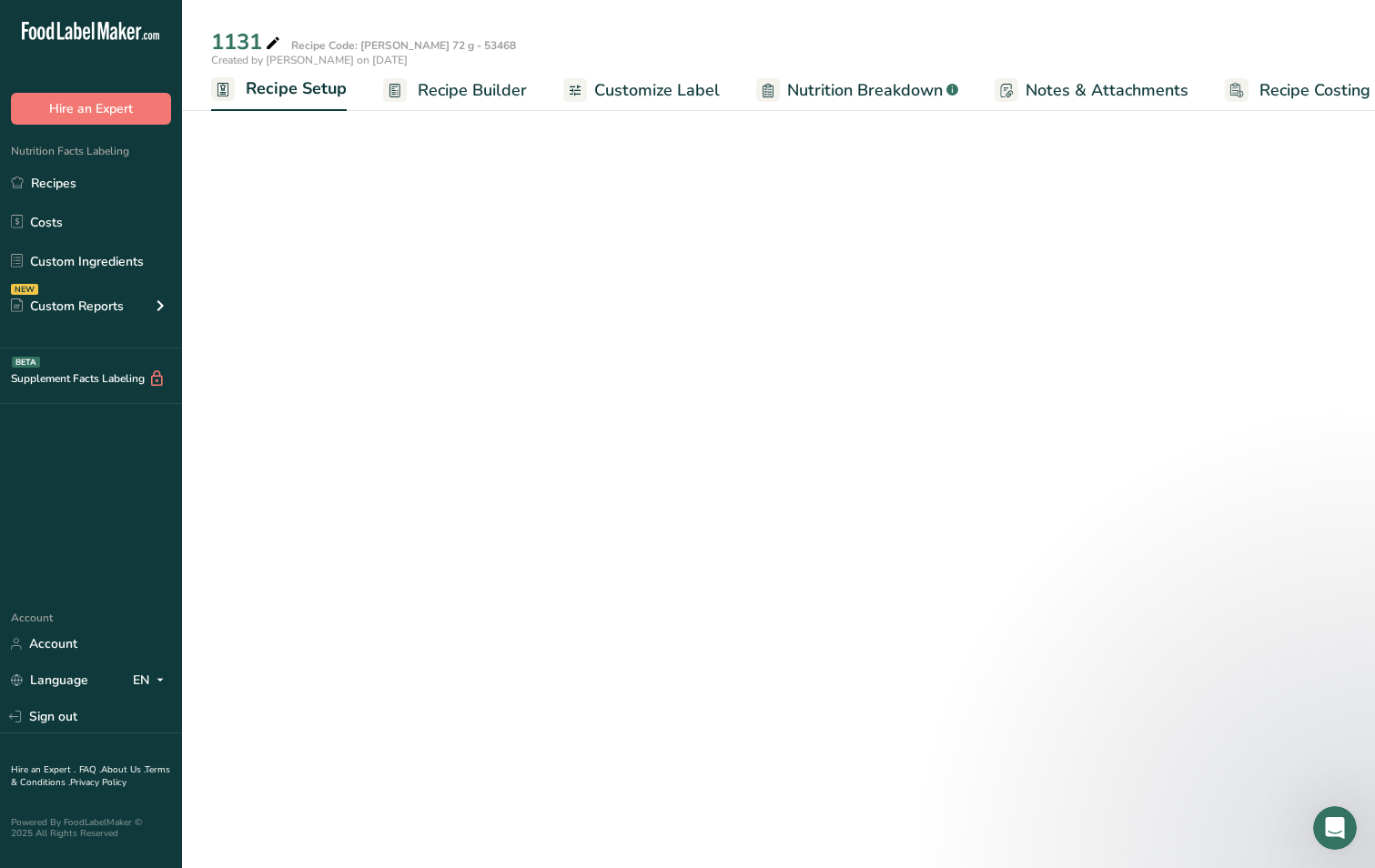
scroll to position [0, 6]
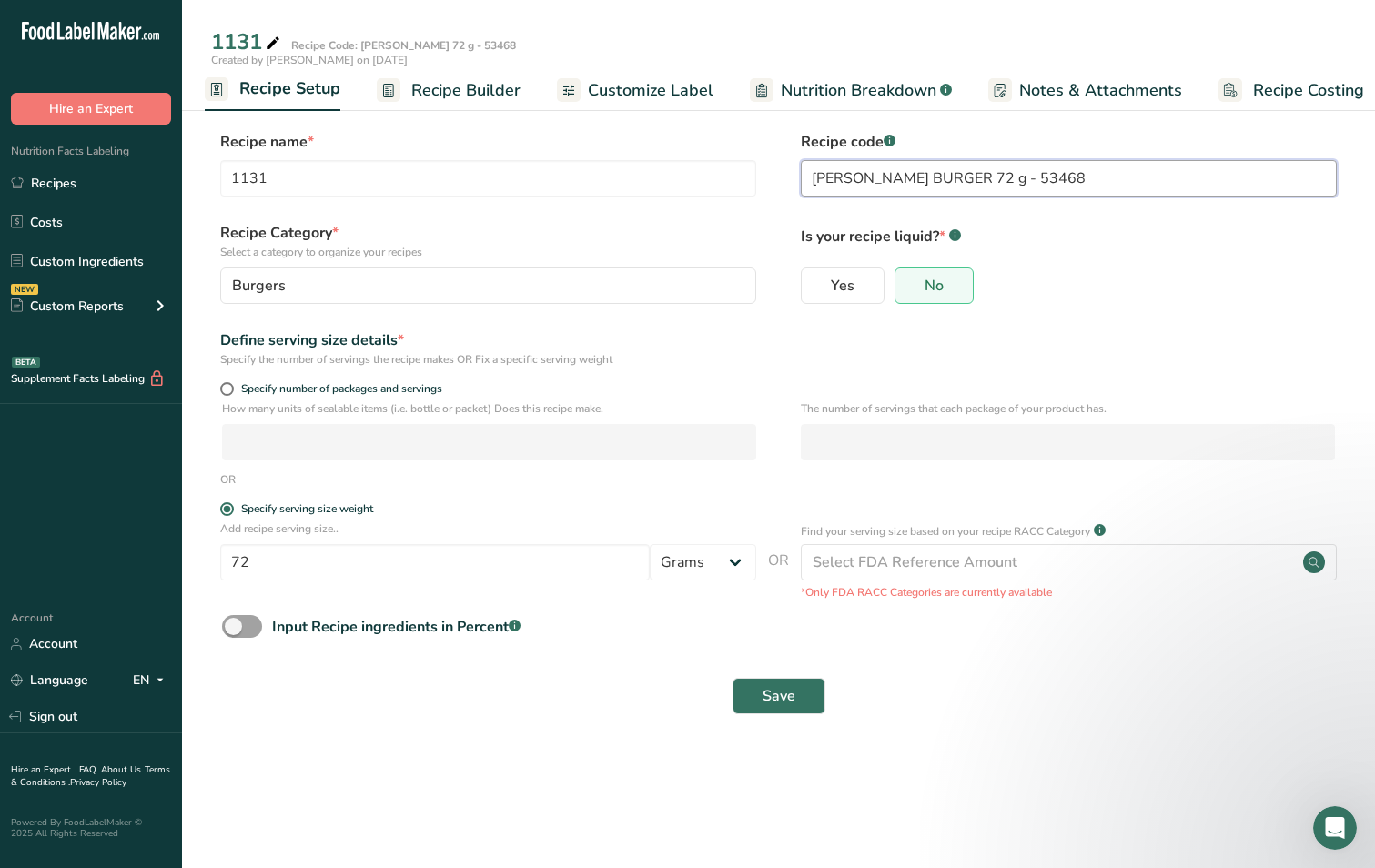
drag, startPoint x: 1124, startPoint y: 184, endPoint x: 803, endPoint y: 182, distance: 321.0
click at [803, 182] on input "[PERSON_NAME] BURGER 72 g - 53468" at bounding box center [1069, 178] width 536 height 36
click at [230, 176] on input "1131" at bounding box center [488, 178] width 536 height 36
paste input "[PERSON_NAME] BURGER 72 g - 53468"
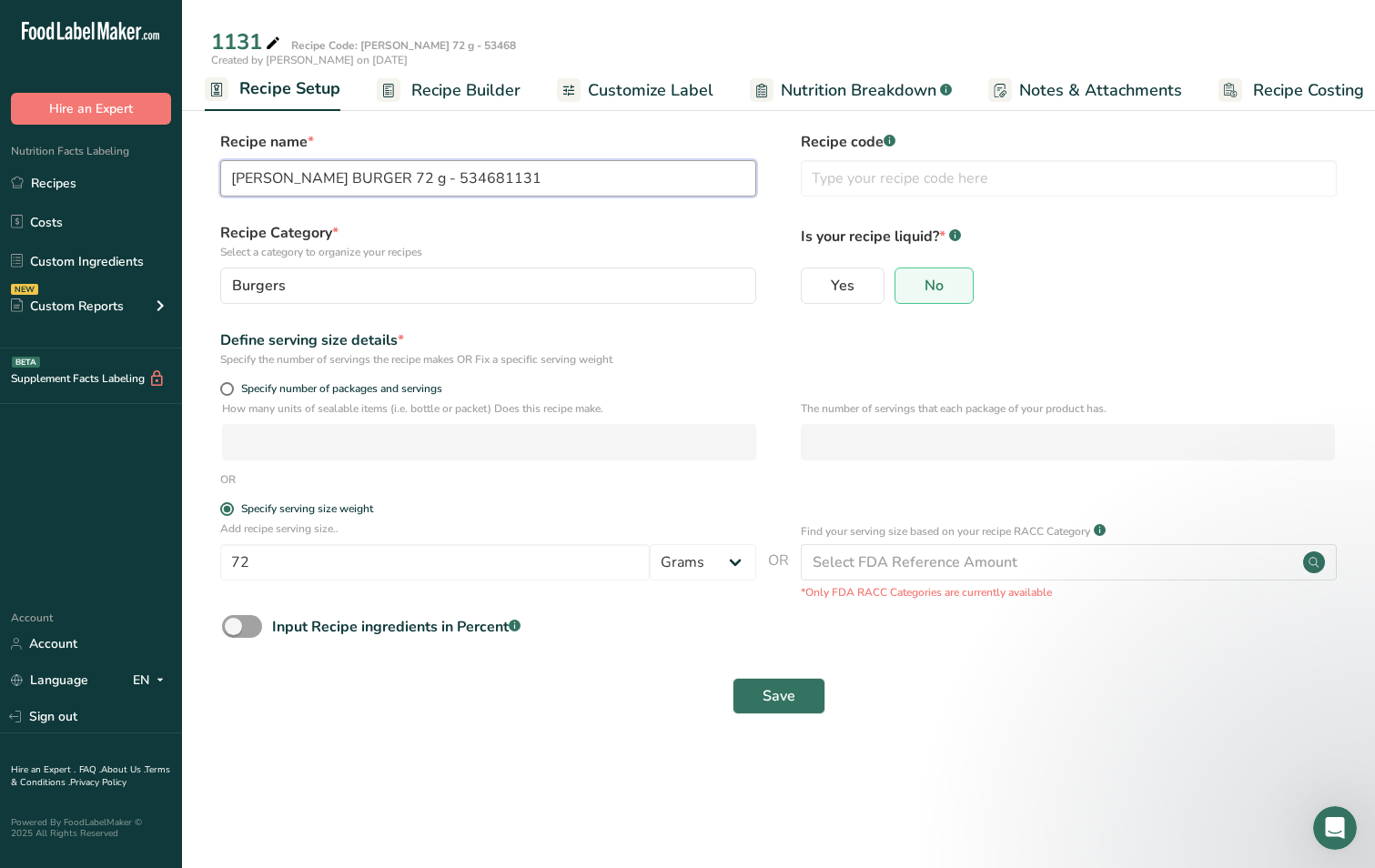
drag, startPoint x: 473, startPoint y: 177, endPoint x: 443, endPoint y: 180, distance: 30.1
click at [443, 180] on input "[PERSON_NAME] BURGER 72 g - 534681131" at bounding box center [488, 178] width 536 height 36
type input "[PERSON_NAME] BURGER 72 g - 53468"
click at [879, 179] on input "text" at bounding box center [1069, 178] width 536 height 36
paste input "1131"
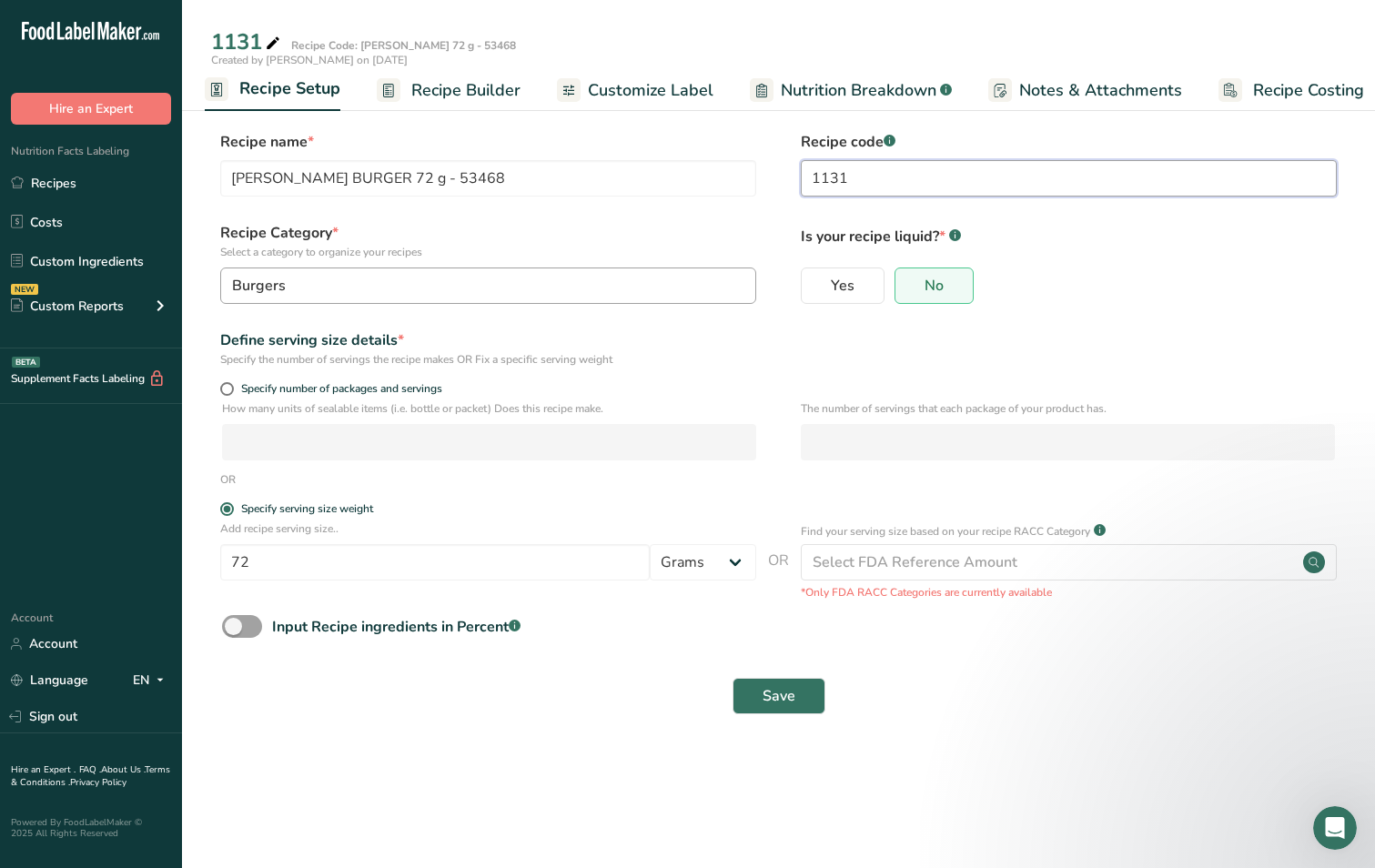
type input "1131"
click at [649, 270] on button "Burgers" at bounding box center [488, 285] width 536 height 36
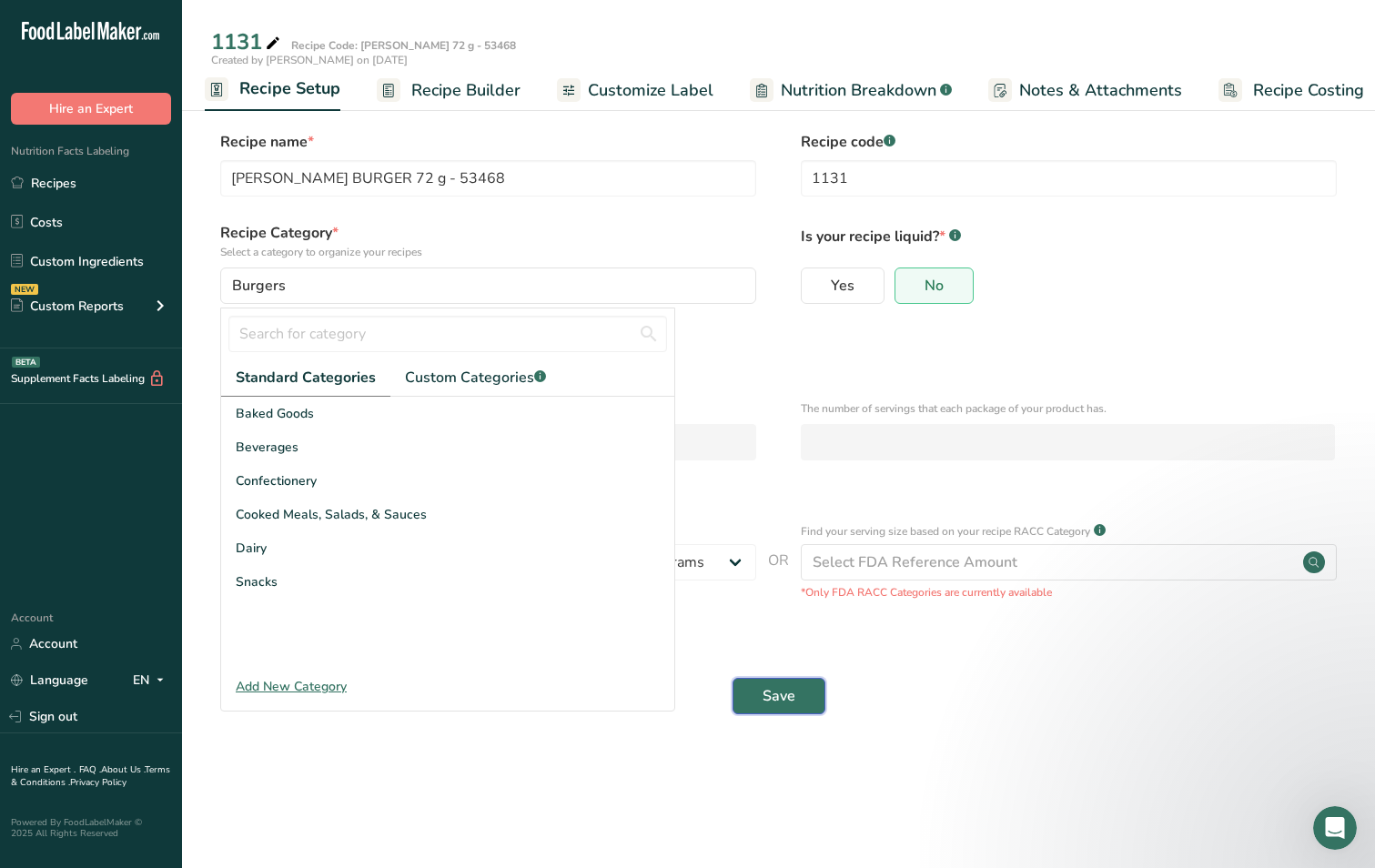
click at [789, 689] on span "Save" at bounding box center [778, 696] width 32 height 22
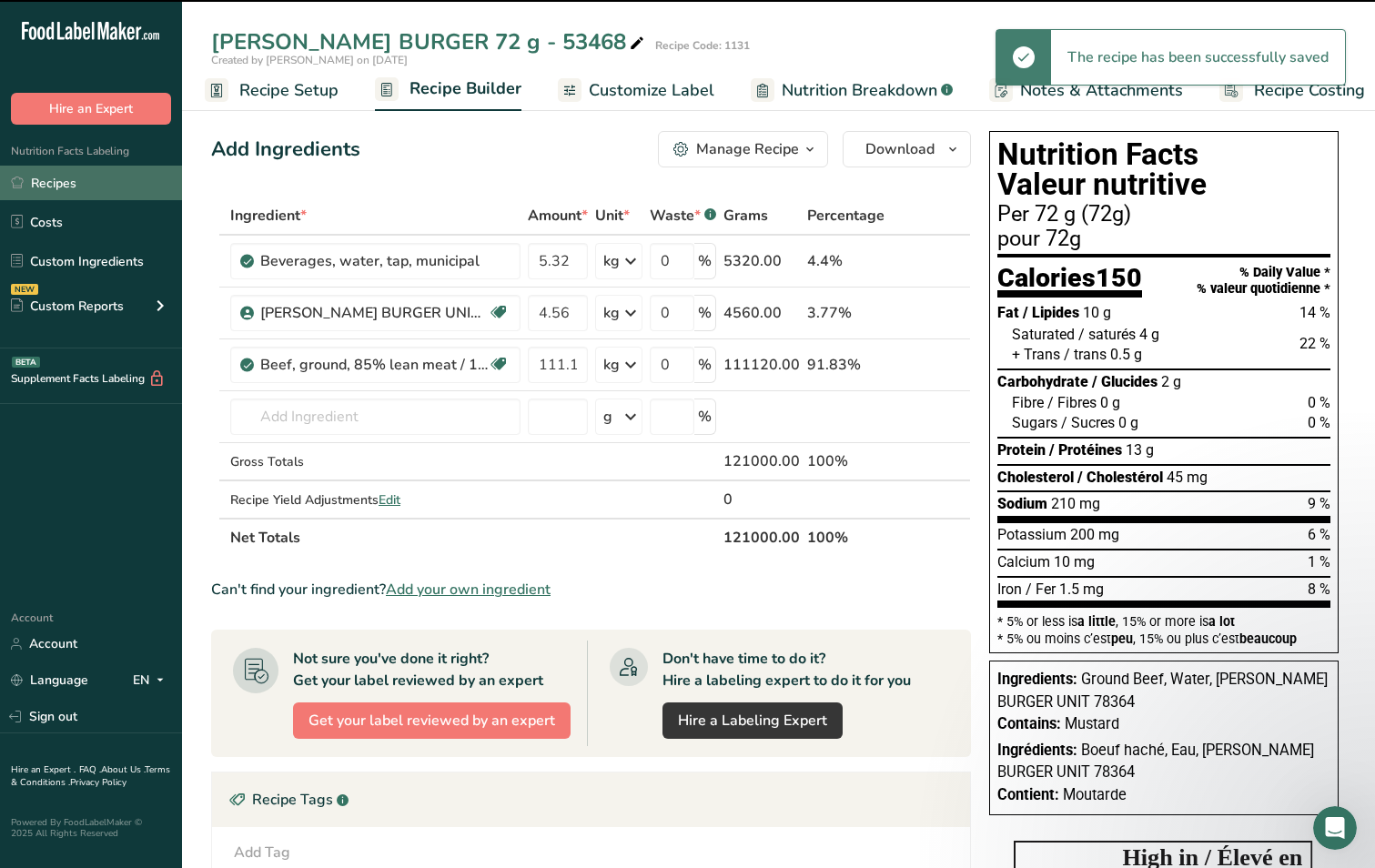
click at [58, 185] on link "Recipes" at bounding box center [91, 183] width 182 height 34
